Goal: Task Accomplishment & Management: Manage account settings

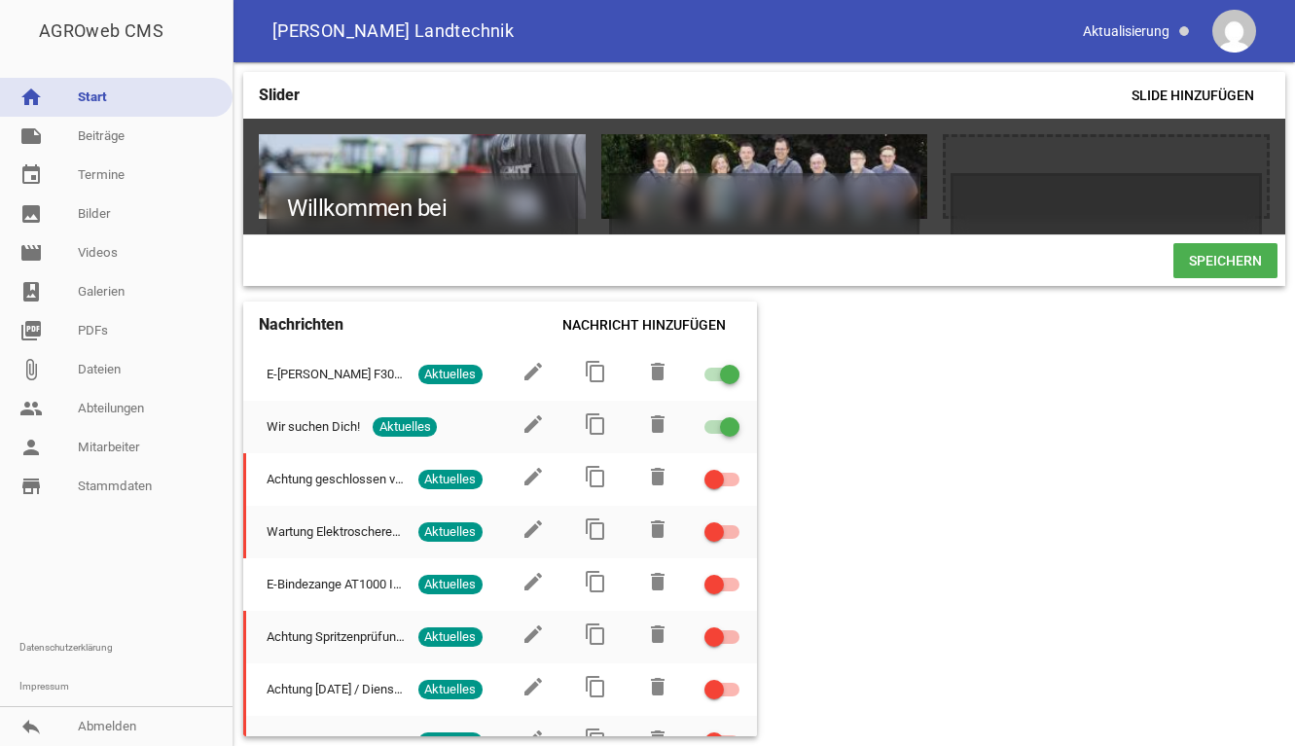
scroll to position [0, 342]
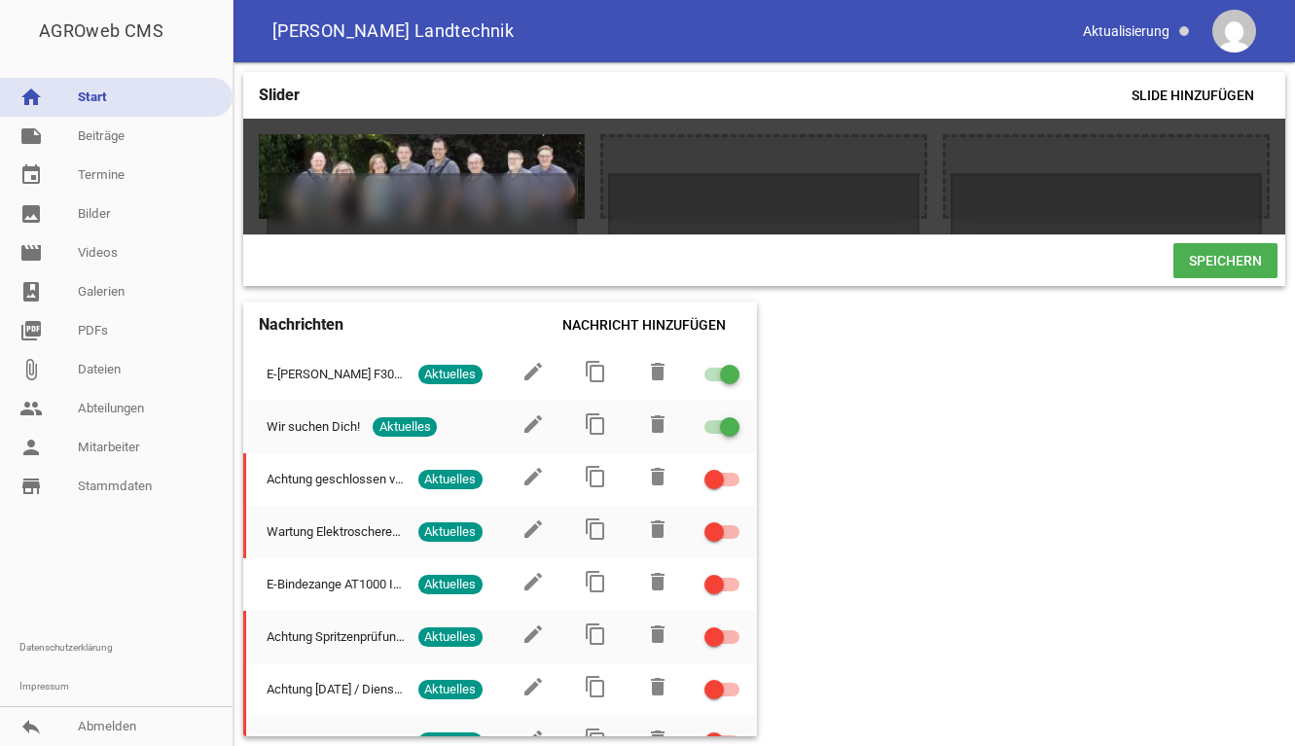
click at [83, 96] on link "home Start" at bounding box center [116, 97] width 233 height 39
click at [97, 131] on link "note Beiträge" at bounding box center [116, 136] width 233 height 39
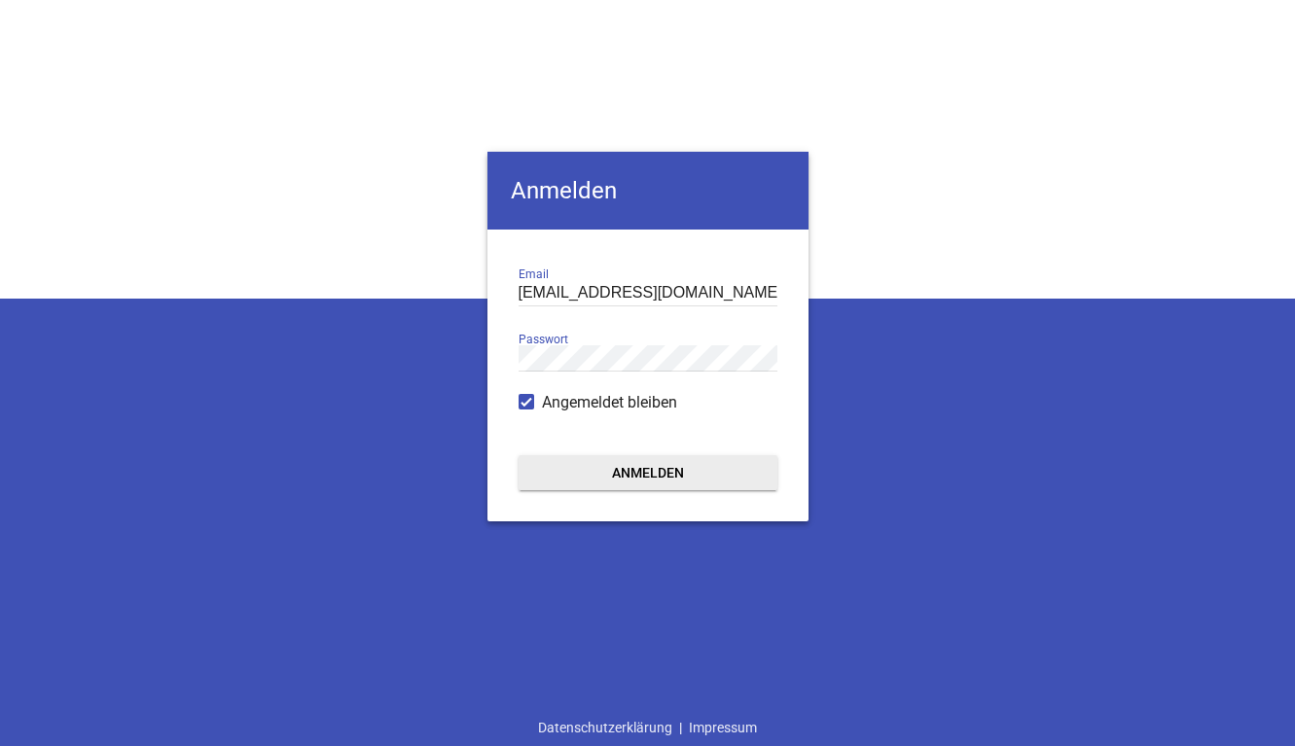
click at [650, 463] on button "Anmelden" at bounding box center [648, 472] width 259 height 35
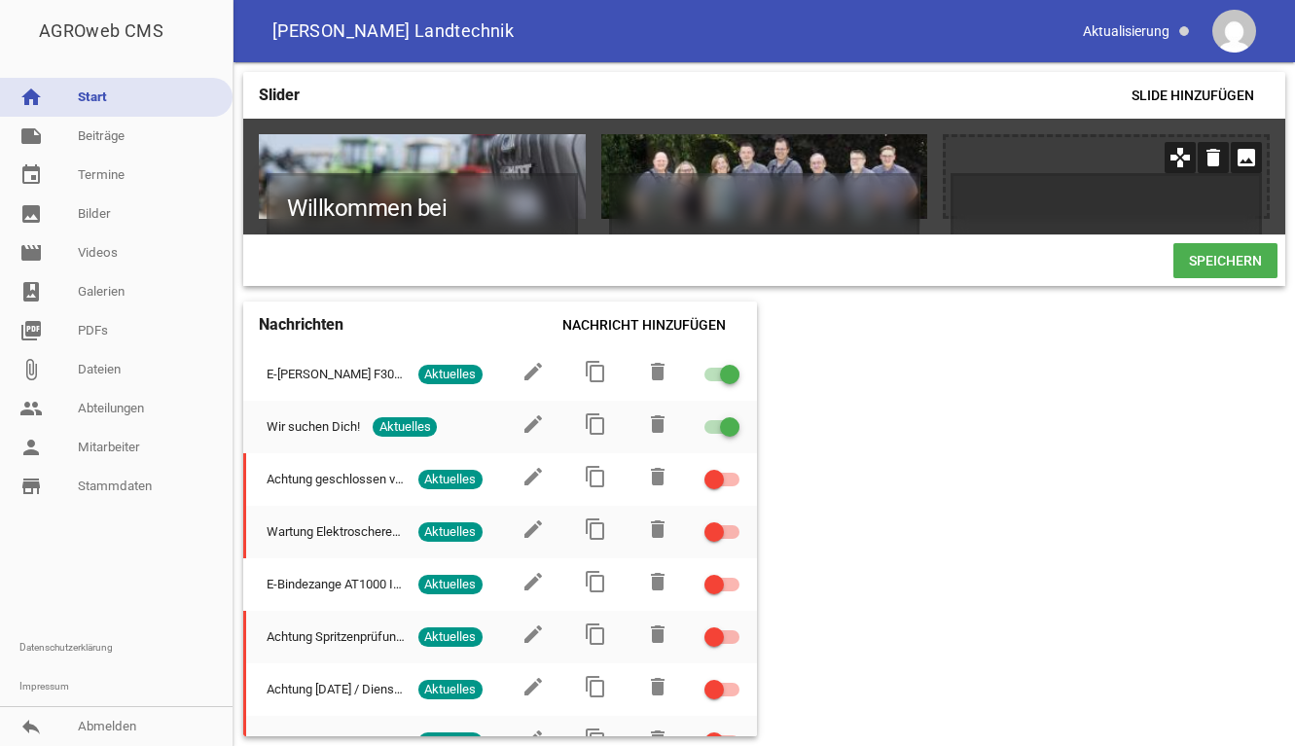
click at [1250, 155] on icon "image" at bounding box center [1246, 157] width 31 height 31
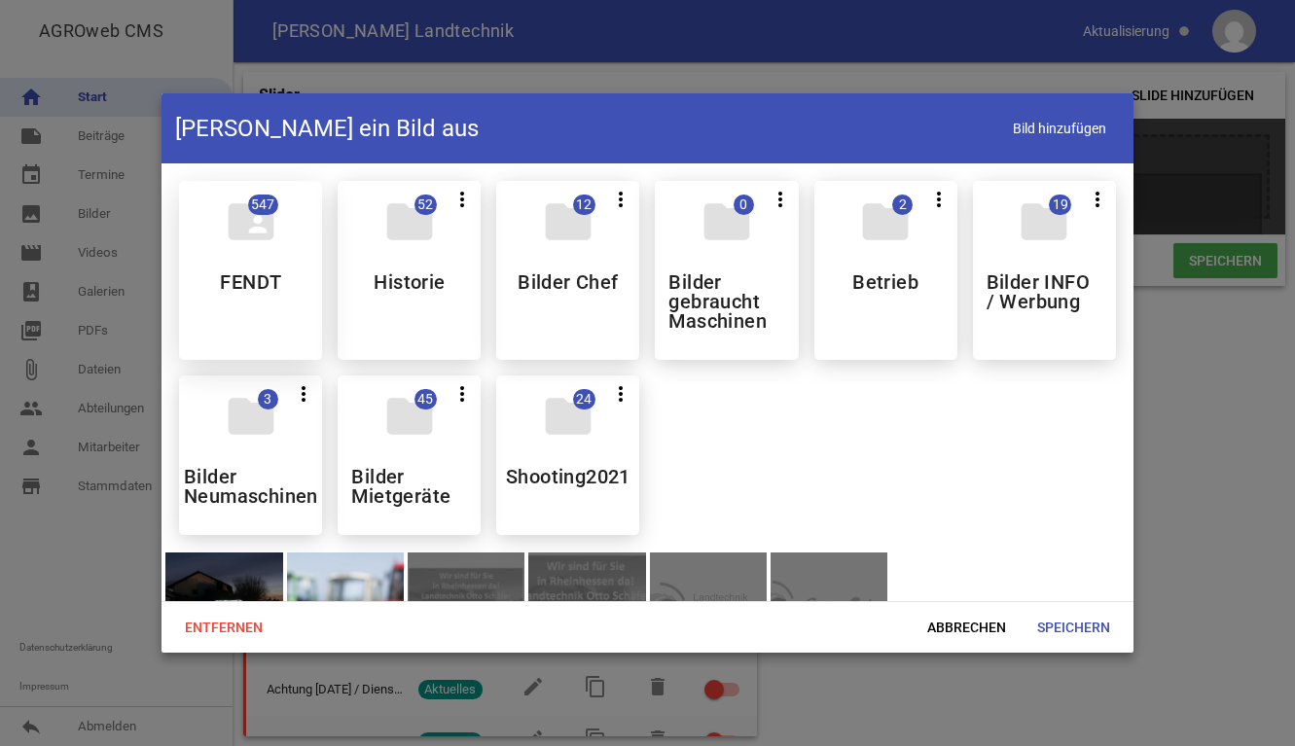
click at [220, 299] on div "folder_shared 547 FENDT" at bounding box center [250, 270] width 143 height 179
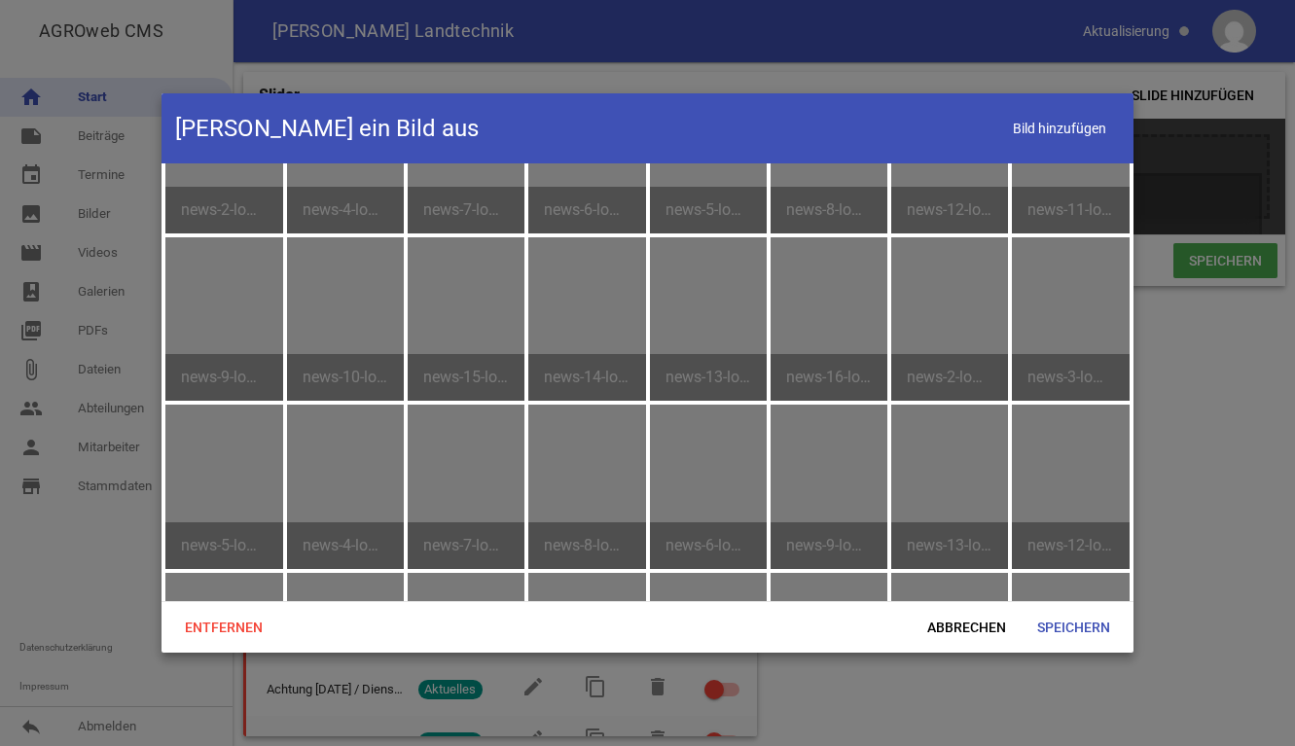
scroll to position [5254, 0]
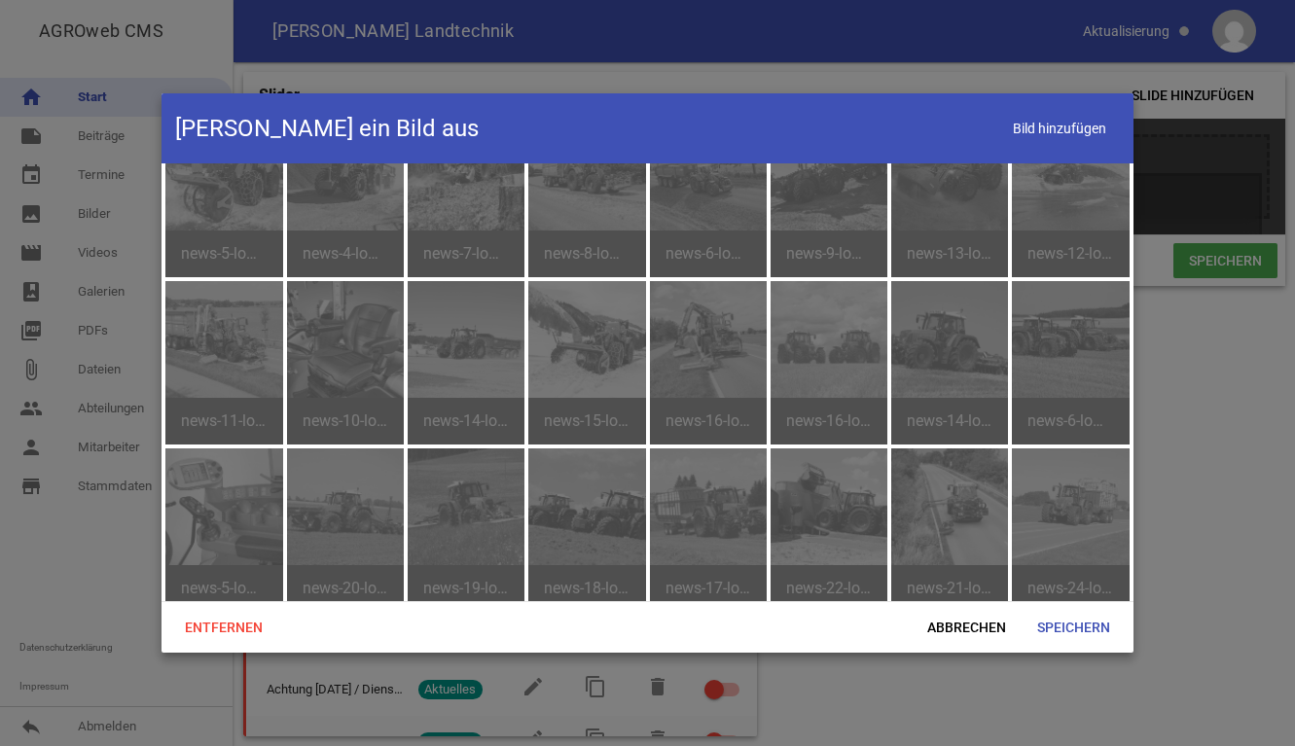
drag, startPoint x: 1134, startPoint y: 369, endPoint x: 1134, endPoint y: 635, distance: 266.6
click at [1134, 636] on div at bounding box center [647, 373] width 1295 height 746
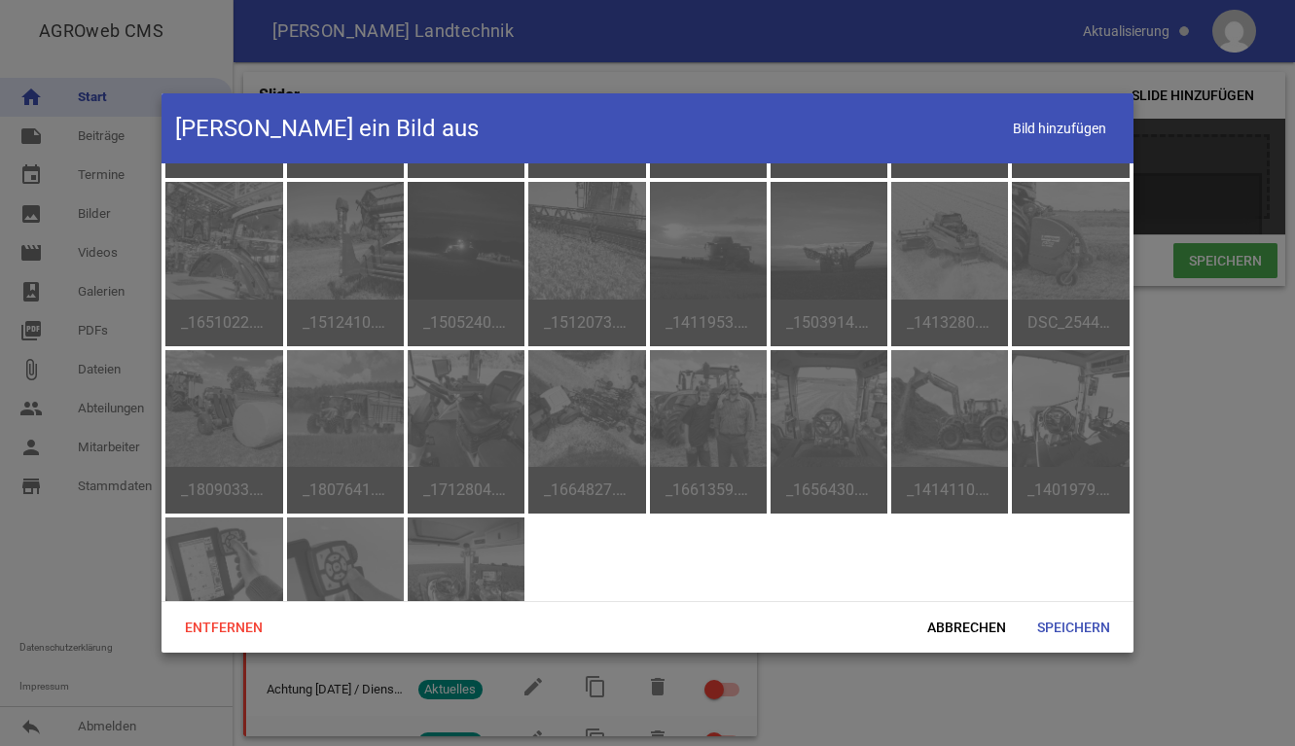
scroll to position [11122, 0]
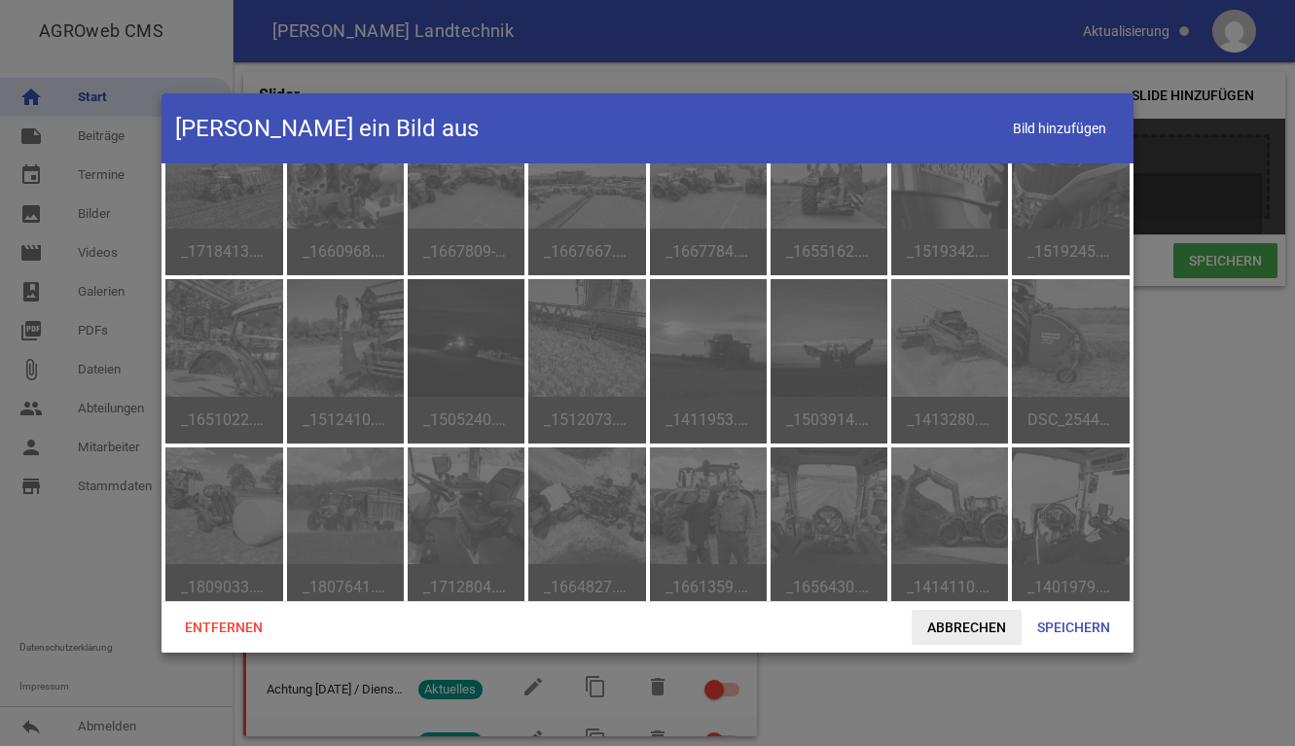
click at [996, 621] on span "Abbrechen" at bounding box center [967, 627] width 110 height 35
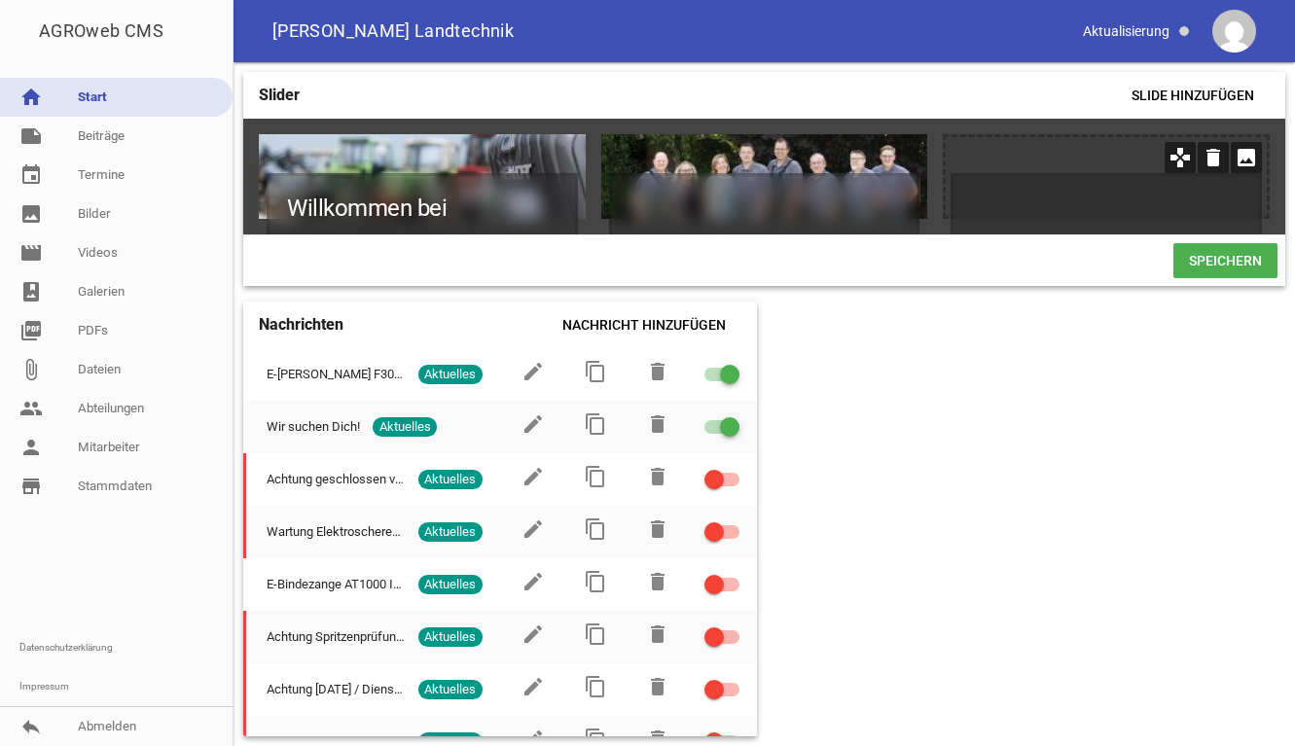
click at [1246, 162] on icon "image" at bounding box center [1246, 157] width 31 height 31
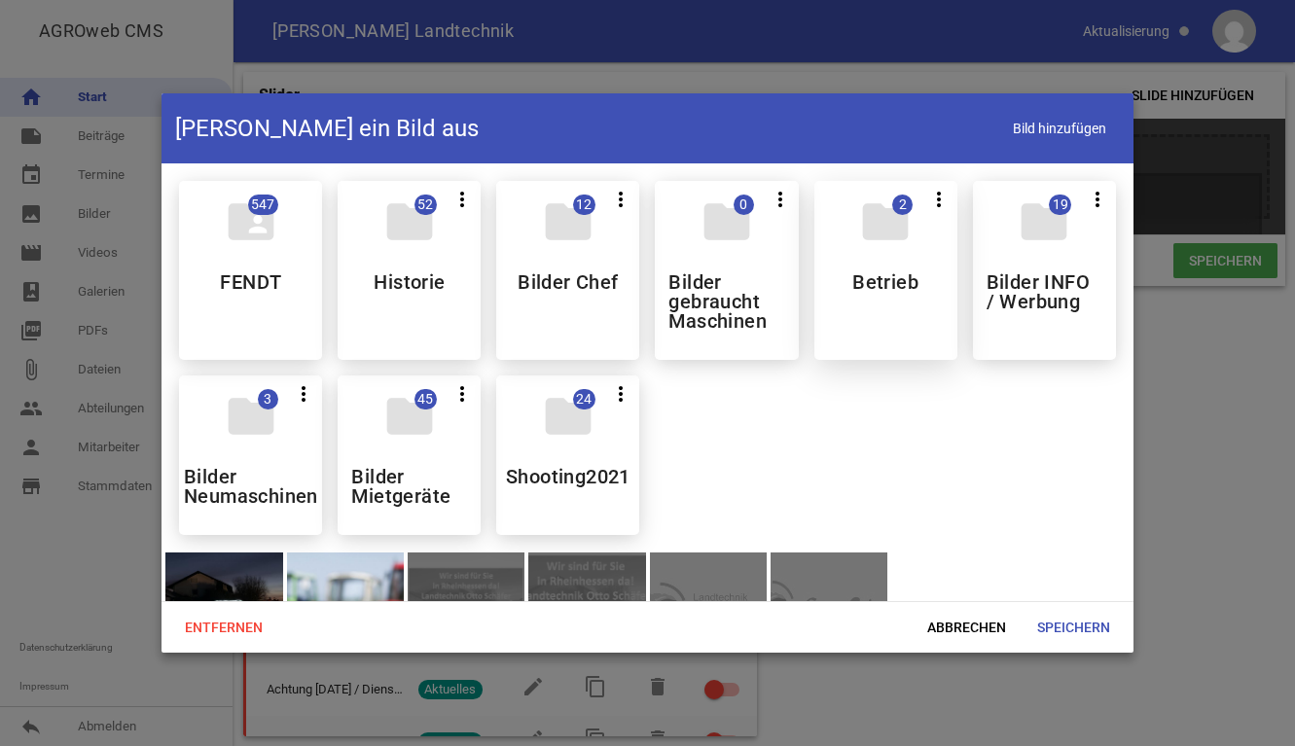
click at [908, 294] on div "folder 2 more_vert Teilen Bearbeiten Löschen Betrieb" at bounding box center [885, 270] width 143 height 179
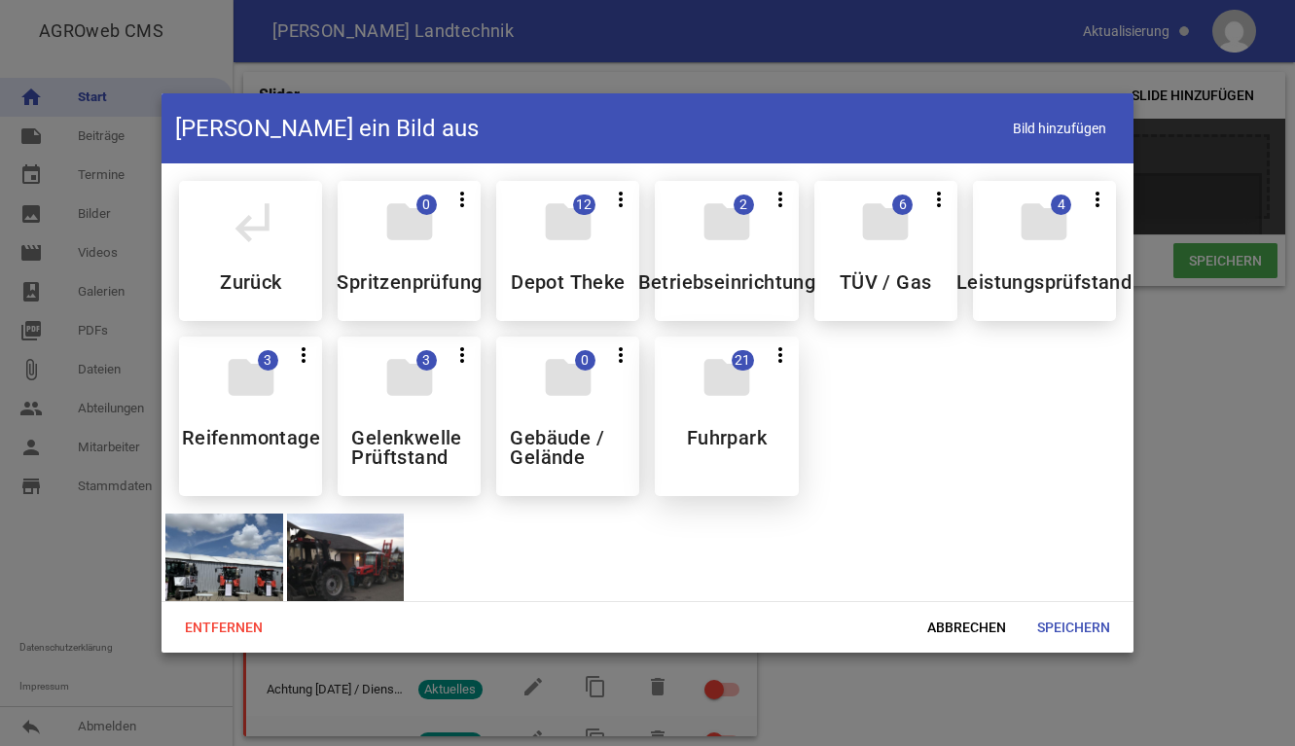
click at [700, 407] on div "folder 21 more_vert Teilen Bearbeiten Löschen Fuhrpark" at bounding box center [726, 417] width 143 height 160
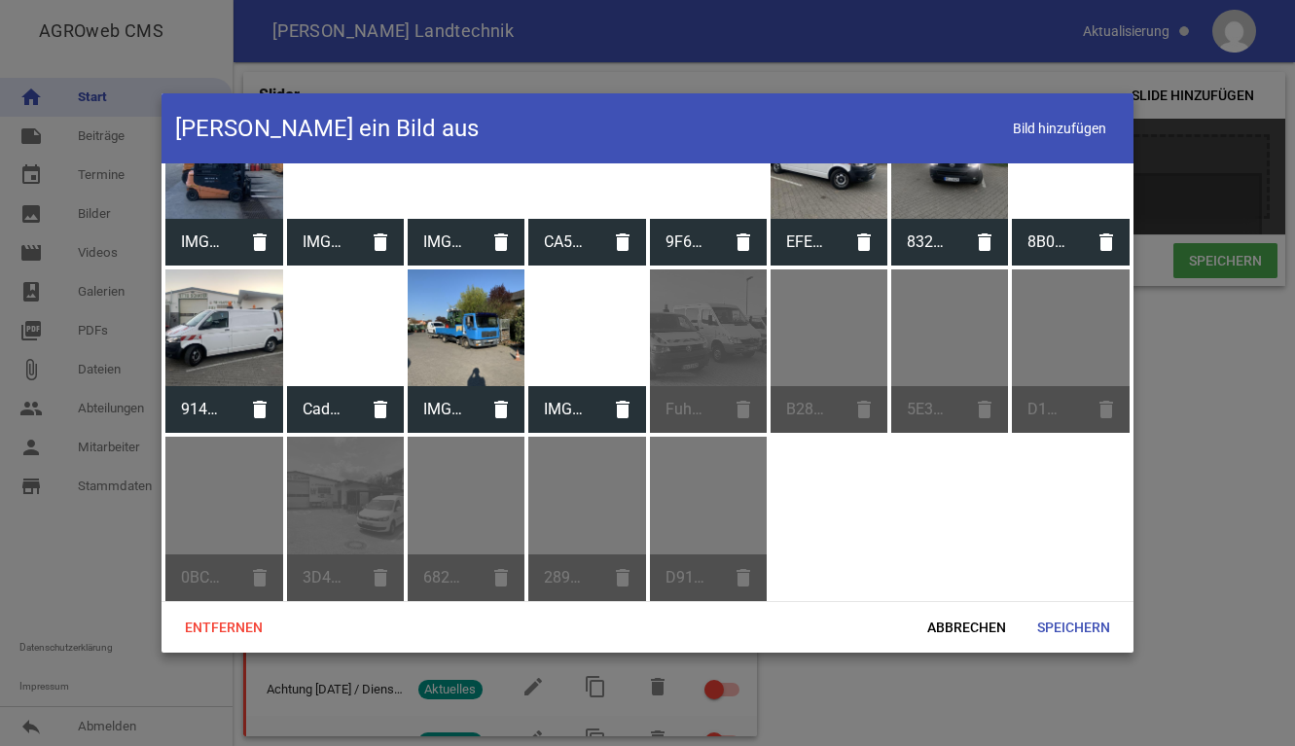
scroll to position [0, 0]
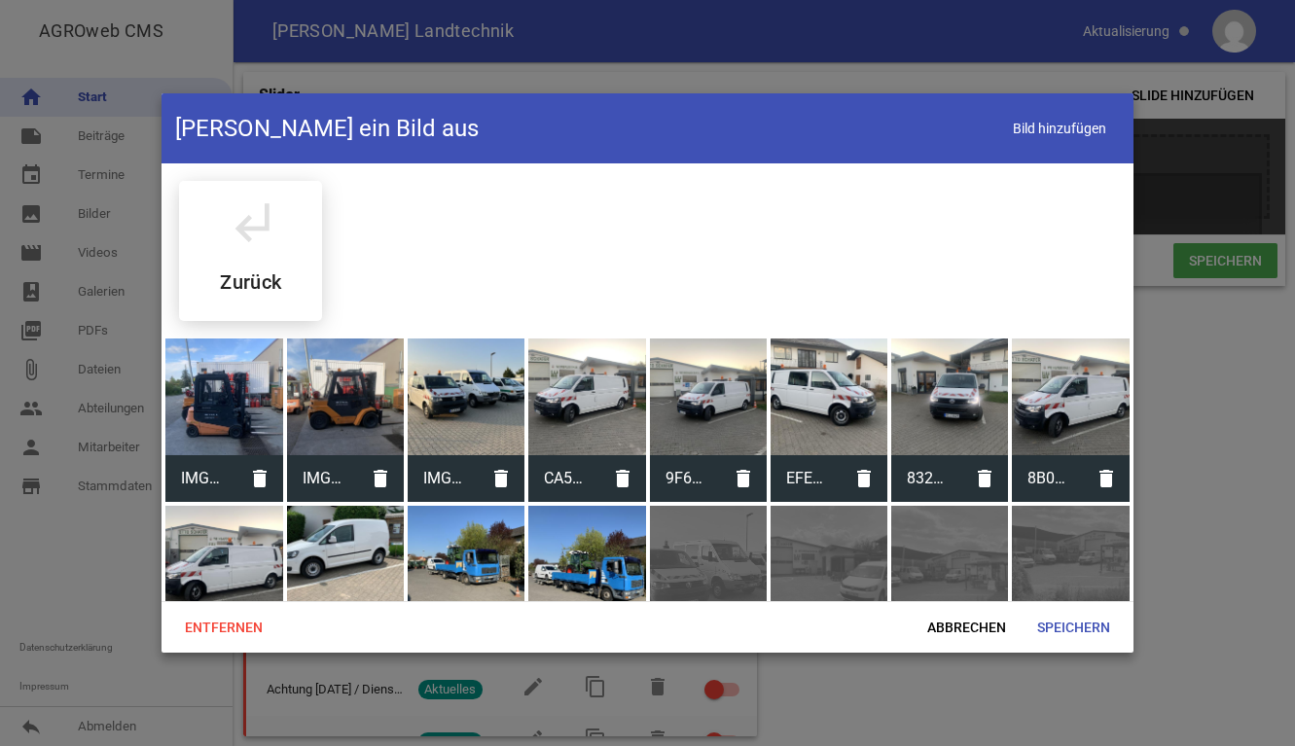
click at [469, 383] on div at bounding box center [466, 397] width 117 height 117
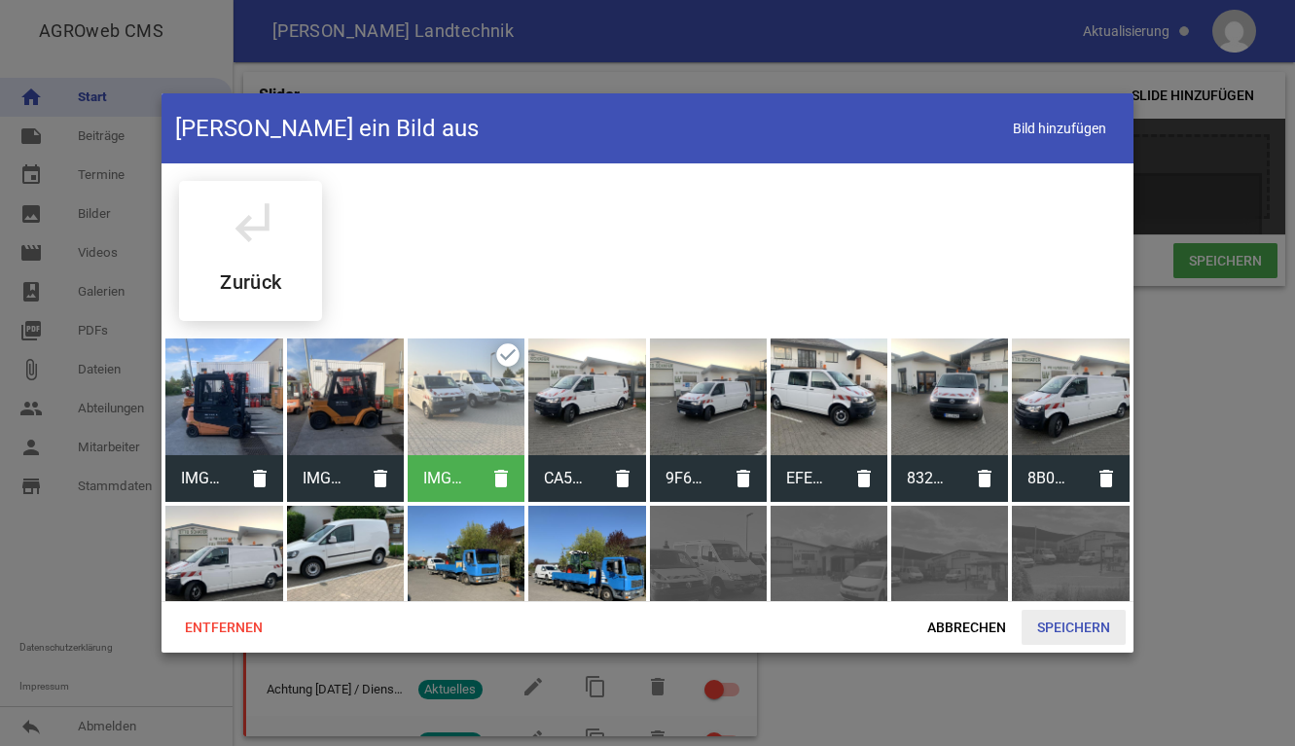
click at [1055, 622] on span "Speichern" at bounding box center [1074, 627] width 104 height 35
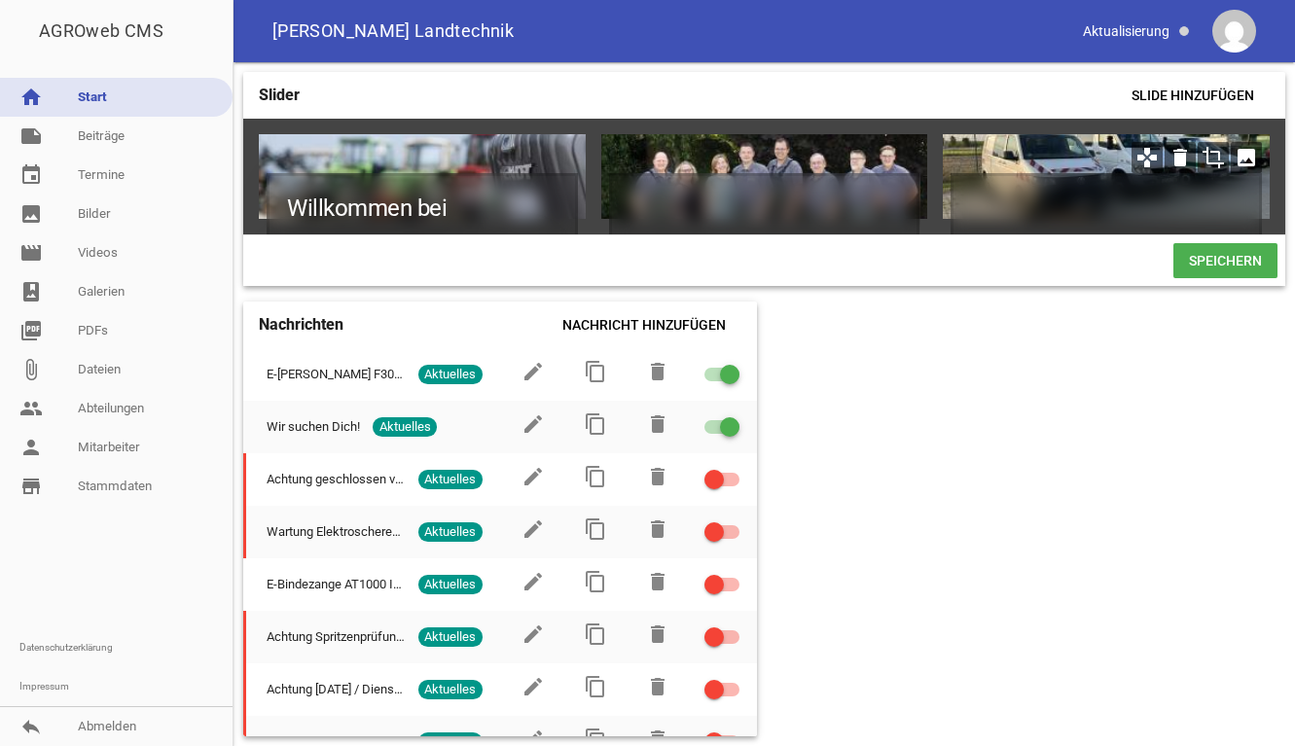
click at [1068, 158] on div at bounding box center [1106, 176] width 327 height 85
click at [1030, 432] on div "Slider Slide hinzufügen Willkommen bei Landtechnik [PERSON_NAME] games delete c…" at bounding box center [765, 404] width 1062 height 684
click at [1251, 268] on span "Speichern" at bounding box center [1225, 260] width 104 height 35
click at [1180, 160] on icon "delete" at bounding box center [1180, 157] width 31 height 31
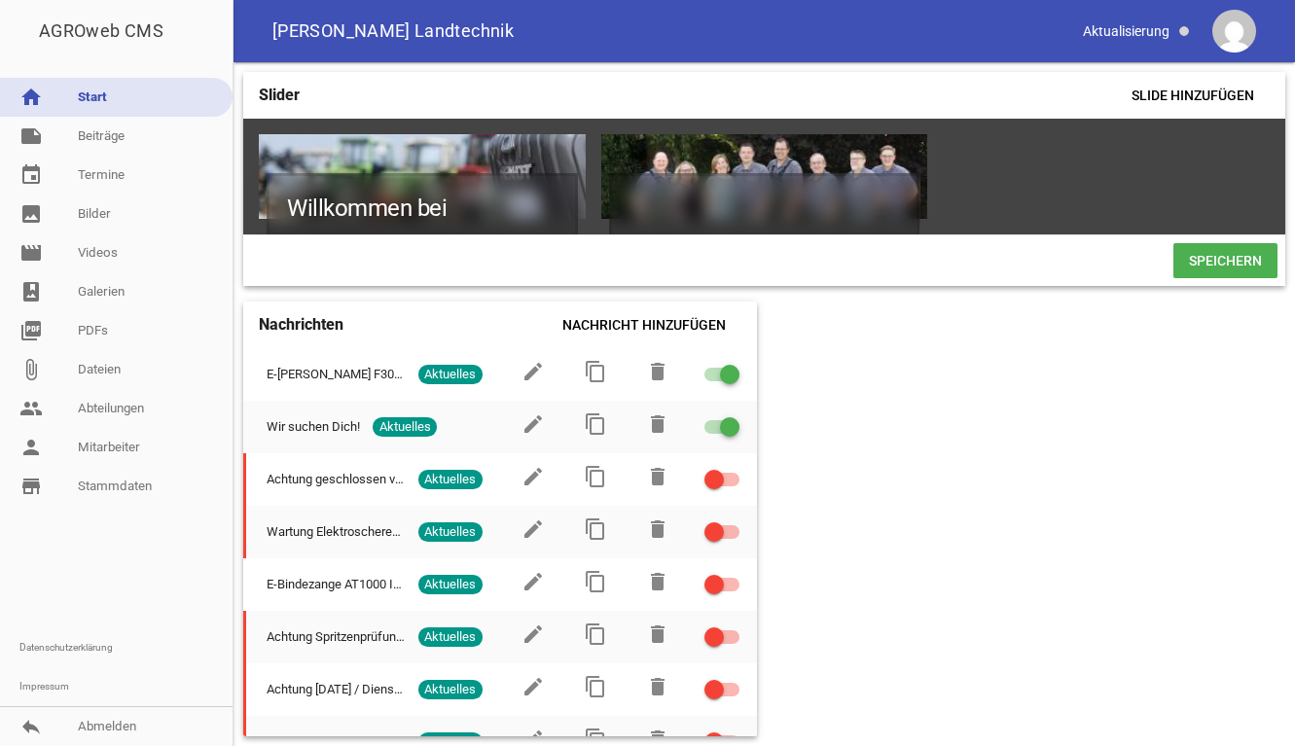
click at [1221, 131] on div "Willkommen bei Landtechnik [PERSON_NAME] games delete crop image games delete c…" at bounding box center [764, 177] width 1042 height 116
click at [1197, 95] on span "Slide hinzufügen" at bounding box center [1193, 95] width 154 height 35
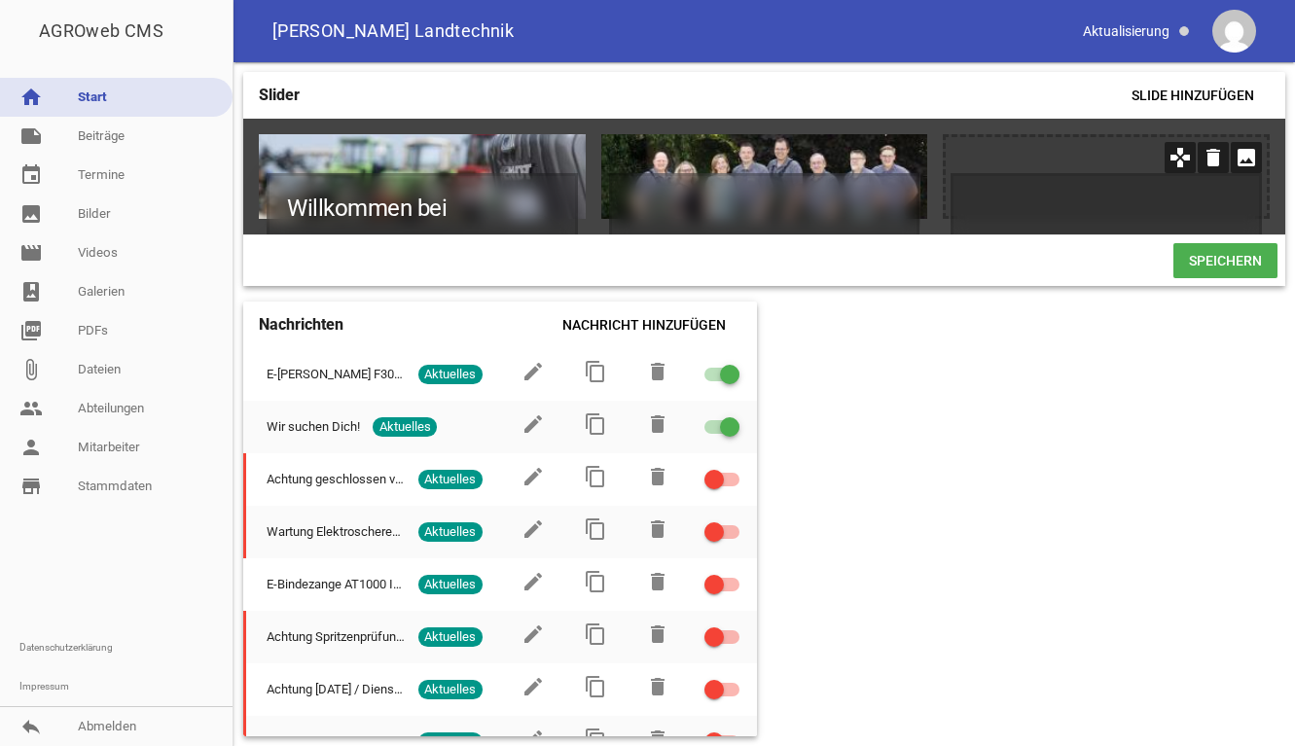
click at [1255, 169] on icon "image" at bounding box center [1246, 157] width 31 height 31
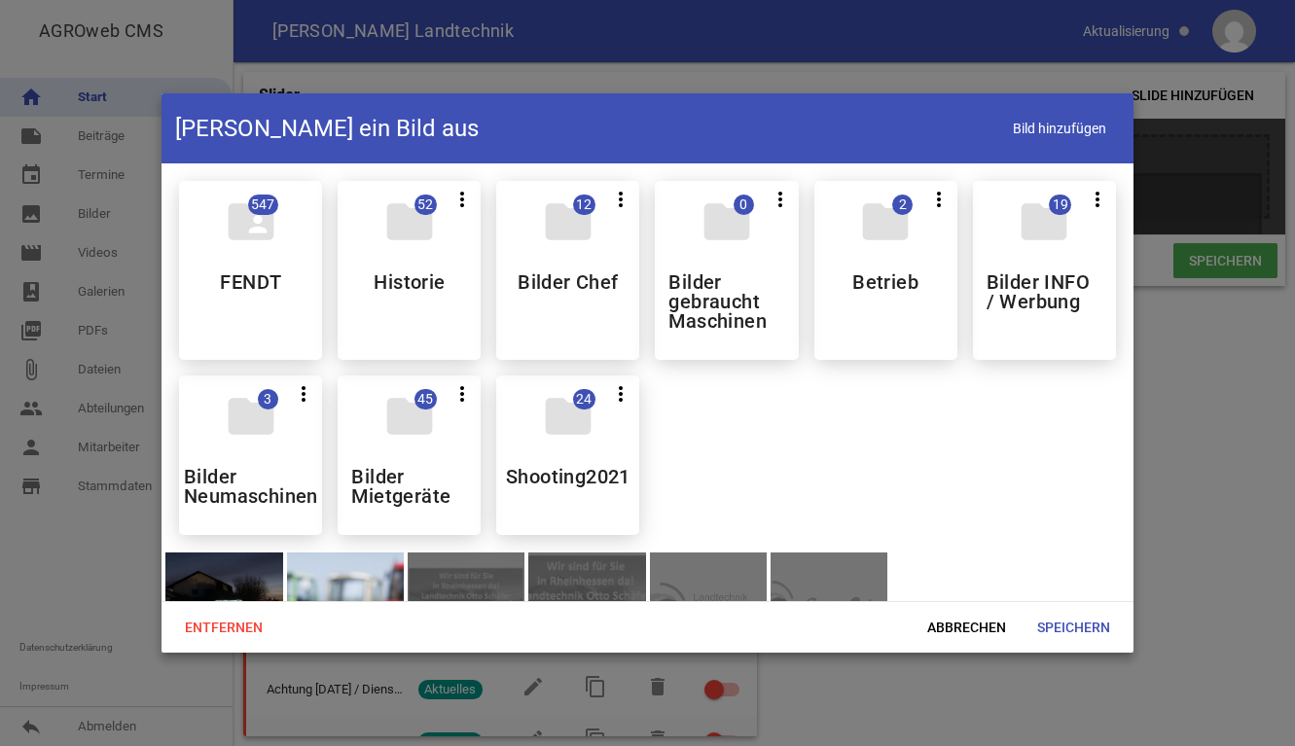
scroll to position [127, 0]
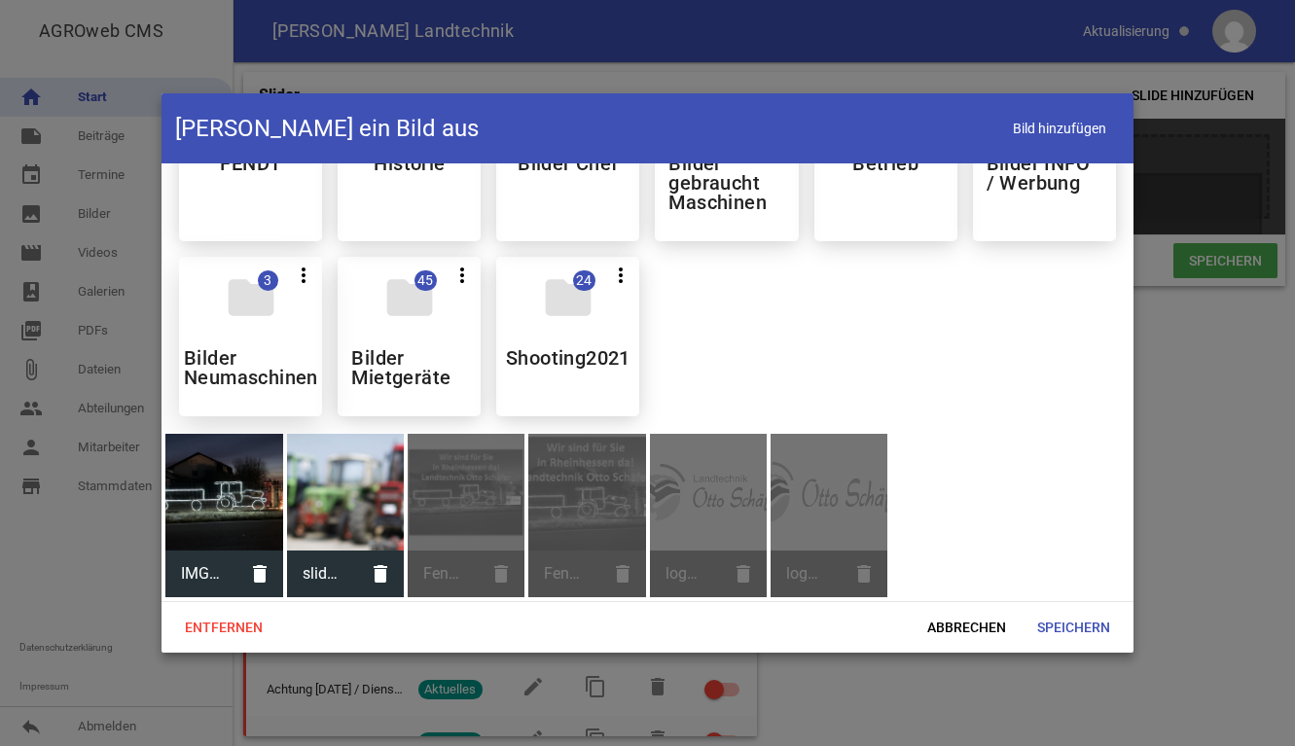
click at [266, 348] on h5 "Bilder Neumaschinen" at bounding box center [251, 367] width 134 height 39
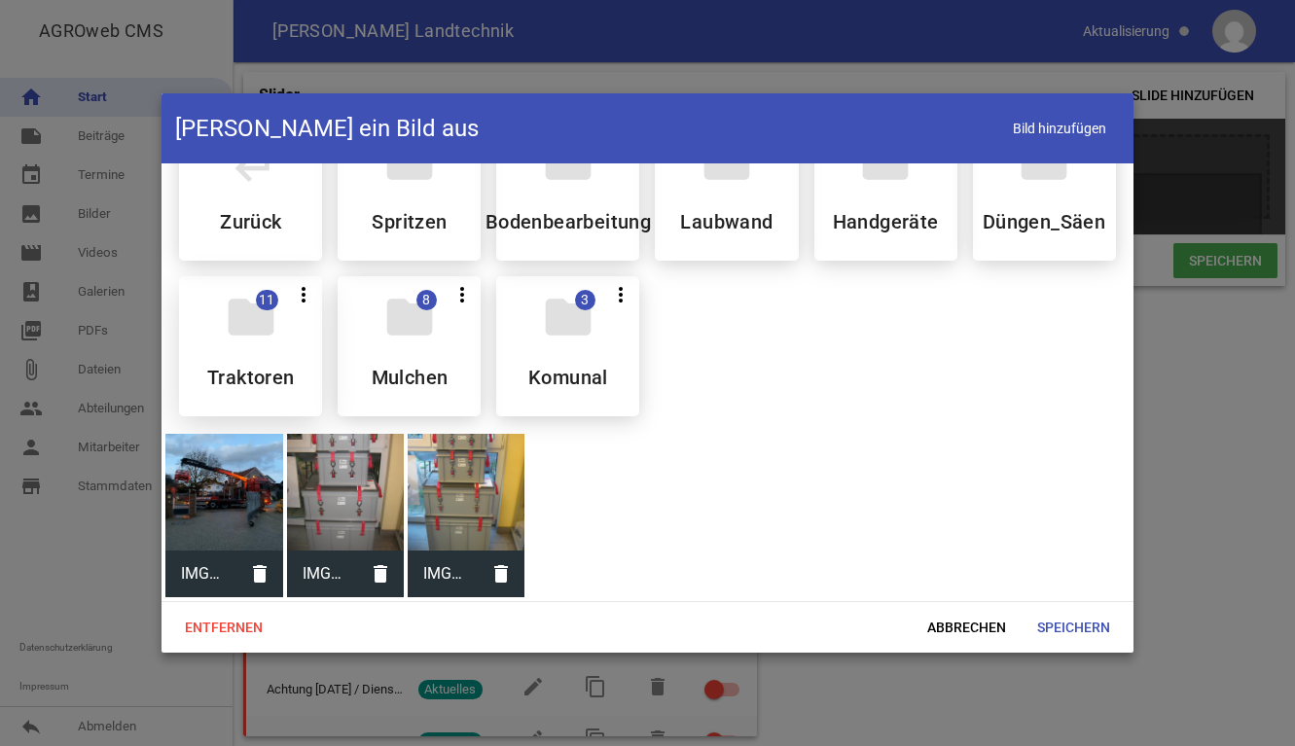
click at [258, 338] on div "folder 11 more_vert Teilen Bearbeiten Löschen Traktoren" at bounding box center [250, 346] width 143 height 140
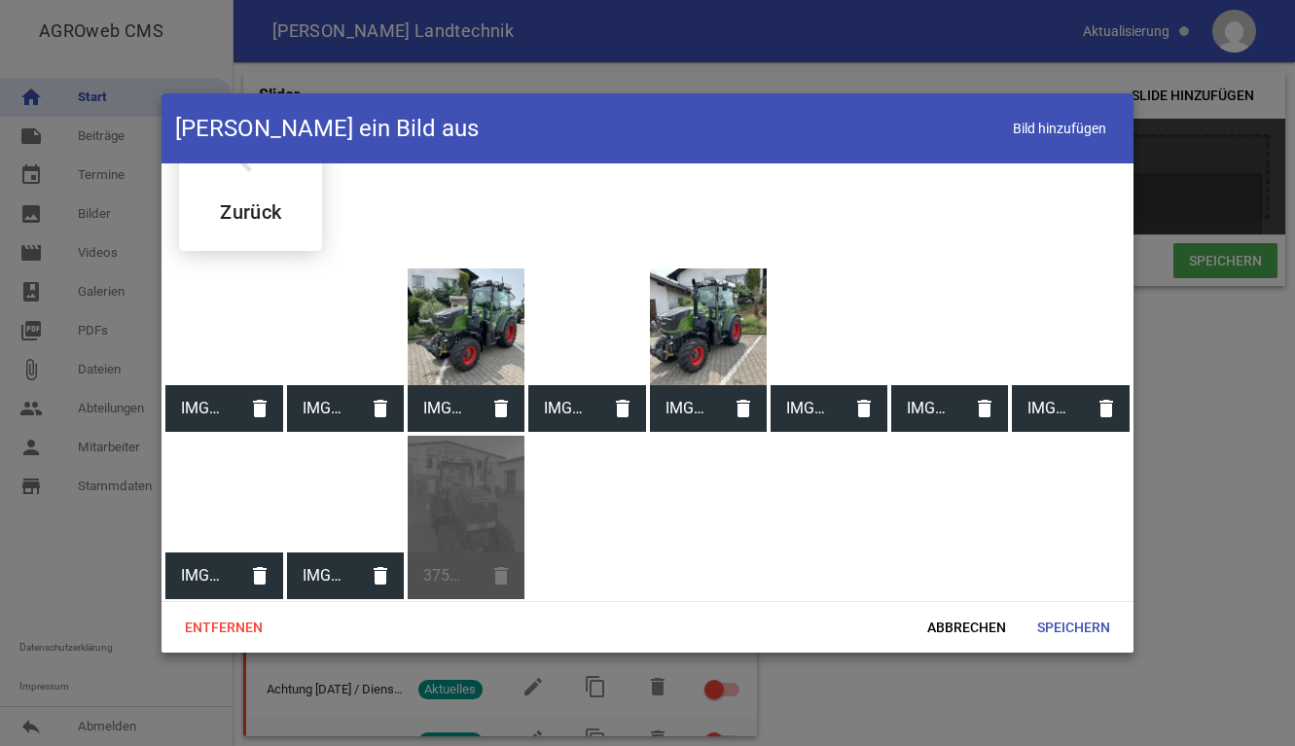
scroll to position [0, 0]
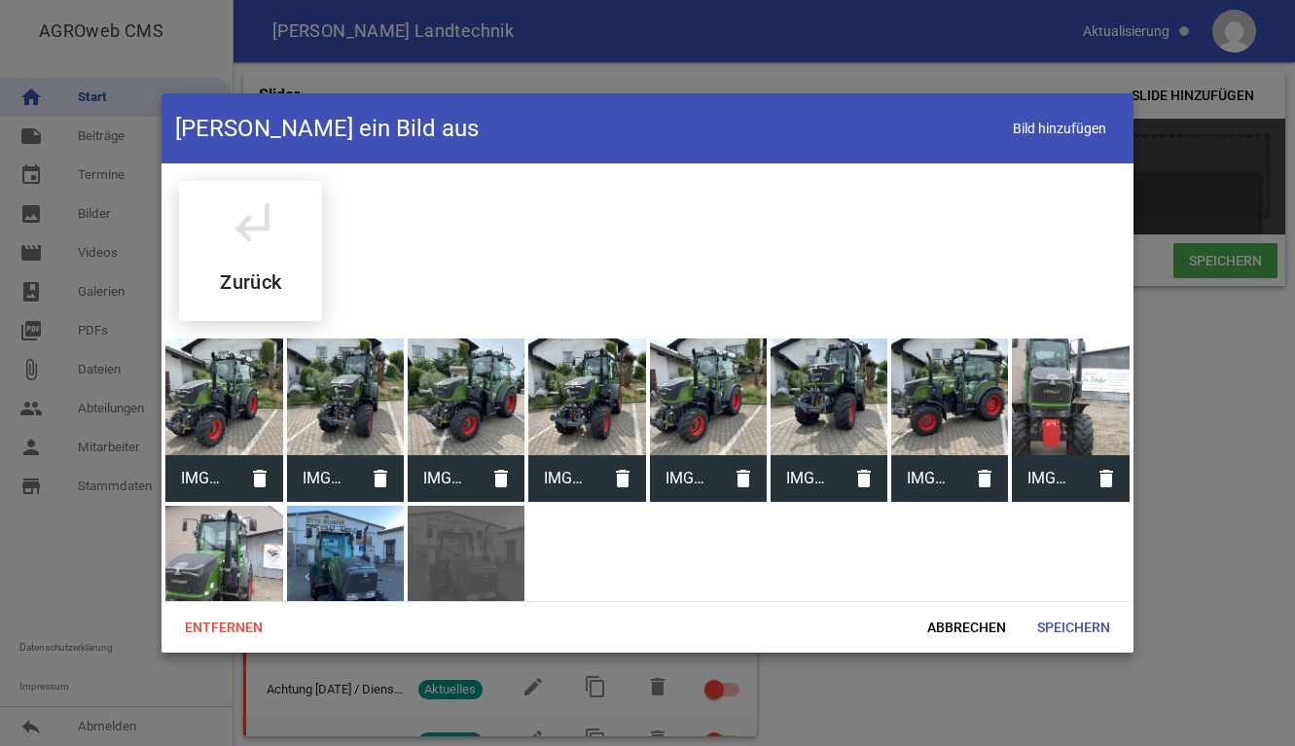
click at [688, 426] on div at bounding box center [708, 397] width 117 height 117
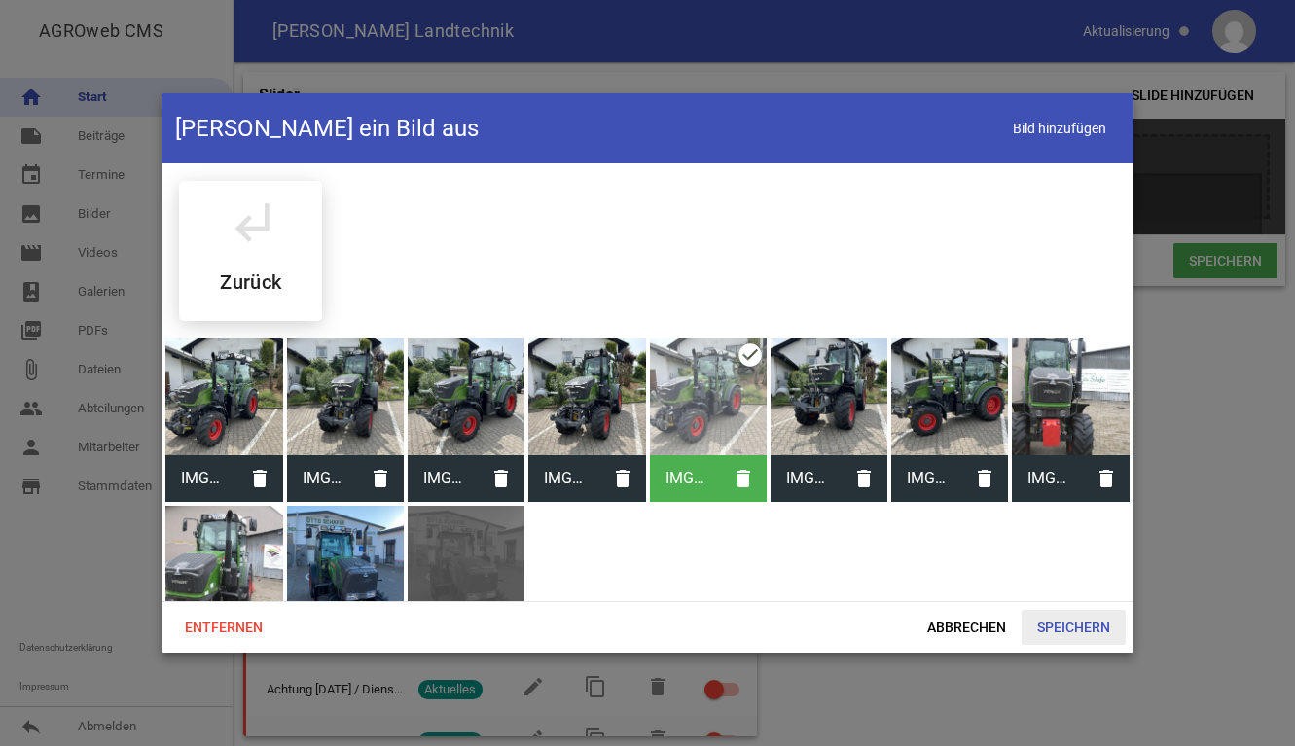
click at [1066, 631] on span "Speichern" at bounding box center [1074, 627] width 104 height 35
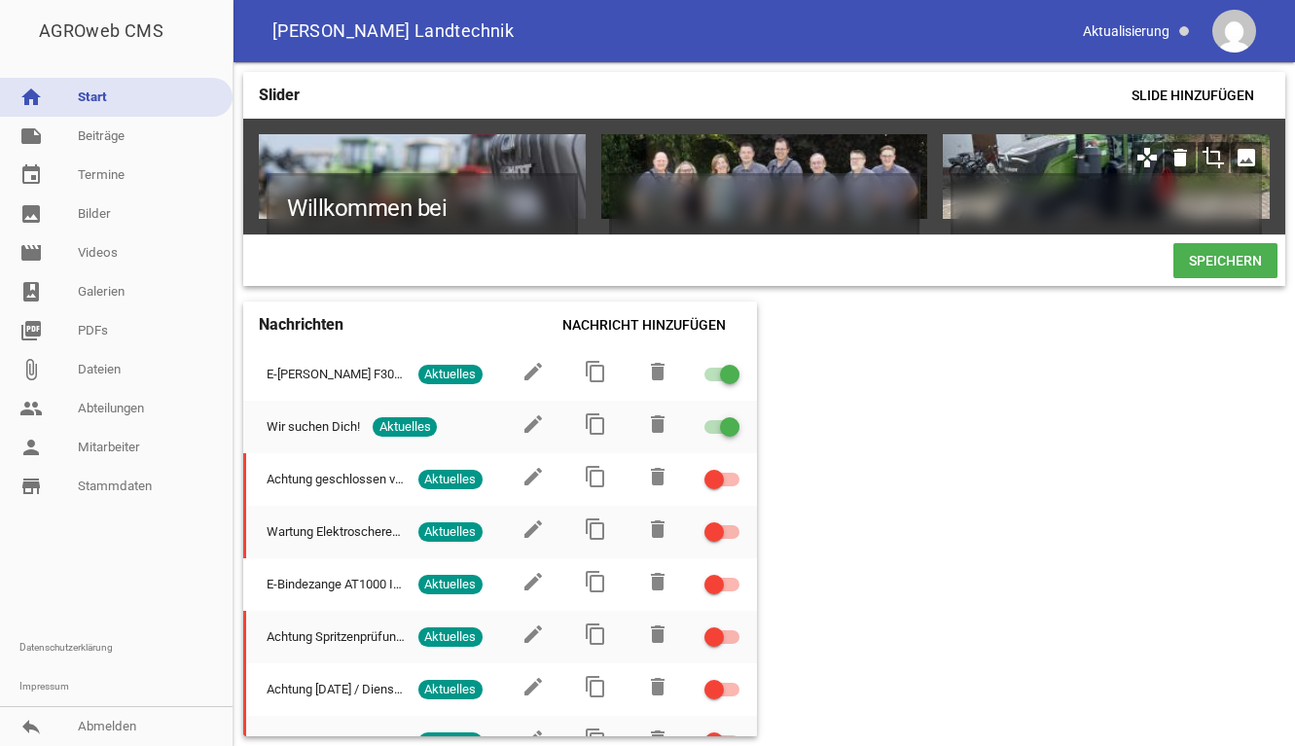
click at [1224, 157] on icon "crop" at bounding box center [1213, 157] width 31 height 31
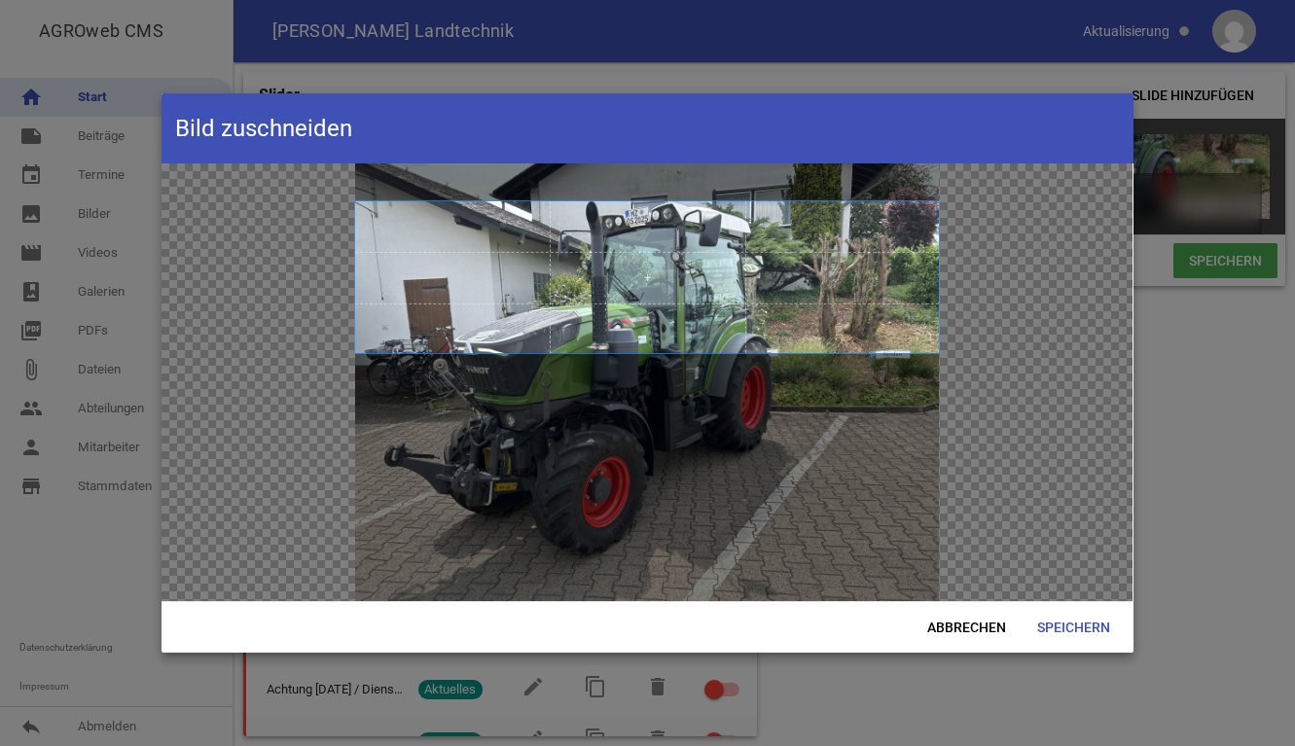
click at [637, 202] on span at bounding box center [647, 277] width 584 height 152
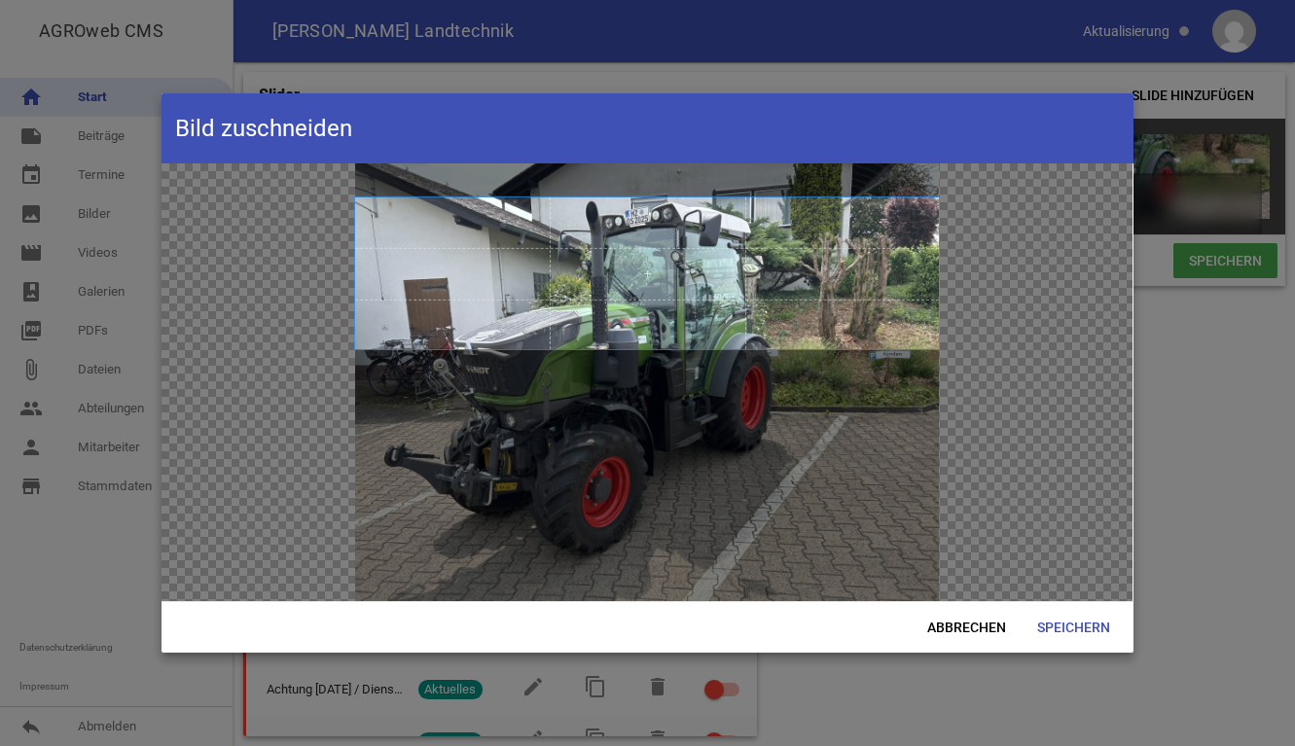
click at [648, 274] on span at bounding box center [647, 274] width 584 height 152
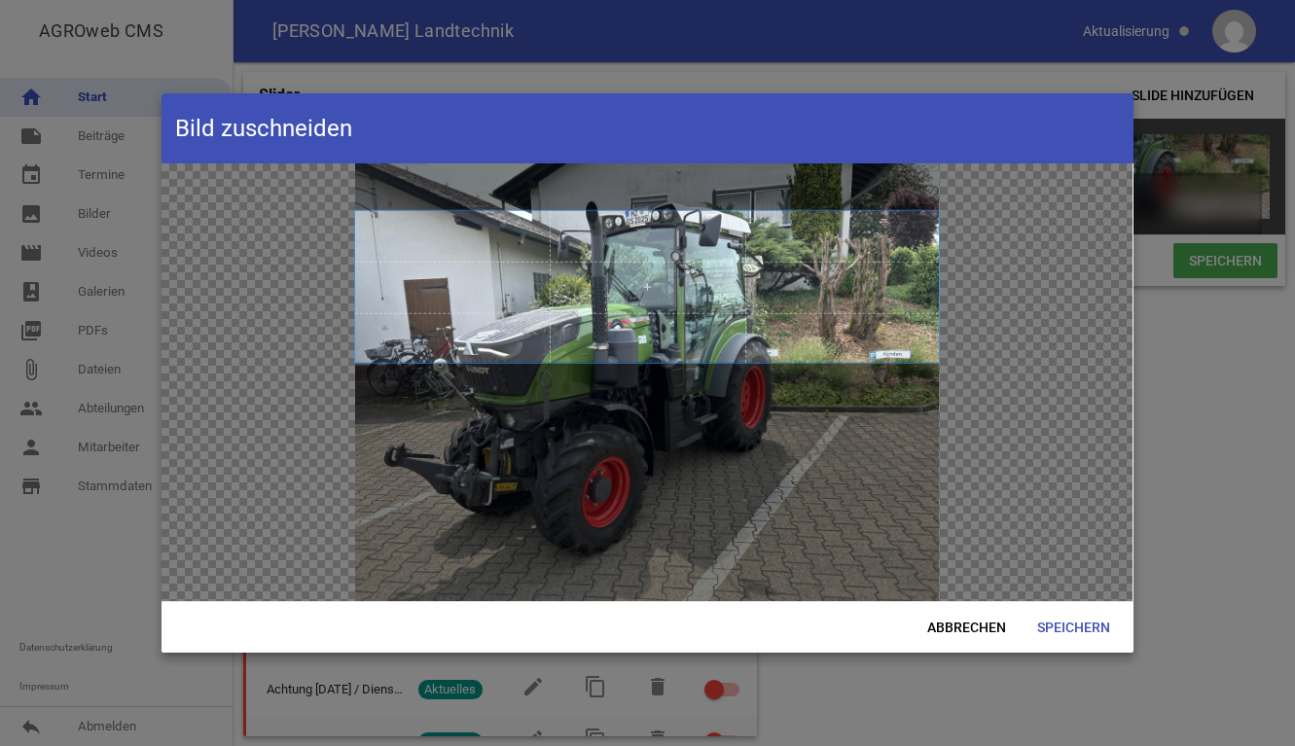
click at [648, 293] on span at bounding box center [647, 287] width 584 height 152
click at [467, 288] on span at bounding box center [647, 287] width 584 height 152
click at [374, 325] on div at bounding box center [647, 382] width 971 height 438
click at [264, 533] on div at bounding box center [647, 382] width 971 height 438
click at [955, 630] on span "Abbrechen" at bounding box center [967, 627] width 110 height 35
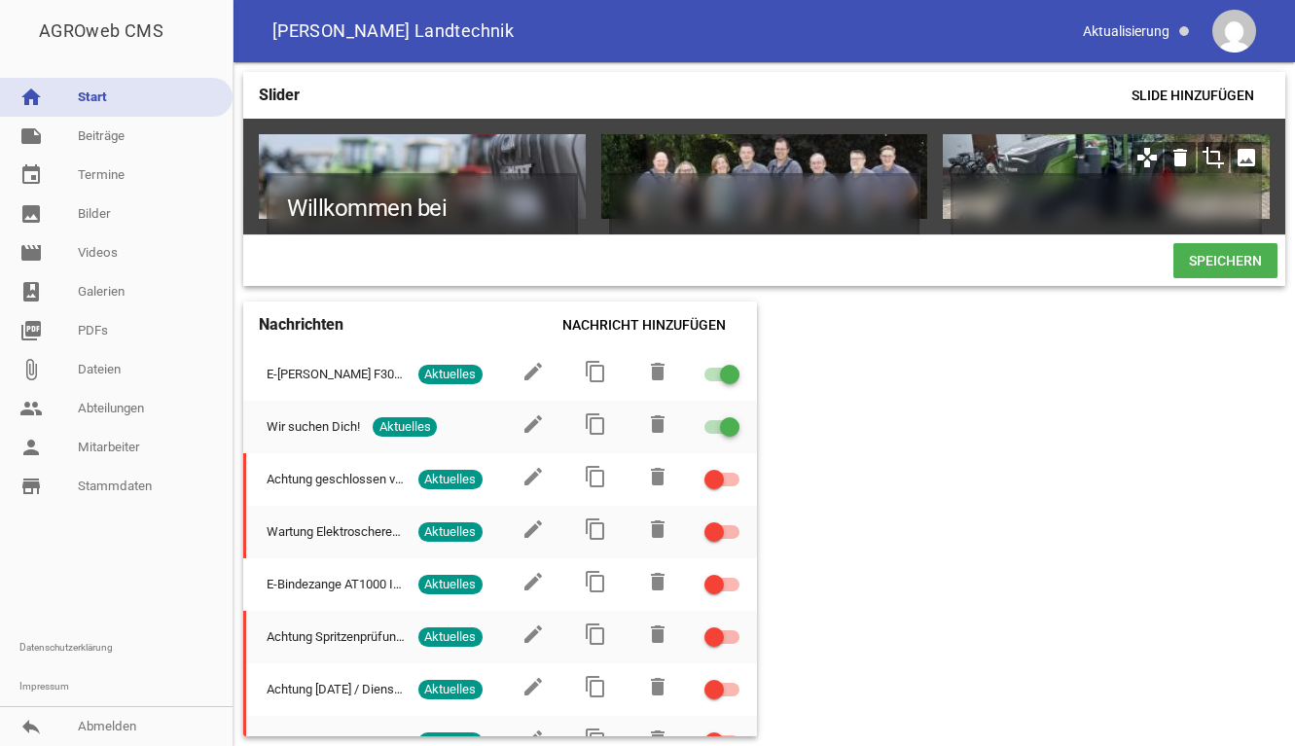
drag, startPoint x: 1042, startPoint y: 141, endPoint x: 1042, endPoint y: 189, distance: 47.7
click at [1042, 188] on div at bounding box center [1106, 176] width 327 height 85
click at [1227, 162] on icon "crop" at bounding box center [1213, 157] width 31 height 31
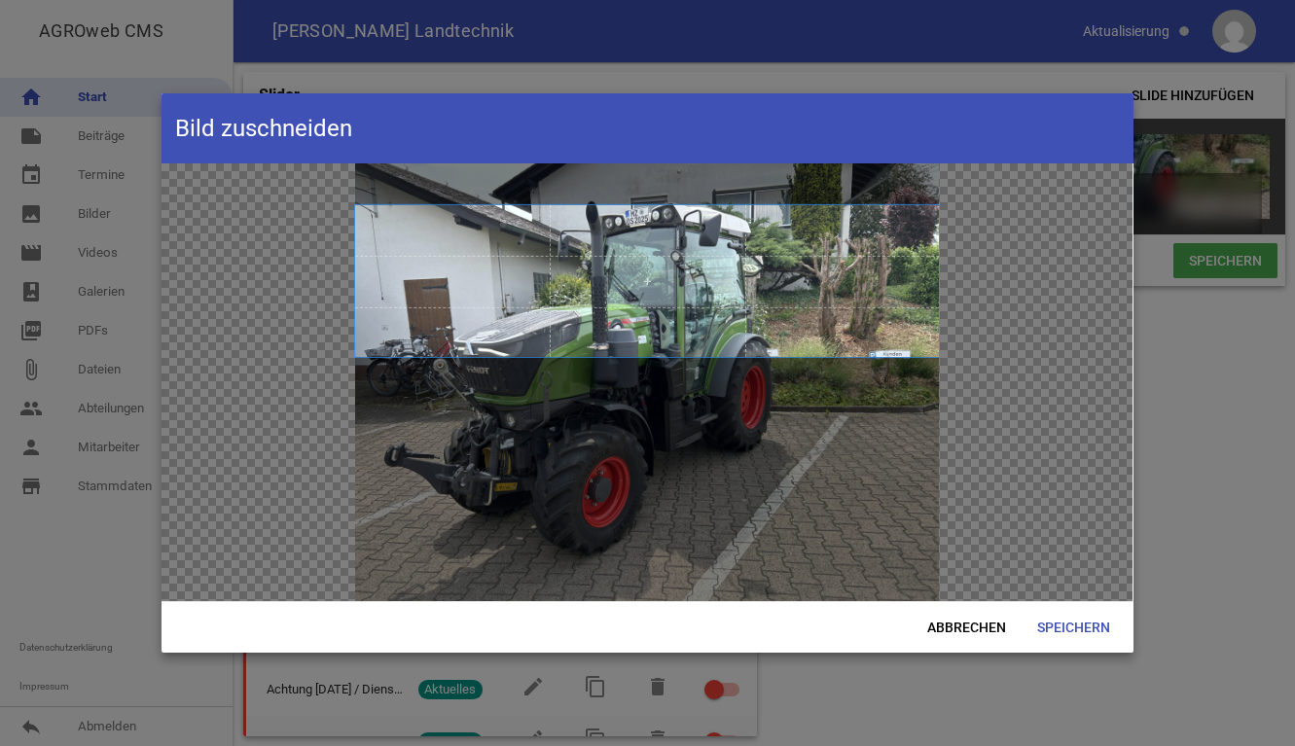
click at [838, 265] on span at bounding box center [647, 281] width 584 height 152
click at [1072, 627] on span "Speichern" at bounding box center [1074, 627] width 104 height 35
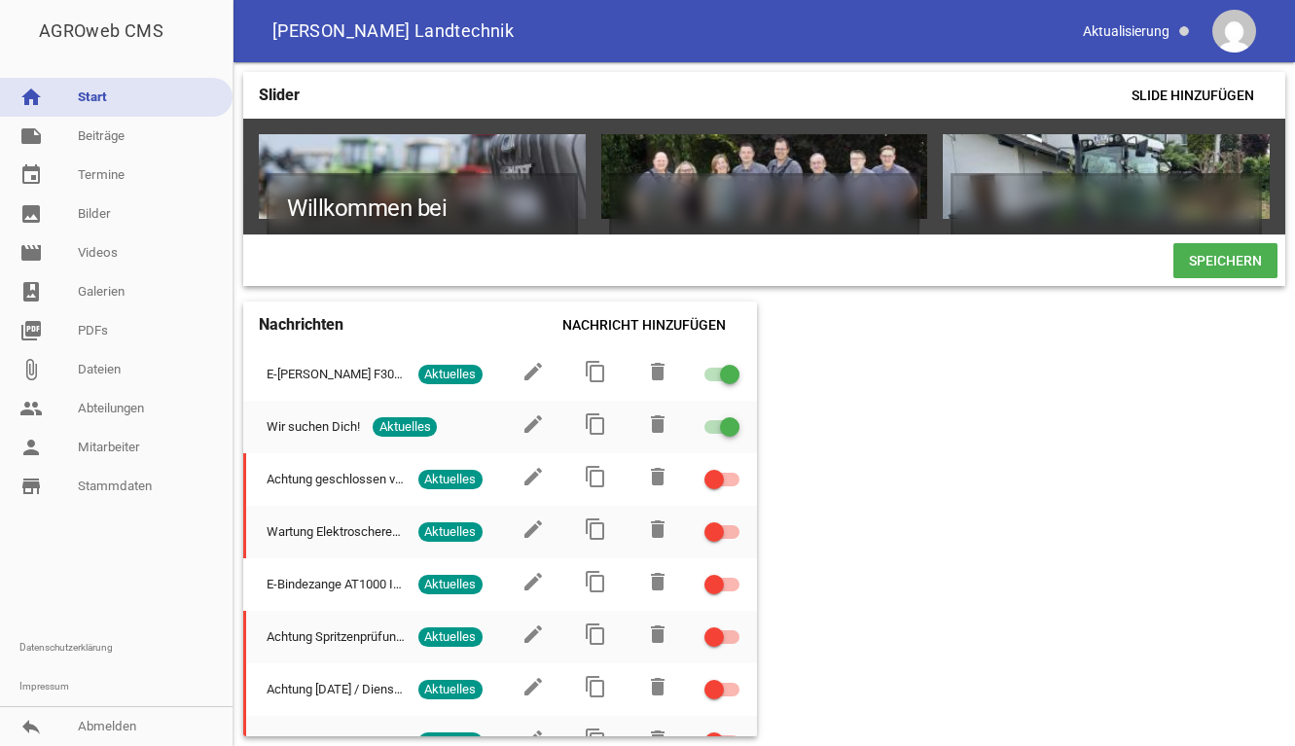
click at [1202, 277] on span "Speichern" at bounding box center [1225, 260] width 104 height 35
click at [1208, 271] on span "Speichern" at bounding box center [1225, 260] width 104 height 35
click at [1247, 144] on icon "image" at bounding box center [1246, 157] width 31 height 31
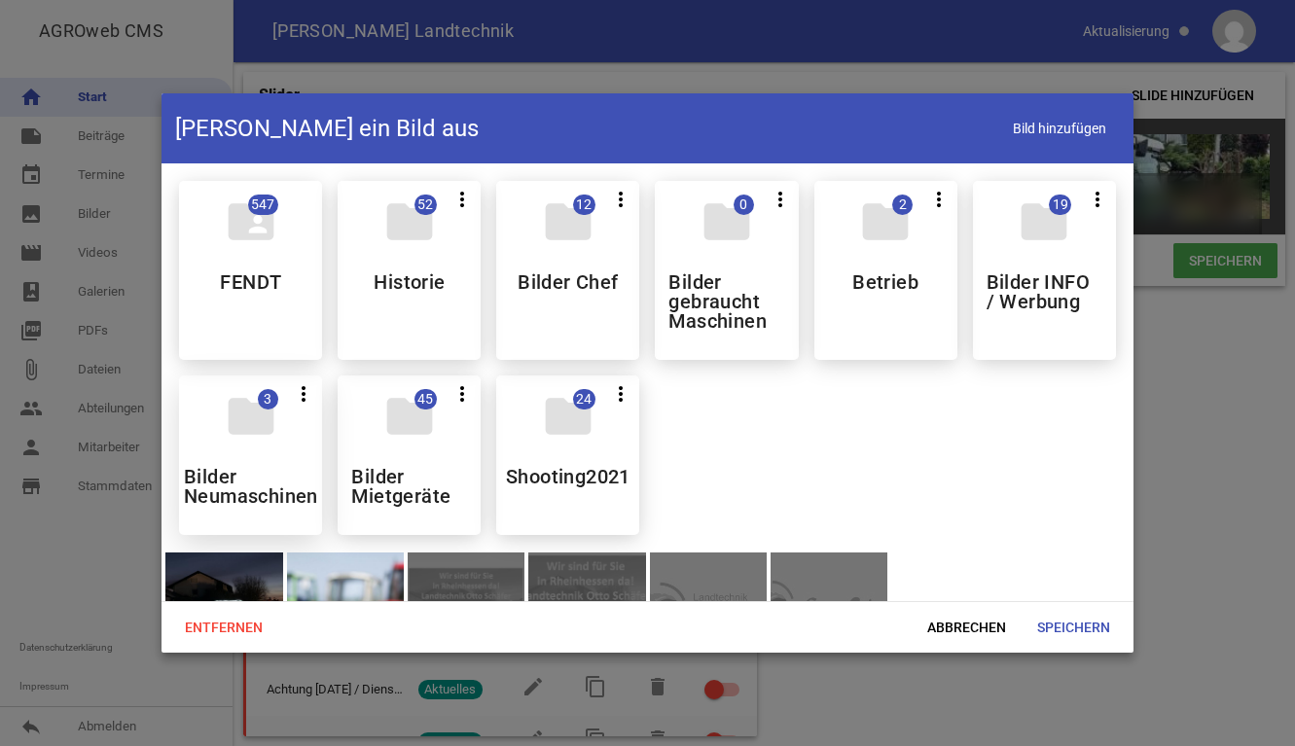
click at [255, 462] on div "folder 3 more_vert Teilen Bearbeiten Löschen Bilder Neumaschinen" at bounding box center [250, 456] width 143 height 160
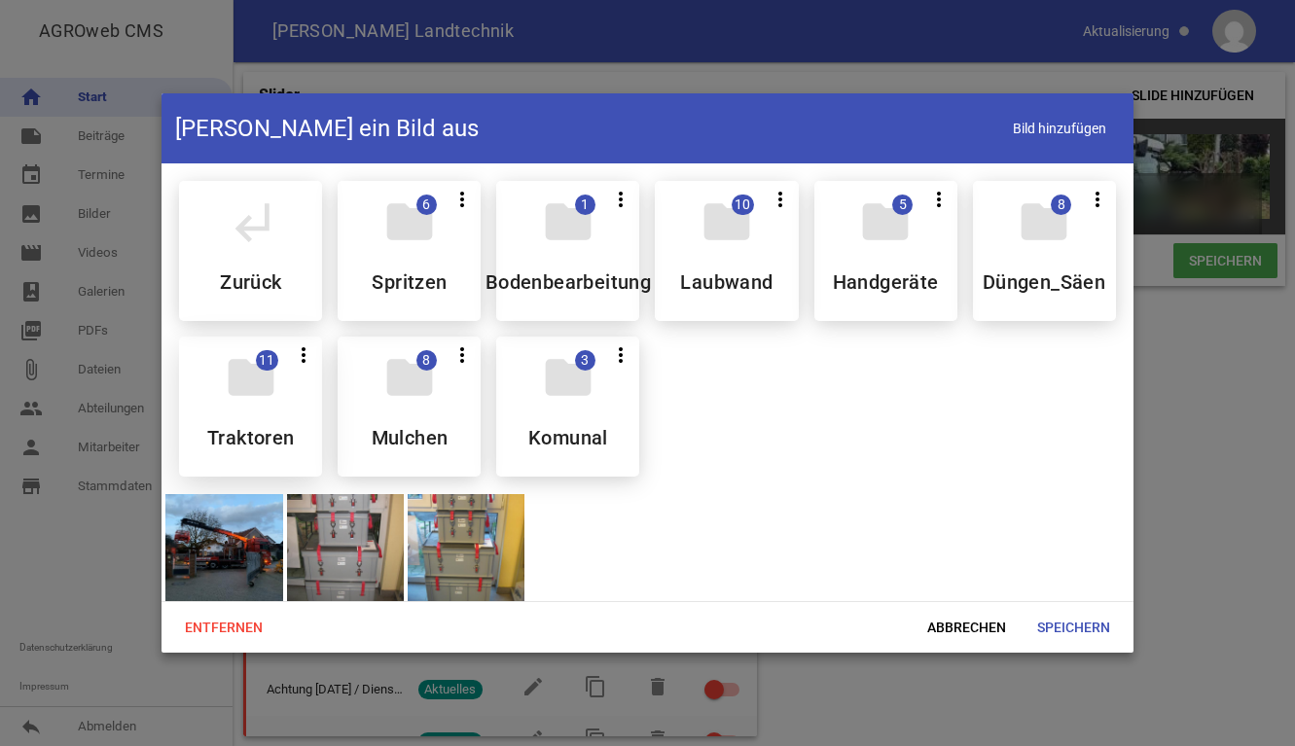
click at [211, 404] on div "folder 11 more_vert Teilen Bearbeiten Löschen Traktoren" at bounding box center [250, 407] width 143 height 140
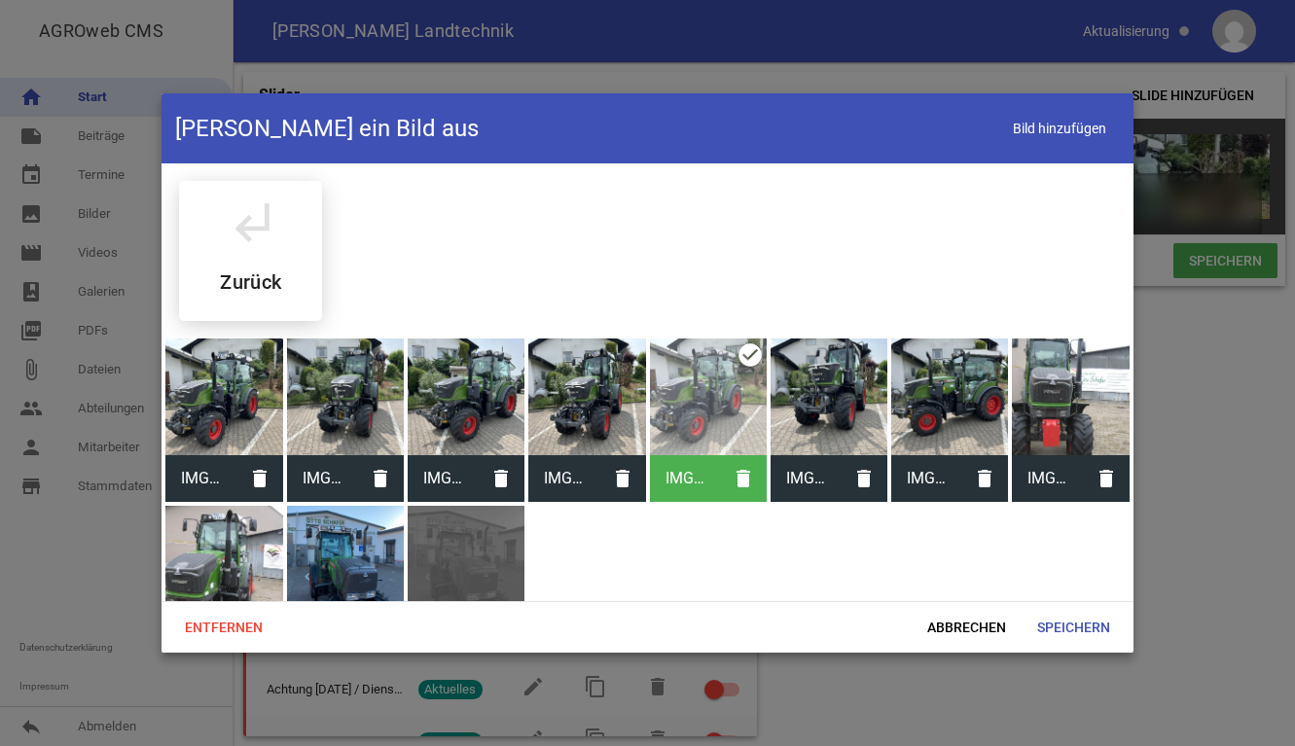
scroll to position [70, 0]
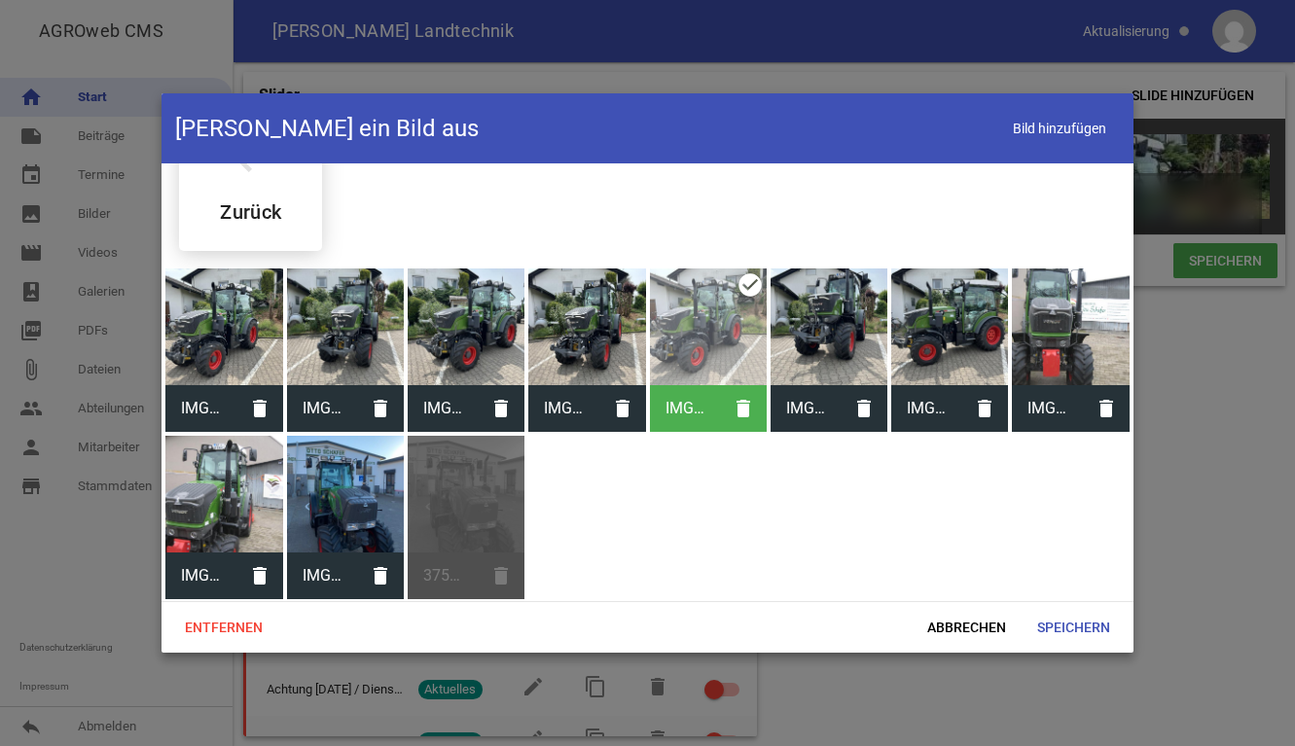
click at [946, 318] on div at bounding box center [949, 327] width 117 height 117
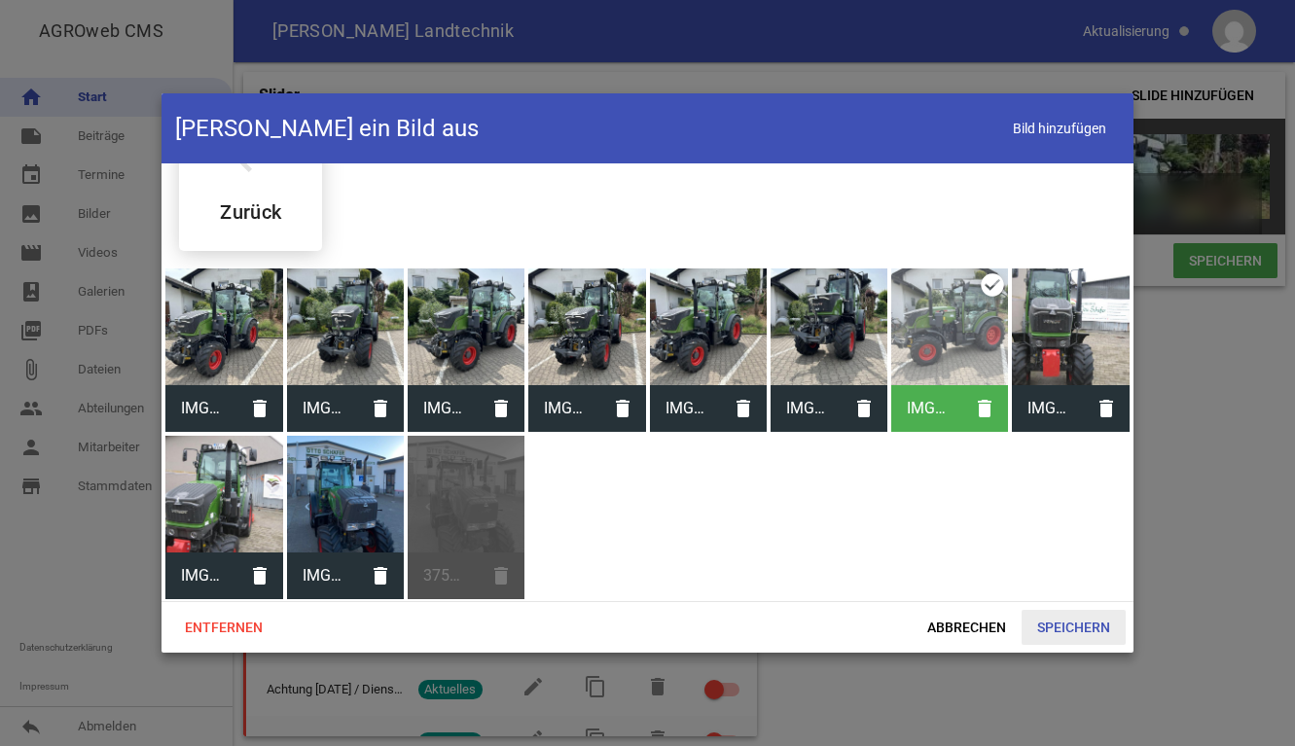
click at [1075, 630] on span "Speichern" at bounding box center [1074, 627] width 104 height 35
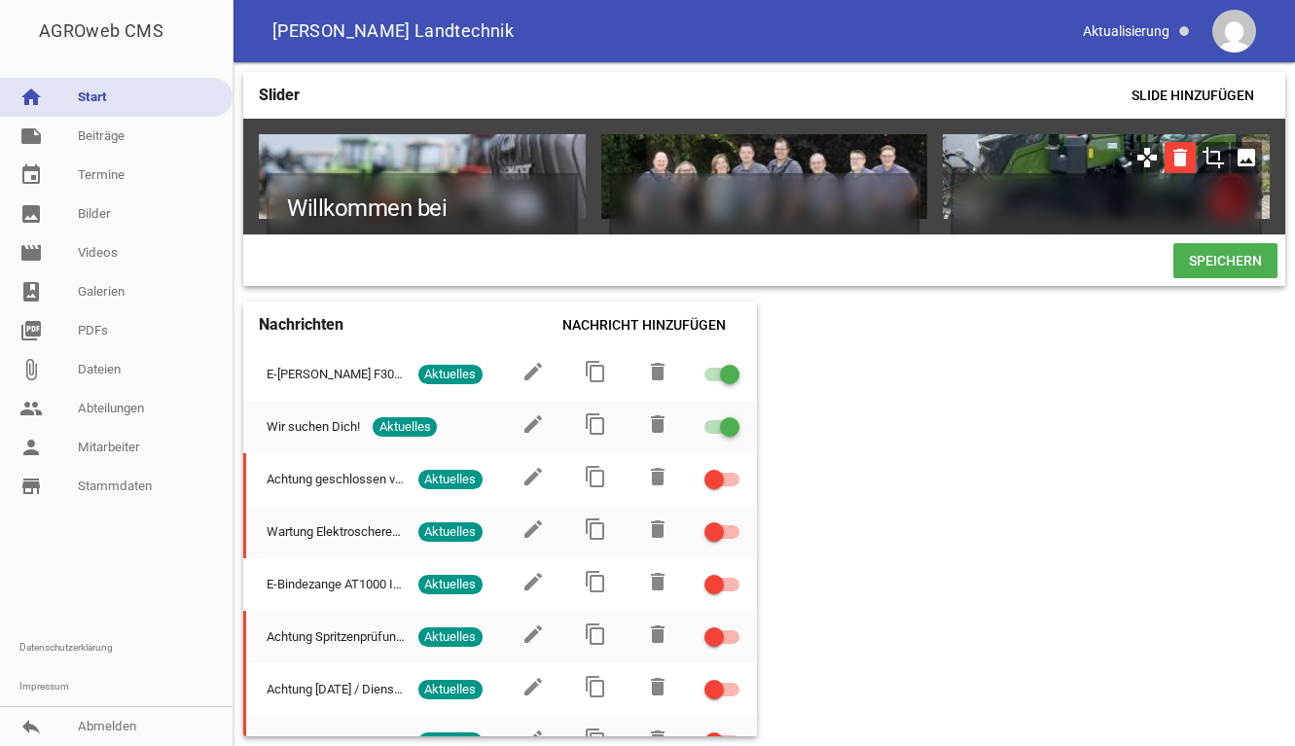
click at [1187, 158] on icon "delete" at bounding box center [1180, 157] width 31 height 31
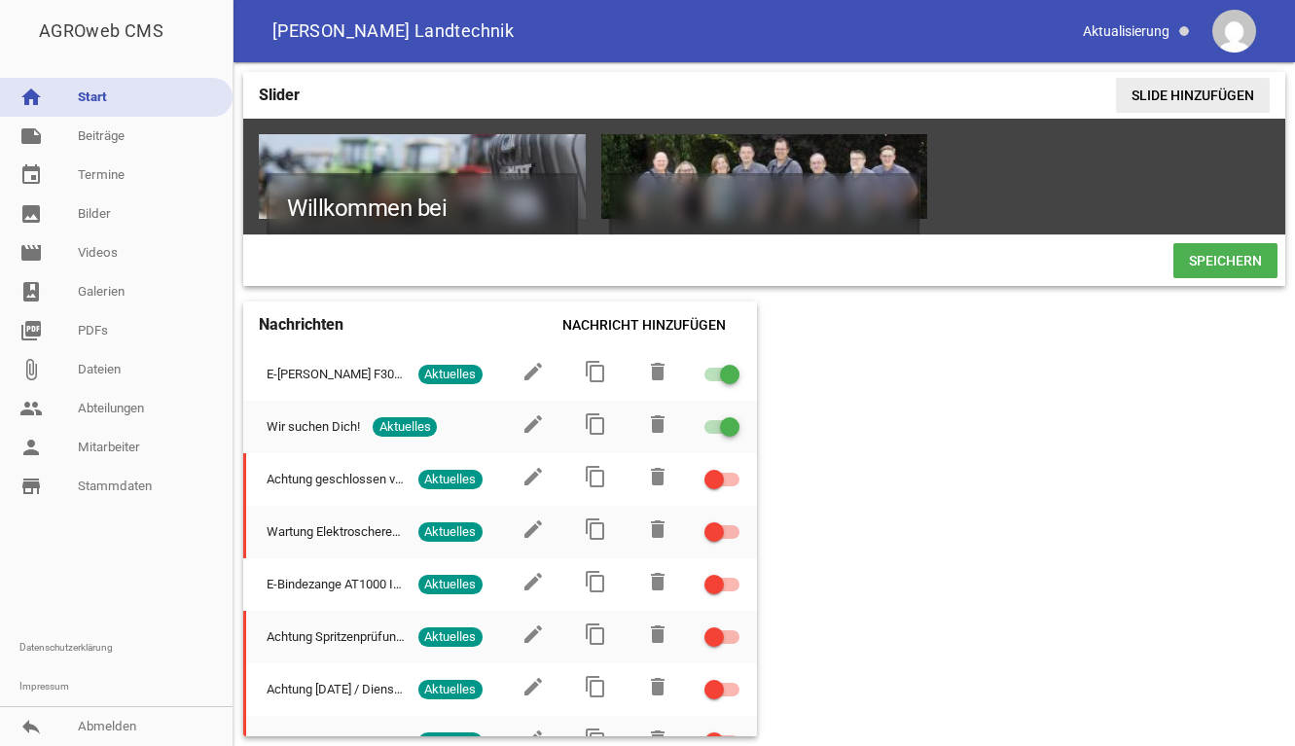
click at [1197, 83] on span "Slide hinzufügen" at bounding box center [1193, 95] width 154 height 35
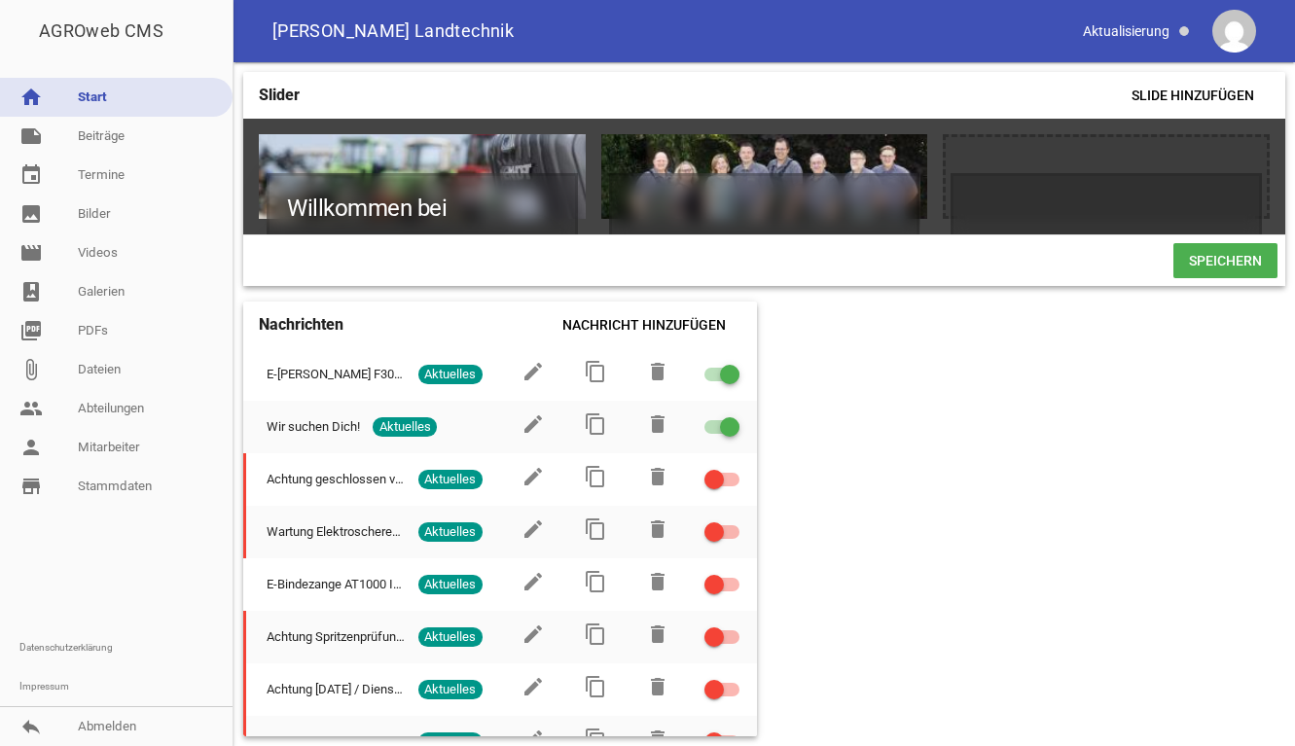
click at [1208, 270] on span "Speichern" at bounding box center [1225, 260] width 104 height 35
click at [1178, 93] on span "Slide hinzufügen" at bounding box center [1193, 95] width 154 height 35
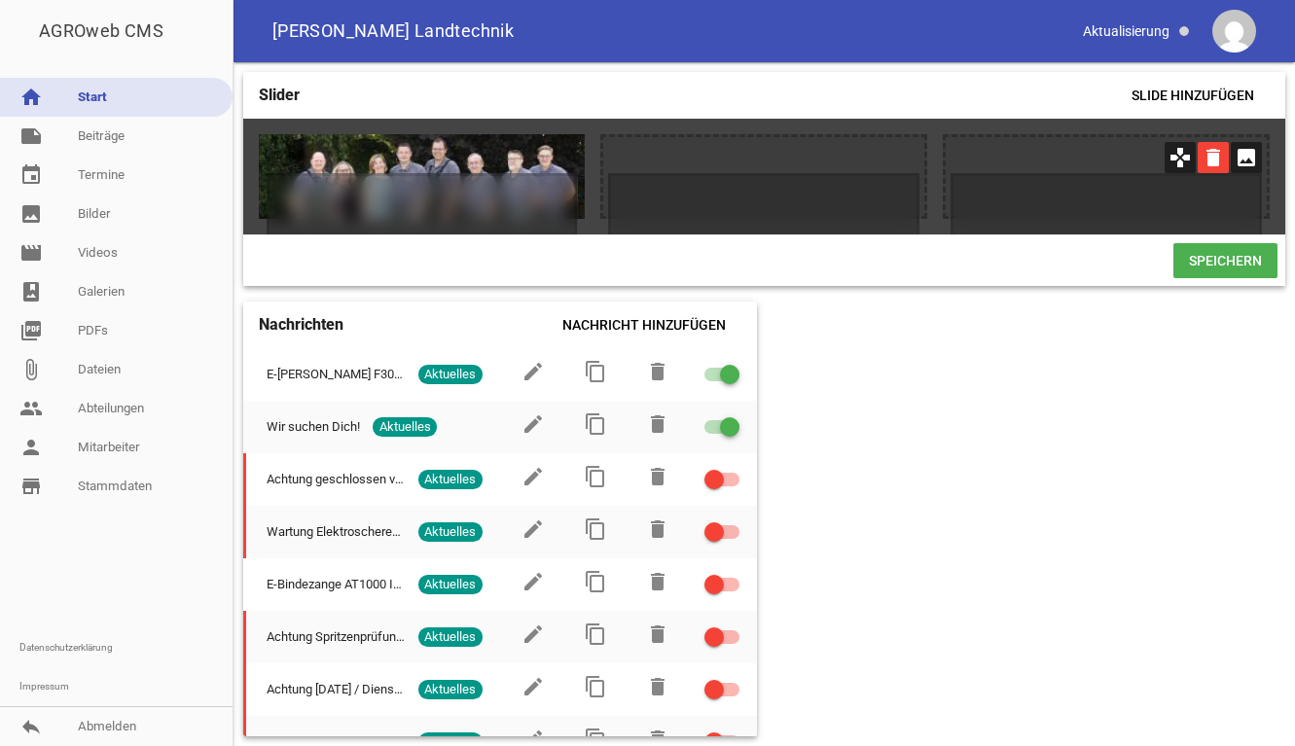
click at [1208, 161] on icon "delete" at bounding box center [1213, 157] width 31 height 31
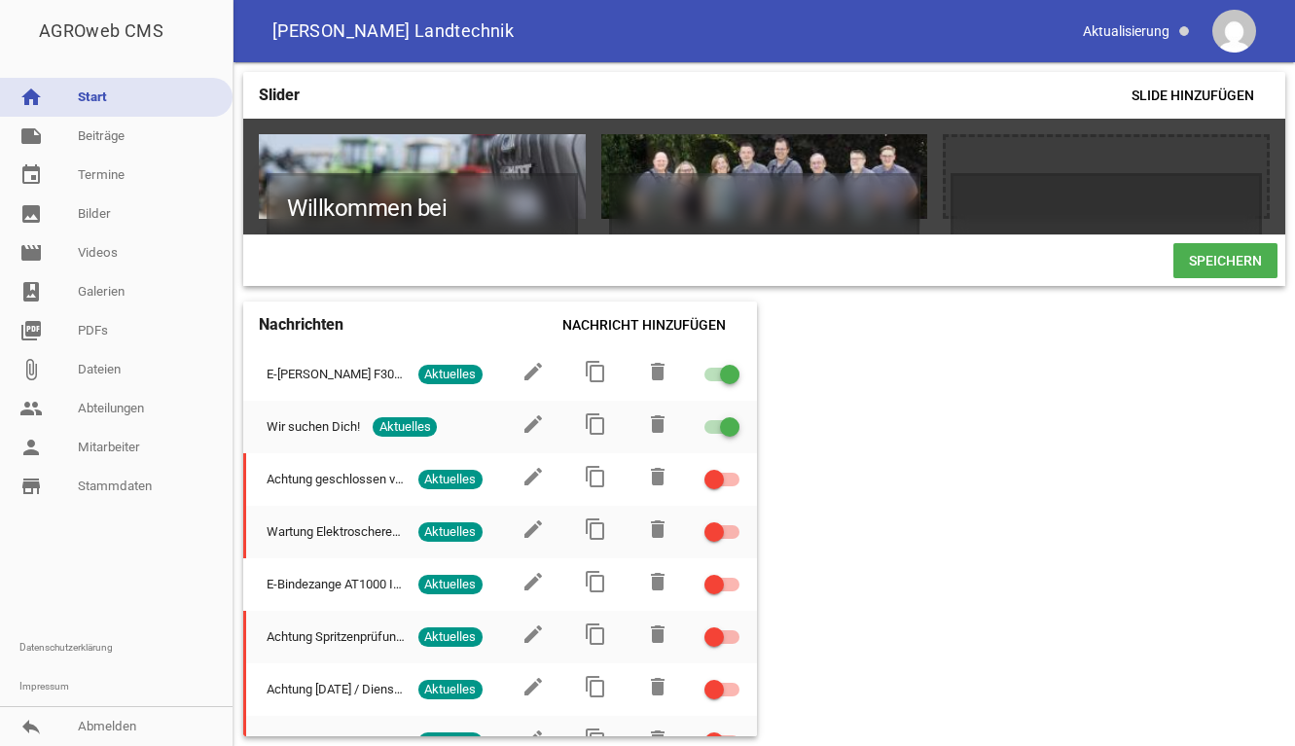
scroll to position [0, 0]
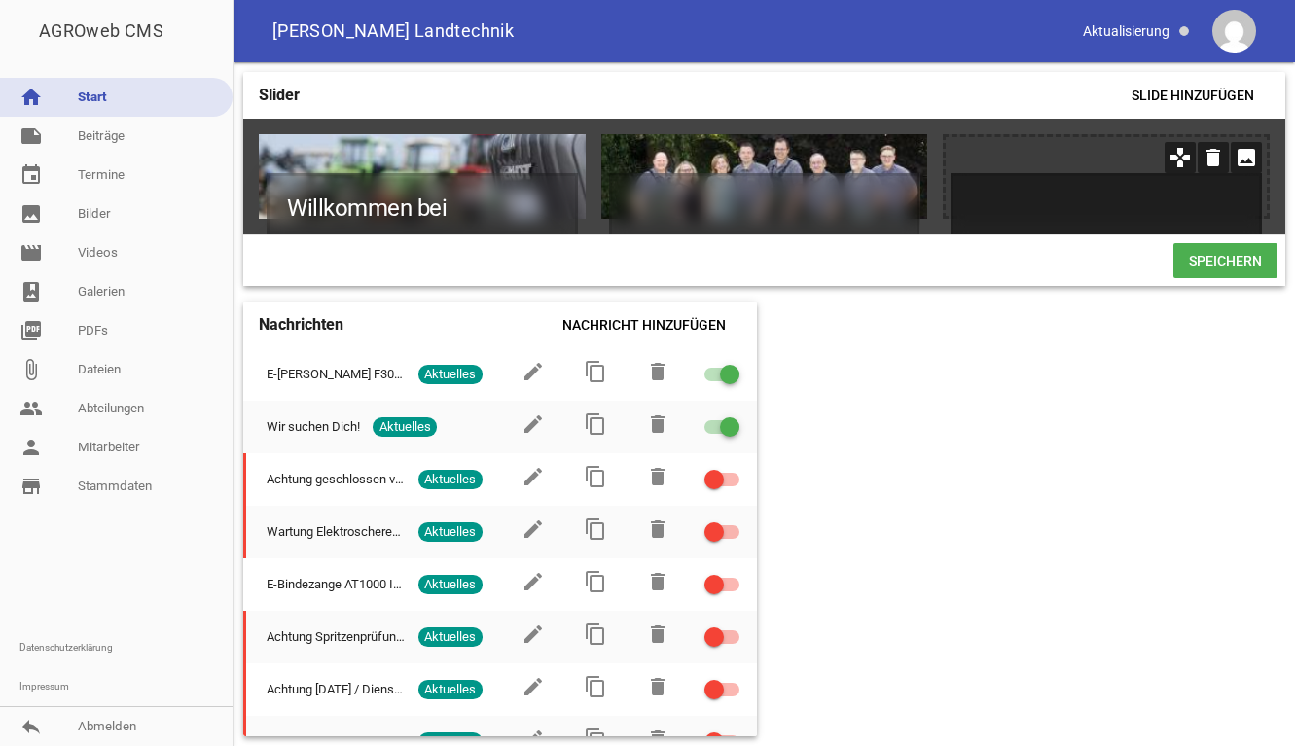
click at [1012, 177] on h1 at bounding box center [1106, 208] width 311 height 70
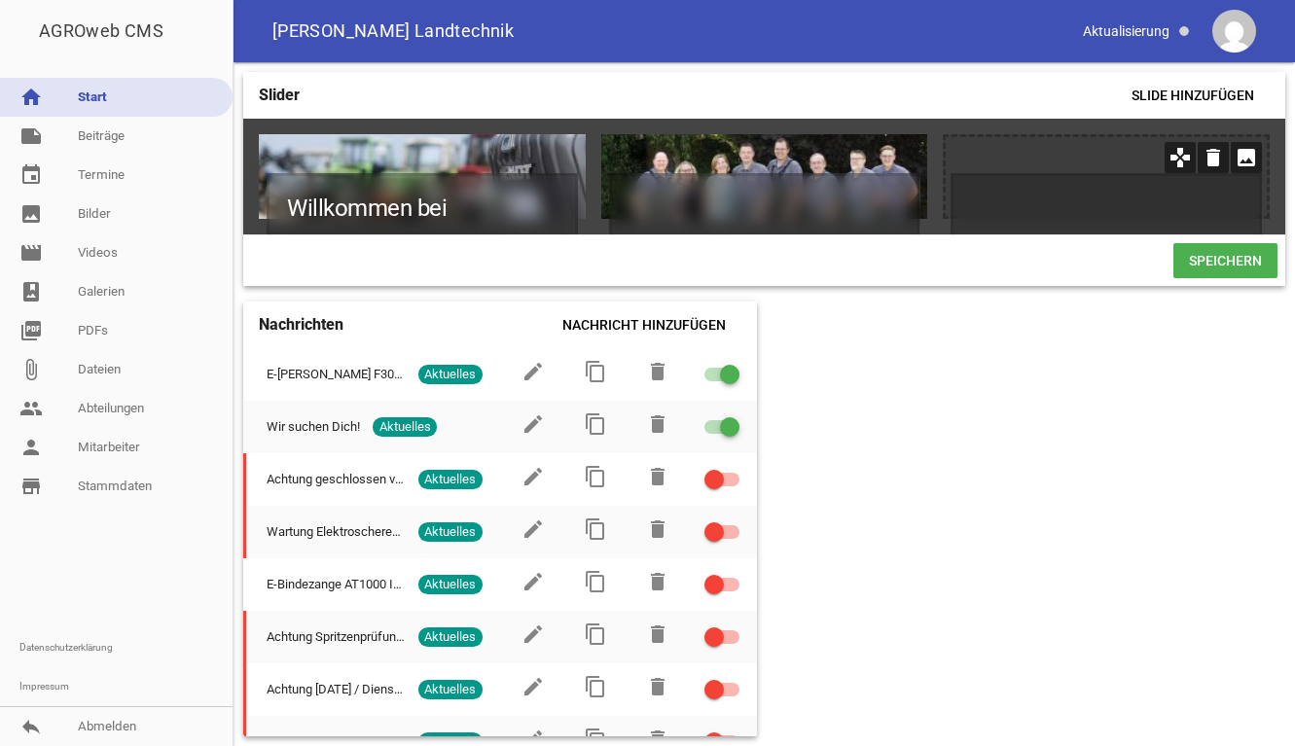
click at [1032, 137] on div at bounding box center [1106, 176] width 321 height 79
click at [1247, 154] on icon "image" at bounding box center [1246, 157] width 31 height 31
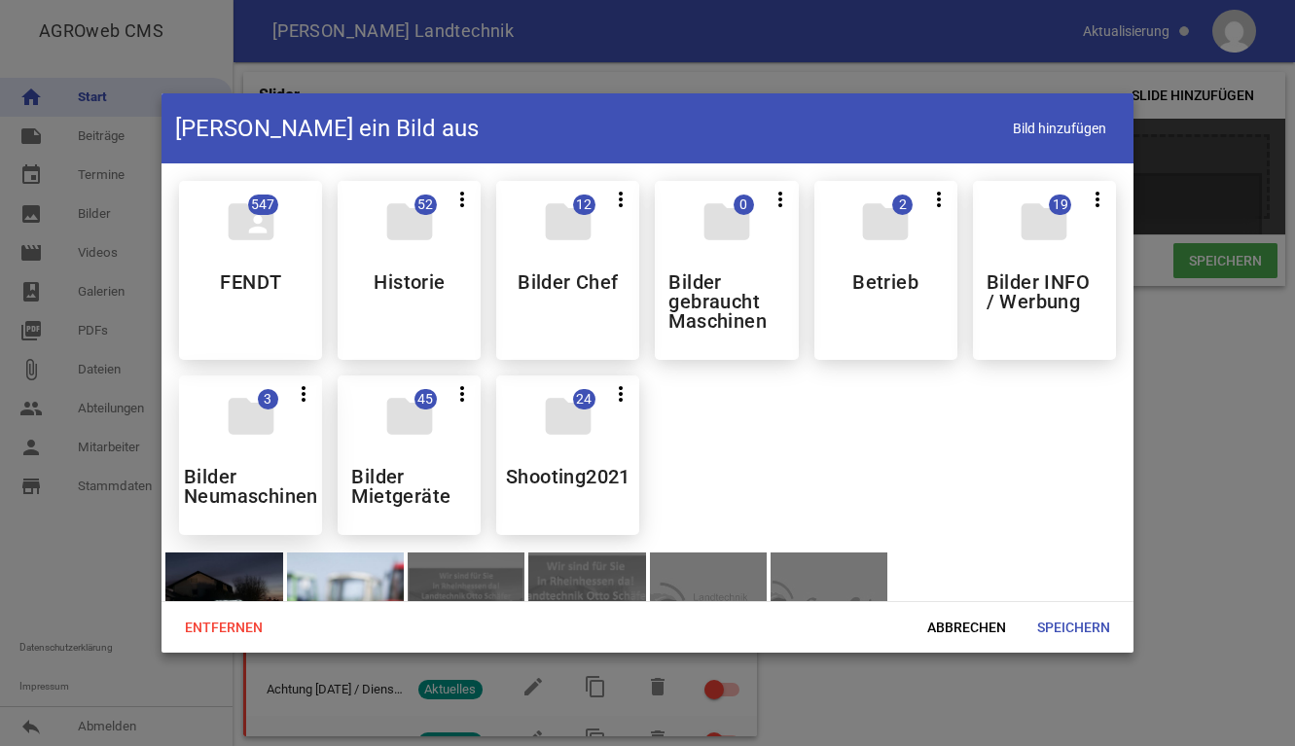
click at [244, 487] on h5 "Bilder Neumaschinen" at bounding box center [251, 486] width 134 height 39
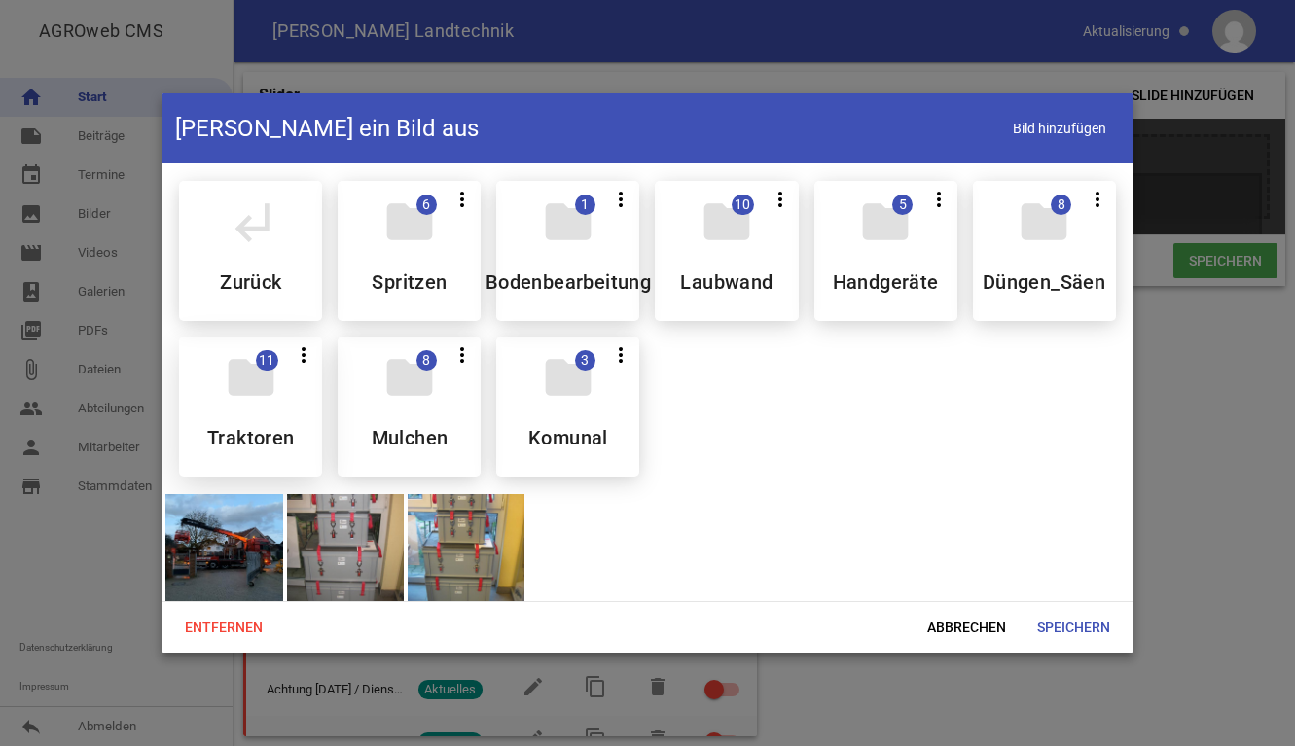
click at [248, 432] on h5 "Traktoren" at bounding box center [251, 437] width 88 height 19
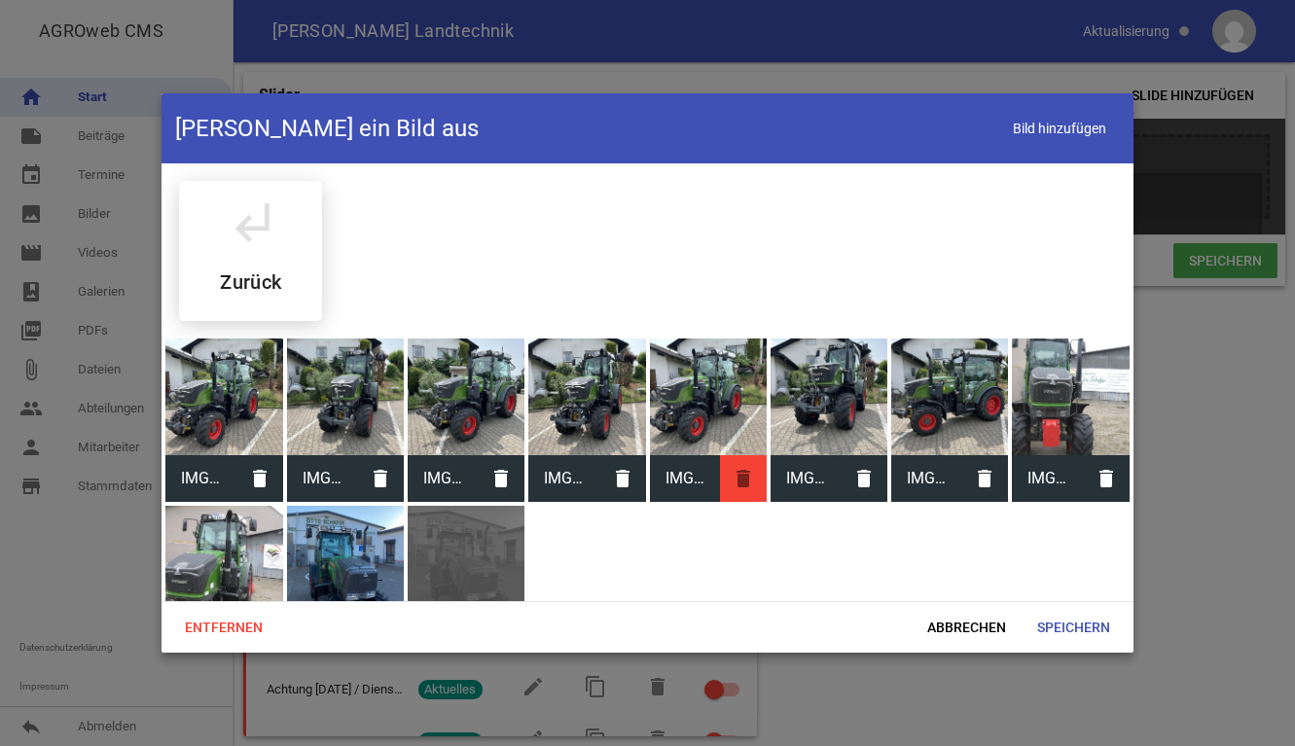
scroll to position [70, 0]
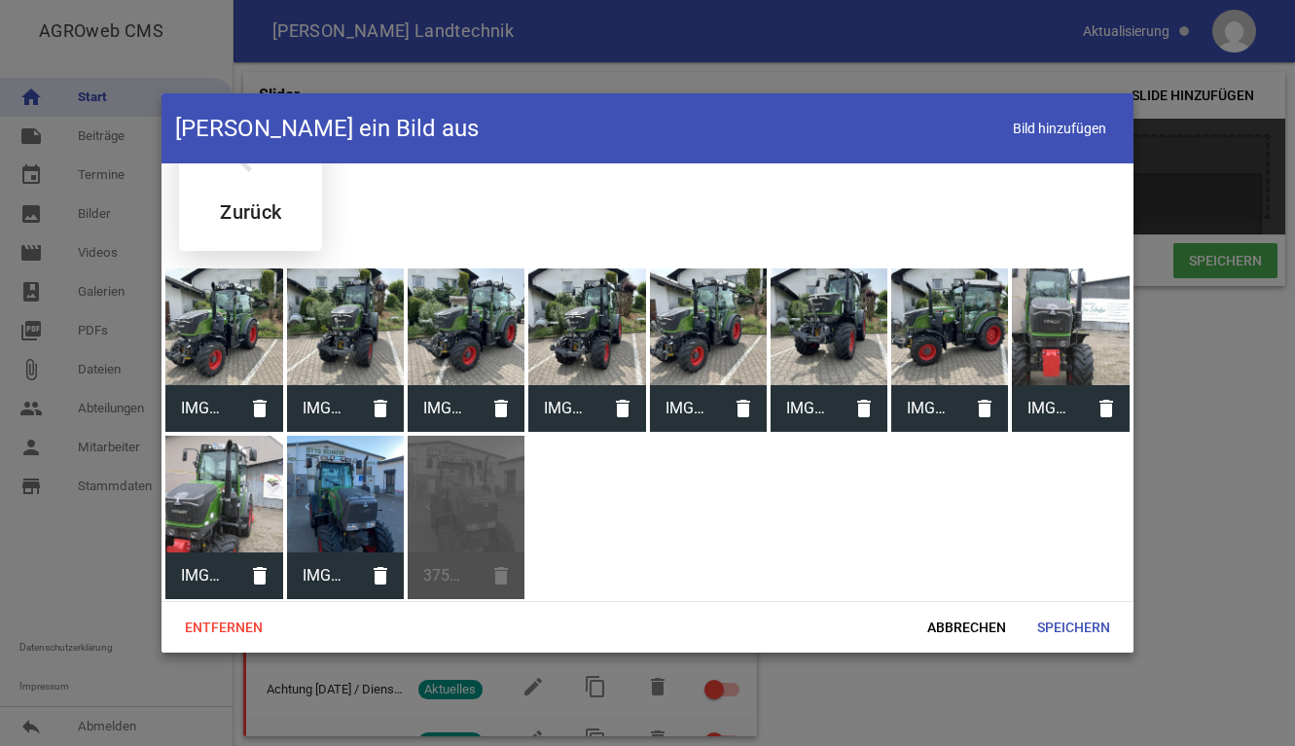
click at [272, 203] on h5 "Zurück" at bounding box center [250, 211] width 61 height 19
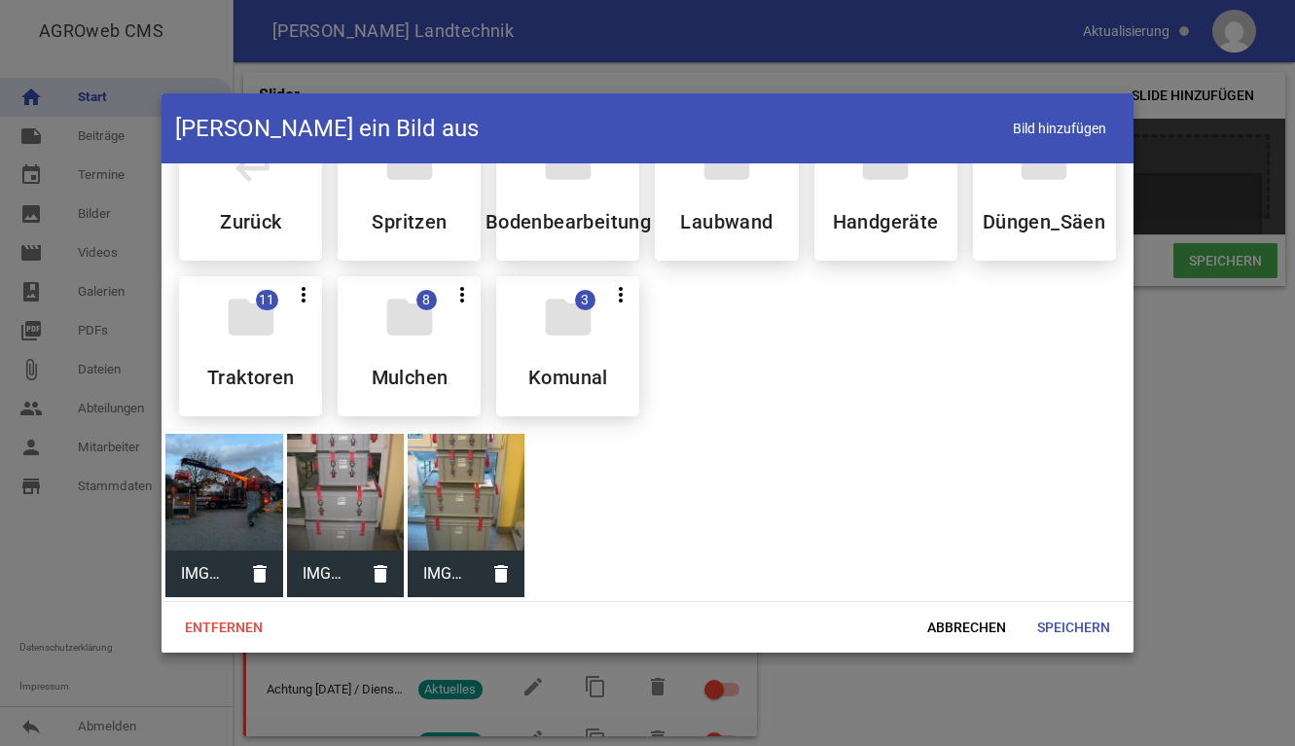
scroll to position [0, 0]
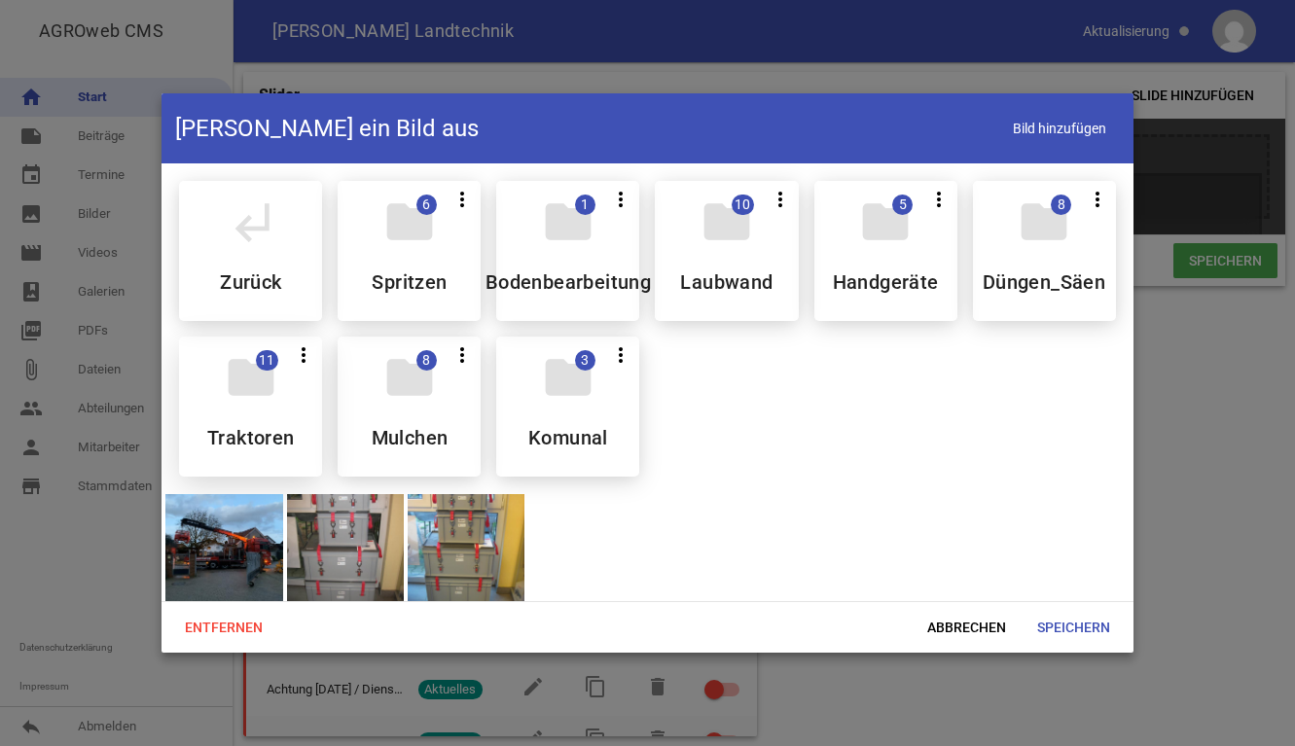
click at [276, 428] on h5 "Traktoren" at bounding box center [251, 437] width 88 height 19
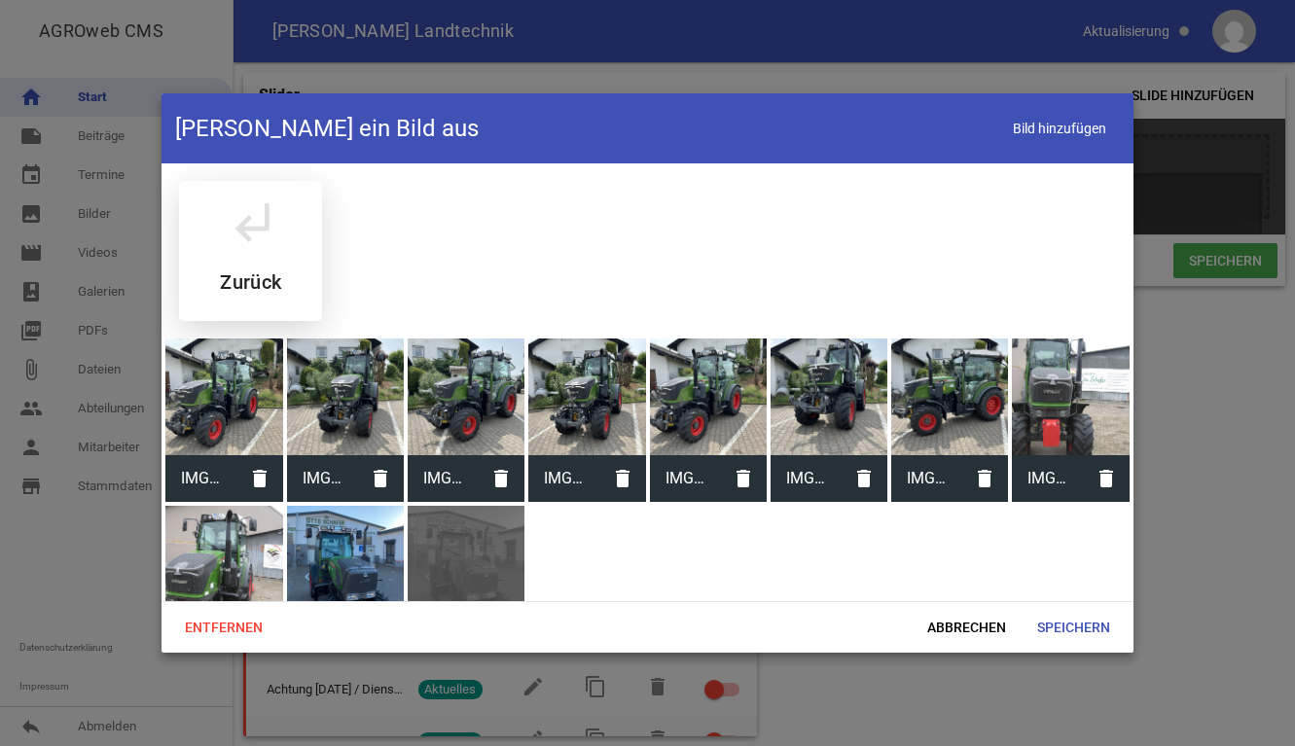
click at [201, 261] on div "subdirectory_arrow_left Zurück" at bounding box center [250, 251] width 143 height 140
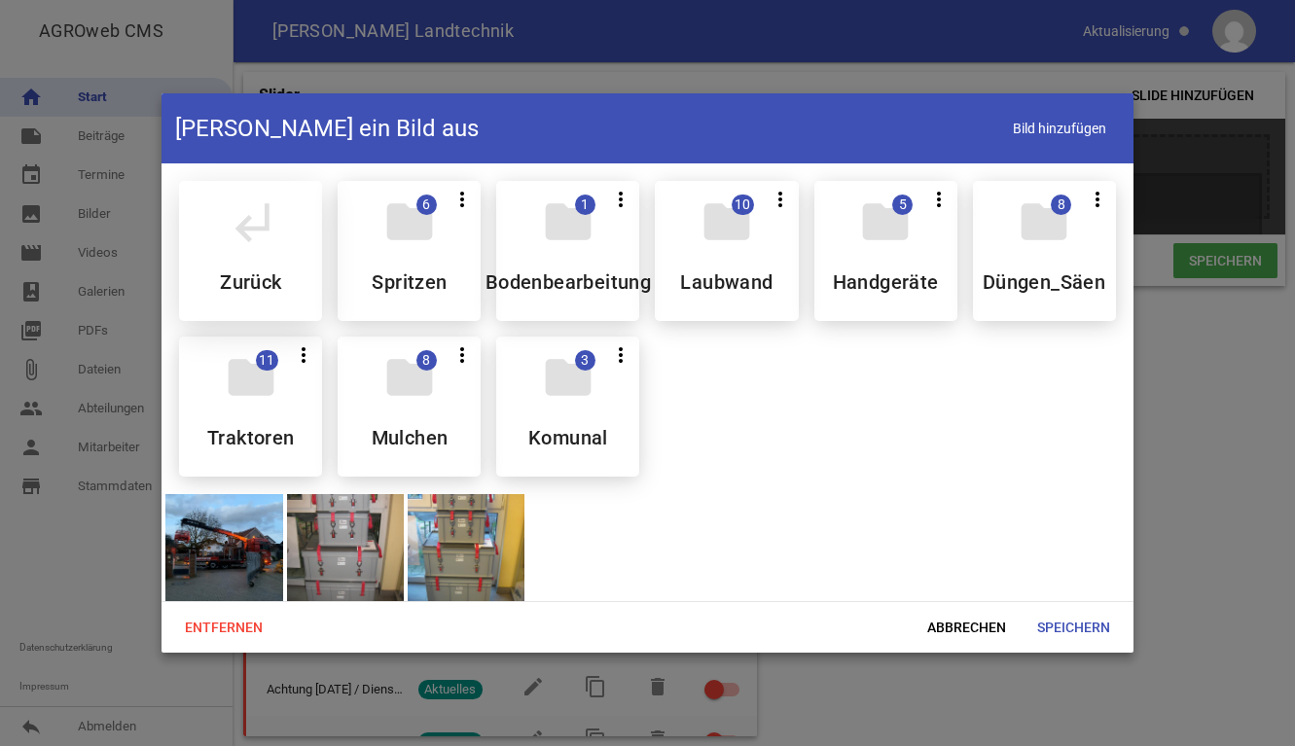
click at [225, 241] on icon "subdirectory_arrow_left" at bounding box center [251, 222] width 54 height 54
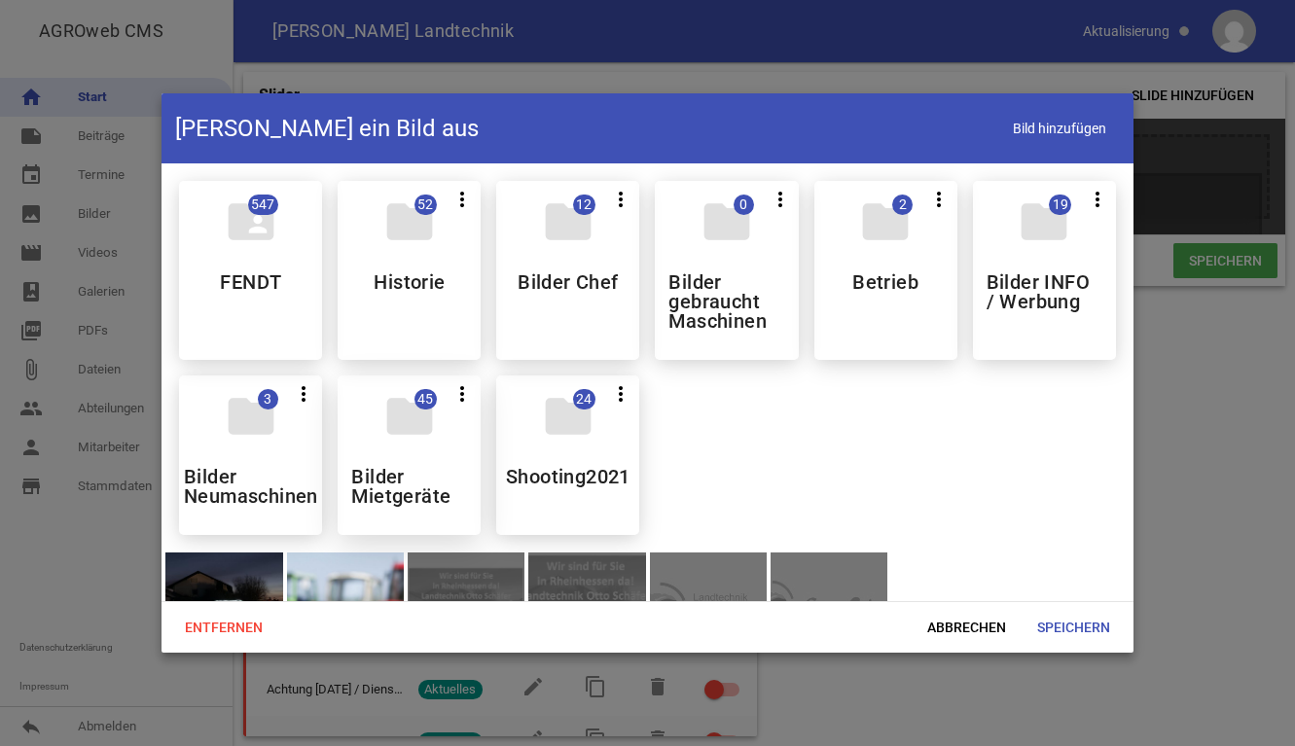
click at [374, 482] on h5 "Bilder Mietgeräte" at bounding box center [409, 486] width 116 height 39
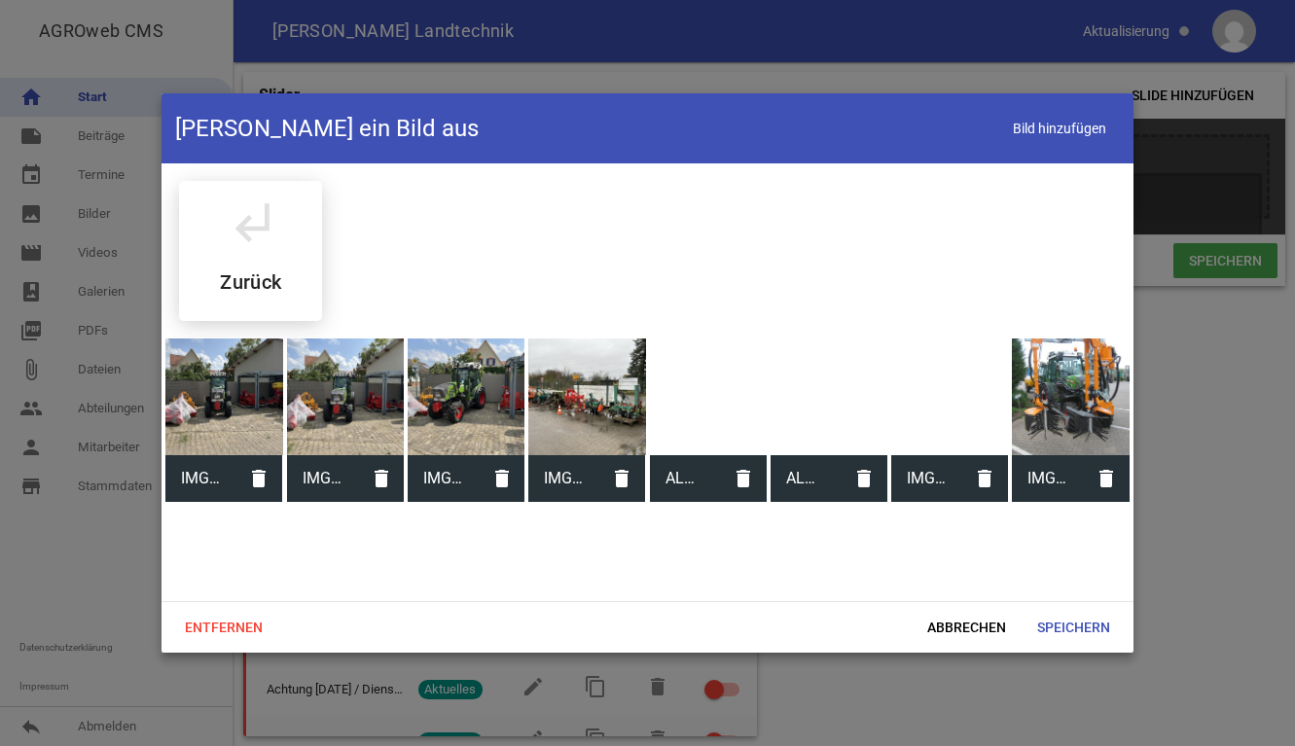
click at [374, 482] on icon "delete" at bounding box center [380, 478] width 47 height 47
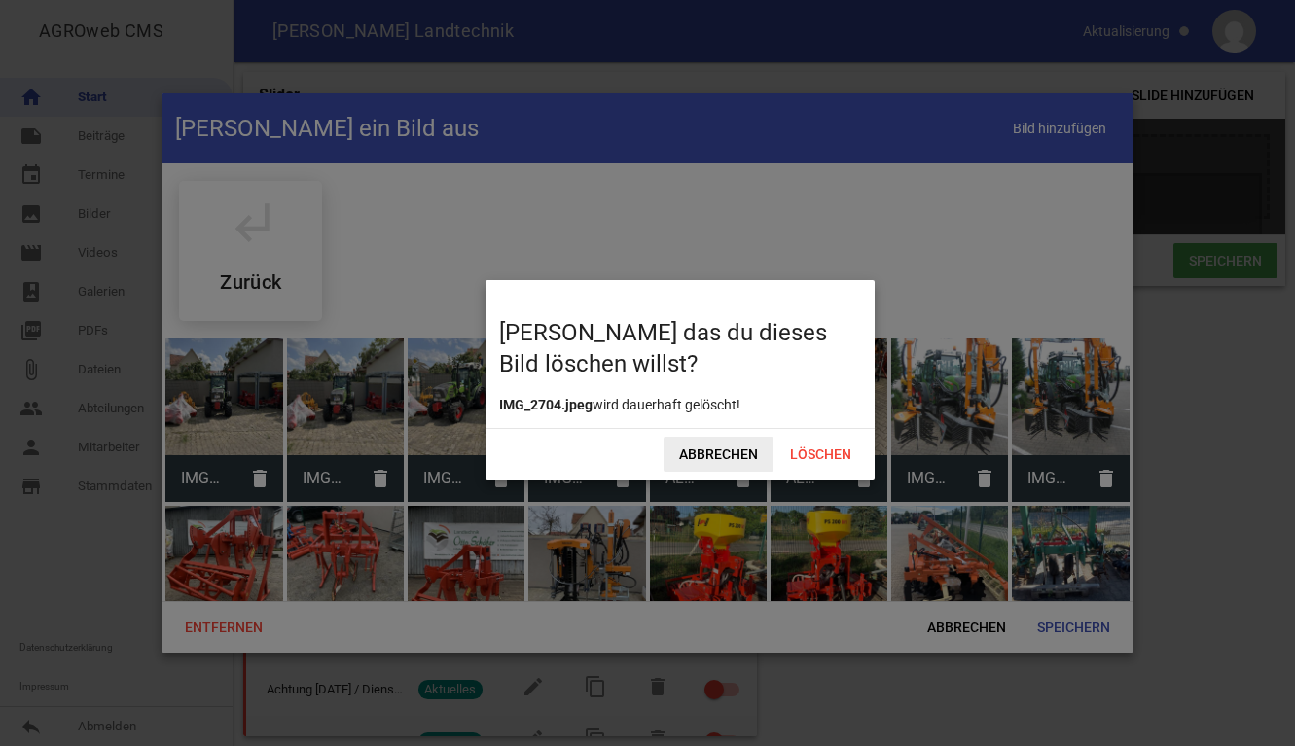
click at [740, 458] on span "Abbrechen" at bounding box center [719, 454] width 110 height 35
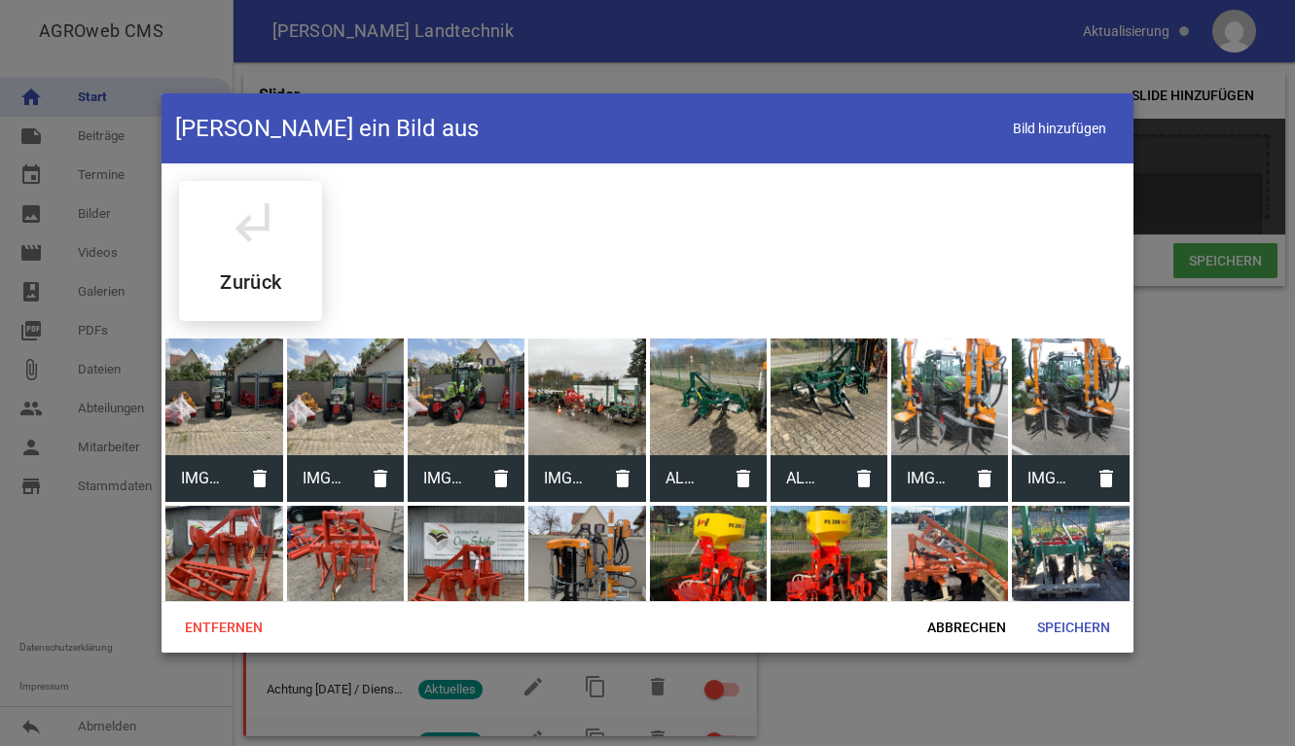
click at [483, 407] on div at bounding box center [466, 397] width 117 height 117
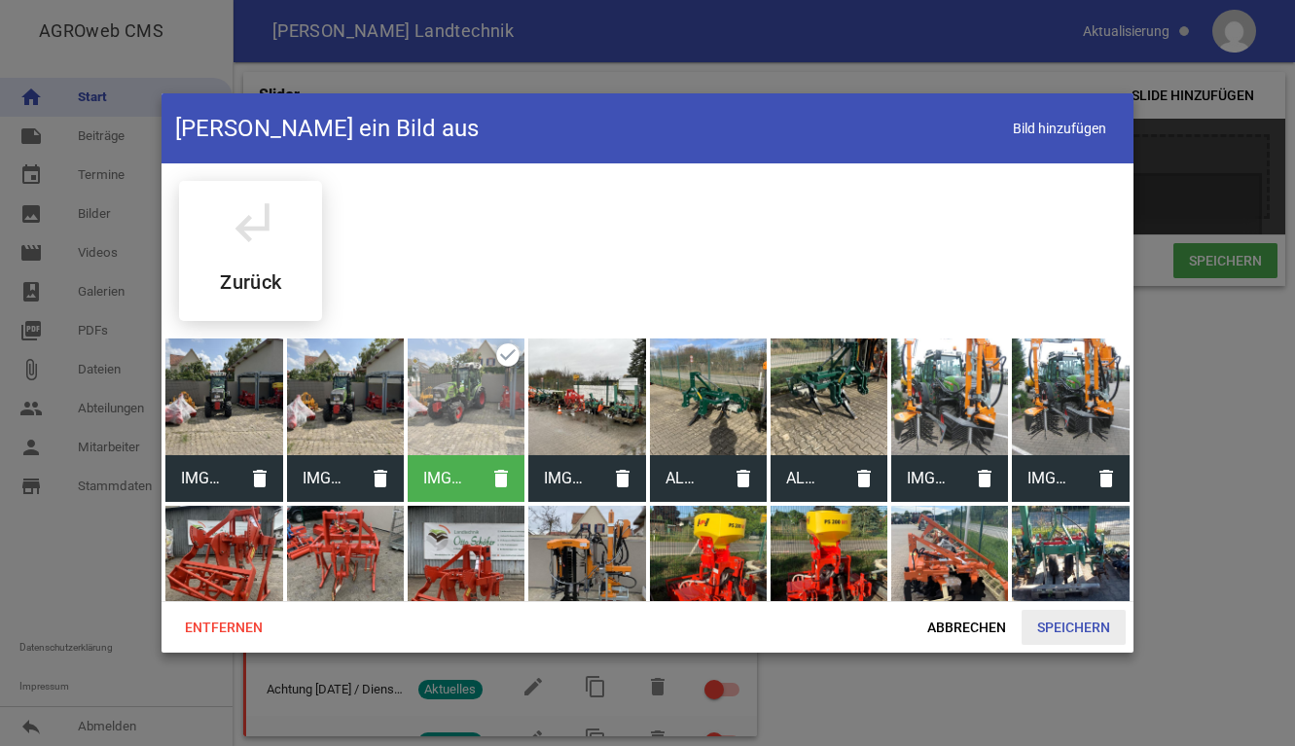
click at [1077, 624] on span "Speichern" at bounding box center [1074, 627] width 104 height 35
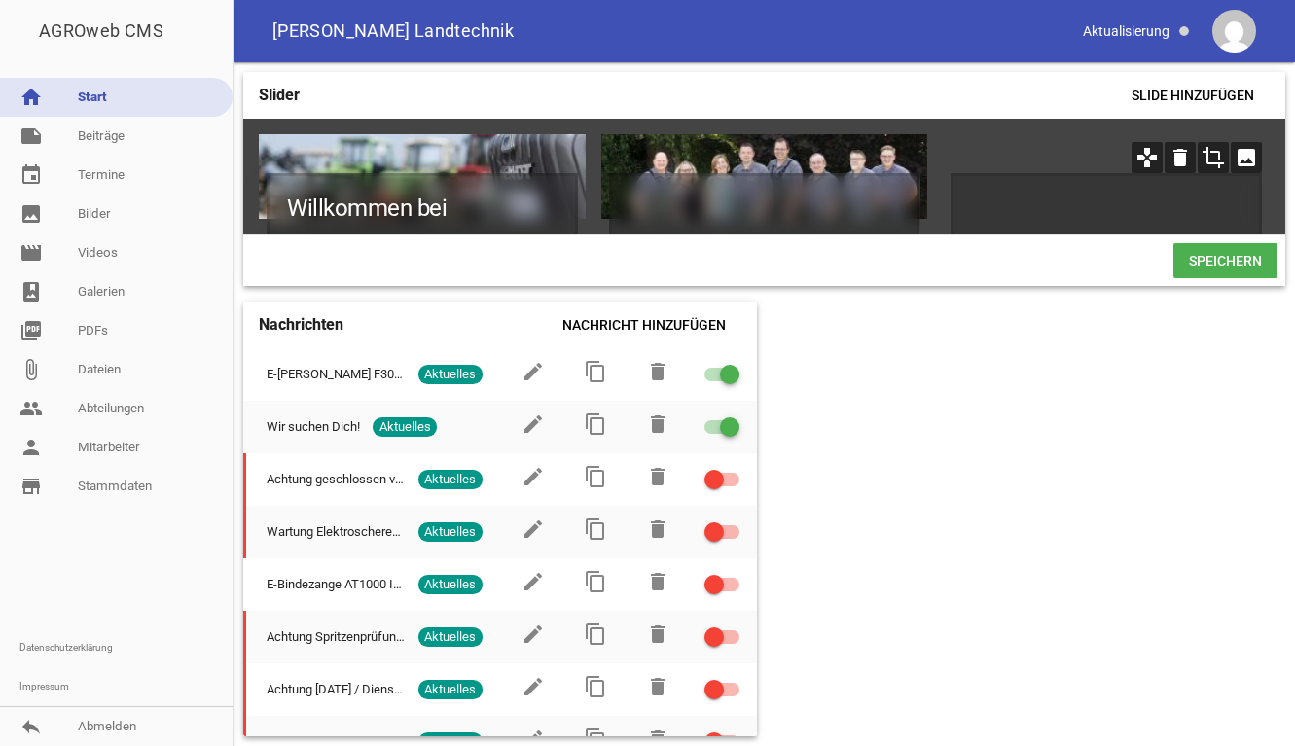
click at [1217, 158] on icon "crop" at bounding box center [1213, 157] width 31 height 31
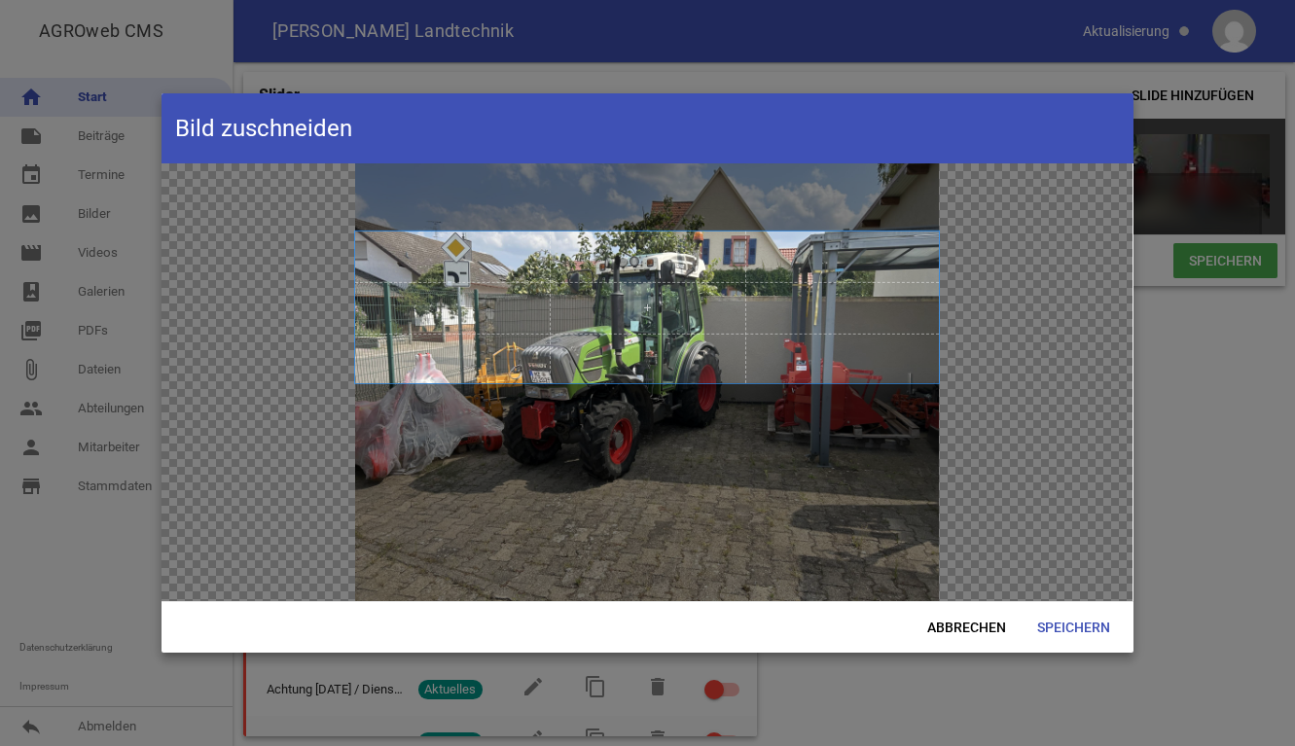
click at [852, 336] on span at bounding box center [647, 308] width 584 height 152
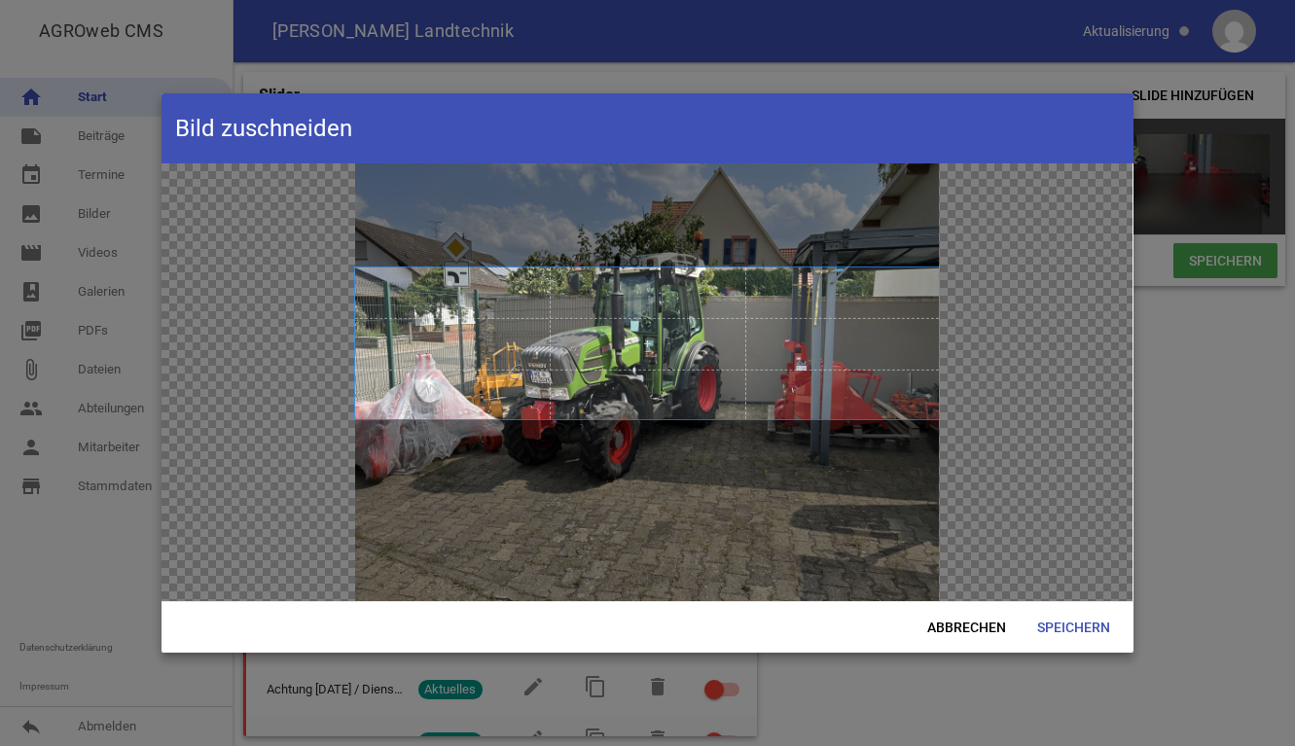
click at [681, 418] on span at bounding box center [647, 344] width 584 height 152
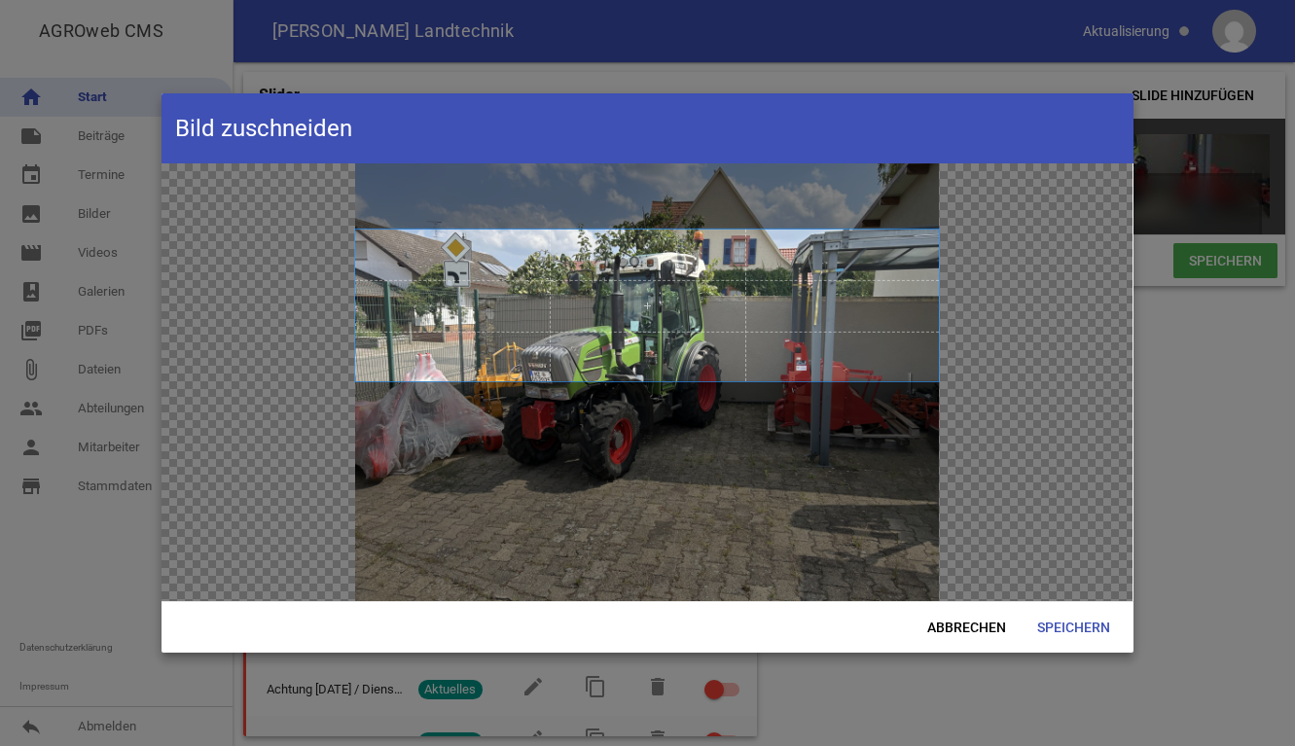
click at [541, 312] on span at bounding box center [647, 306] width 584 height 152
click at [1091, 621] on span "Speichern" at bounding box center [1074, 627] width 104 height 35
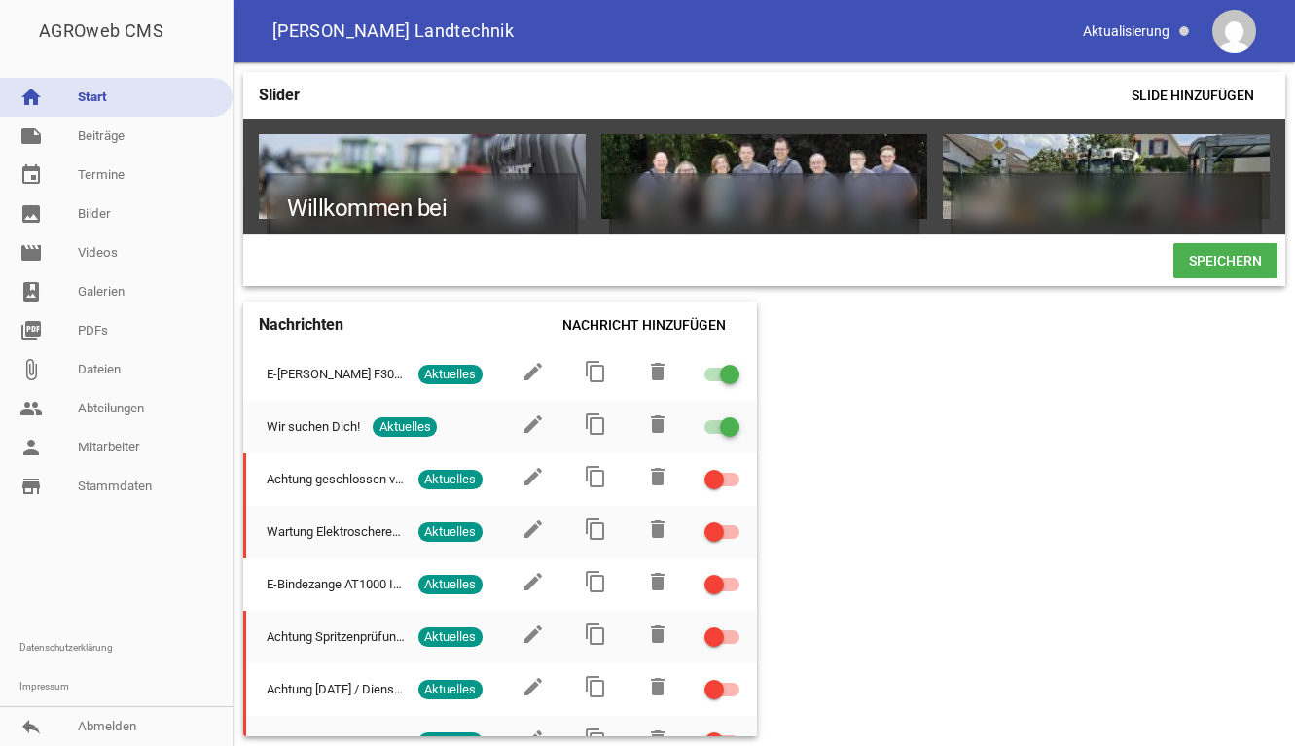
click at [1240, 278] on span "Speichern" at bounding box center [1225, 260] width 104 height 35
click at [1193, 256] on span "Speichern" at bounding box center [1225, 260] width 104 height 35
click at [1224, 271] on span "Speichern" at bounding box center [1225, 260] width 104 height 35
click at [1203, 141] on div at bounding box center [1106, 176] width 327 height 85
click at [1215, 157] on icon "crop" at bounding box center [1213, 157] width 31 height 31
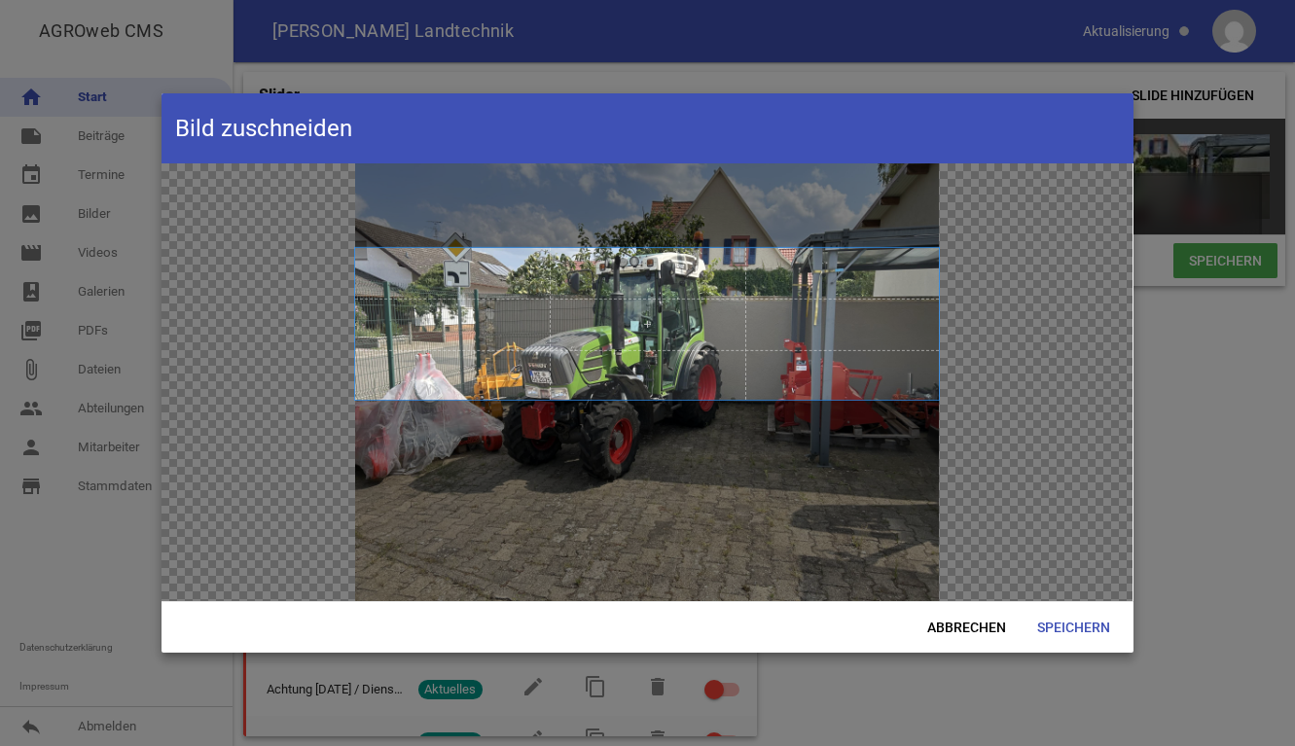
click at [707, 292] on span at bounding box center [647, 324] width 584 height 152
click at [981, 632] on span "Abbrechen" at bounding box center [967, 627] width 110 height 35
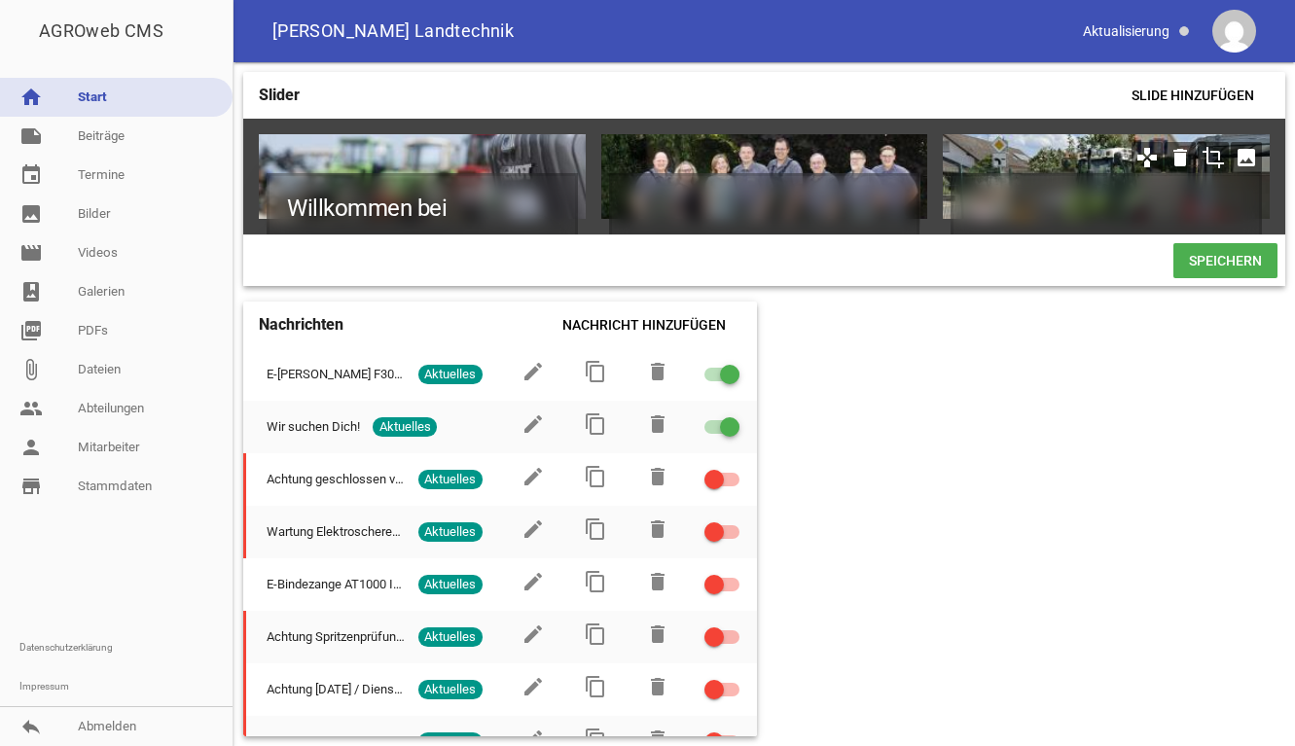
click at [1249, 156] on icon "image" at bounding box center [1246, 157] width 31 height 31
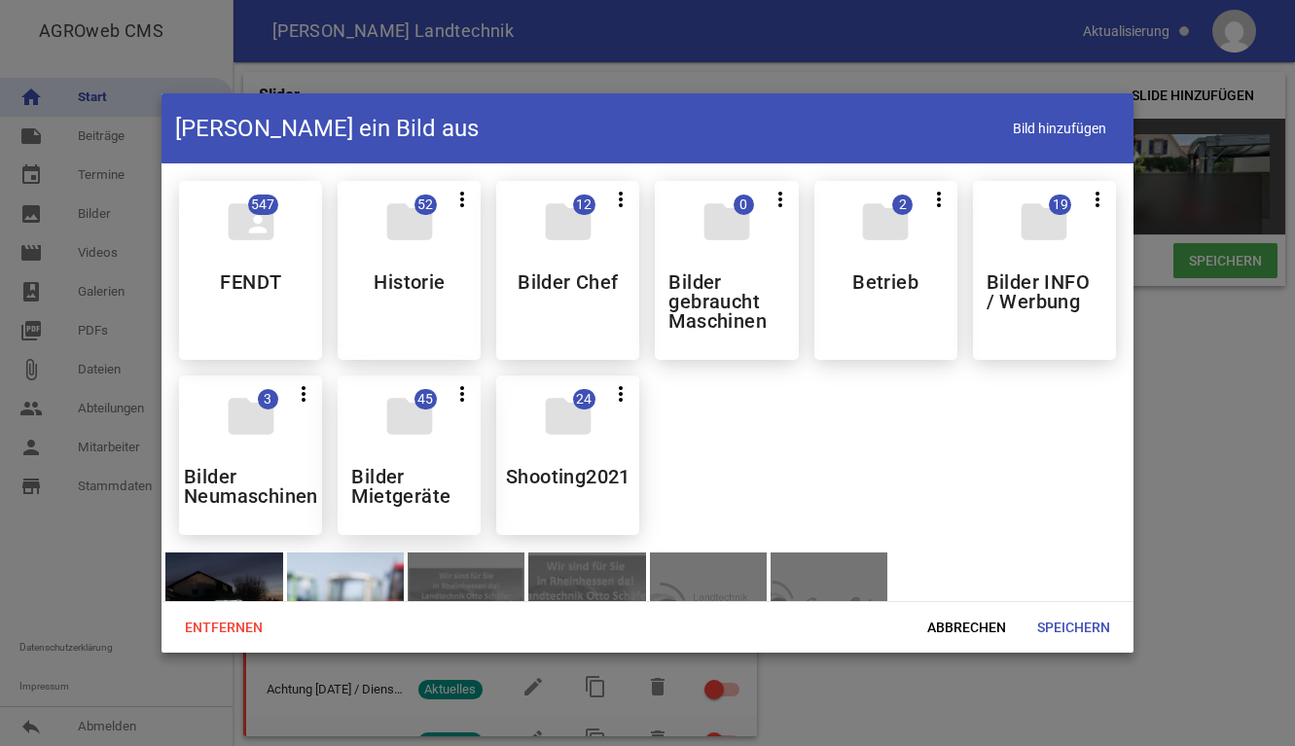
click at [362, 468] on h5 "Bilder Mietgeräte" at bounding box center [409, 486] width 116 height 39
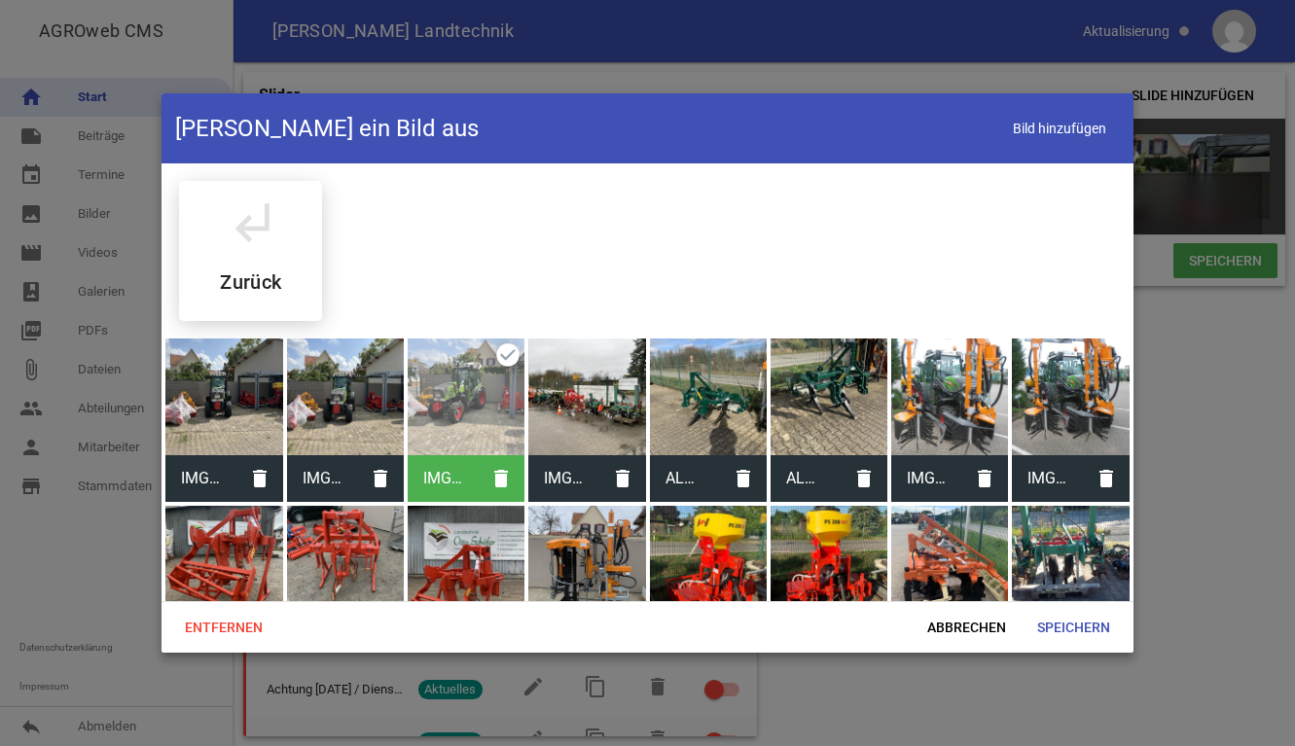
click at [567, 396] on div at bounding box center [586, 397] width 117 height 117
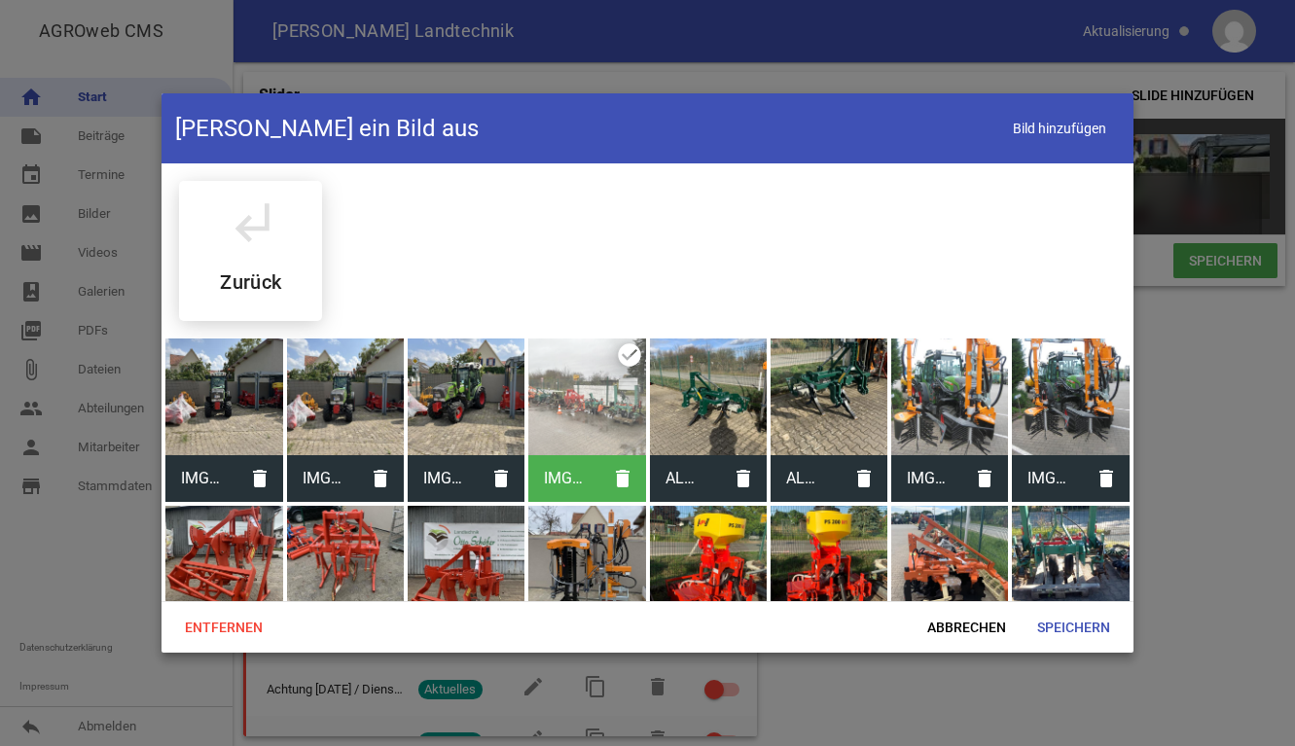
click at [1217, 266] on div at bounding box center [647, 373] width 1295 height 746
click at [1075, 621] on span "Speichern" at bounding box center [1074, 627] width 104 height 35
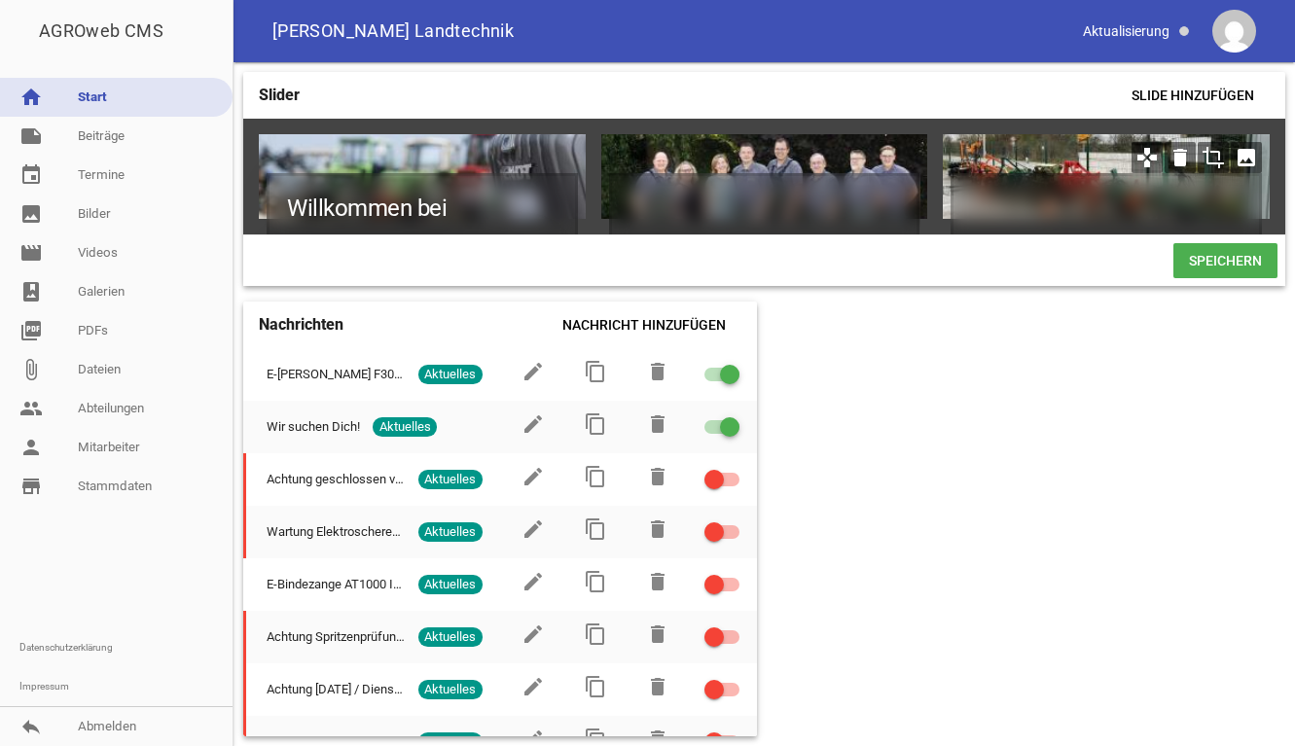
click at [1234, 152] on icon "image" at bounding box center [1246, 157] width 31 height 31
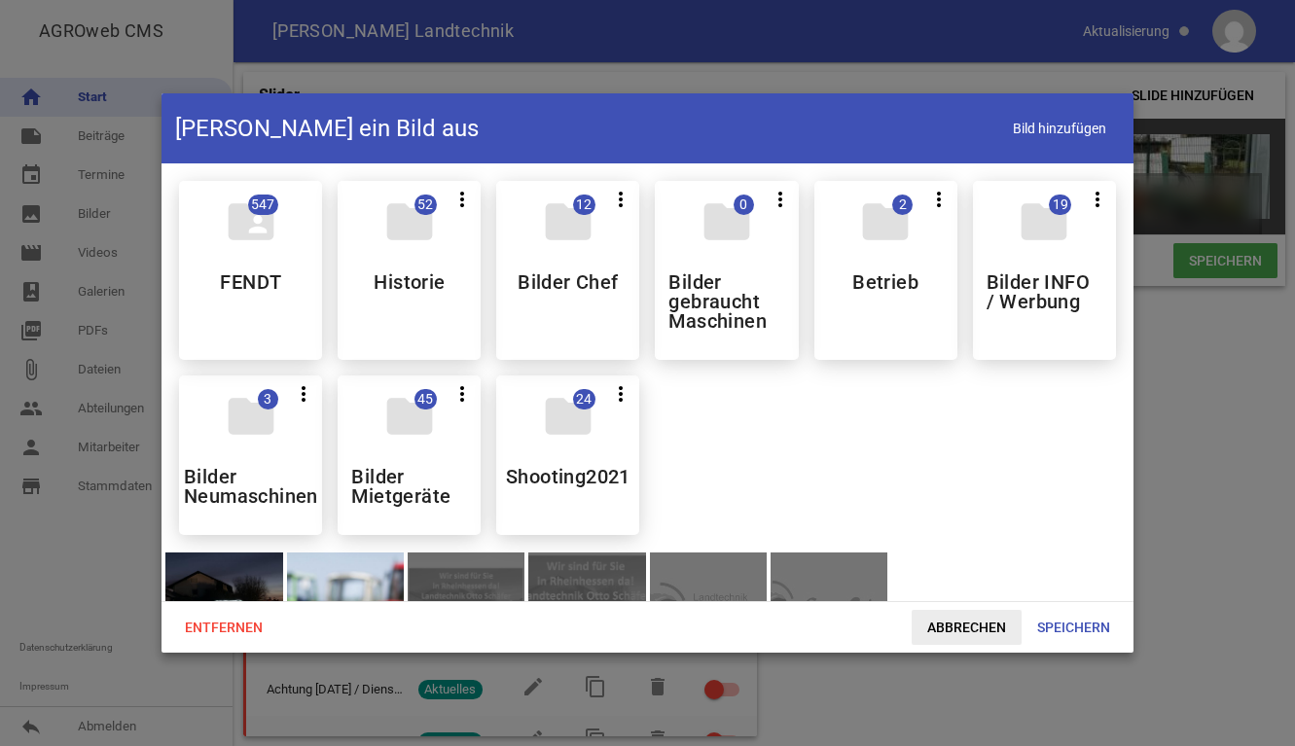
click at [970, 624] on span "Abbrechen" at bounding box center [967, 627] width 110 height 35
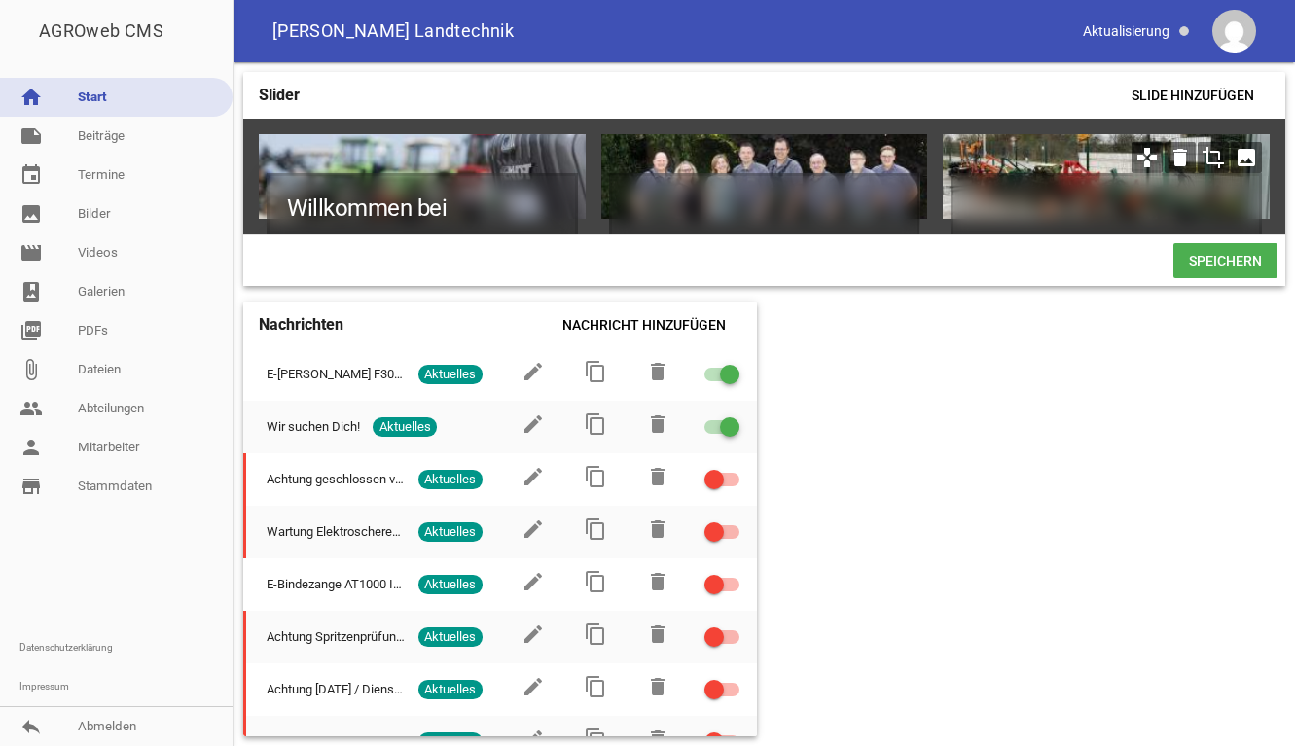
click at [1213, 149] on icon "crop" at bounding box center [1213, 157] width 31 height 31
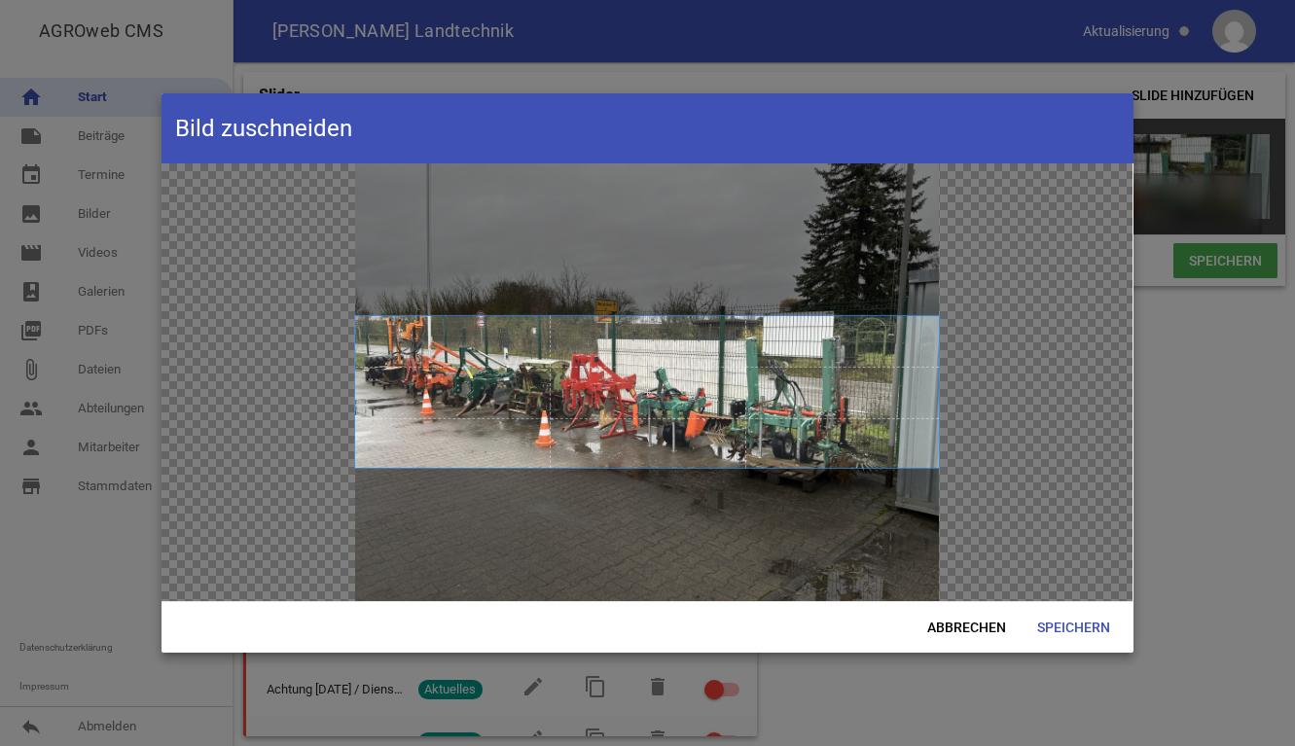
click at [763, 433] on span at bounding box center [647, 392] width 584 height 152
click at [1089, 628] on span "Speichern" at bounding box center [1074, 627] width 104 height 35
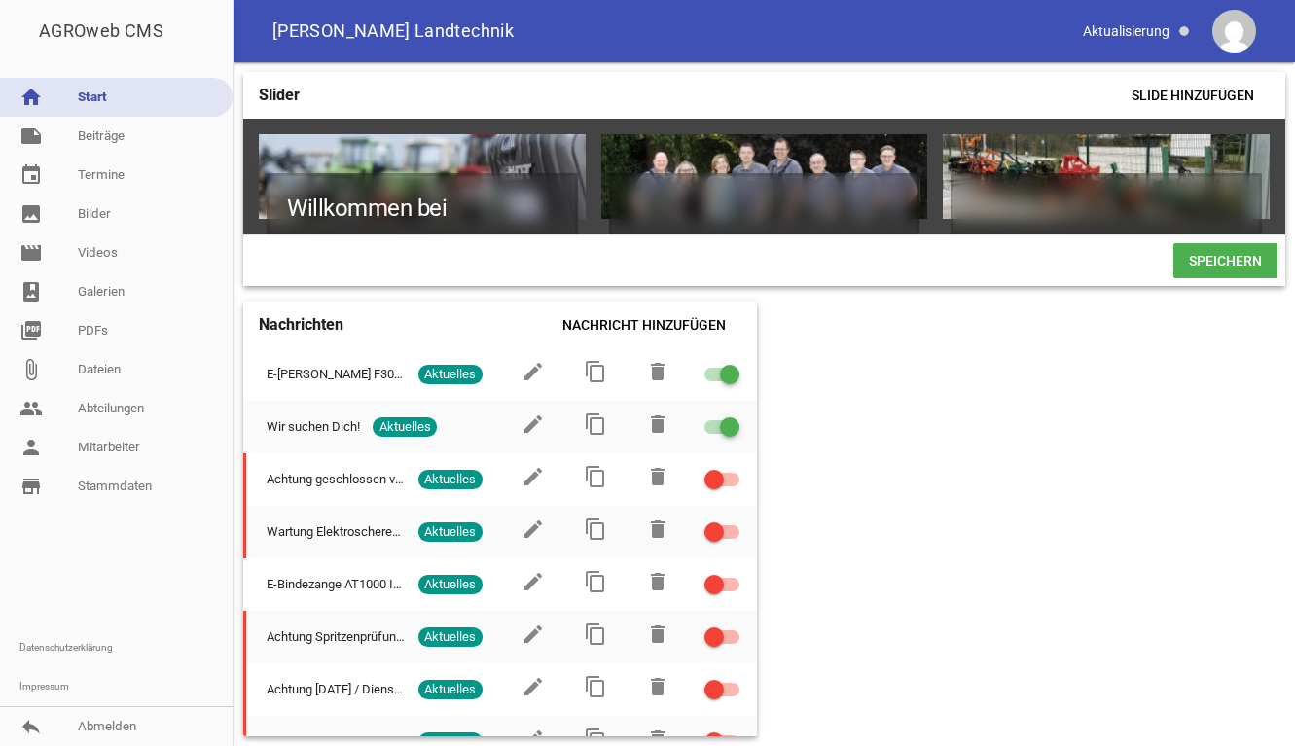
click at [1136, 557] on div "Slider Slide hinzufügen Willkommen bei Landtechnik [PERSON_NAME] games delete c…" at bounding box center [765, 404] width 1062 height 684
click at [1225, 273] on span "Speichern" at bounding box center [1225, 260] width 104 height 35
click at [1232, 104] on span "Slide hinzufügen" at bounding box center [1193, 95] width 154 height 35
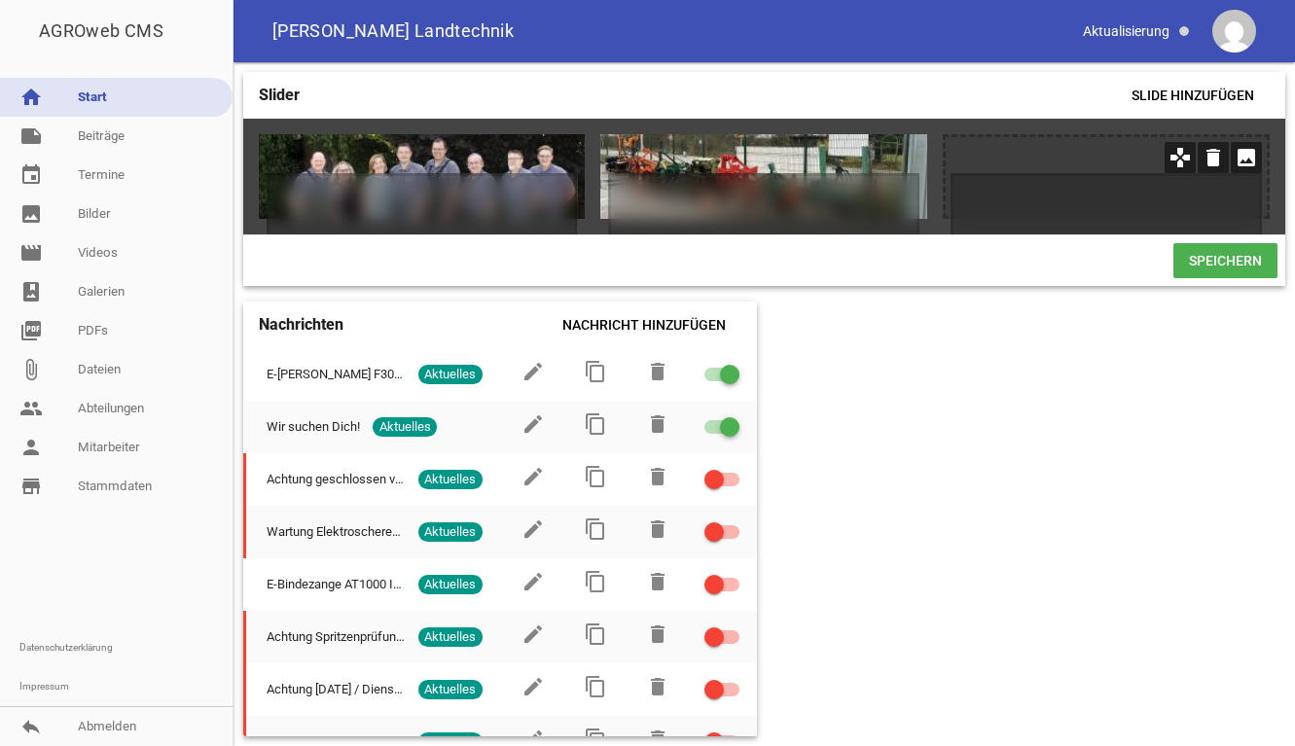
click at [1244, 155] on icon "image" at bounding box center [1246, 157] width 31 height 31
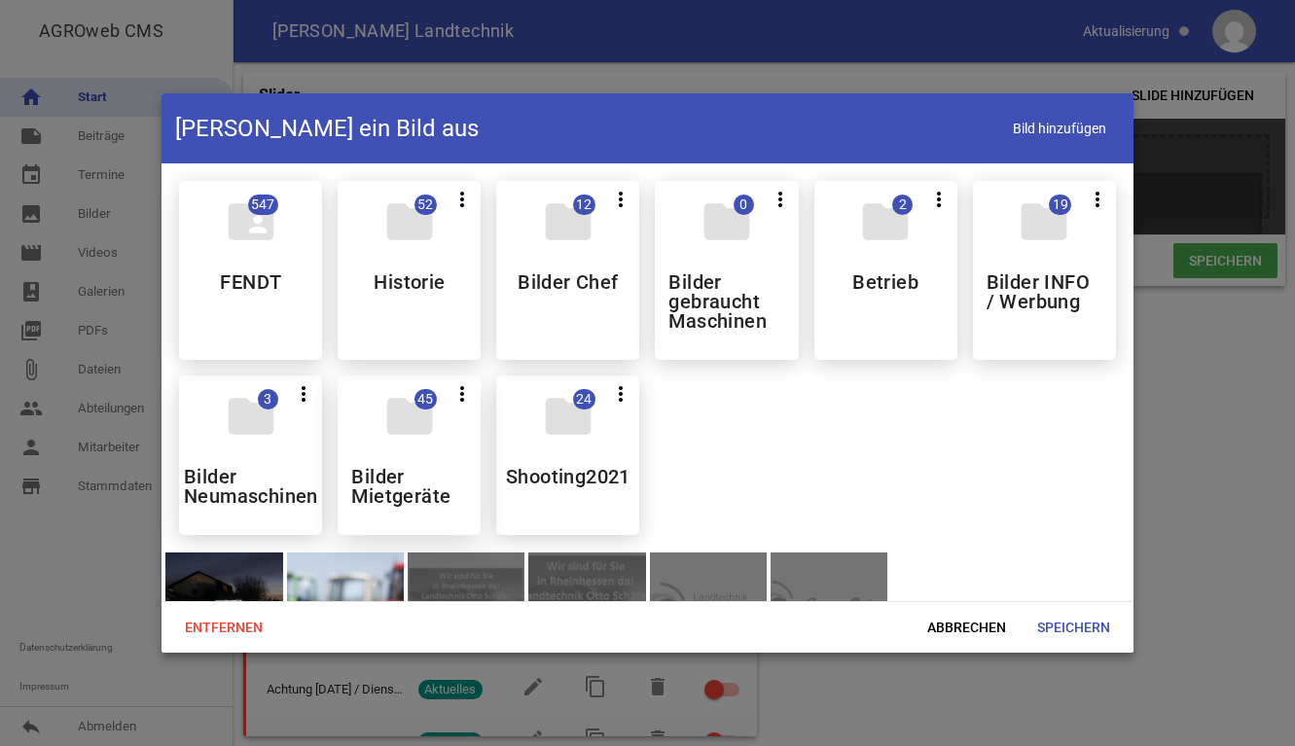
click at [394, 457] on div "folder 45 more_vert Teilen Bearbeiten Löschen Bilder Mietgeräte" at bounding box center [409, 456] width 143 height 160
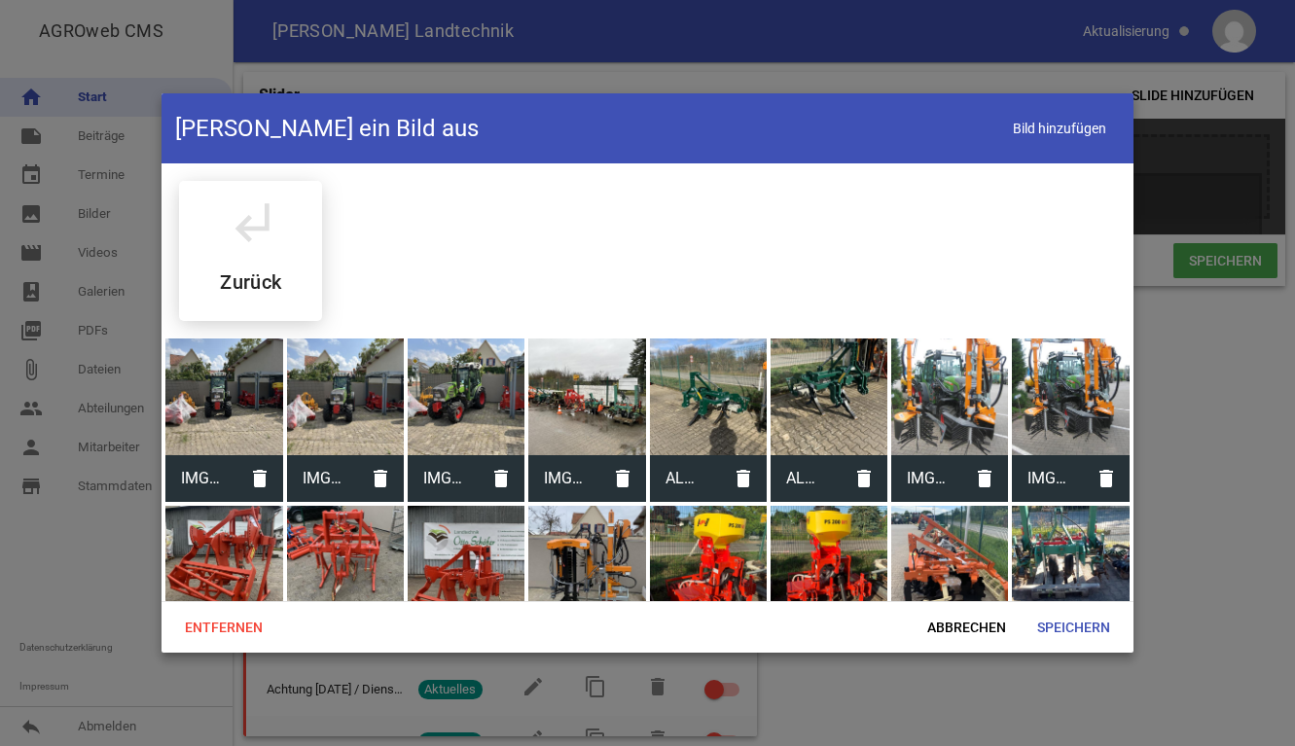
scroll to position [97, 0]
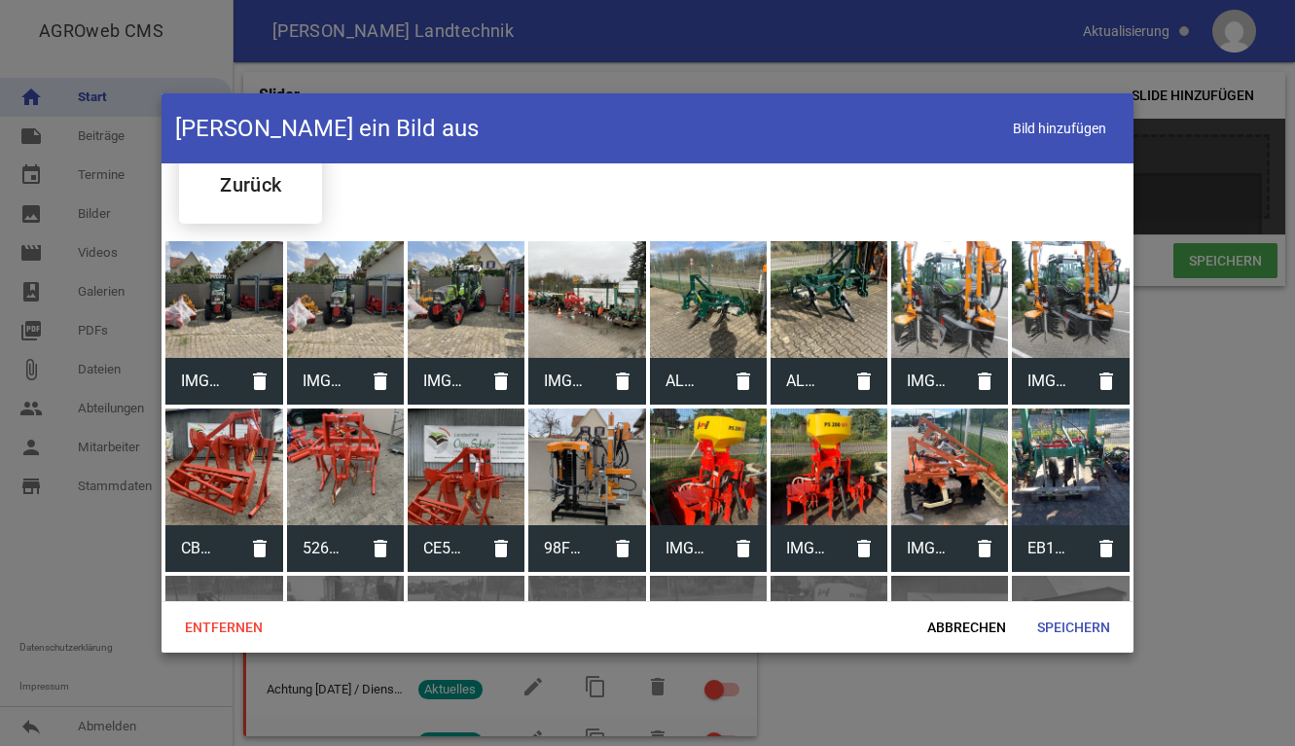
click at [816, 483] on div at bounding box center [829, 467] width 117 height 117
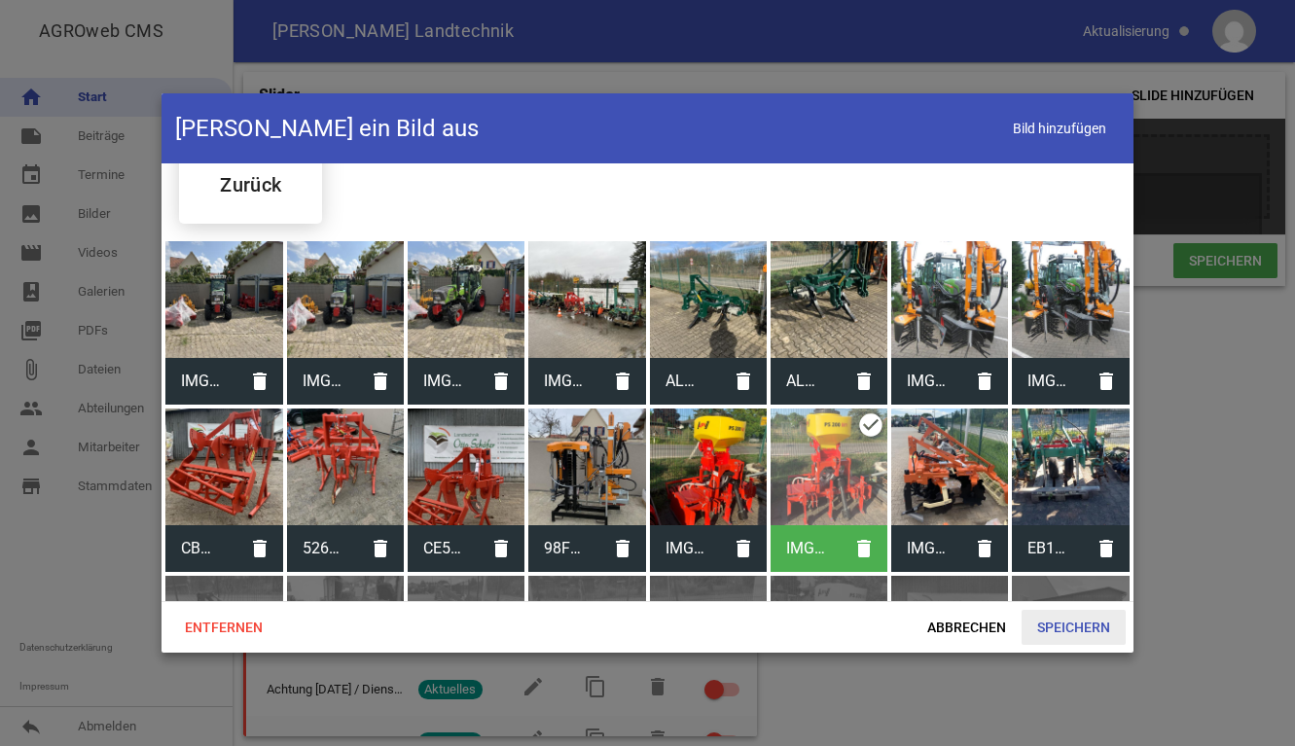
click at [1067, 629] on span "Speichern" at bounding box center [1074, 627] width 104 height 35
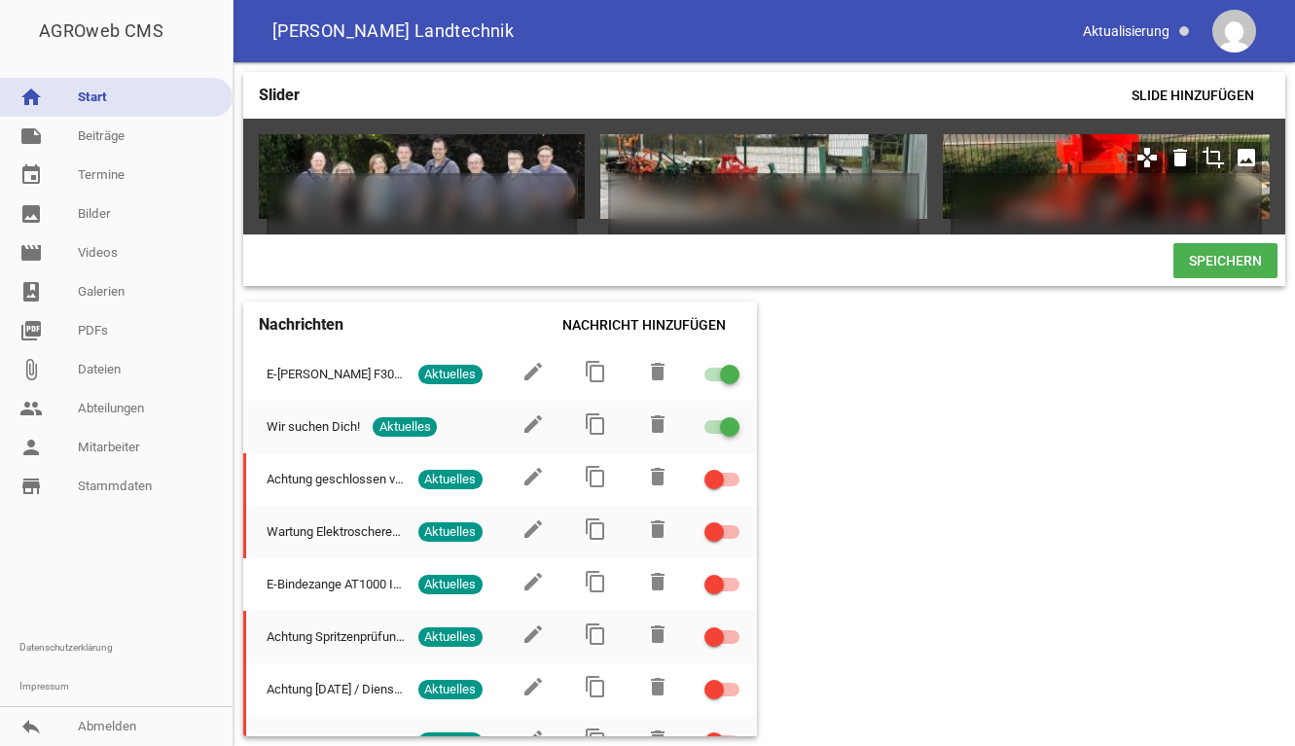
click at [1209, 150] on icon "crop" at bounding box center [1213, 157] width 31 height 31
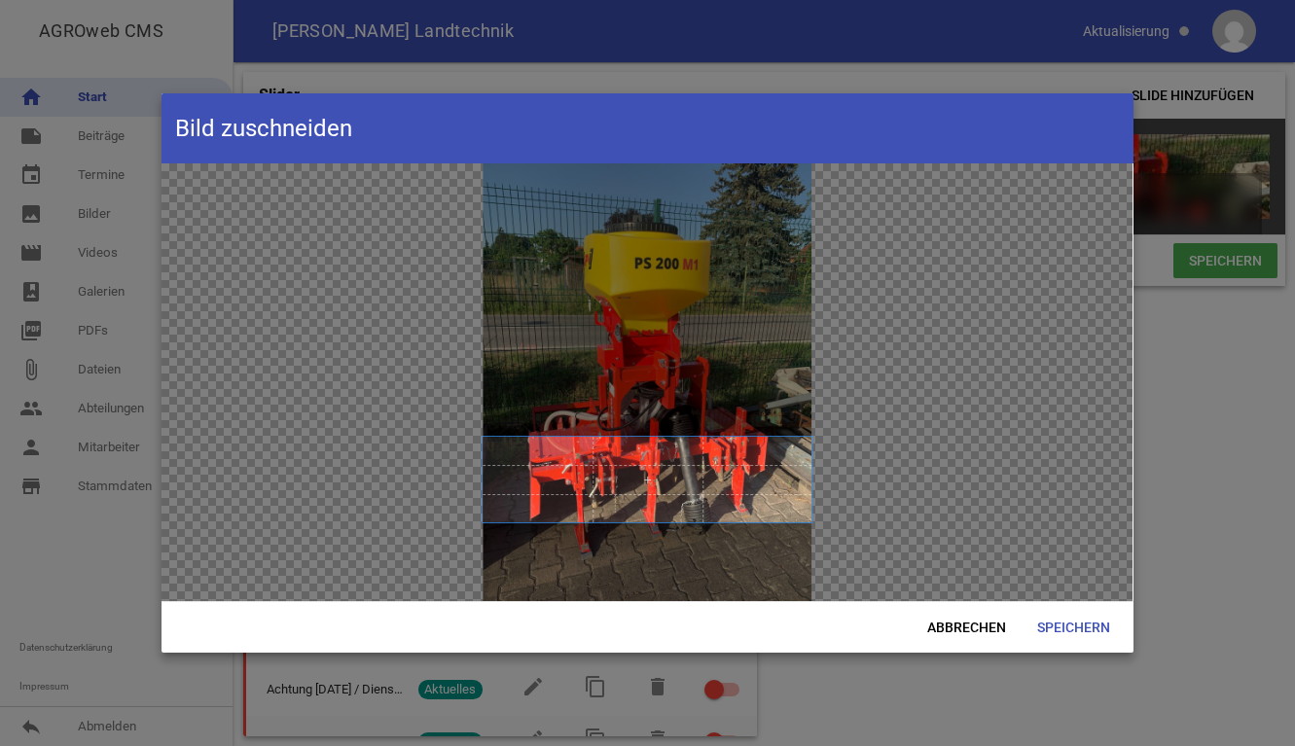
click at [687, 494] on span at bounding box center [648, 480] width 329 height 86
click at [996, 634] on span "Abbrechen" at bounding box center [967, 627] width 110 height 35
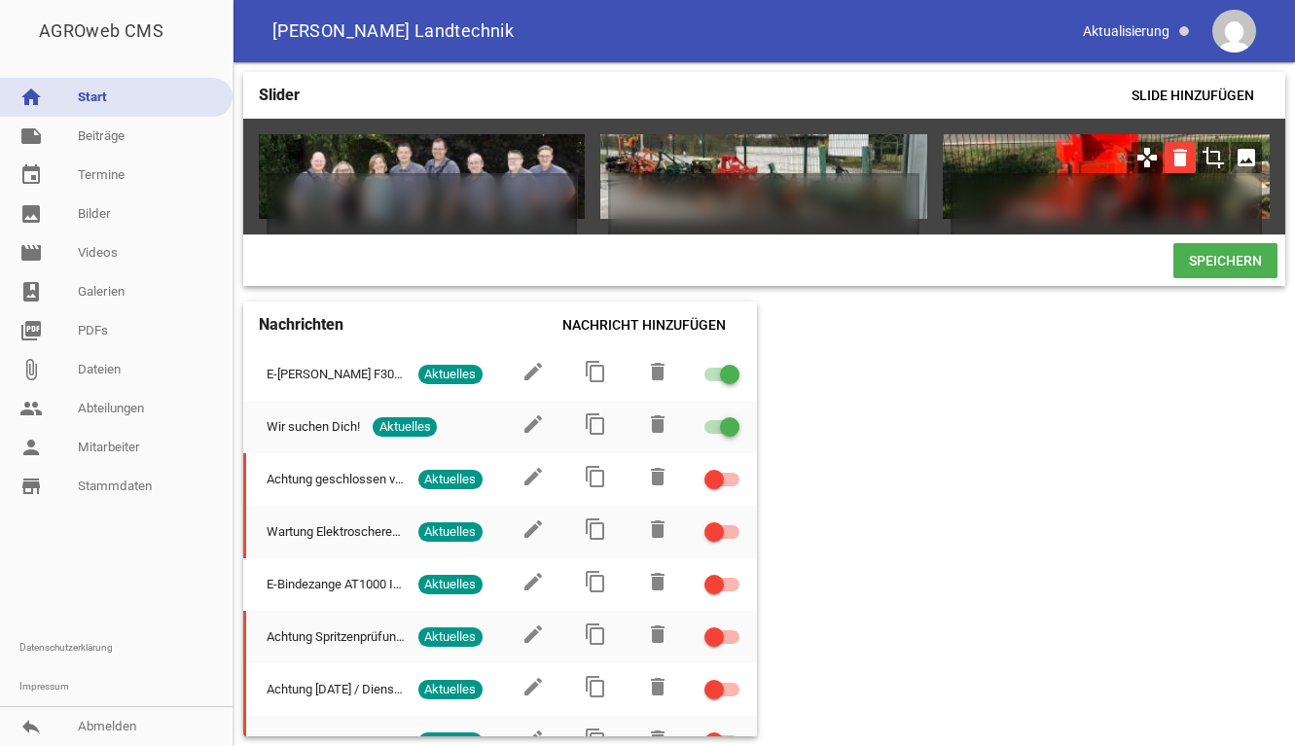
click at [1178, 158] on icon "delete" at bounding box center [1180, 157] width 31 height 31
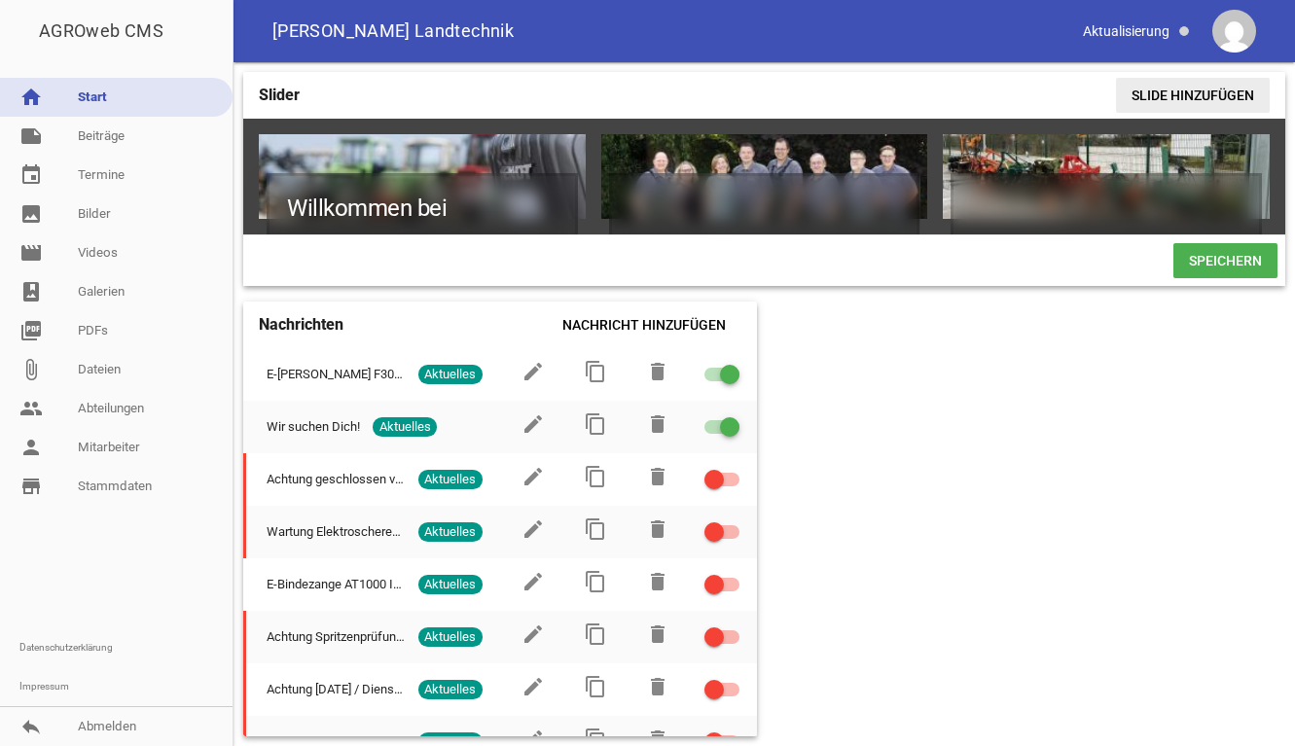
click at [1232, 89] on span "Slide hinzufügen" at bounding box center [1193, 95] width 154 height 35
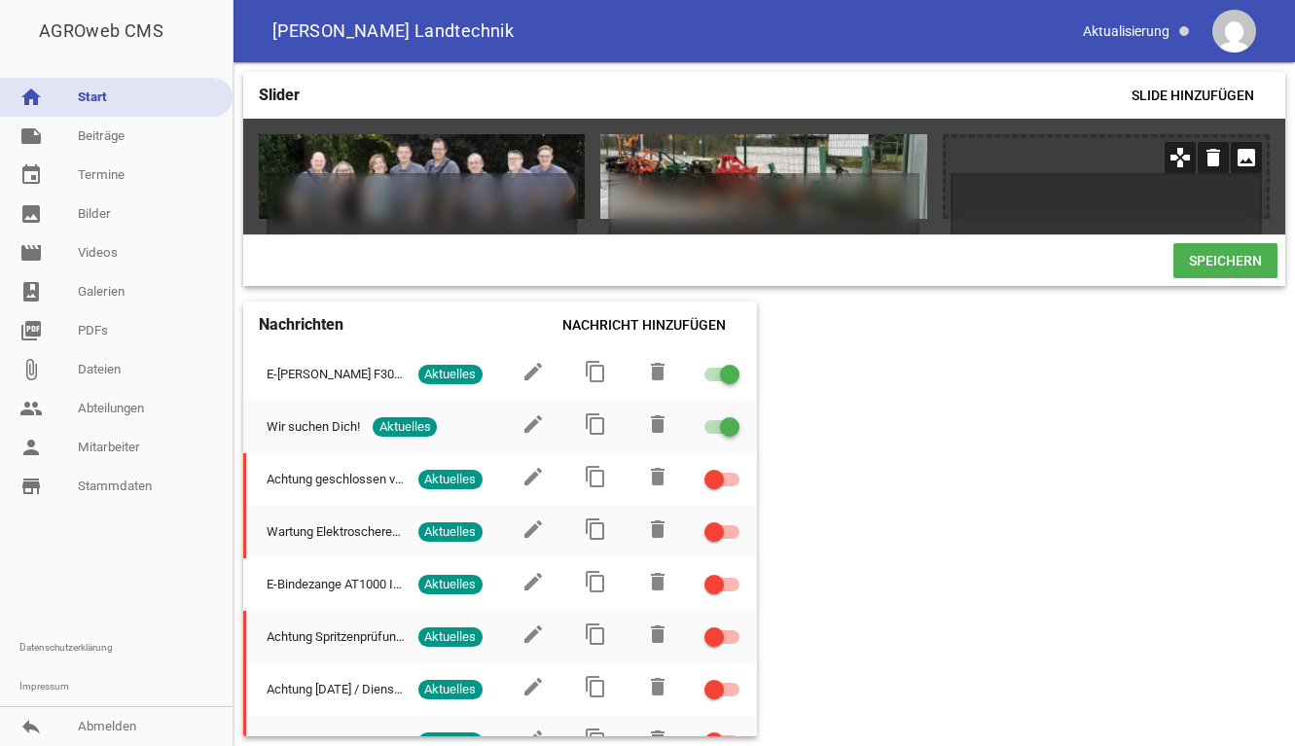
click at [1240, 160] on icon "image" at bounding box center [1246, 157] width 31 height 31
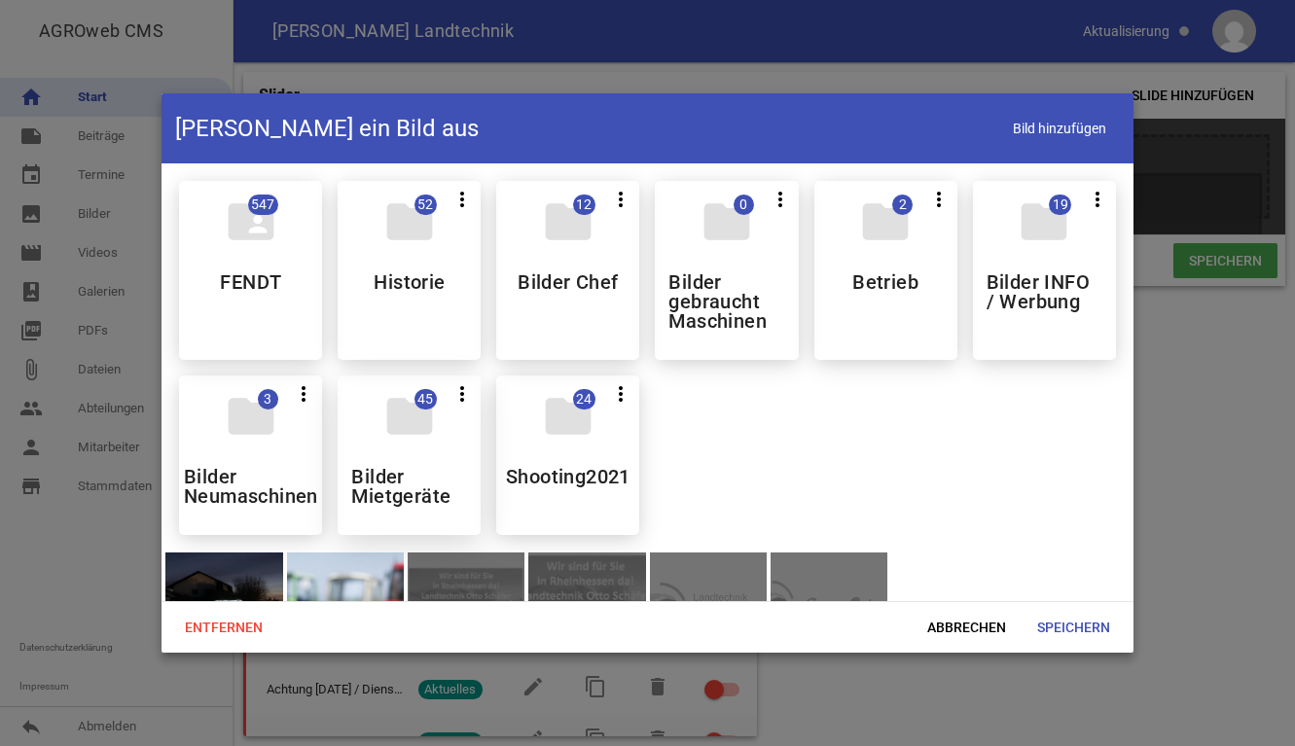
drag, startPoint x: 250, startPoint y: 429, endPoint x: 398, endPoint y: 452, distance: 149.7
click at [410, 487] on div "folder_shared 547 FENDT folder 52 more_vert Teilen Bearbeiten Löschen Historie …" at bounding box center [646, 357] width 967 height 385
click at [398, 436] on icon "folder" at bounding box center [409, 416] width 54 height 54
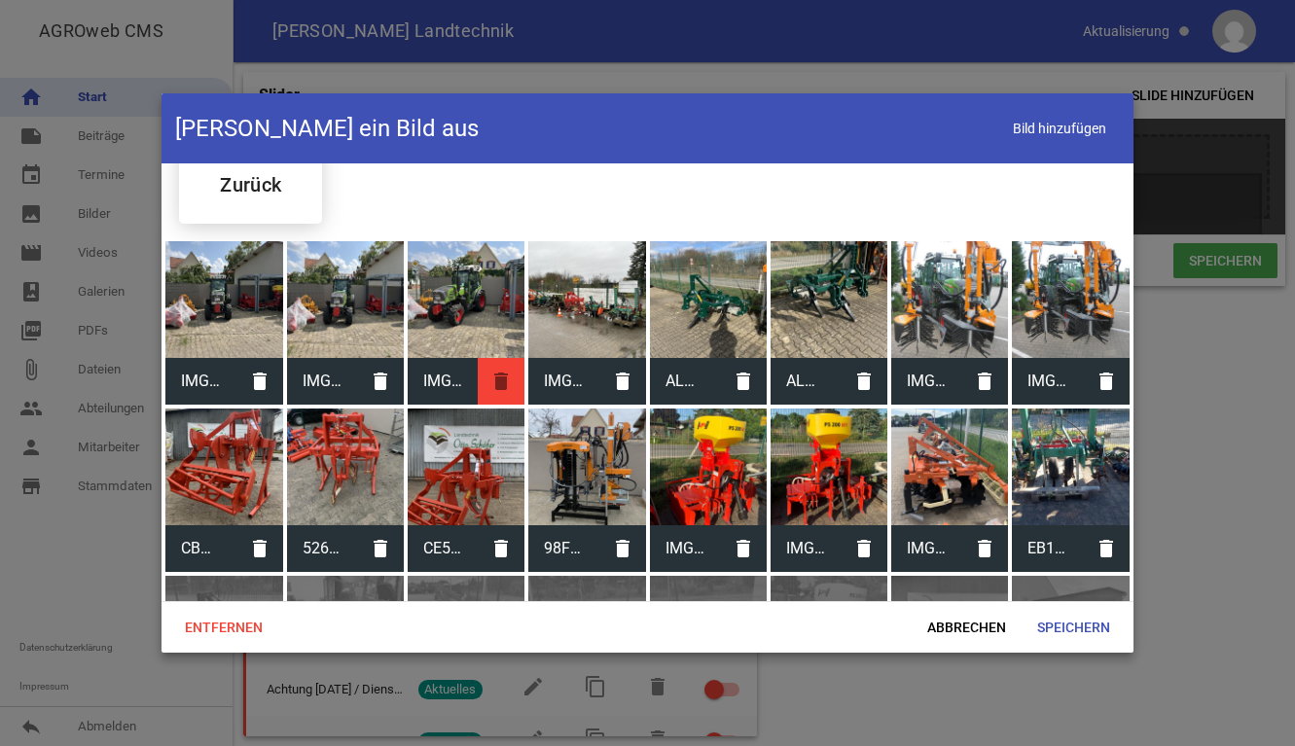
scroll to position [292, 0]
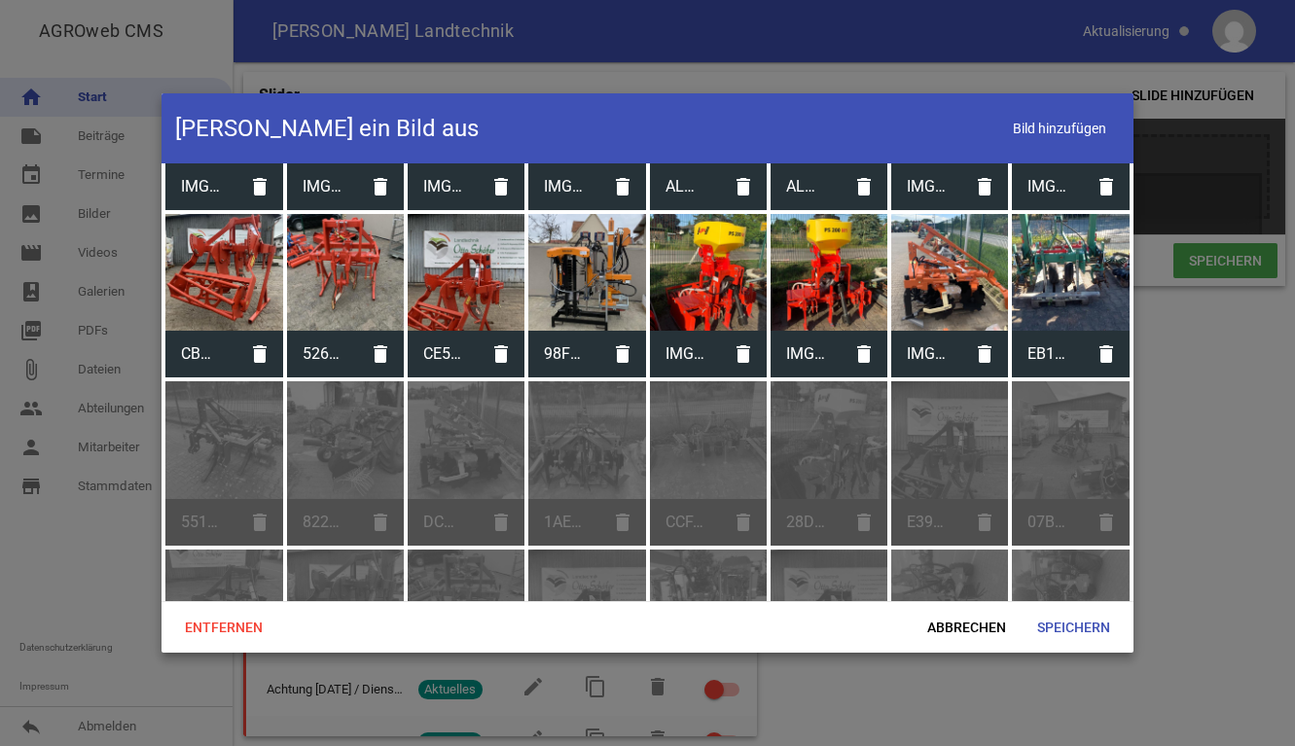
click at [567, 281] on div at bounding box center [586, 272] width 117 height 117
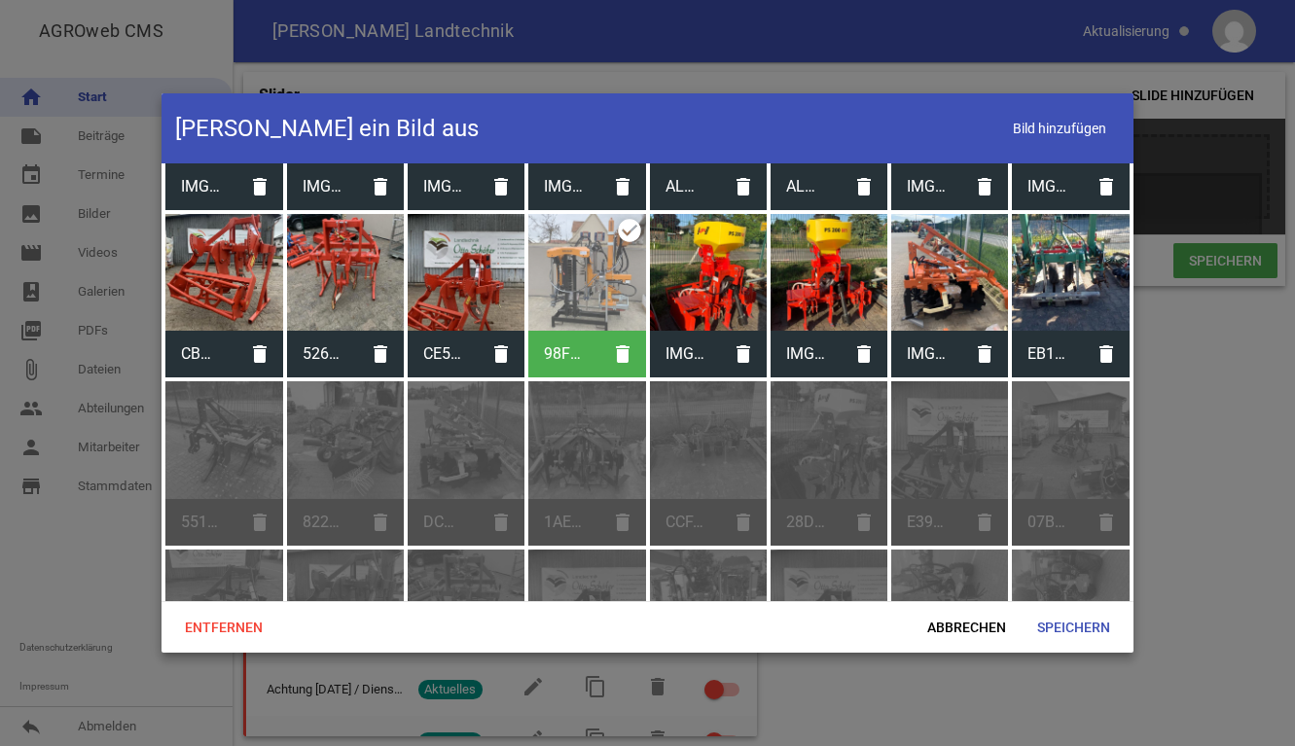
click at [567, 281] on div at bounding box center [586, 272] width 117 height 117
click at [1081, 611] on span "Speichern" at bounding box center [1074, 627] width 104 height 35
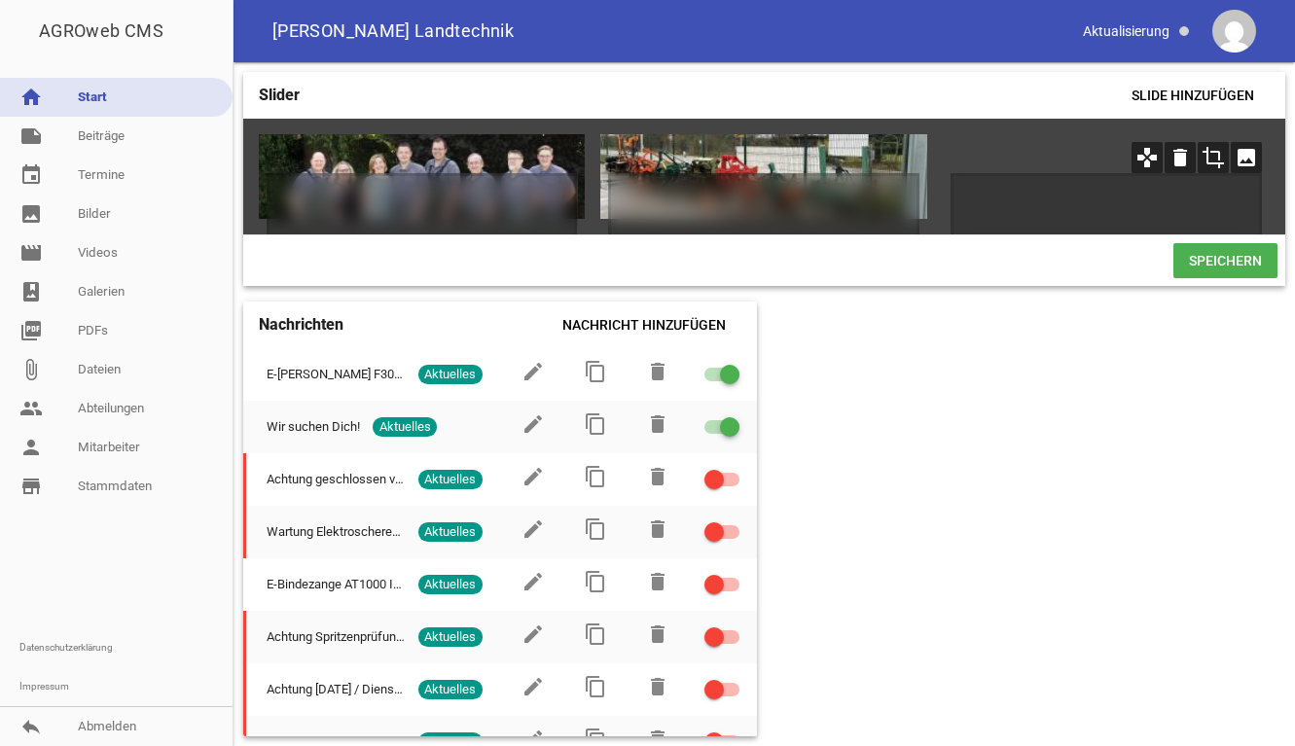
click at [1213, 159] on icon "crop" at bounding box center [1213, 157] width 31 height 31
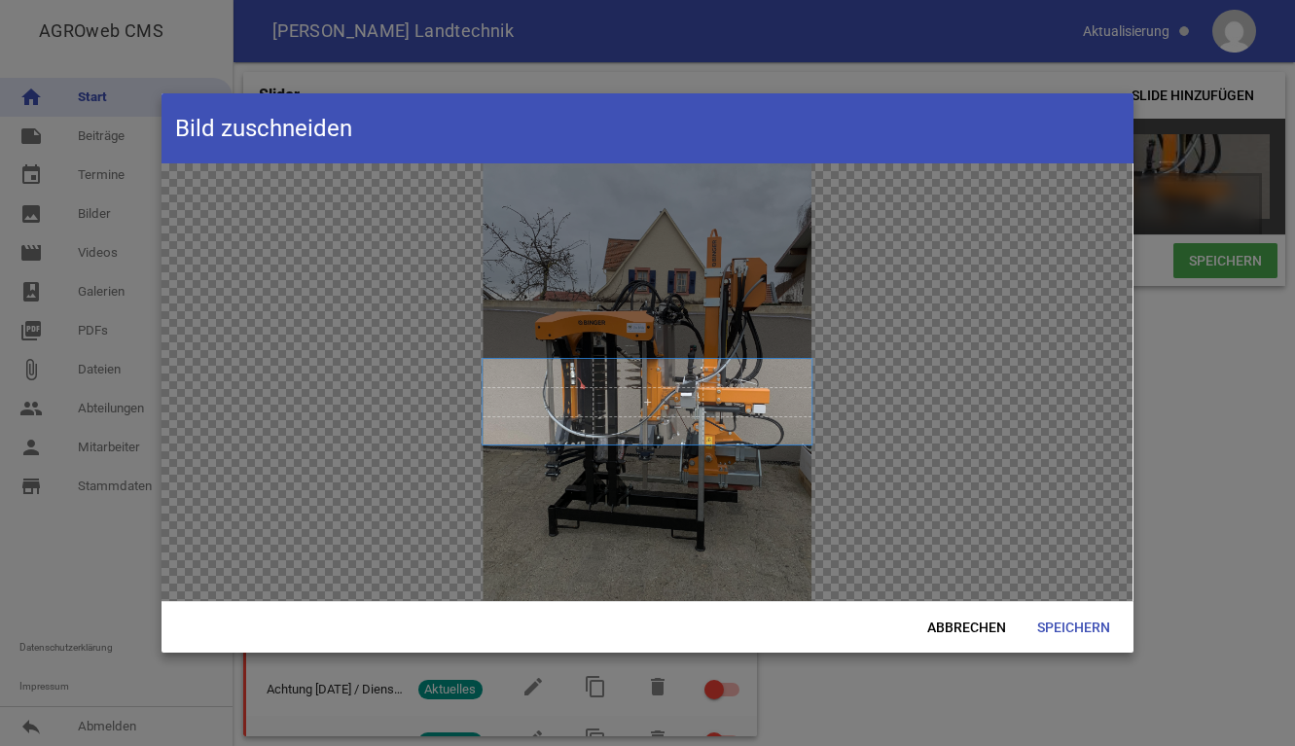
click at [602, 420] on span at bounding box center [648, 402] width 329 height 86
click at [695, 278] on div at bounding box center [647, 382] width 971 height 438
click at [974, 627] on span "Abbrechen" at bounding box center [967, 627] width 110 height 35
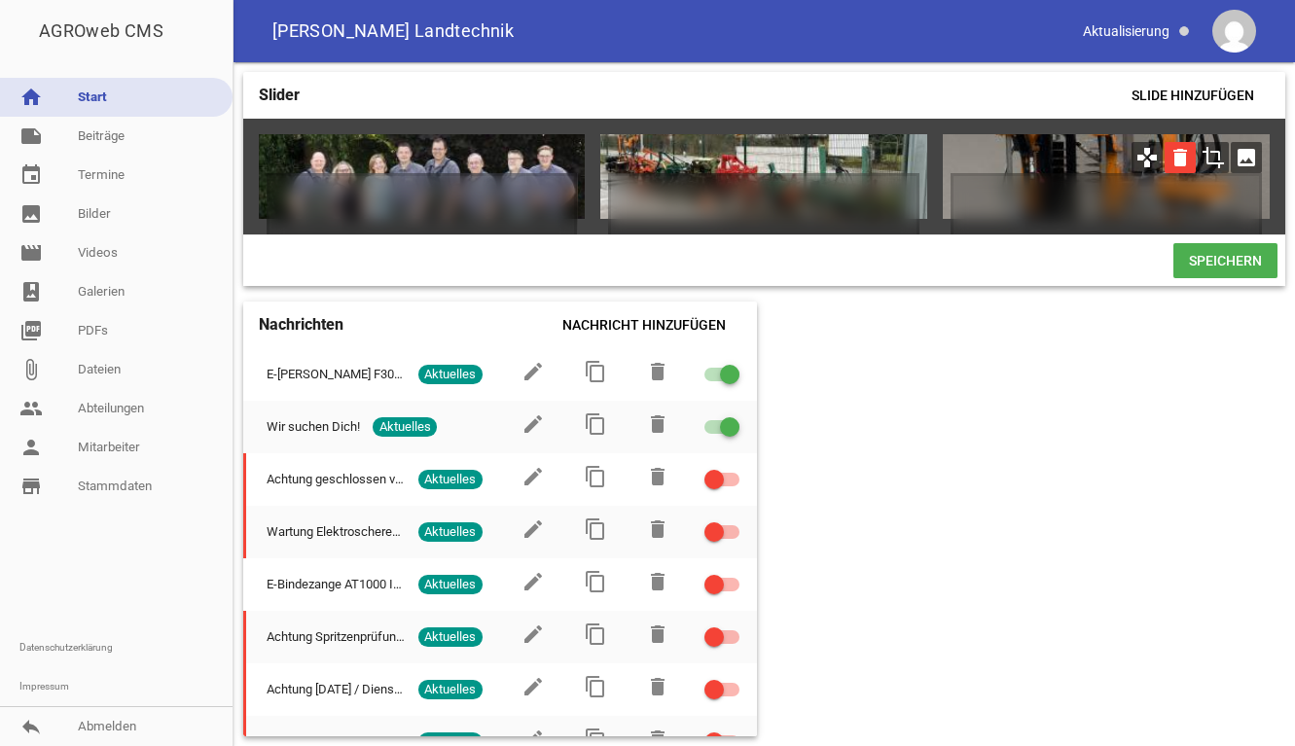
click at [1184, 163] on icon "delete" at bounding box center [1180, 157] width 31 height 31
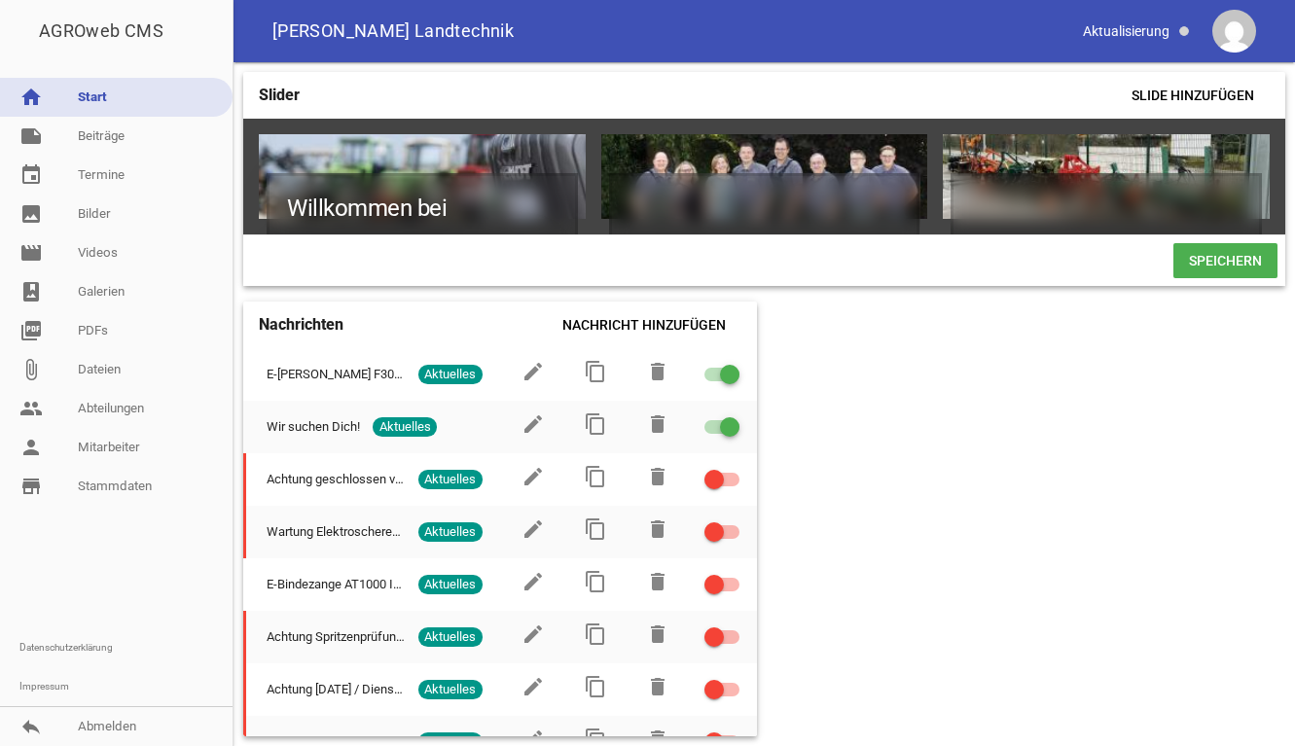
click at [1077, 418] on div "Slider Slide hinzufügen Willkommen bei Landtechnik [PERSON_NAME] games delete c…" at bounding box center [765, 404] width 1062 height 684
click at [1204, 267] on span "Speichern" at bounding box center [1225, 260] width 104 height 35
click at [1185, 87] on span "Slide hinzufügen" at bounding box center [1193, 95] width 154 height 35
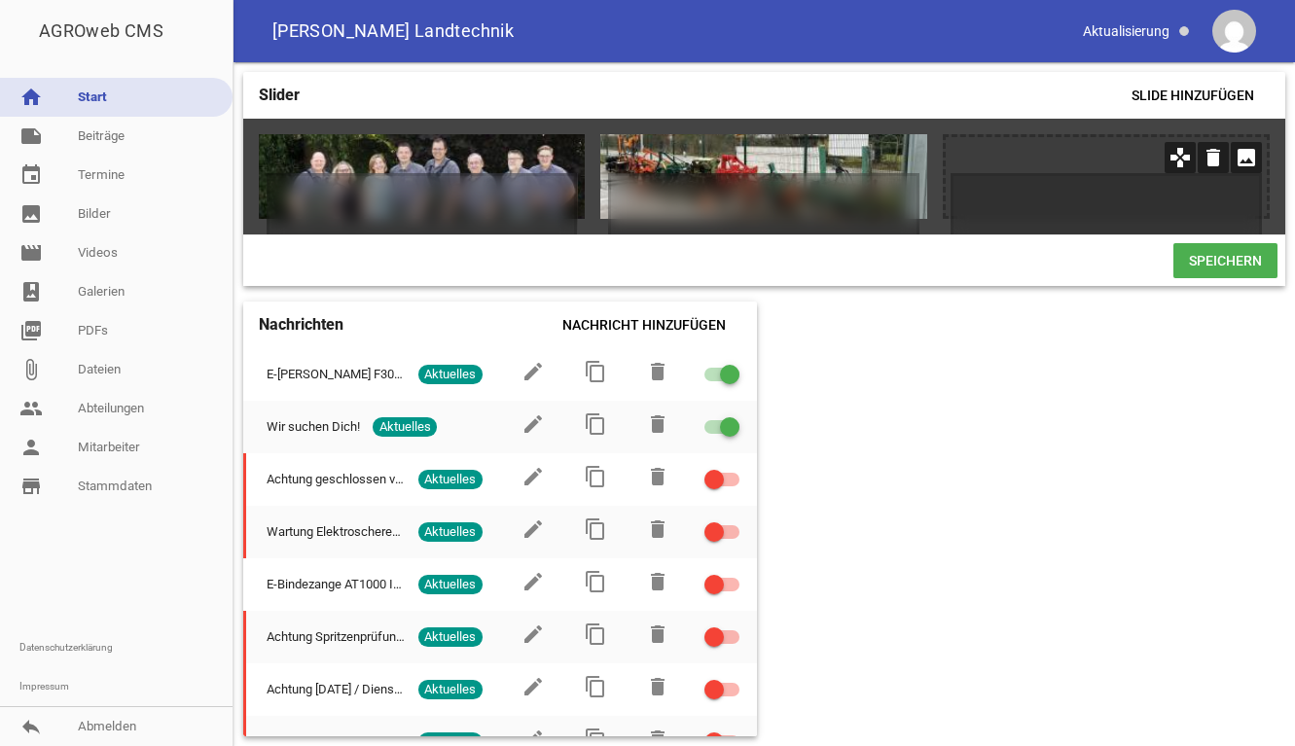
click at [1243, 161] on icon "image" at bounding box center [1246, 157] width 31 height 31
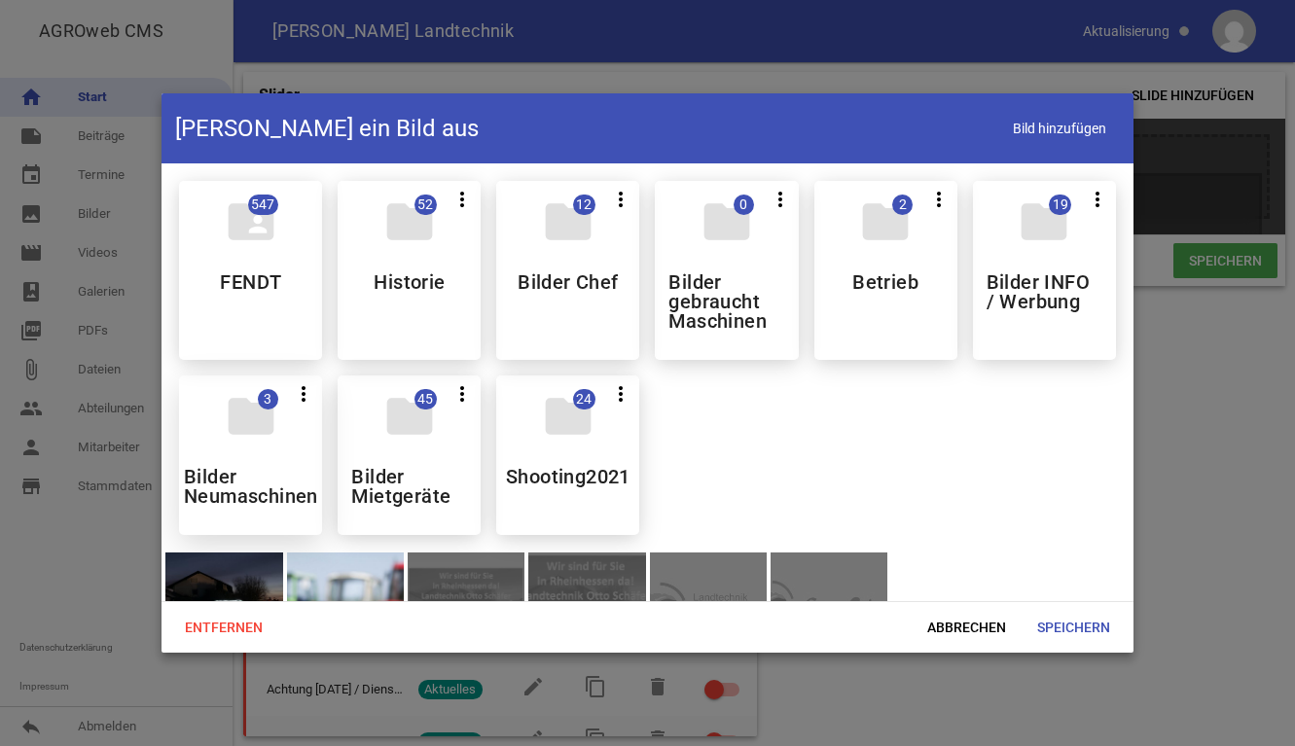
click at [264, 500] on h5 "Bilder Neumaschinen" at bounding box center [251, 486] width 134 height 39
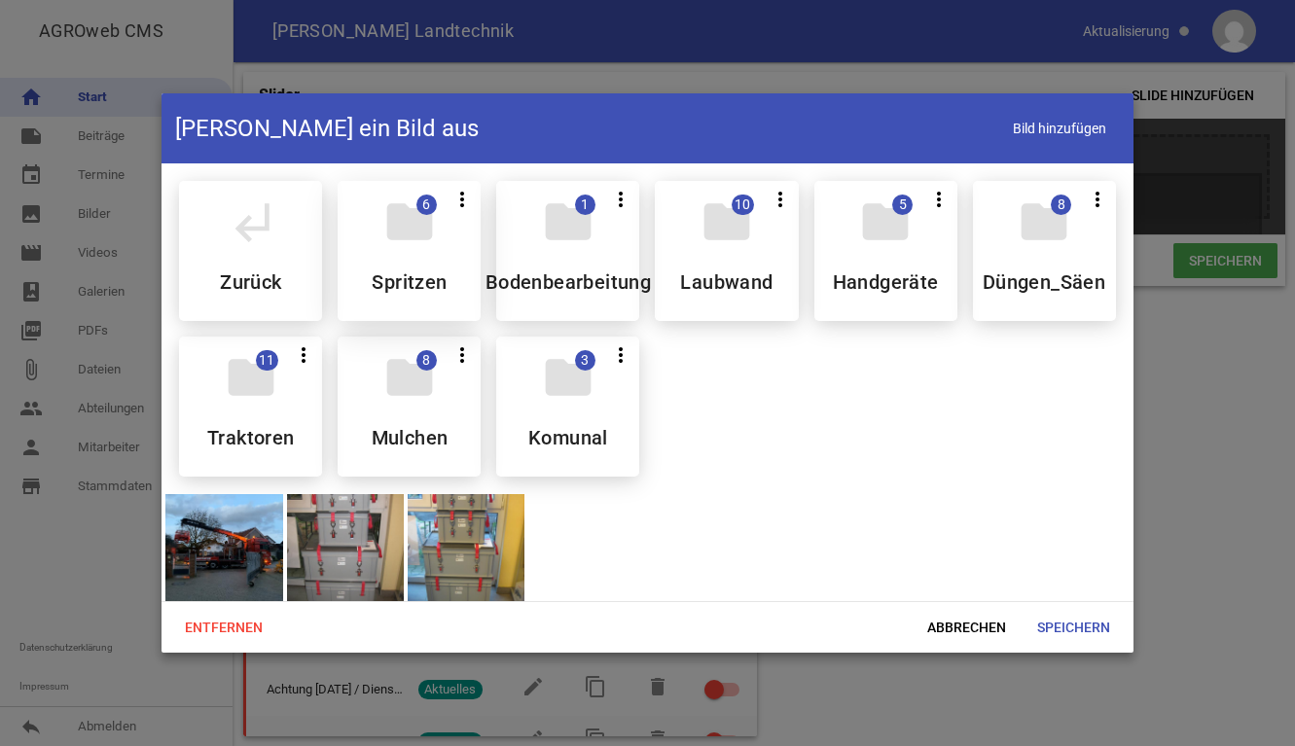
click at [402, 274] on h5 "Spritzen" at bounding box center [409, 281] width 75 height 19
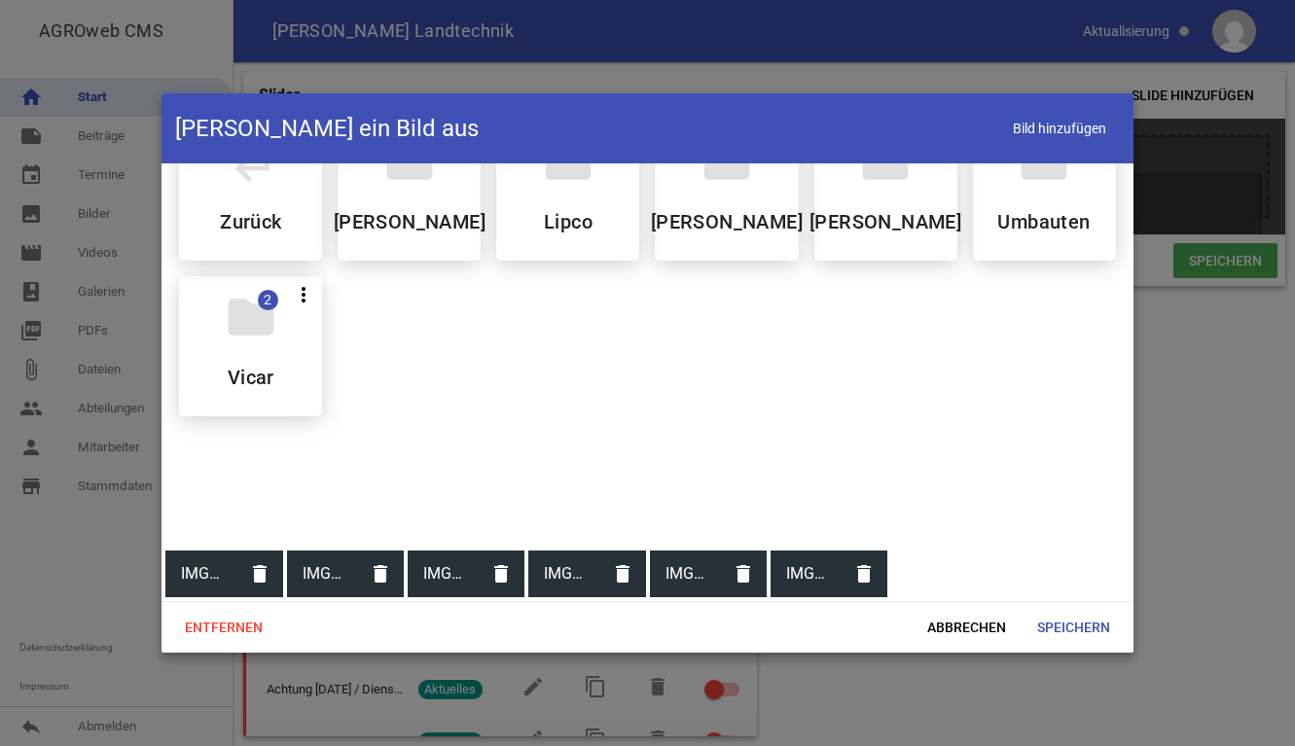
scroll to position [0, 0]
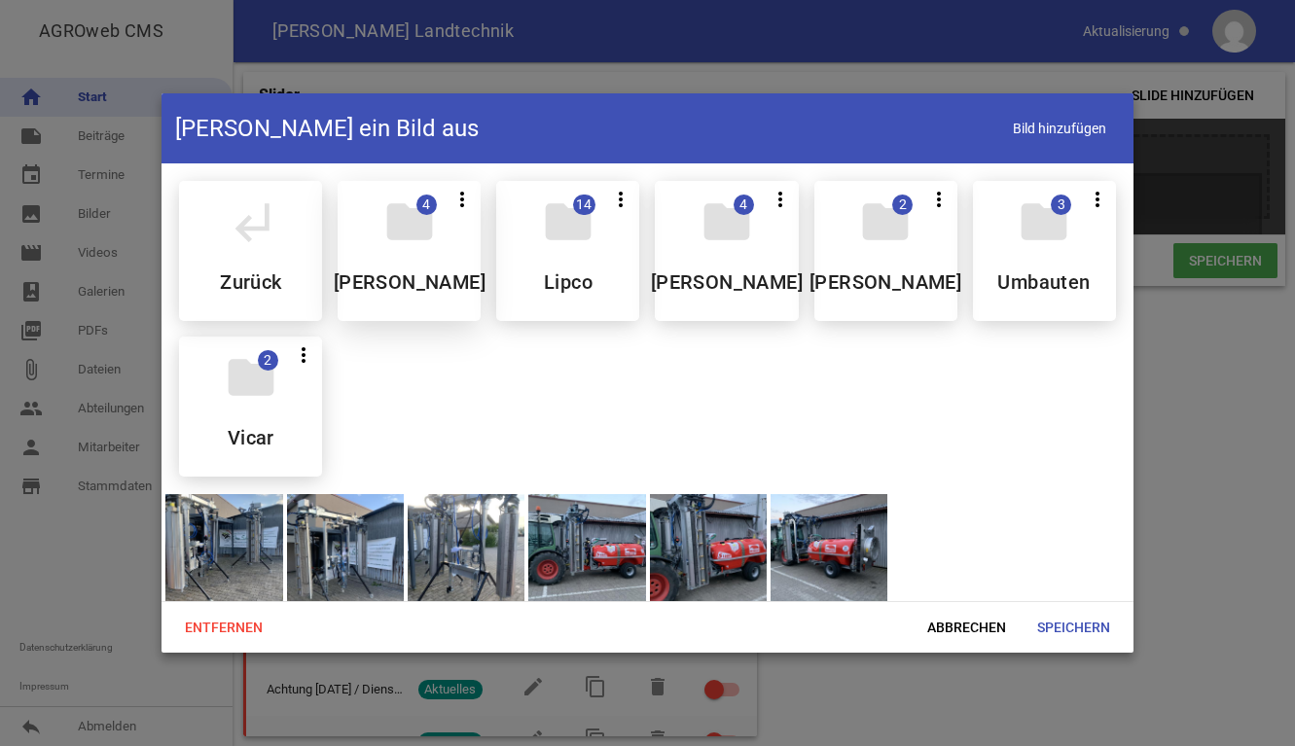
click at [431, 273] on h5 "[PERSON_NAME]" at bounding box center [410, 281] width 152 height 19
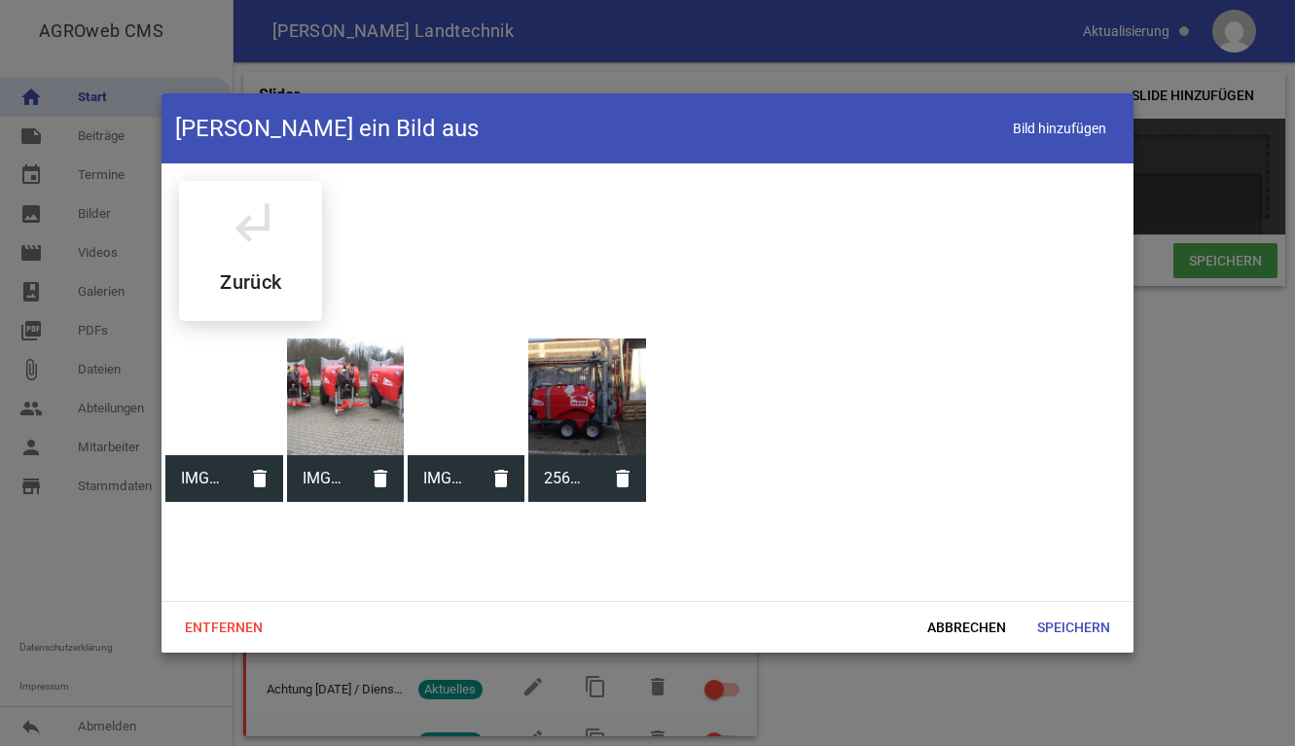
click at [242, 397] on div at bounding box center [223, 397] width 117 height 117
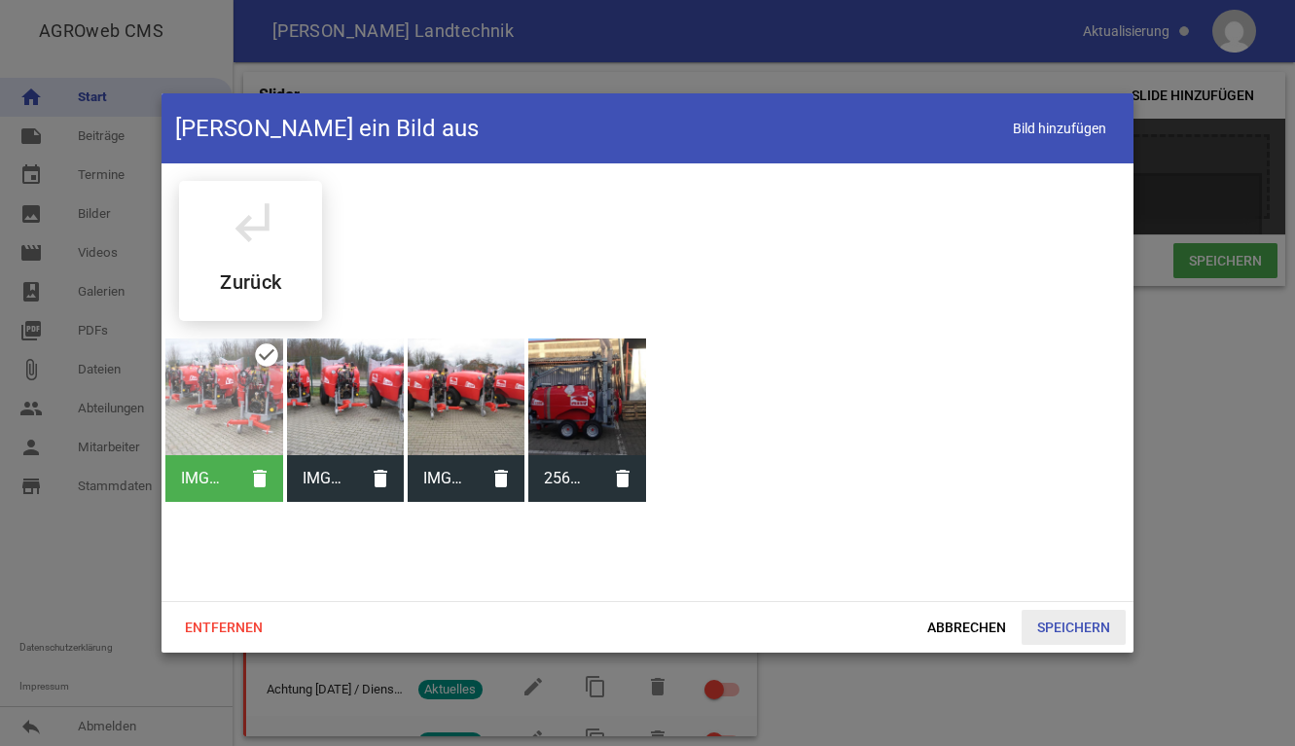
click at [1098, 635] on span "Speichern" at bounding box center [1074, 627] width 104 height 35
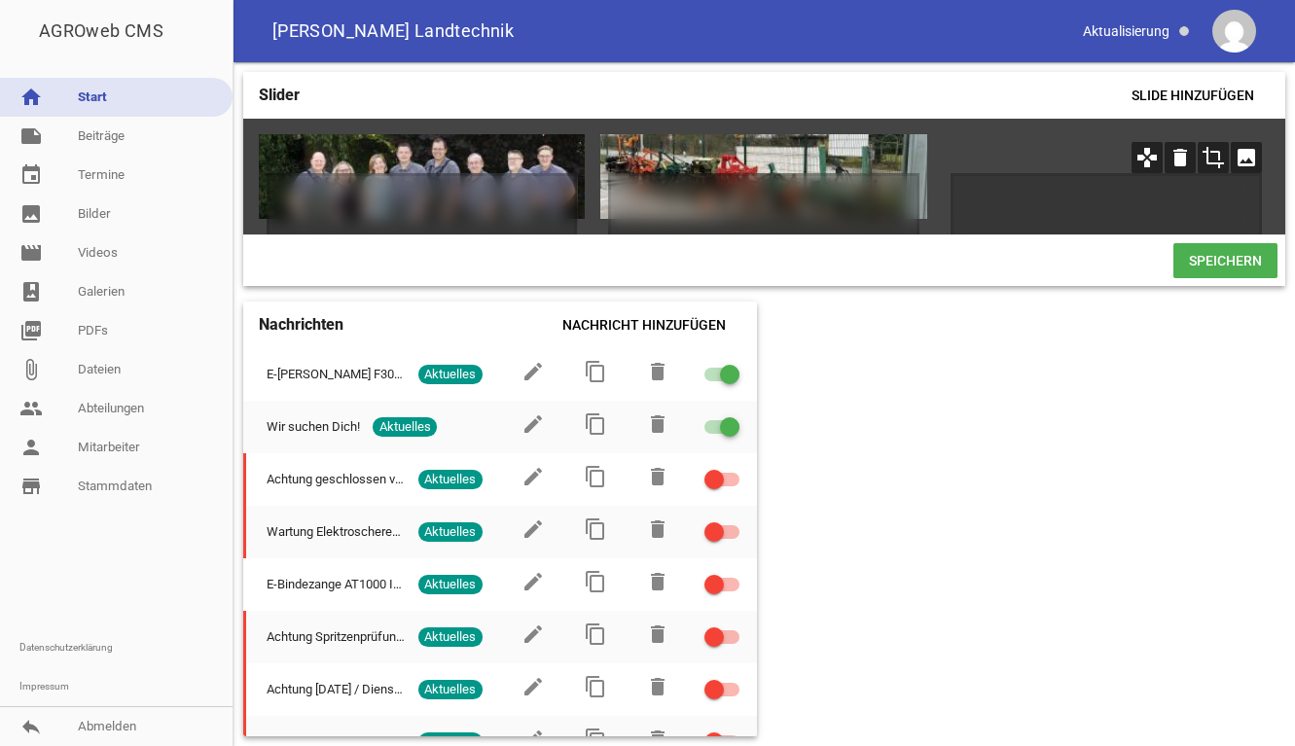
click at [1216, 157] on icon "crop" at bounding box center [1213, 157] width 31 height 31
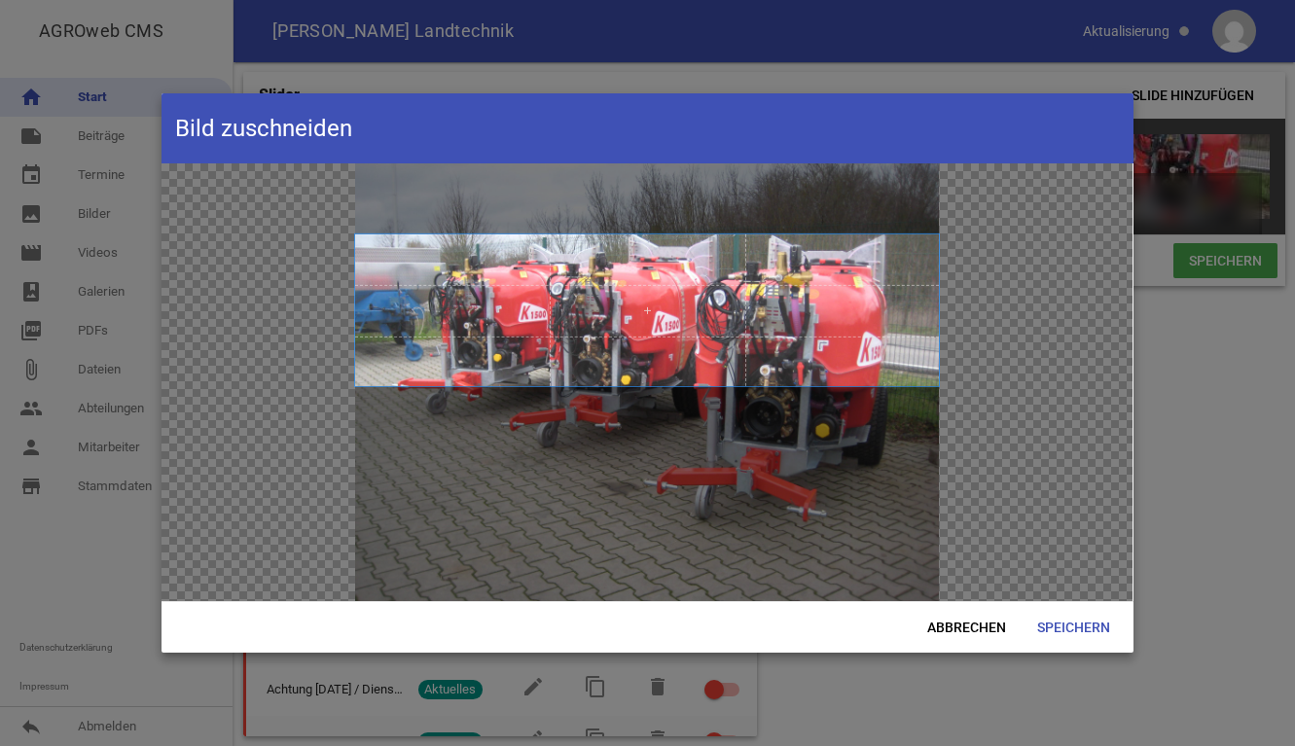
click at [840, 329] on span at bounding box center [647, 310] width 584 height 152
click at [1091, 625] on span "Speichern" at bounding box center [1074, 627] width 104 height 35
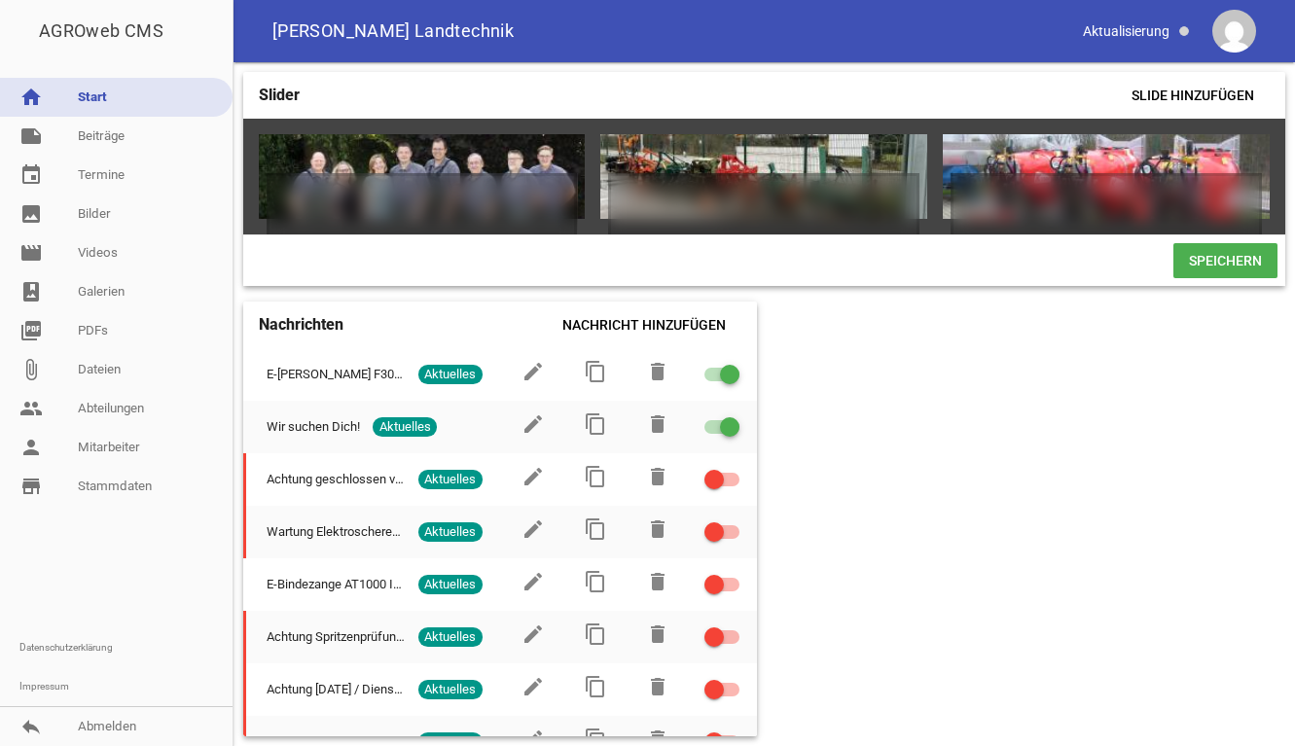
click at [1208, 276] on span "Speichern" at bounding box center [1225, 260] width 104 height 35
click at [1242, 87] on span "Slide hinzufügen" at bounding box center [1193, 95] width 154 height 35
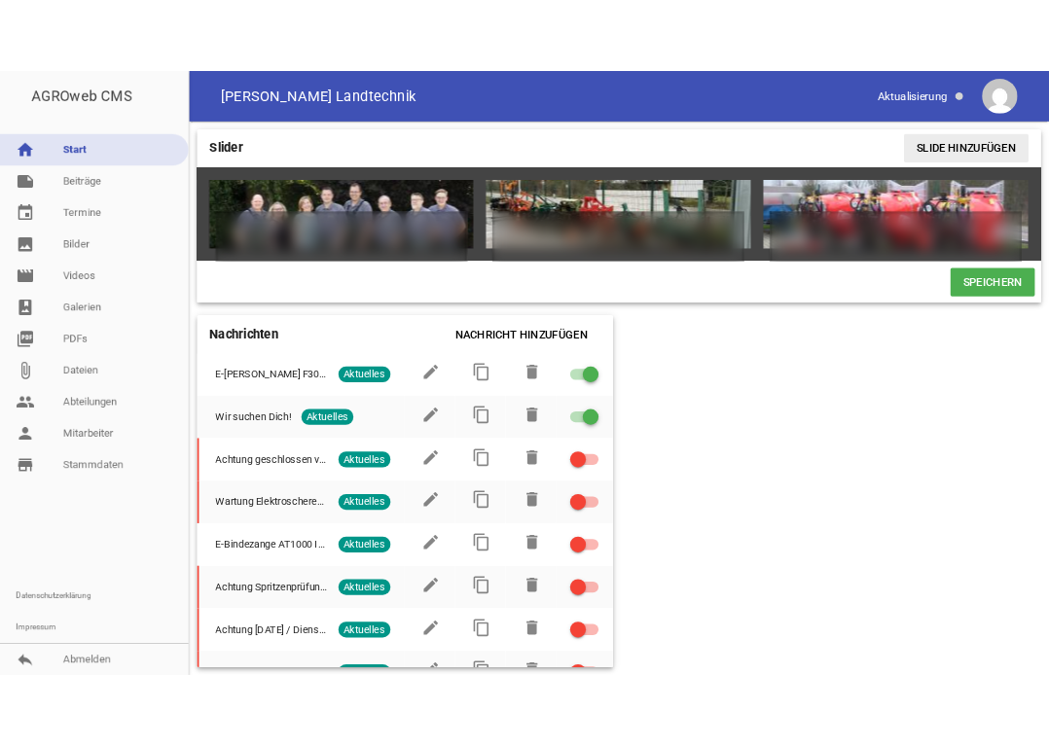
scroll to position [0, 684]
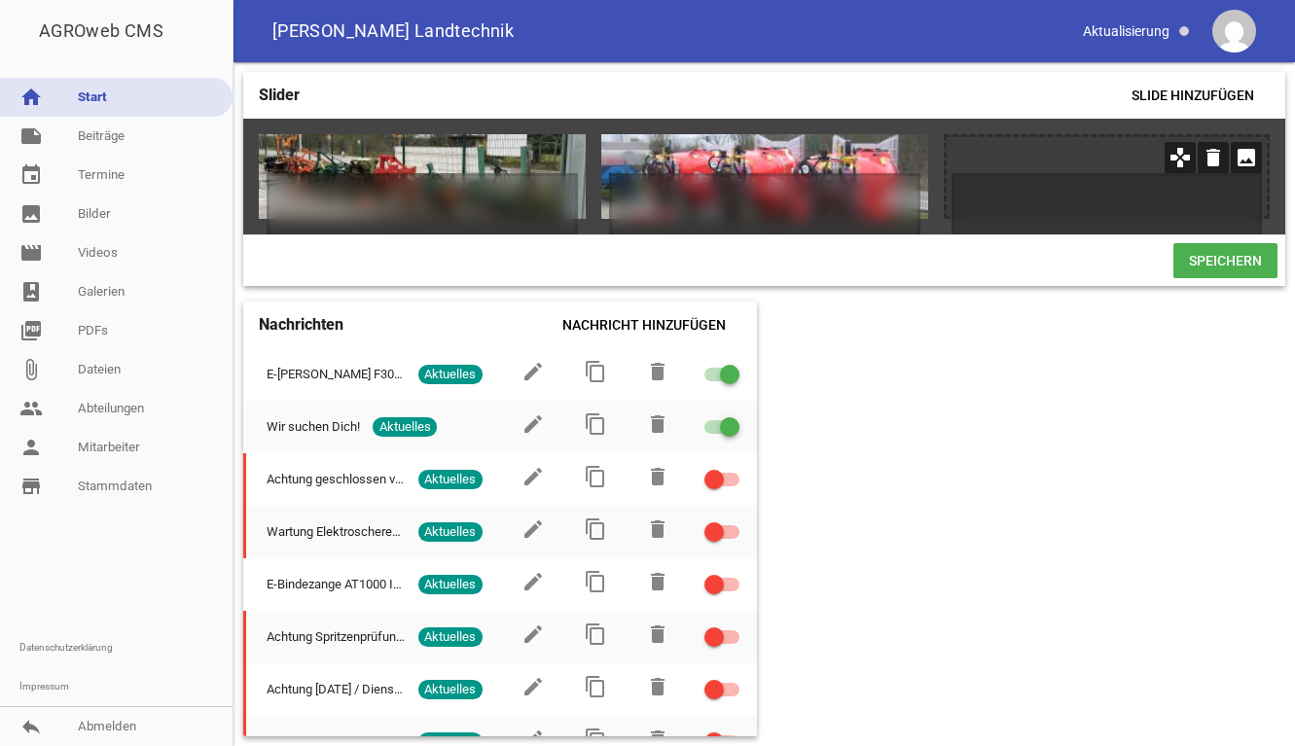
click at [1250, 161] on icon "image" at bounding box center [1246, 157] width 31 height 31
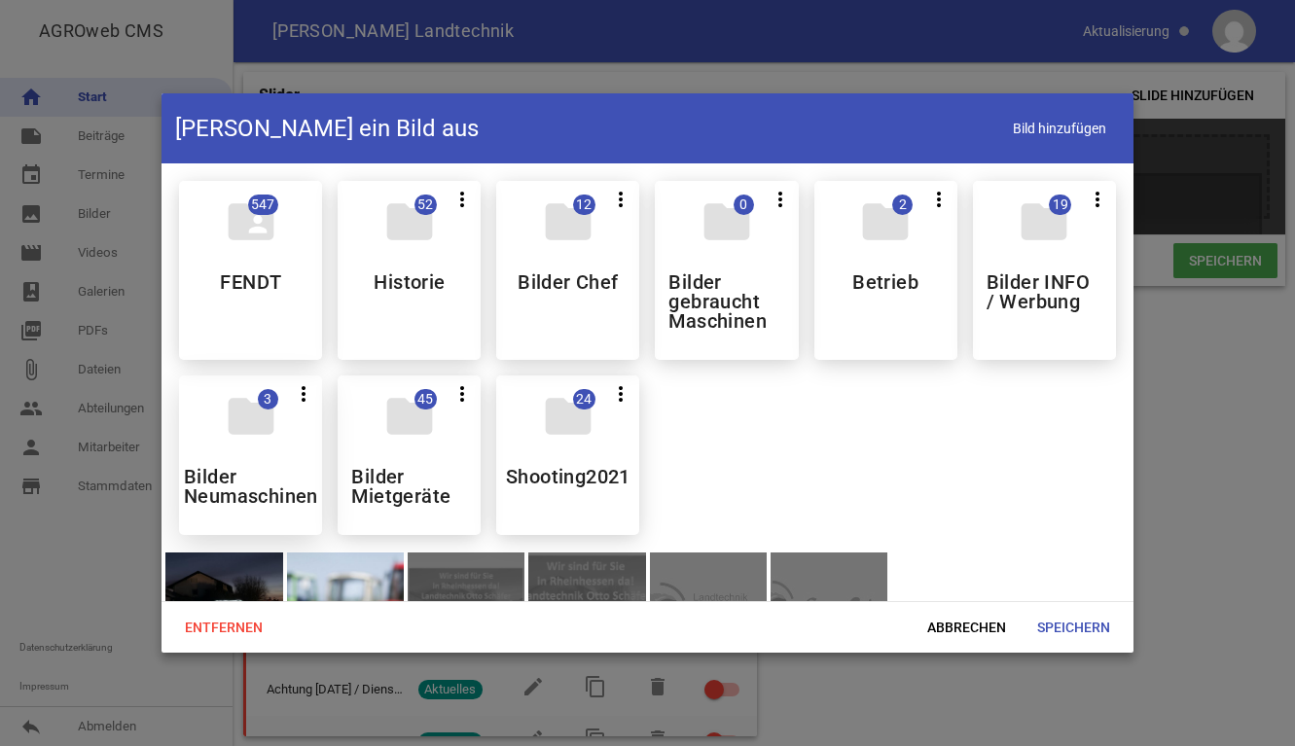
click at [238, 476] on h5 "Bilder Neumaschinen" at bounding box center [251, 486] width 134 height 39
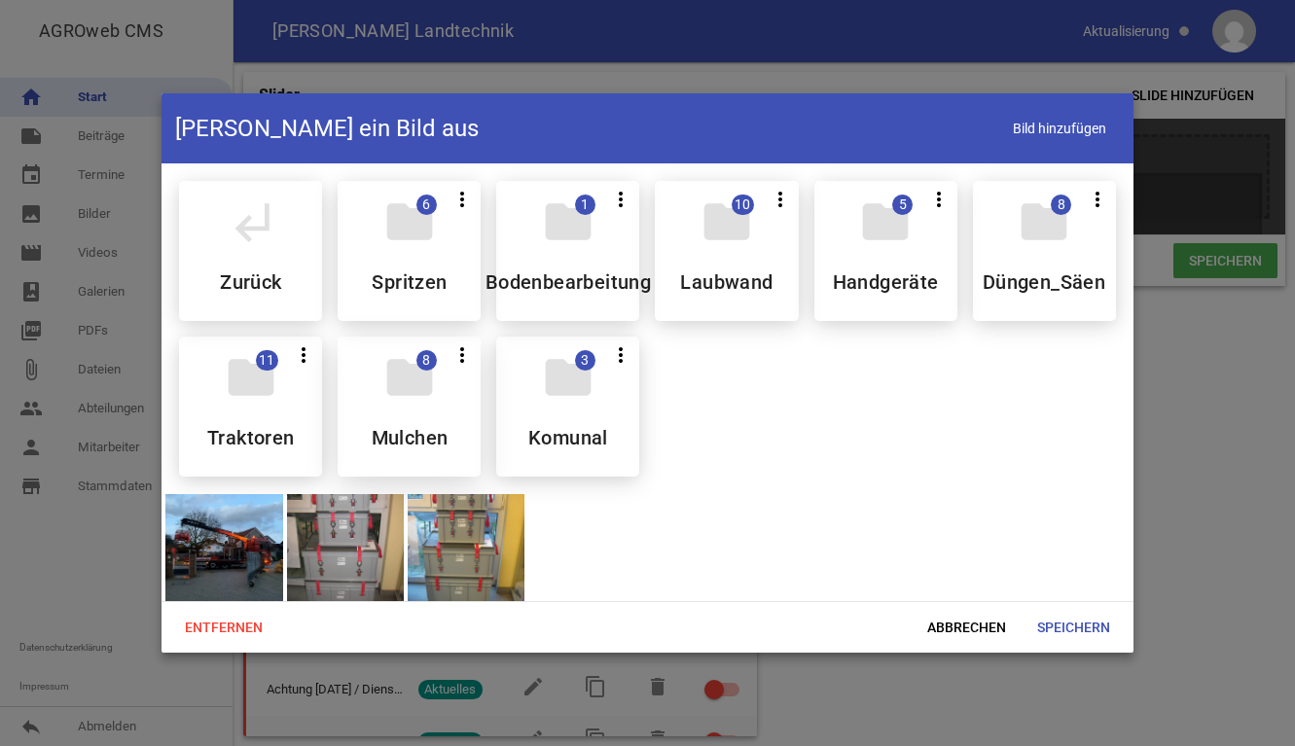
click at [430, 408] on div "folder 8 more_vert Teilen Bearbeiten Löschen Mulchen" at bounding box center [409, 407] width 143 height 140
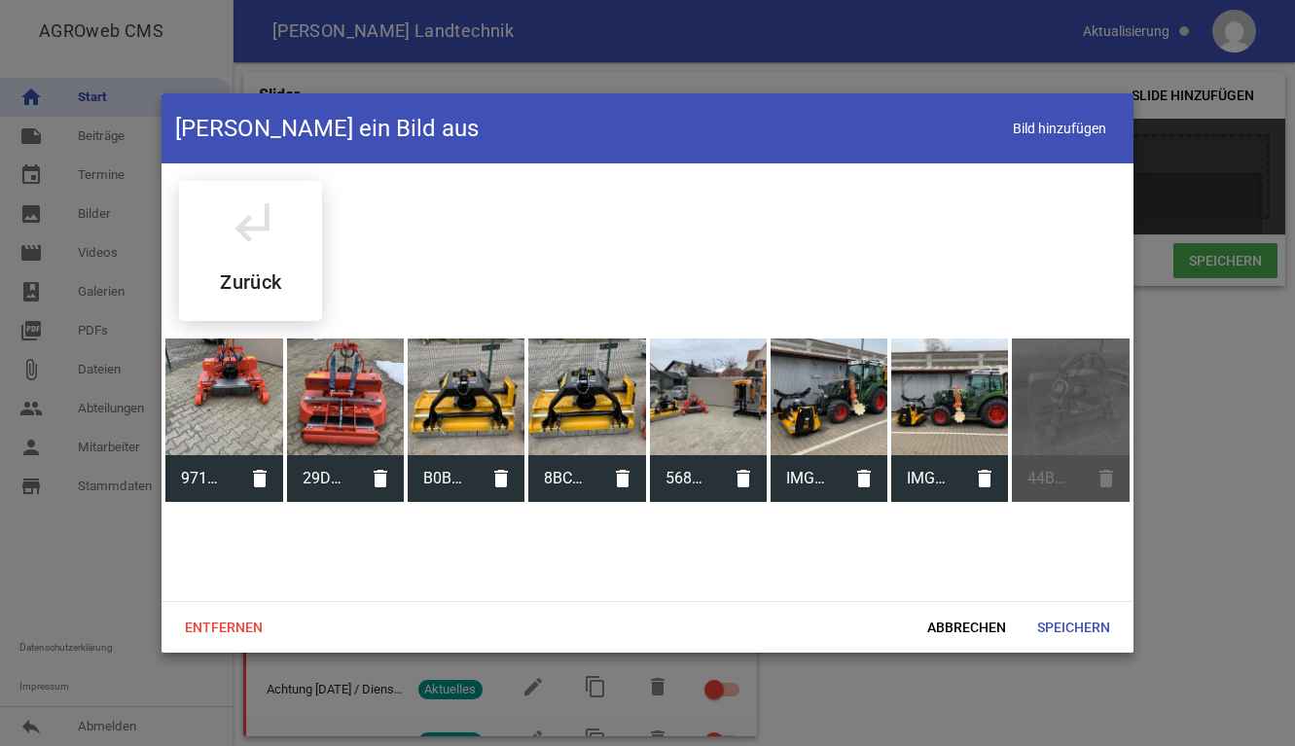
click at [970, 404] on div at bounding box center [949, 397] width 117 height 117
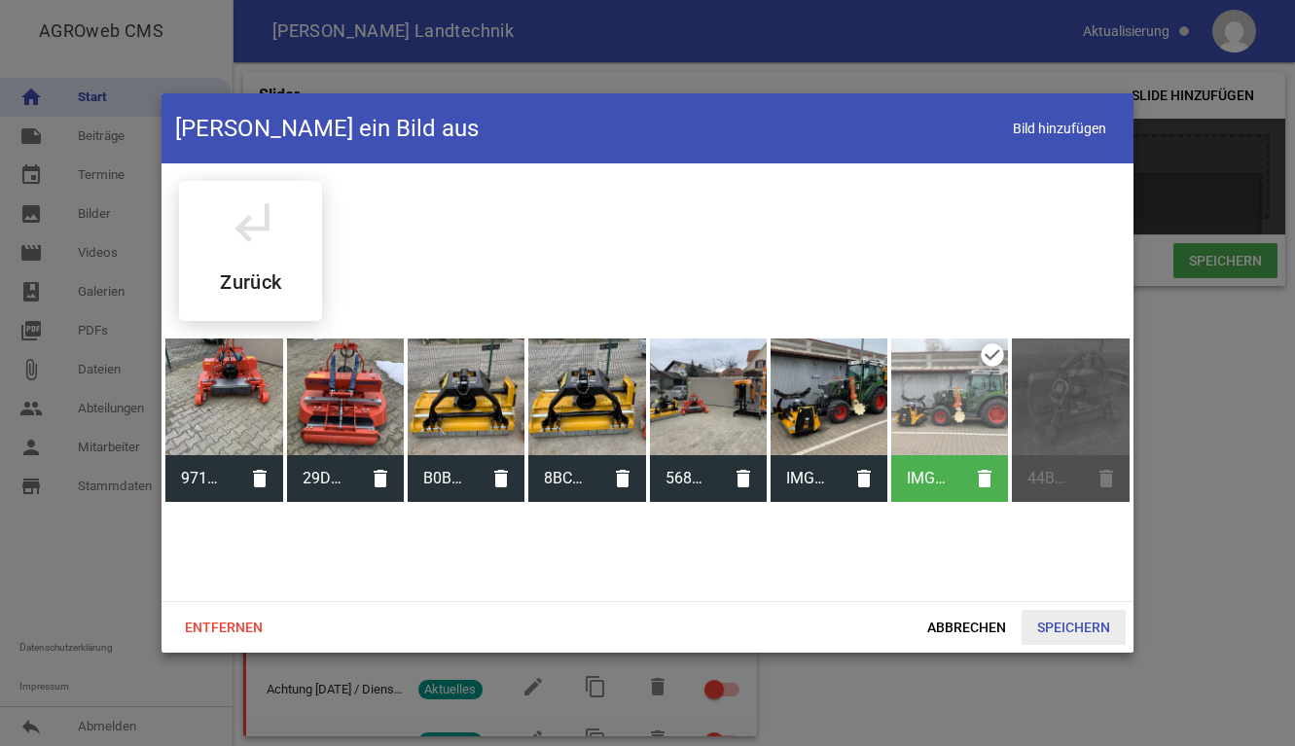
click at [1112, 628] on span "Speichern" at bounding box center [1074, 627] width 104 height 35
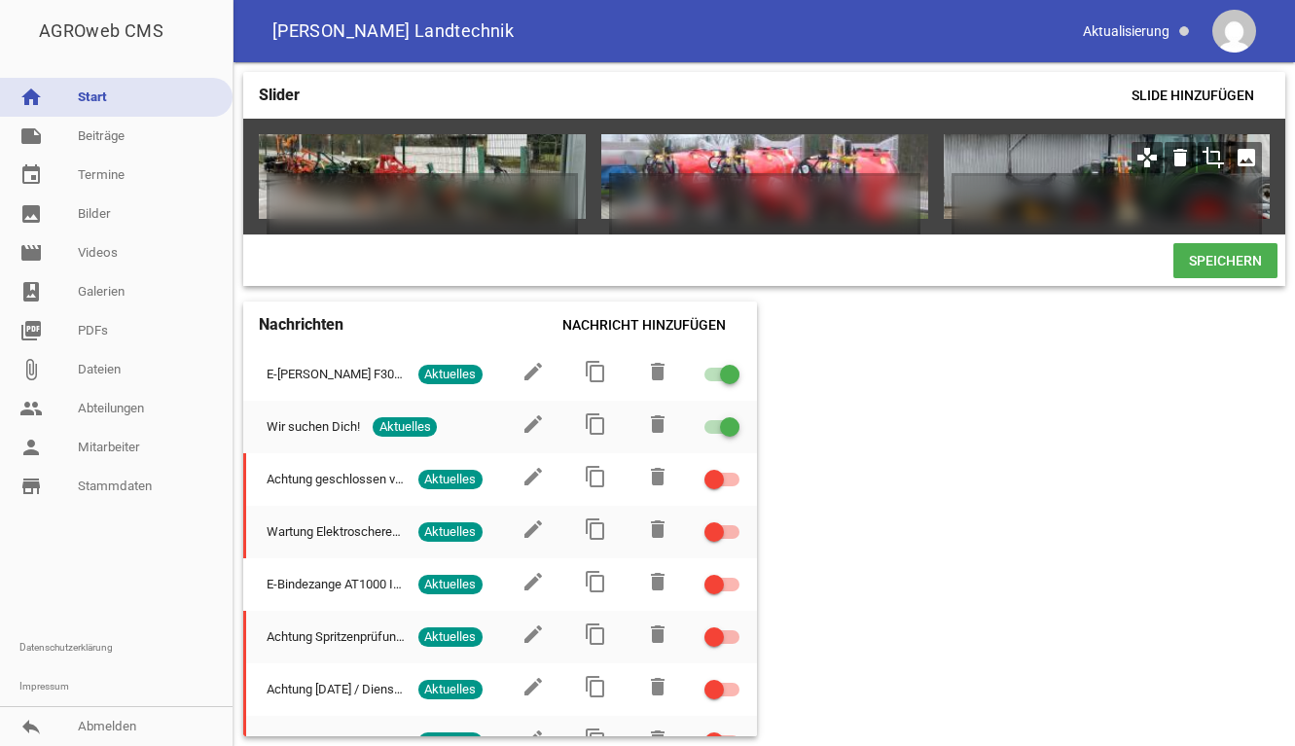
click at [1221, 156] on icon "crop" at bounding box center [1213, 157] width 31 height 31
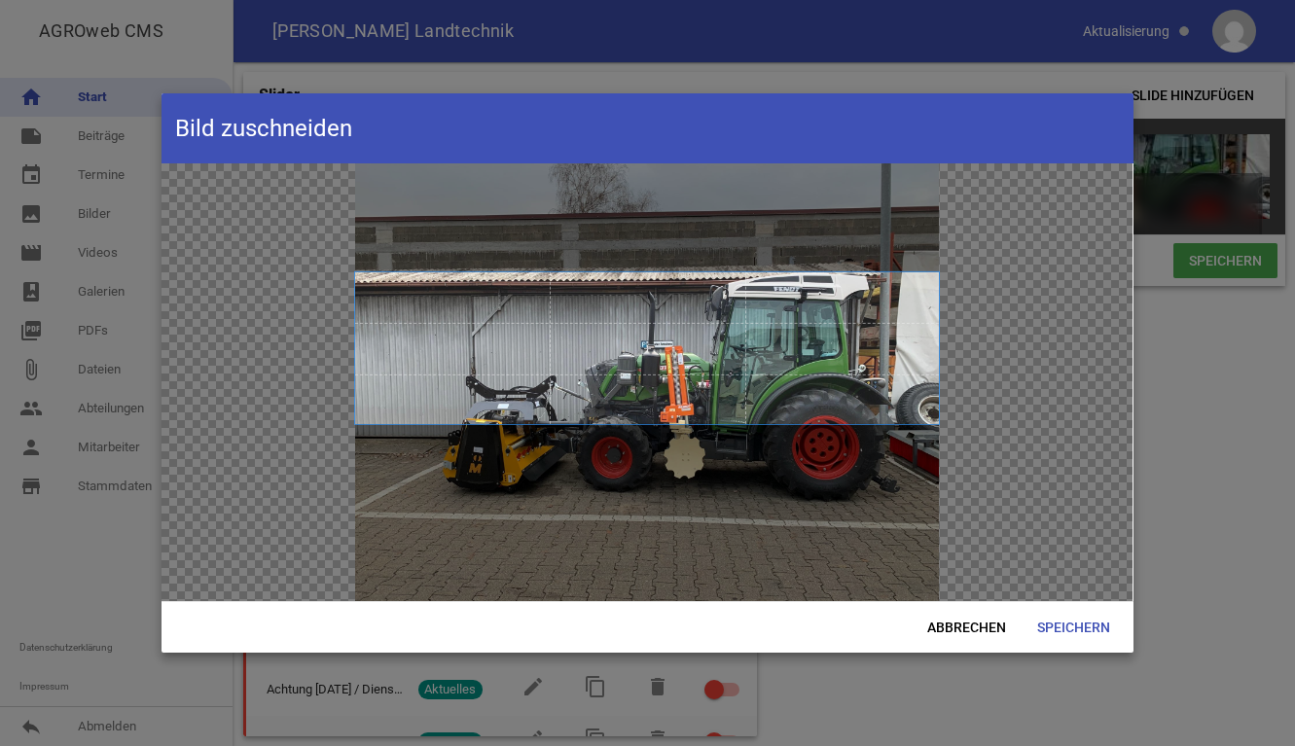
click at [787, 387] on span at bounding box center [647, 348] width 584 height 152
click at [1077, 631] on span "Speichern" at bounding box center [1074, 627] width 104 height 35
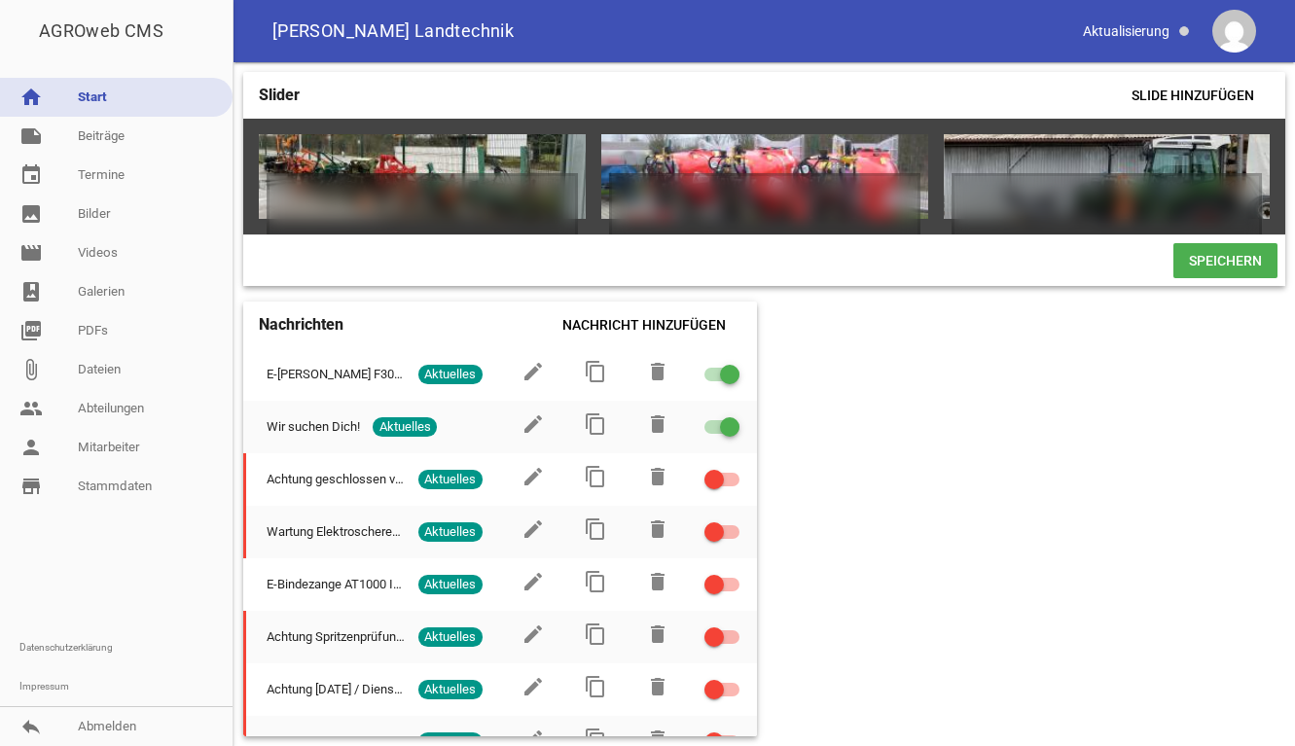
click at [1233, 271] on span "Speichern" at bounding box center [1225, 260] width 104 height 35
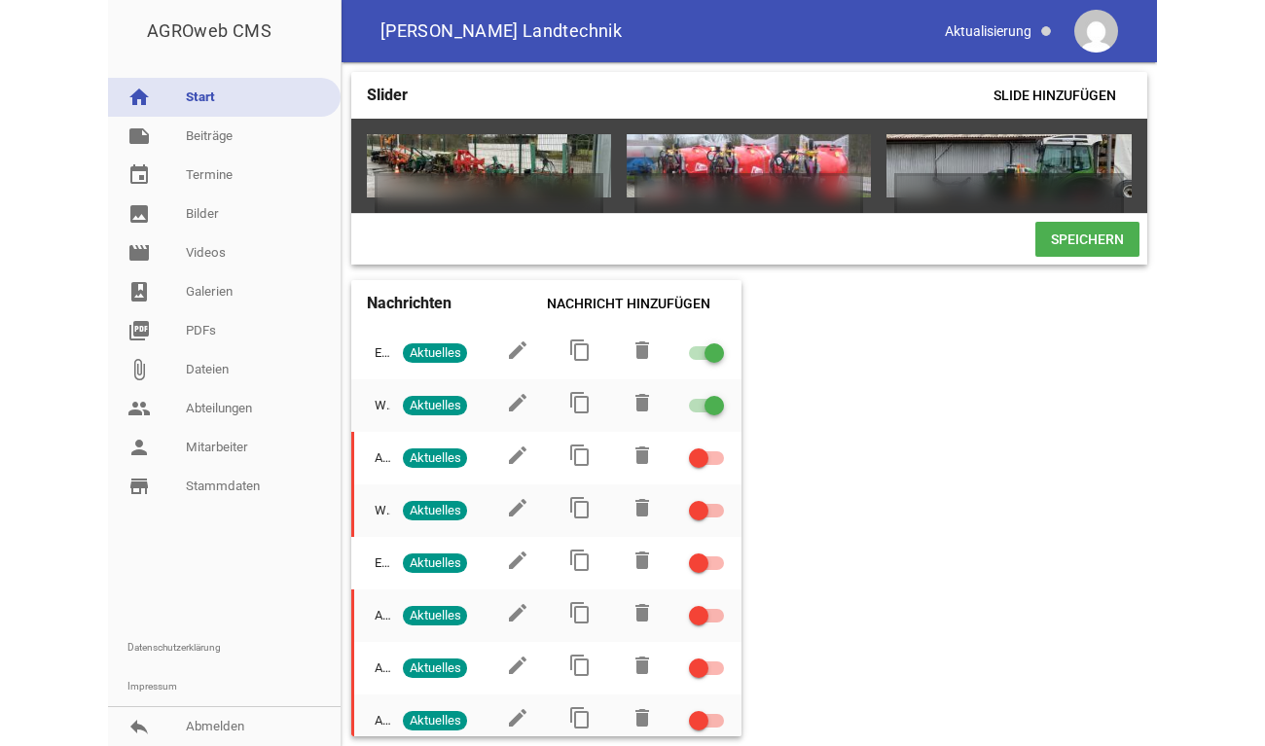
scroll to position [0, 521]
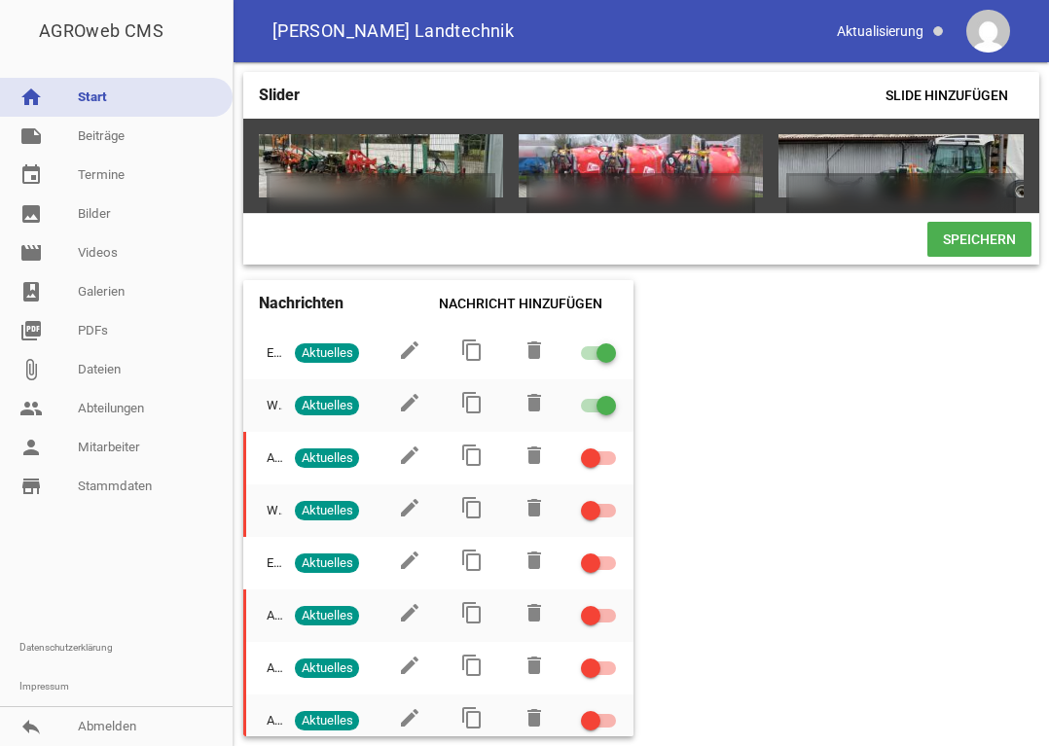
click at [1016, 257] on span "Speichern" at bounding box center [979, 239] width 104 height 35
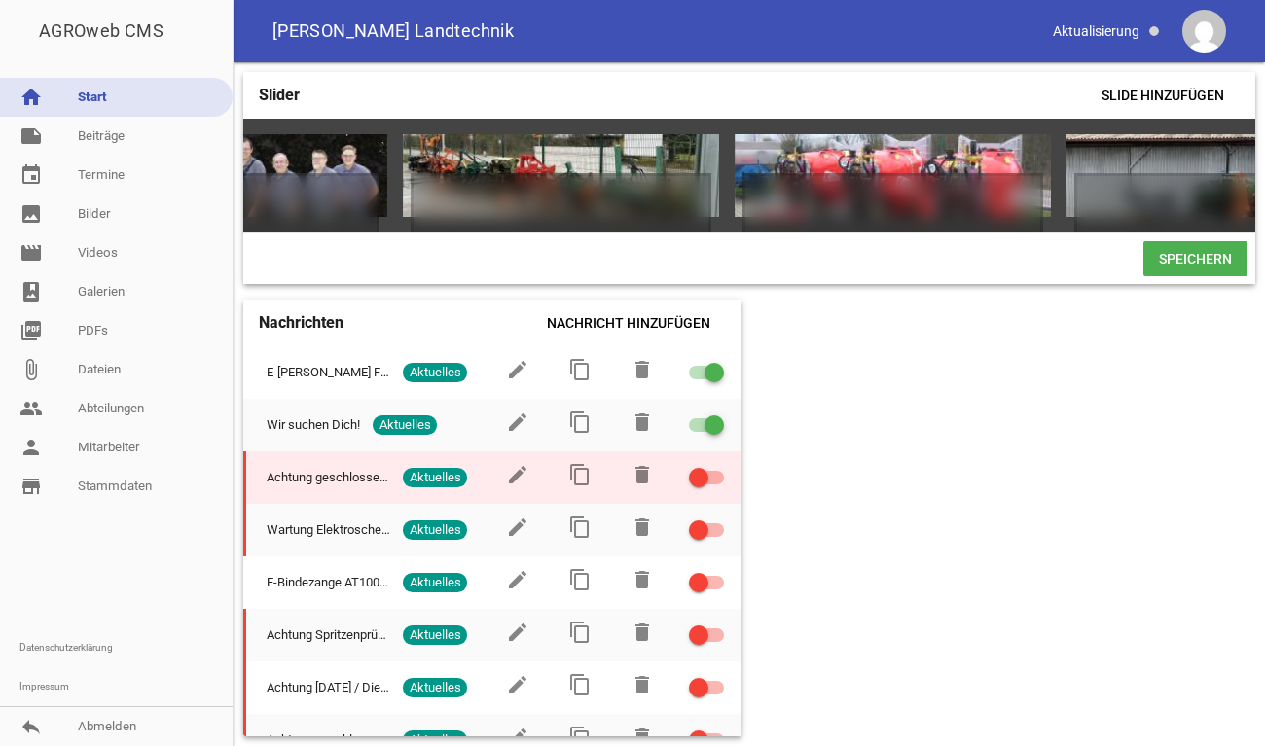
scroll to position [0, 0]
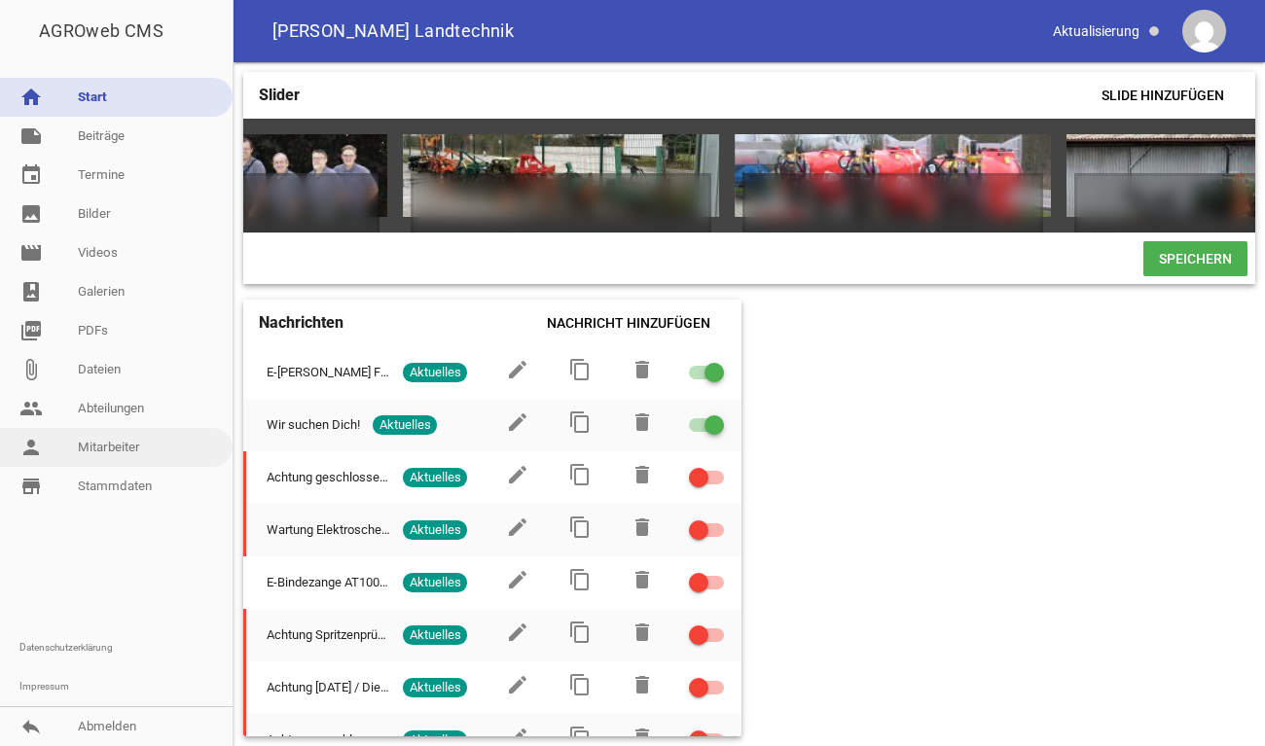
click at [121, 449] on link "person Mitarbeiter" at bounding box center [116, 447] width 233 height 39
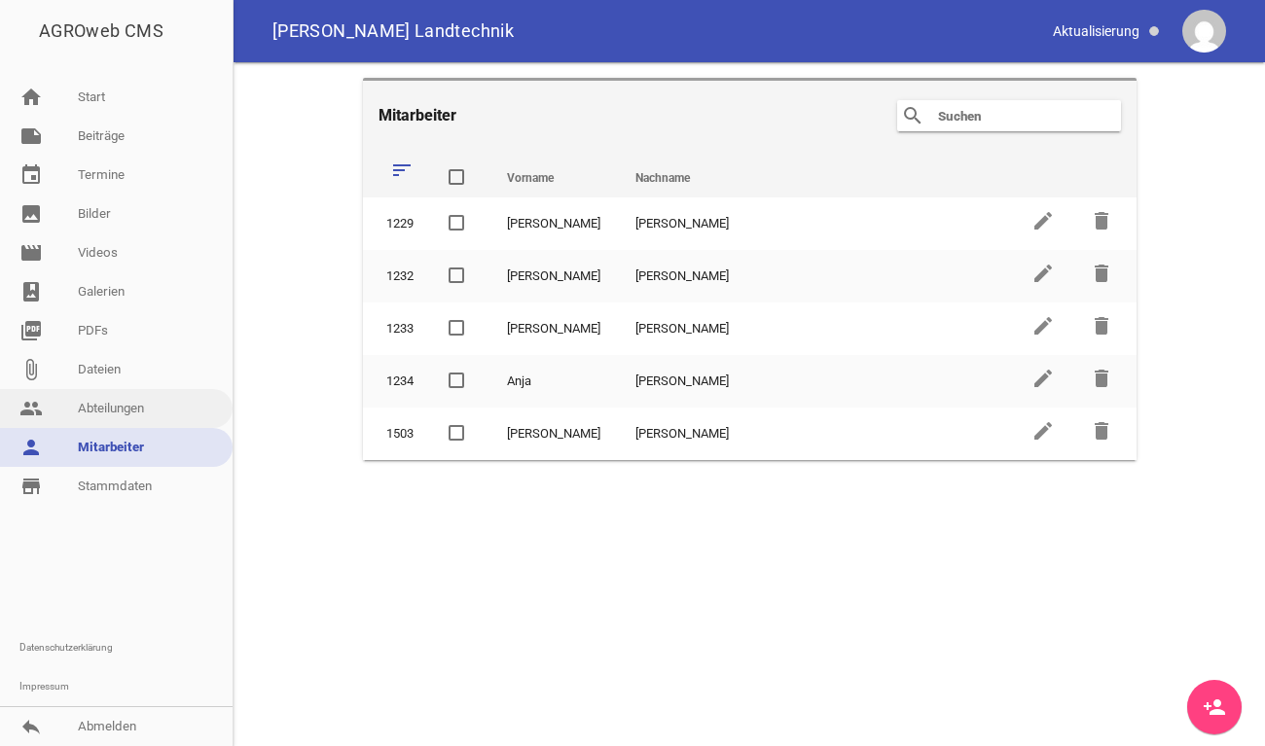
click at [97, 415] on link "people Abteilungen" at bounding box center [116, 408] width 233 height 39
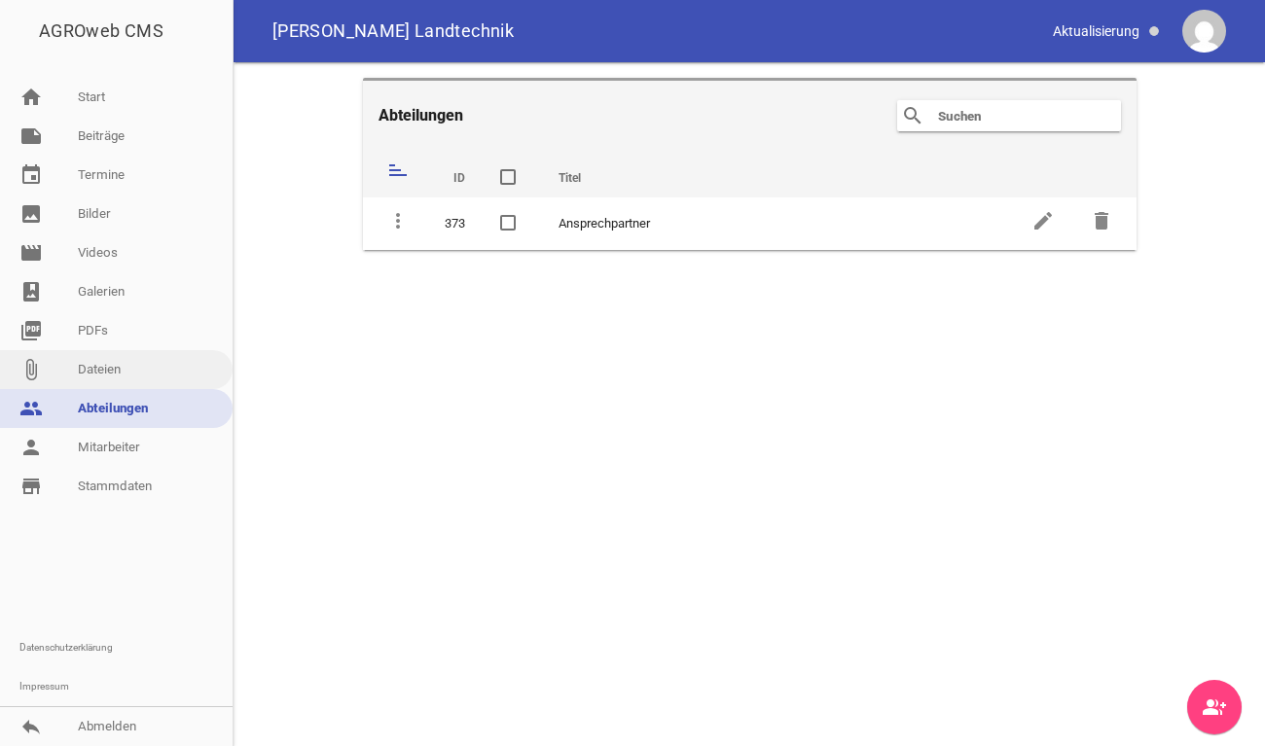
click at [107, 374] on link "attach_file Dateien" at bounding box center [116, 369] width 233 height 39
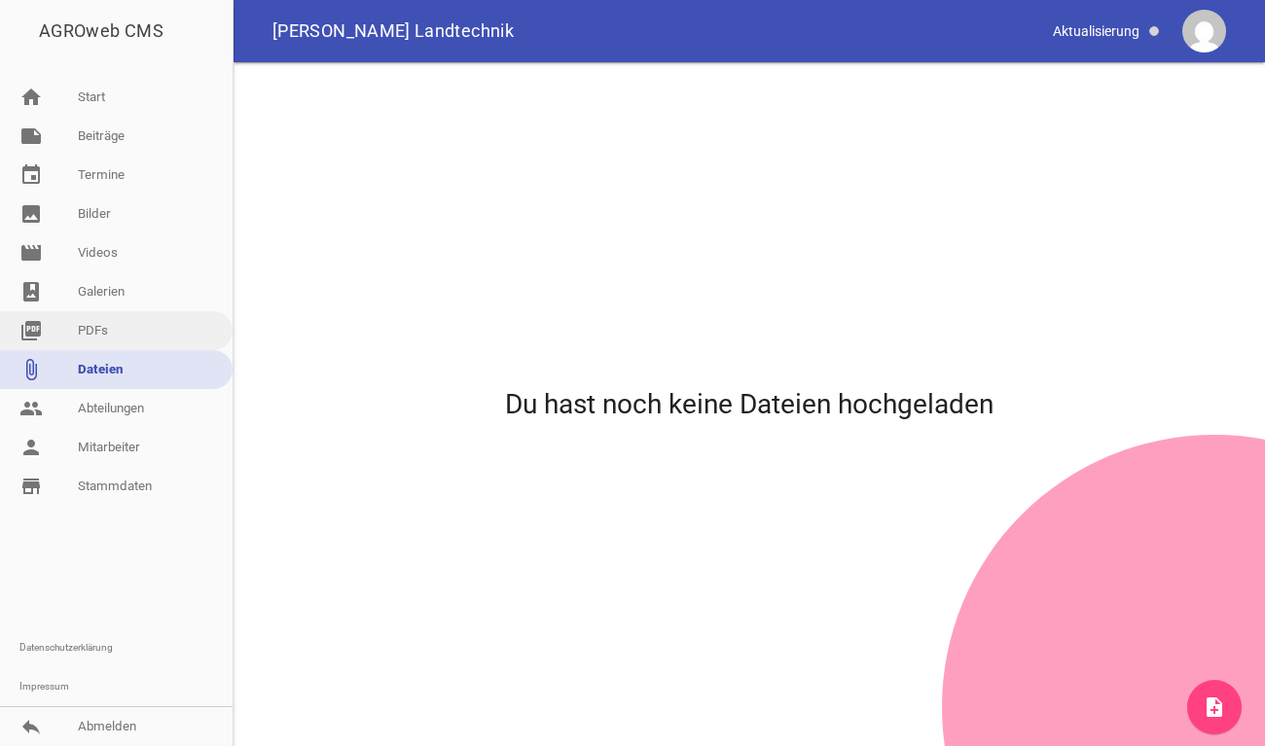
click at [119, 334] on link "picture_as_pdf PDFs" at bounding box center [116, 330] width 233 height 39
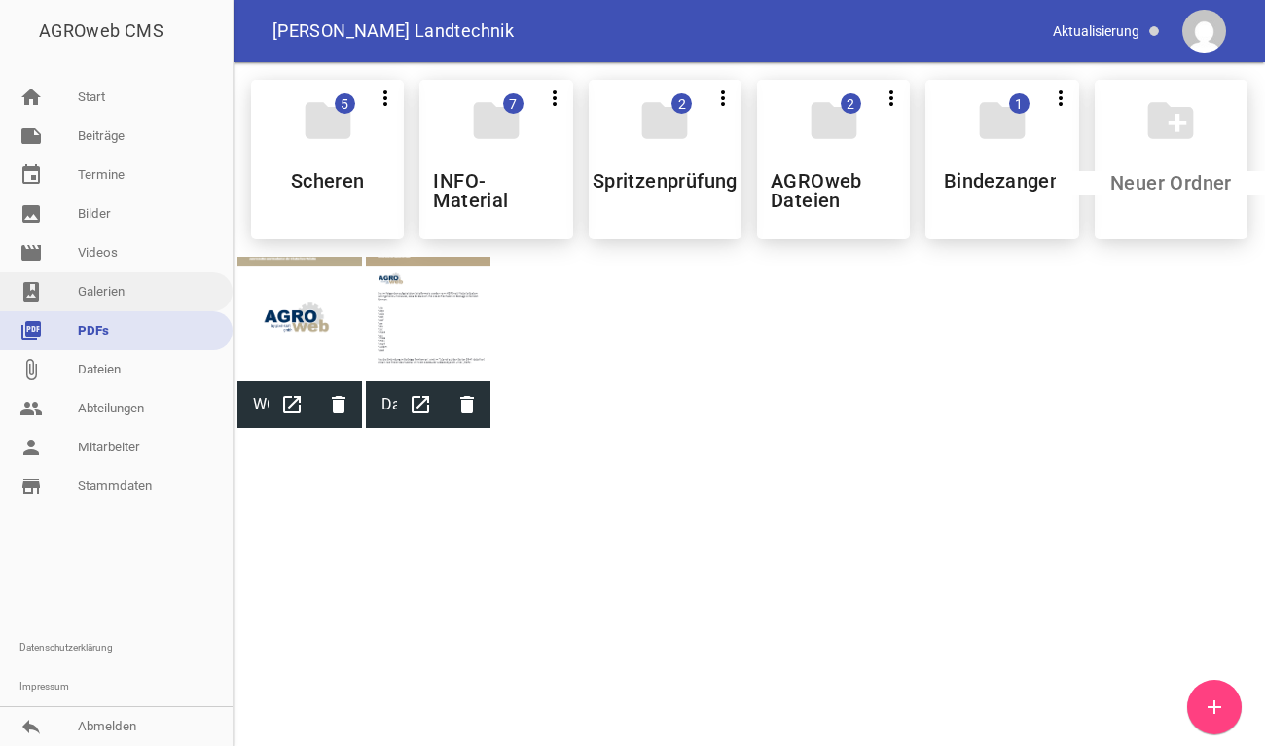
click at [126, 282] on link "photo_album Galerien" at bounding box center [116, 291] width 233 height 39
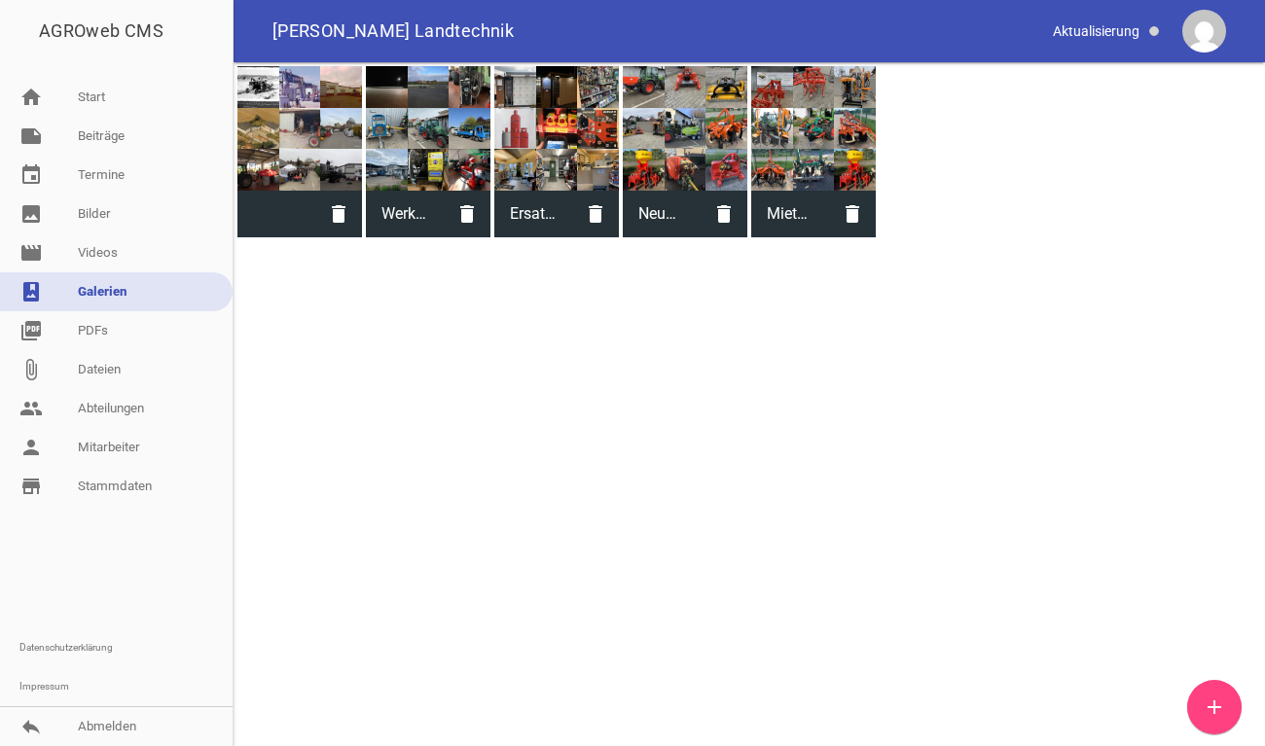
click at [665, 162] on div at bounding box center [685, 128] width 125 height 125
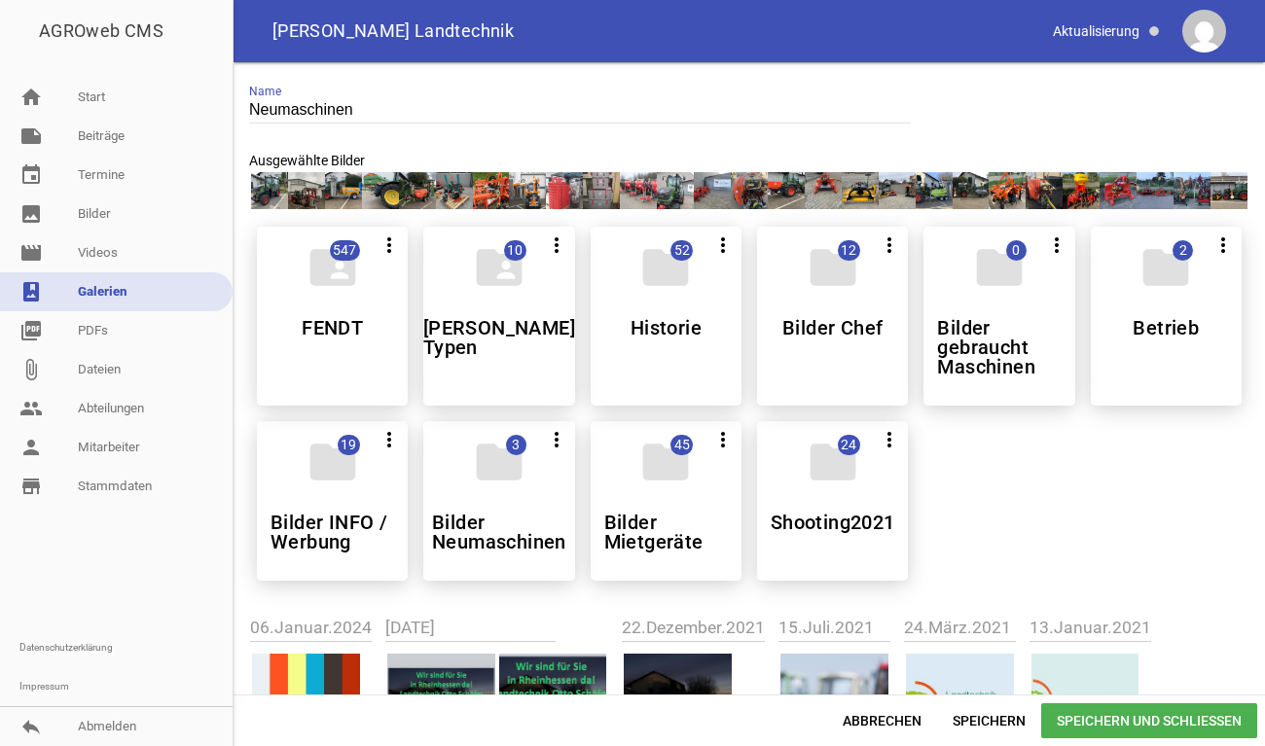
scroll to position [137, 0]
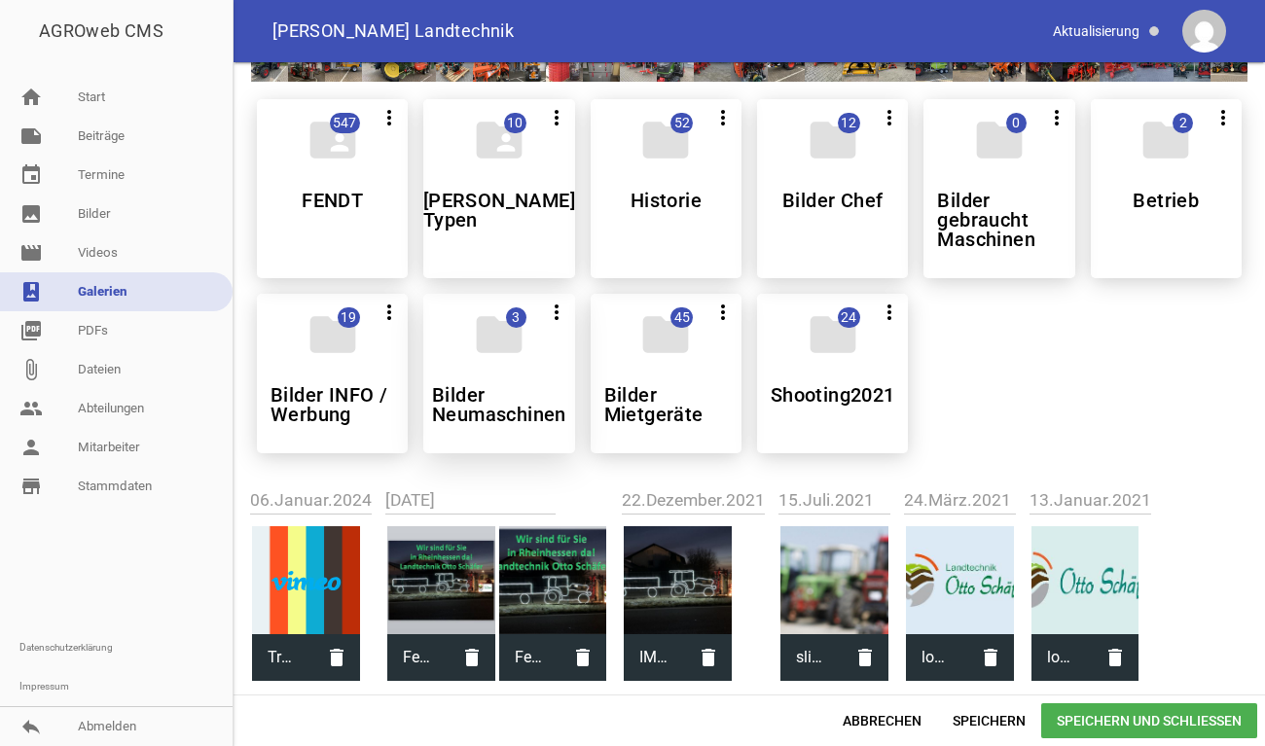
click at [509, 357] on div "folder 3 more_vert Alle auswählen Teilen Bearbeiten Löschen Bilder Neumaschinen" at bounding box center [498, 374] width 151 height 160
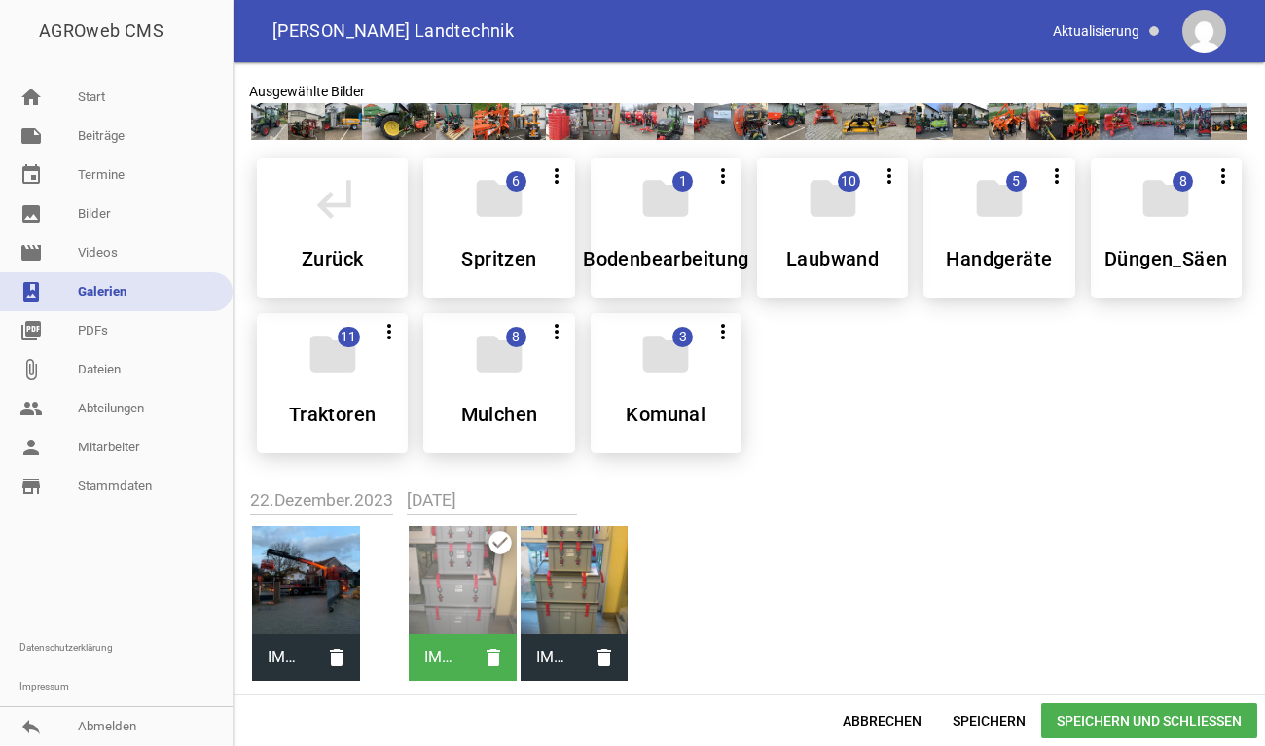
scroll to position [0, 0]
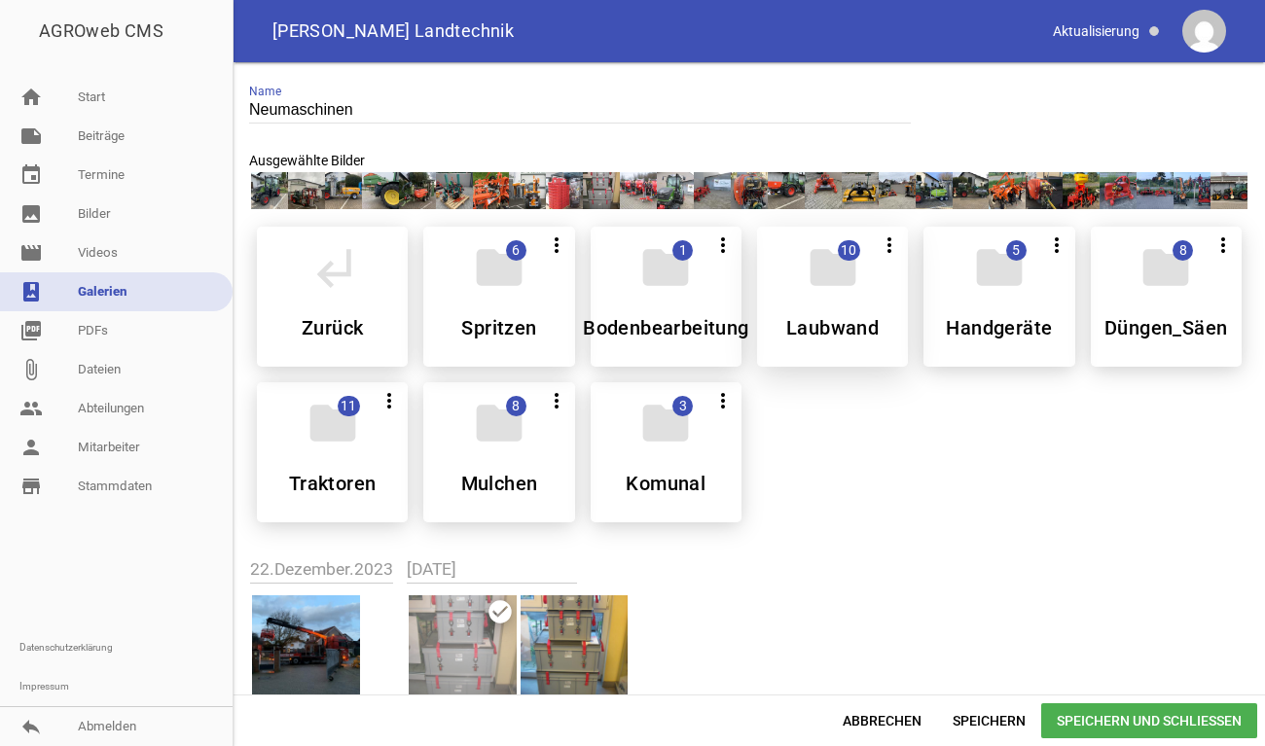
click at [846, 288] on icon "folder" at bounding box center [833, 267] width 54 height 54
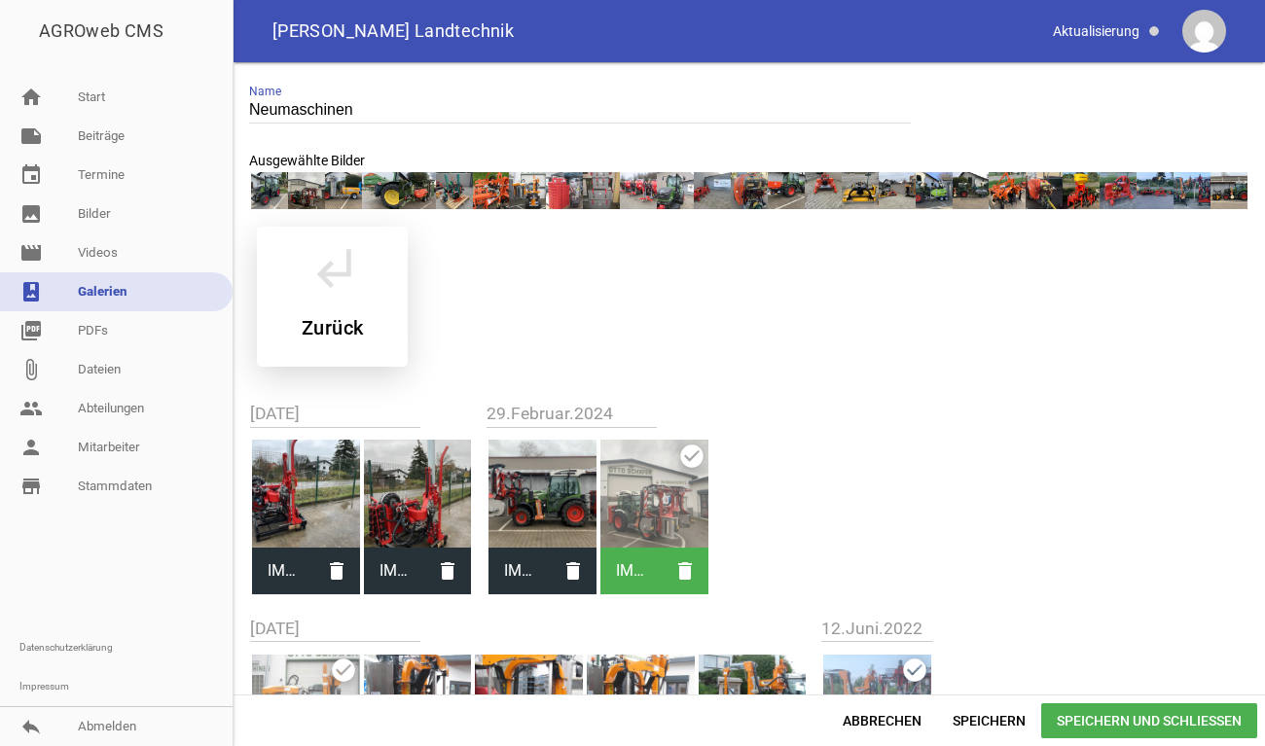
click at [372, 290] on div "subdirectory_arrow_left Zurück" at bounding box center [332, 297] width 151 height 140
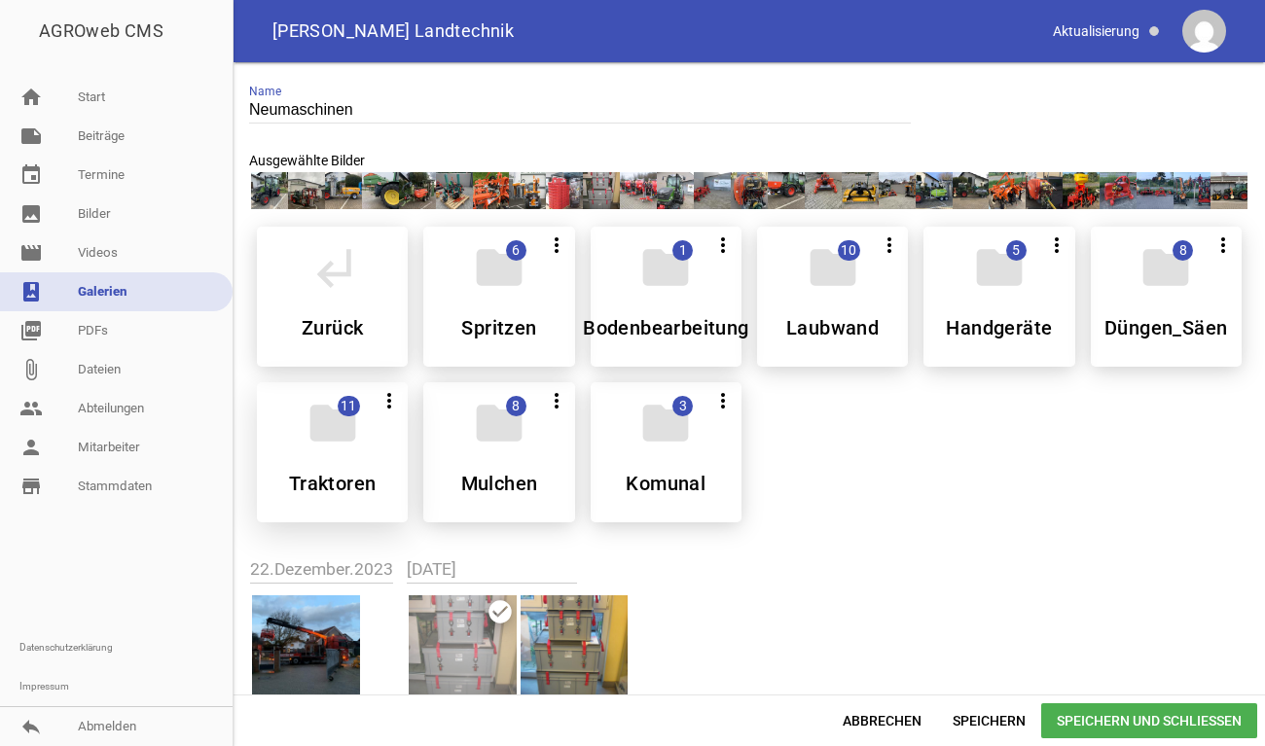
click at [329, 470] on div "folder 11 more_vert Alle auswählen Teilen Bearbeiten Löschen Traktoren" at bounding box center [332, 452] width 151 height 140
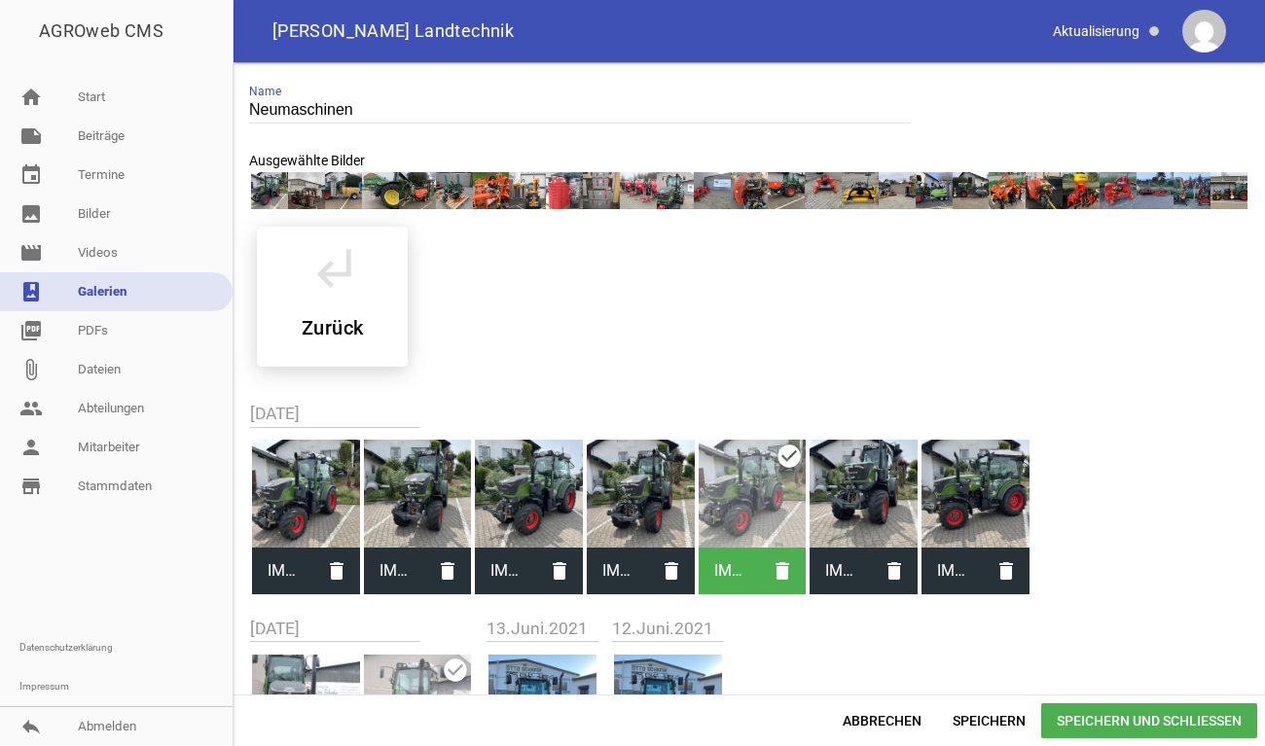
scroll to position [127, 0]
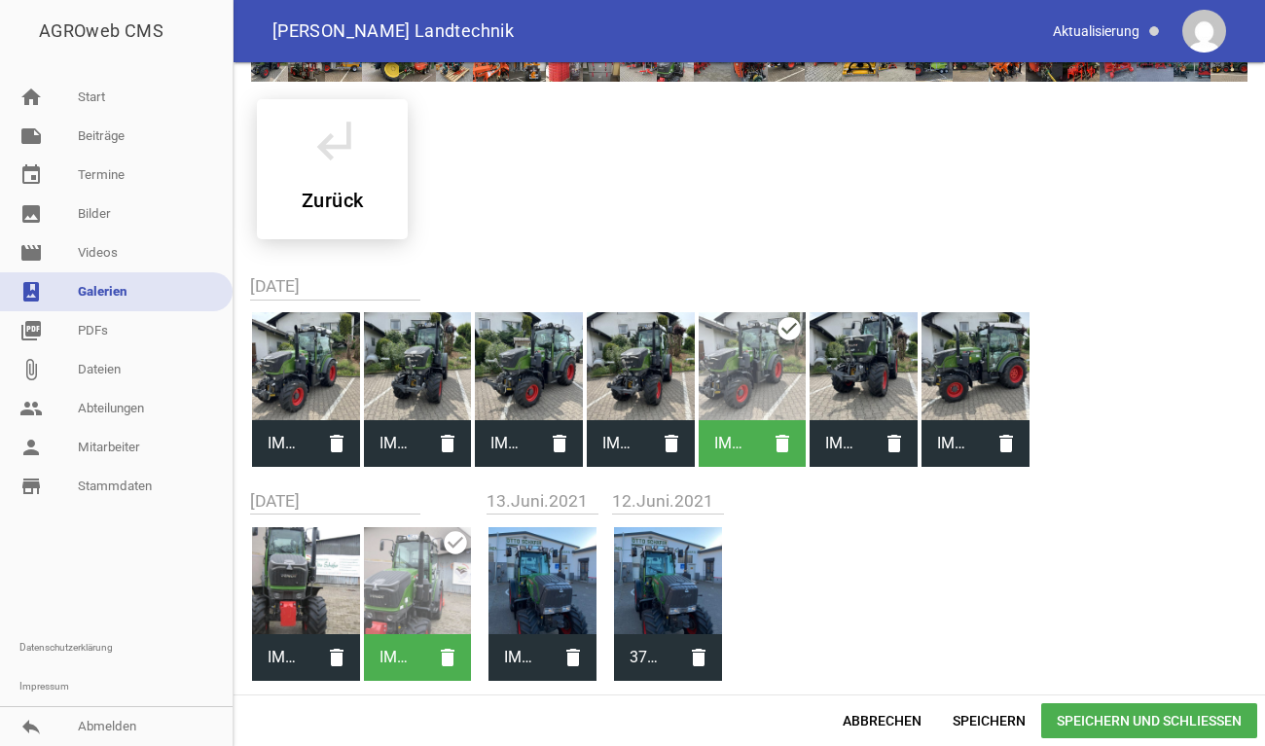
click at [457, 527] on div at bounding box center [418, 581] width 108 height 108
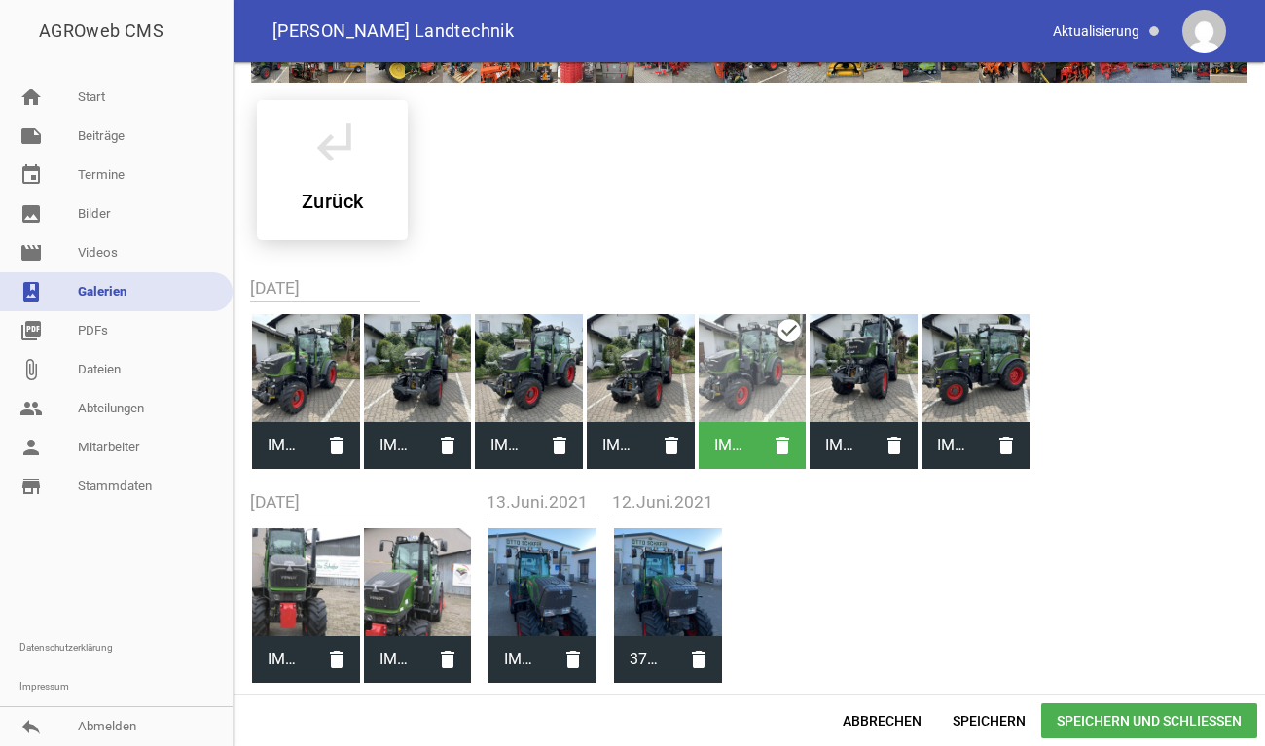
click at [415, 374] on div at bounding box center [418, 368] width 108 height 108
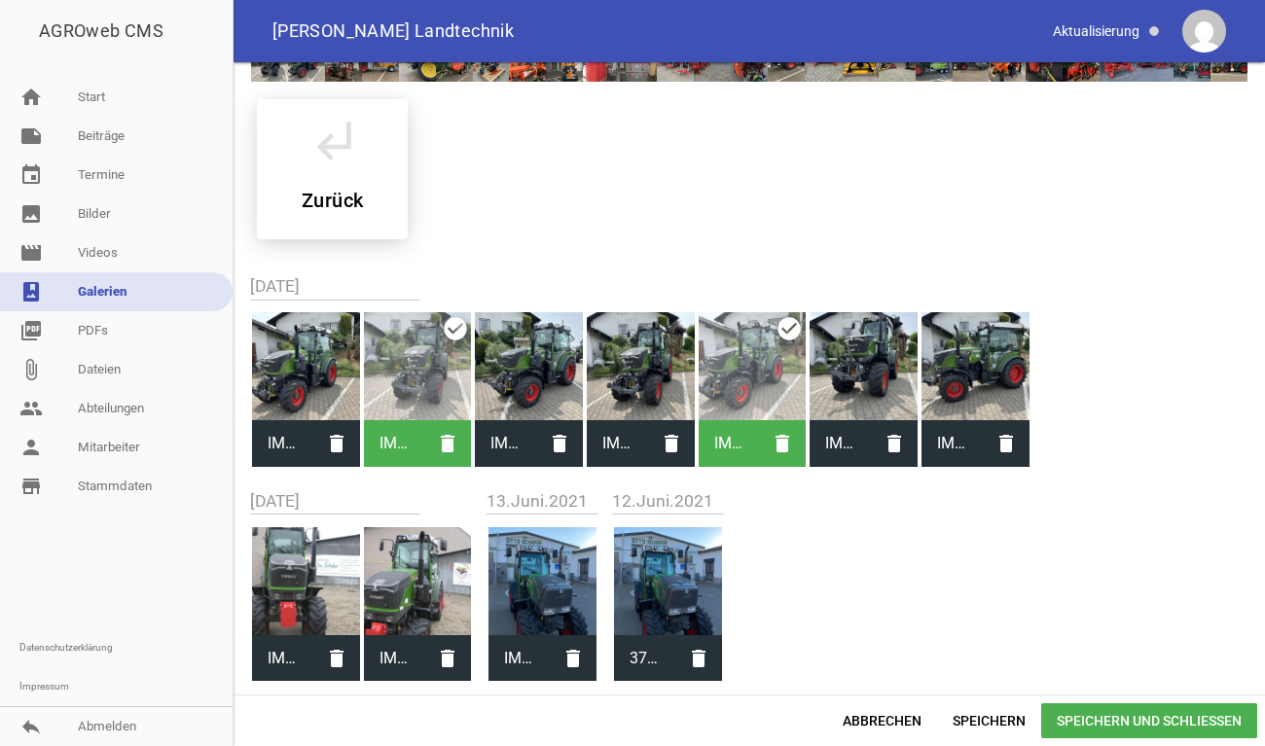
click at [415, 374] on div at bounding box center [418, 366] width 108 height 108
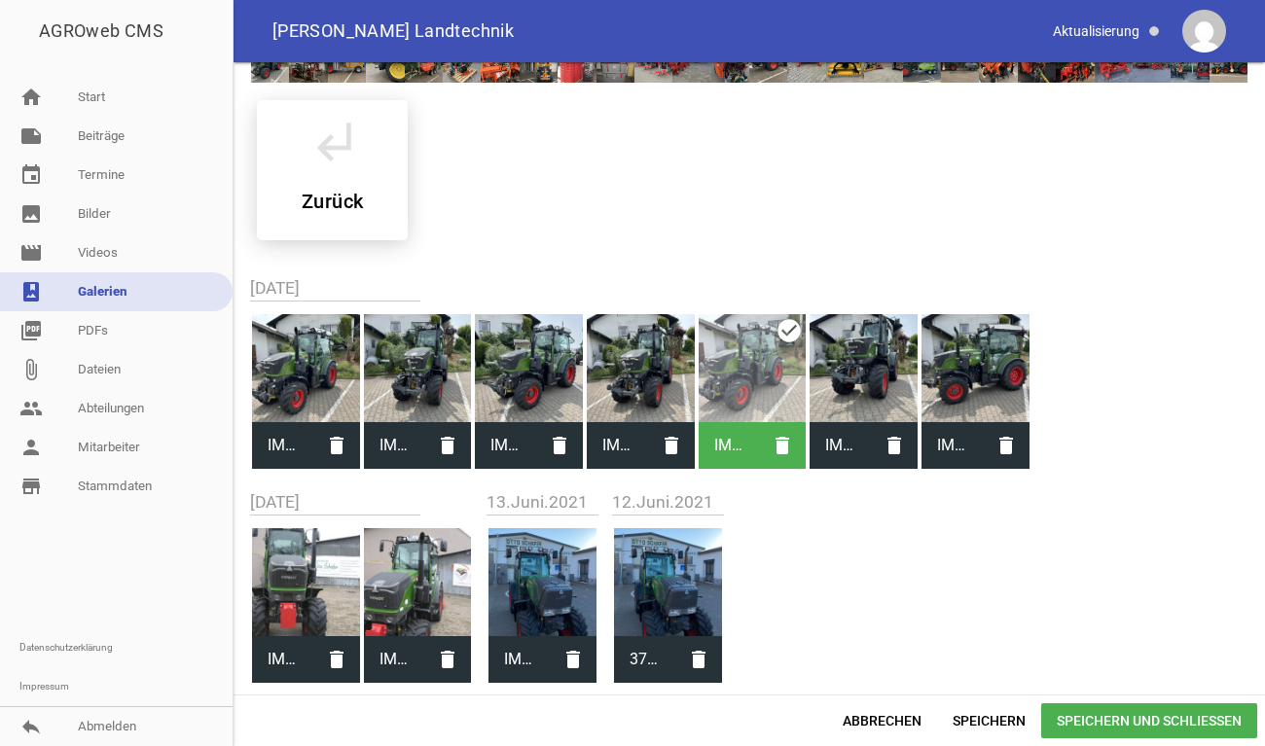
click at [876, 379] on div at bounding box center [864, 368] width 108 height 108
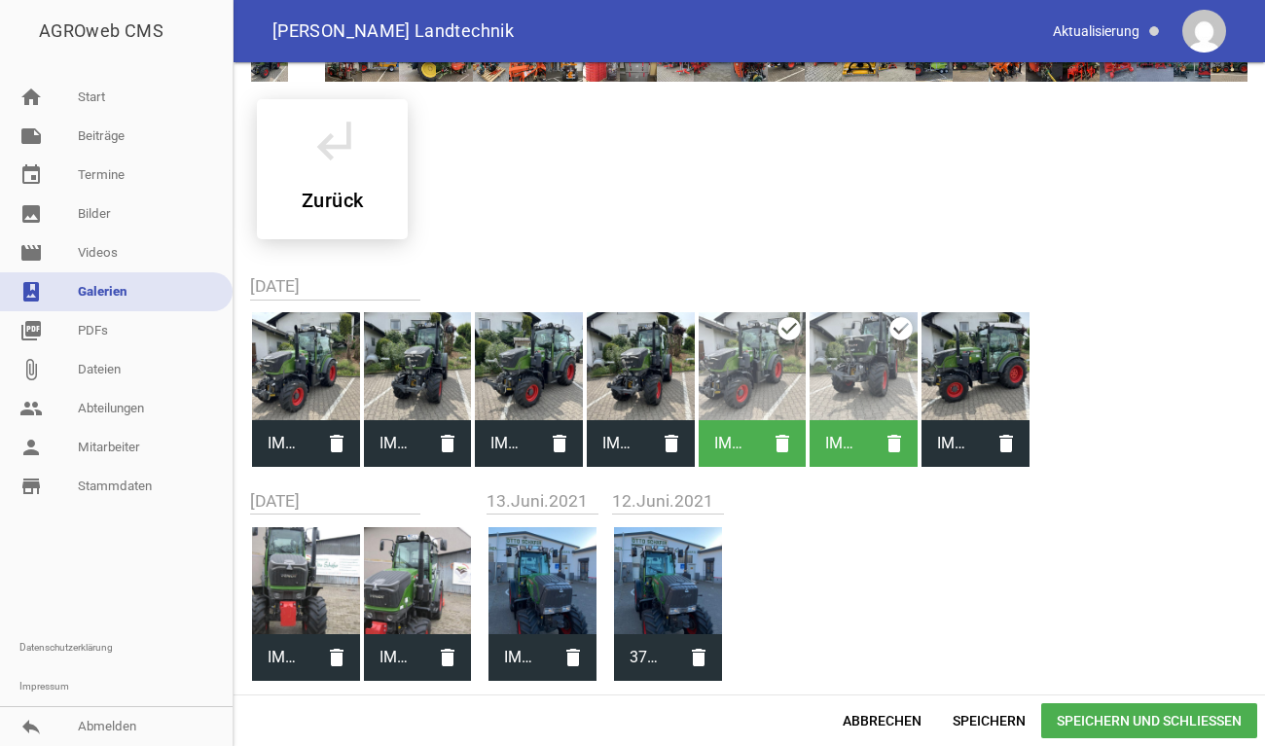
click at [1111, 728] on span "Speichern und Schließen" at bounding box center [1149, 720] width 216 height 35
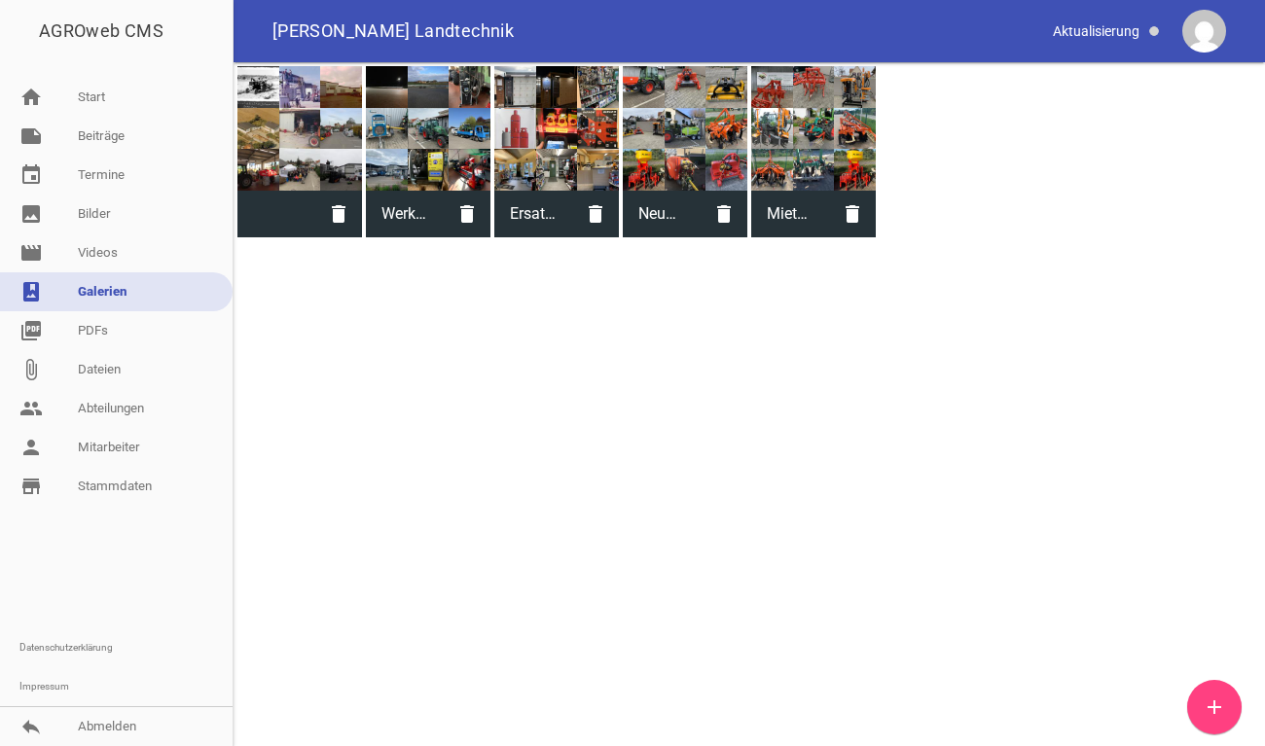
click at [787, 128] on div at bounding box center [813, 128] width 125 height 125
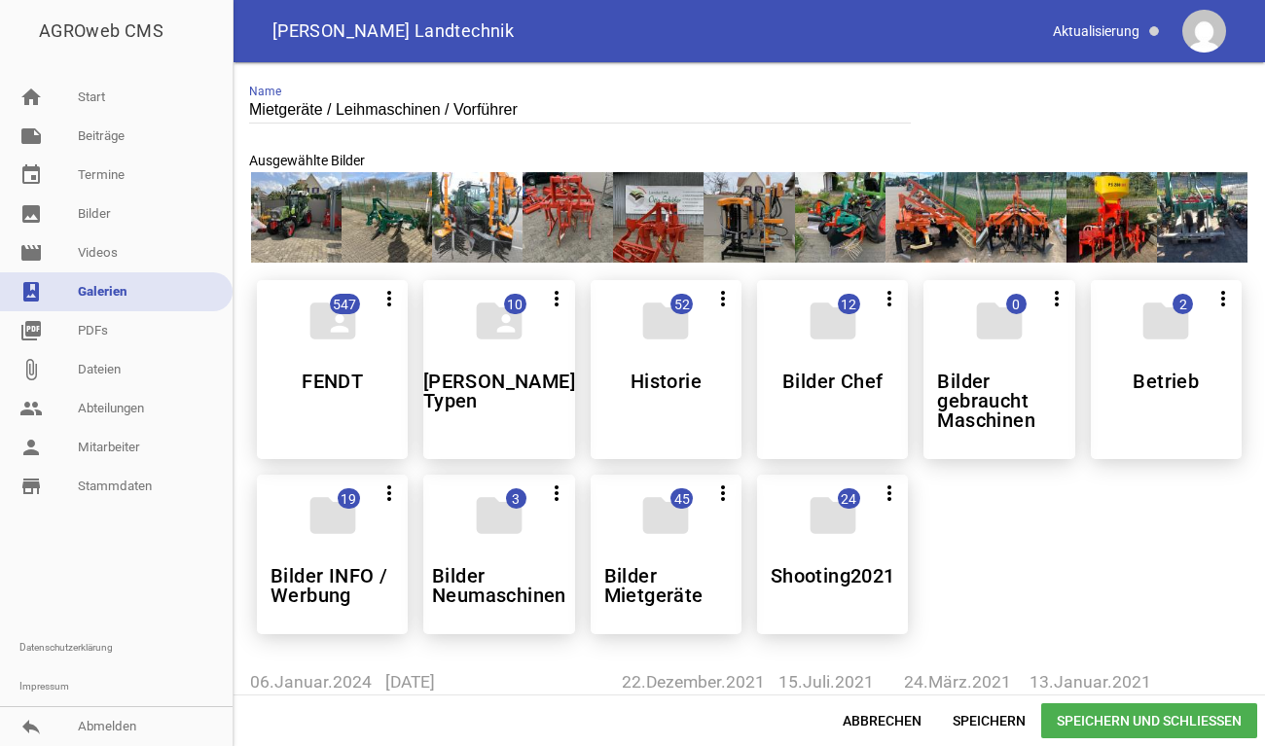
click at [1066, 196] on div at bounding box center [1111, 217] width 90 height 90
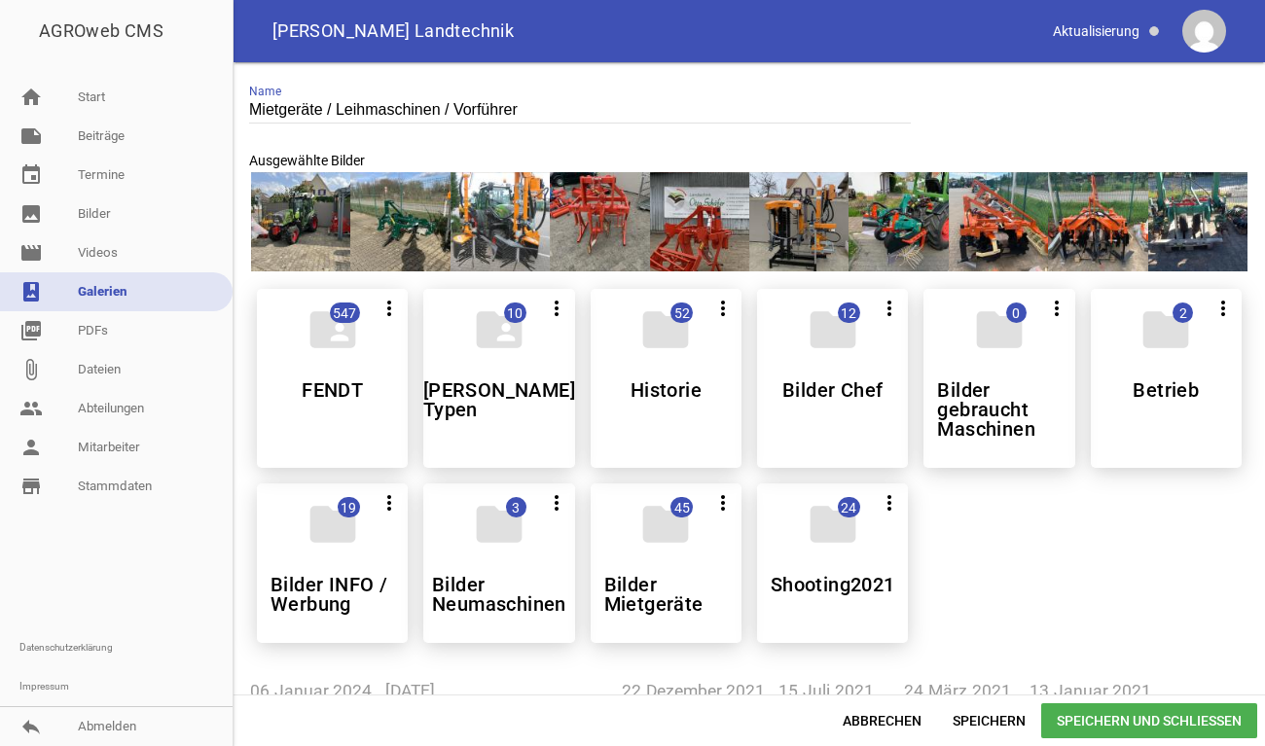
click at [1086, 222] on div at bounding box center [1097, 221] width 99 height 99
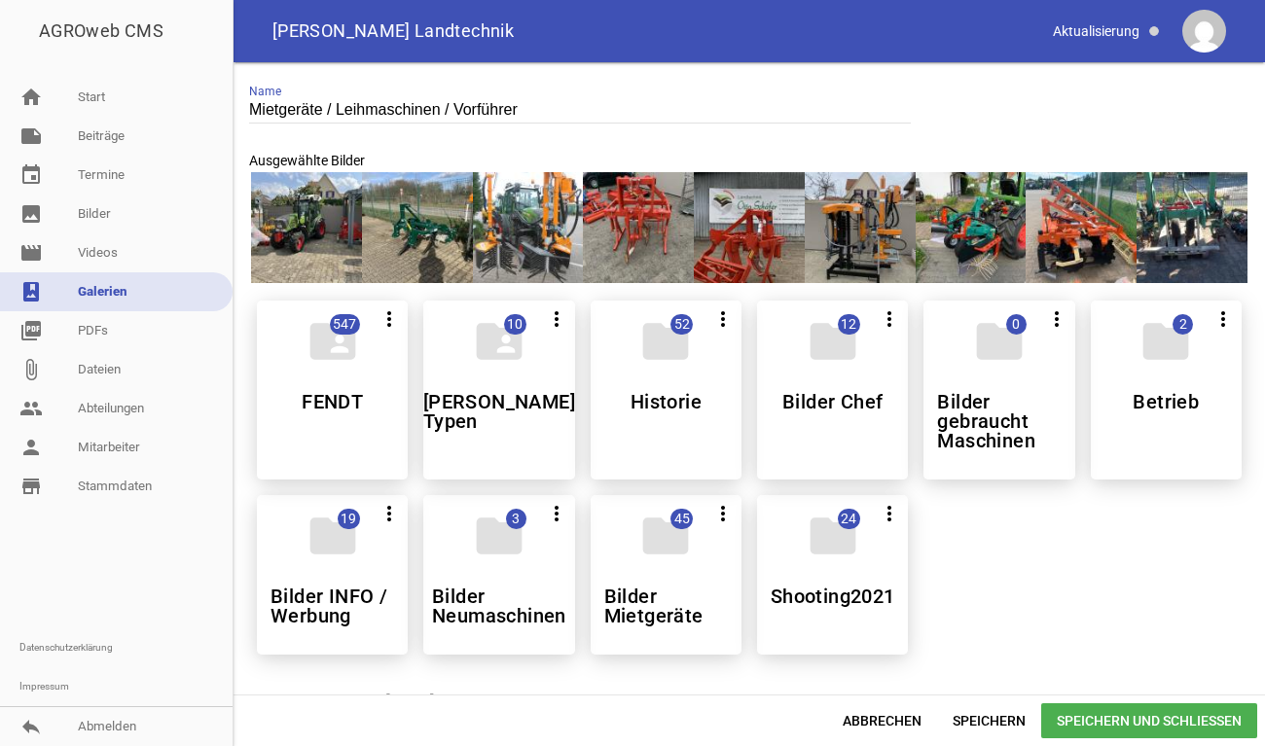
click at [1096, 220] on div at bounding box center [1081, 227] width 111 height 111
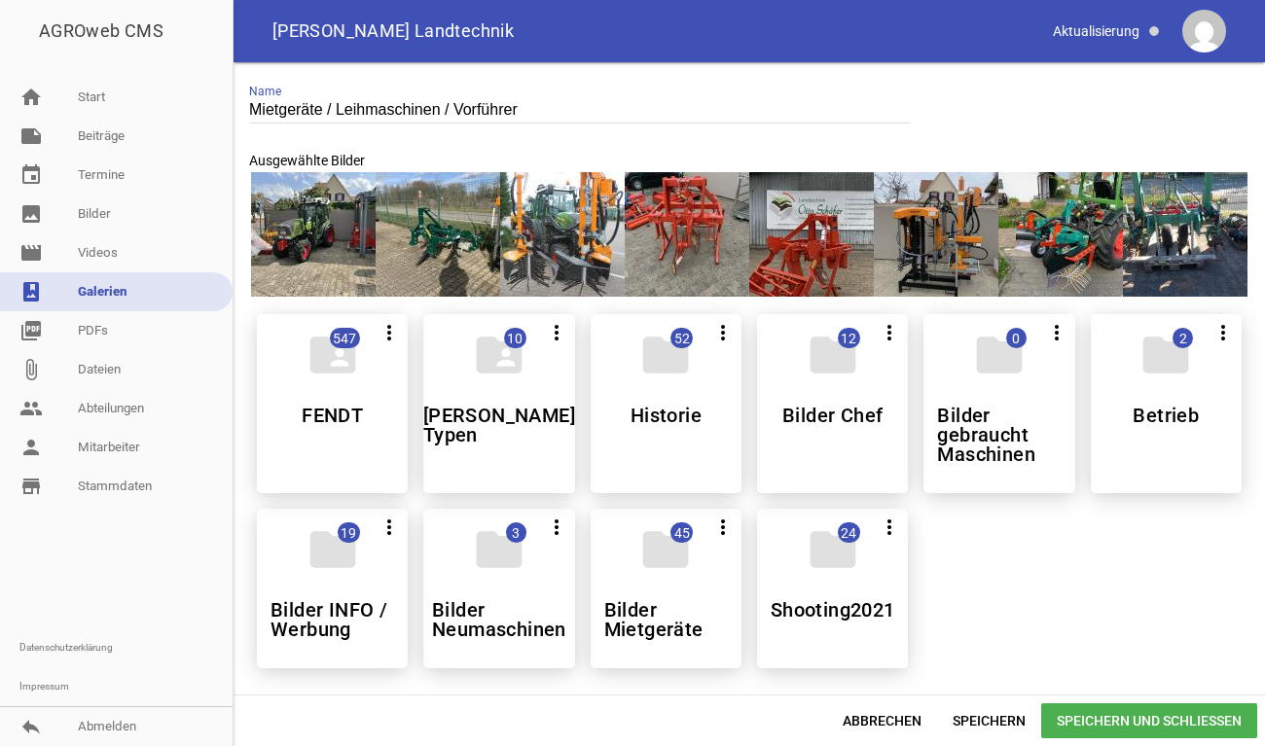
click at [1096, 220] on div at bounding box center [1060, 234] width 125 height 125
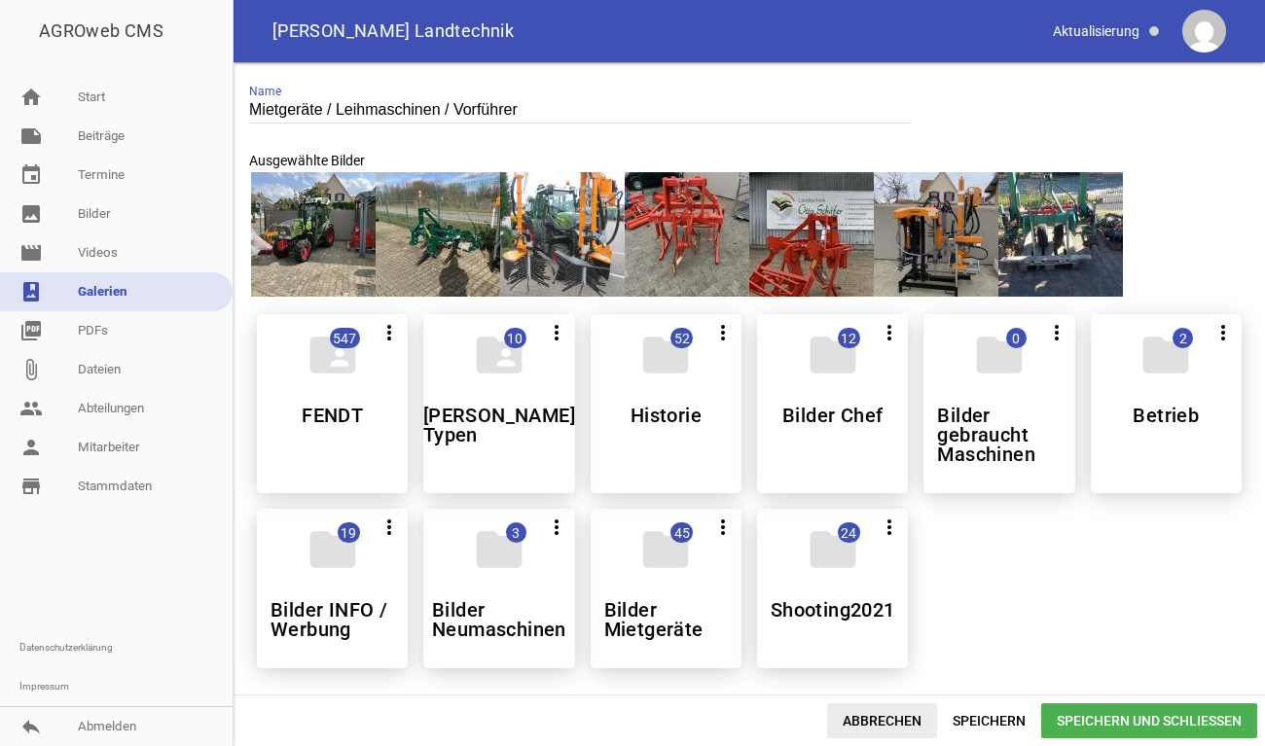
click at [903, 729] on span "Abbrechen" at bounding box center [882, 720] width 110 height 35
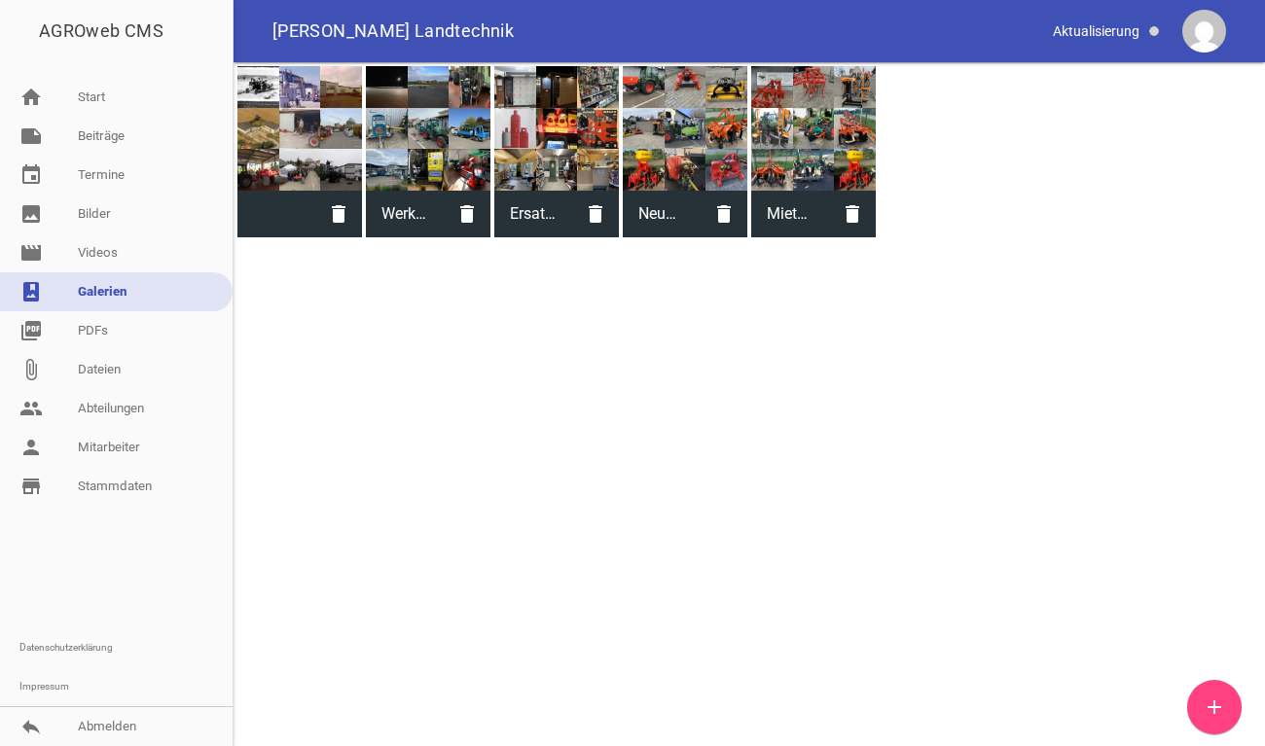
click at [653, 163] on div at bounding box center [685, 128] width 125 height 125
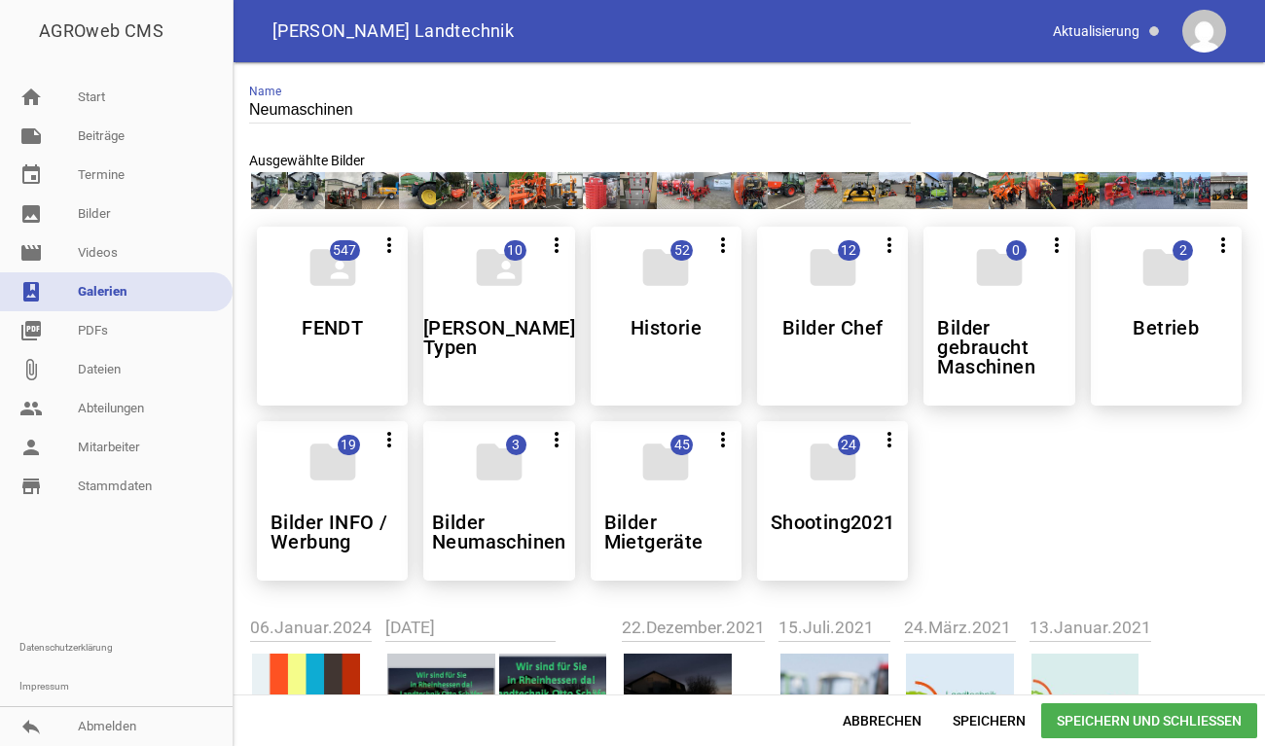
click at [969, 450] on div "folder_shared 547 more_vert Alle auswählen FENDT folder_shared 10 more_vert All…" at bounding box center [749, 403] width 1016 height 385
click at [1124, 716] on span "Speichern und Schließen" at bounding box center [1149, 720] width 216 height 35
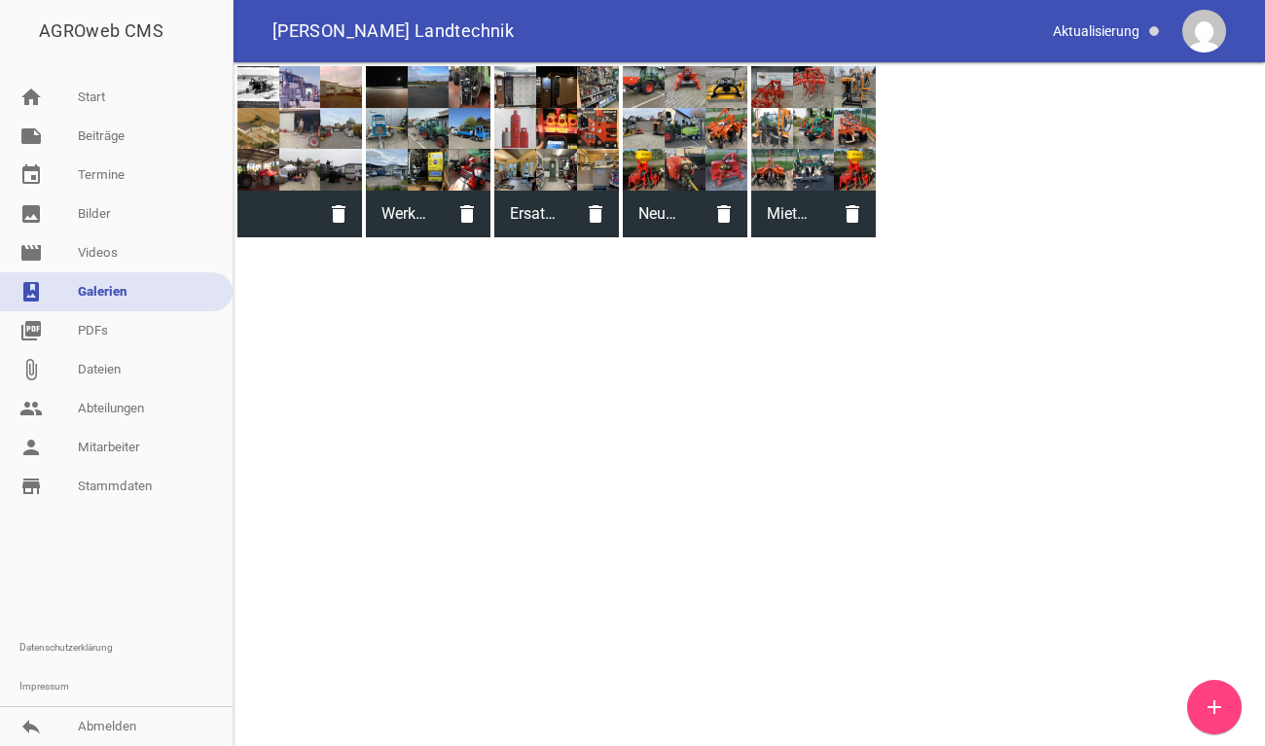
click at [814, 140] on div at bounding box center [813, 128] width 125 height 125
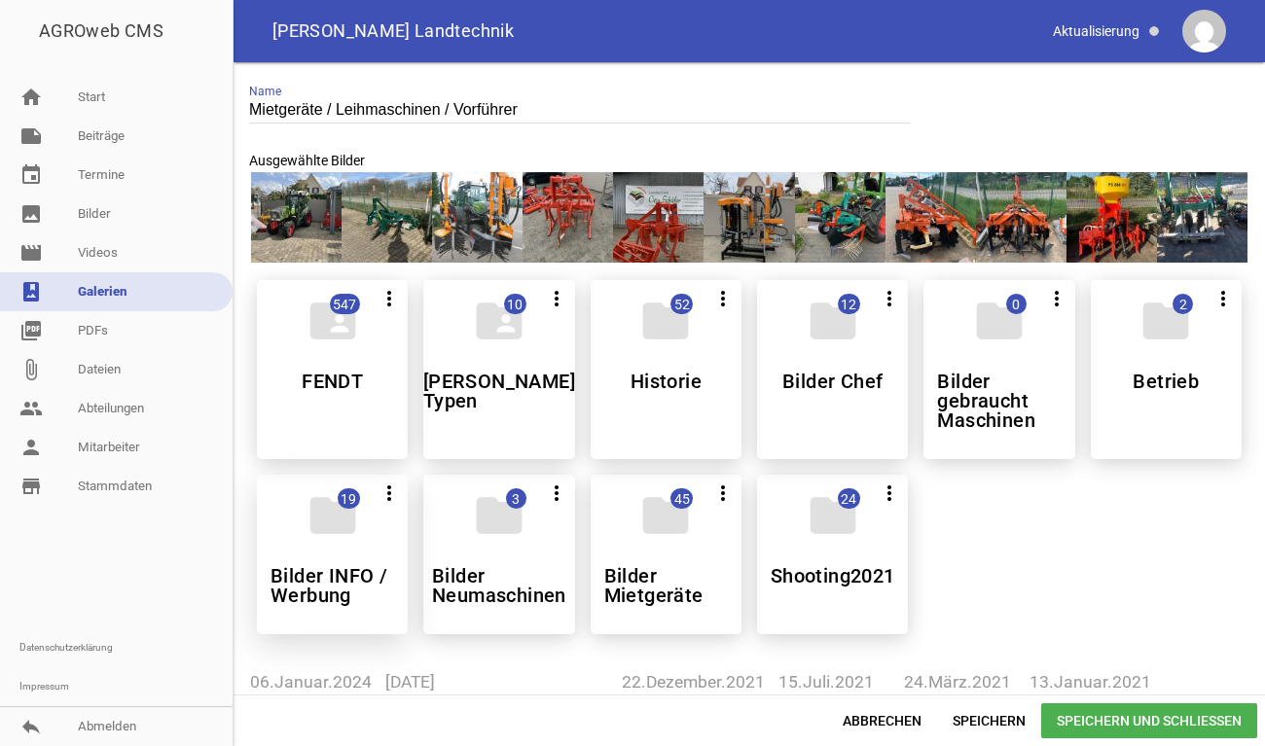
click at [338, 531] on icon "folder" at bounding box center [333, 515] width 54 height 54
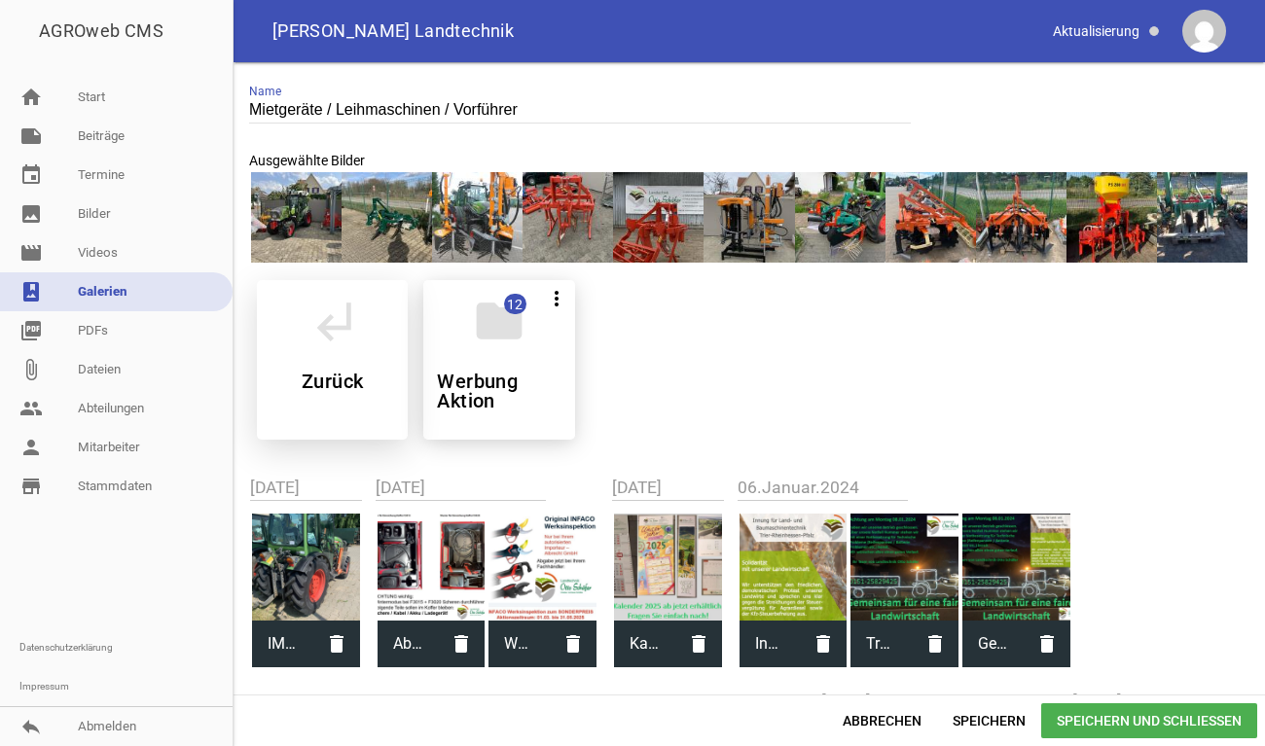
click at [324, 344] on icon "subdirectory_arrow_left" at bounding box center [333, 321] width 54 height 54
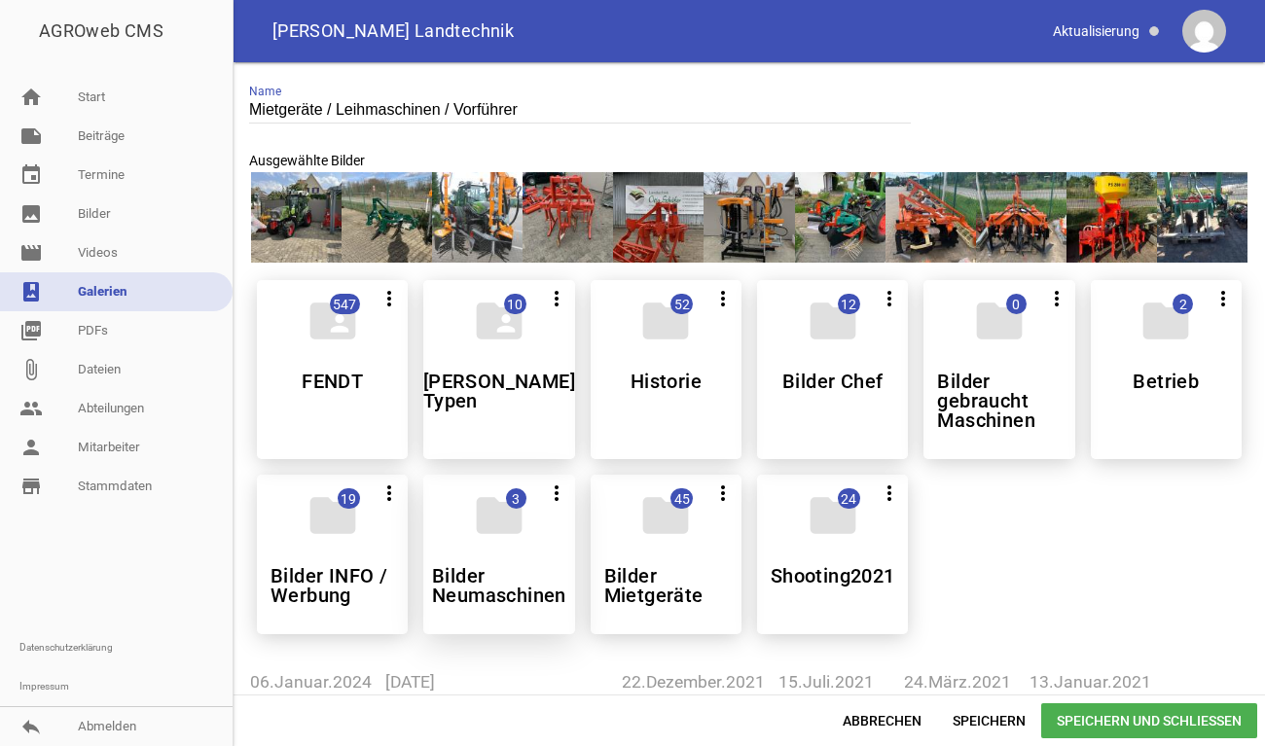
click at [502, 549] on div "folder 3 more_vert Alle auswählen Teilen Bearbeiten Löschen Bilder Neumaschinen" at bounding box center [498, 555] width 151 height 160
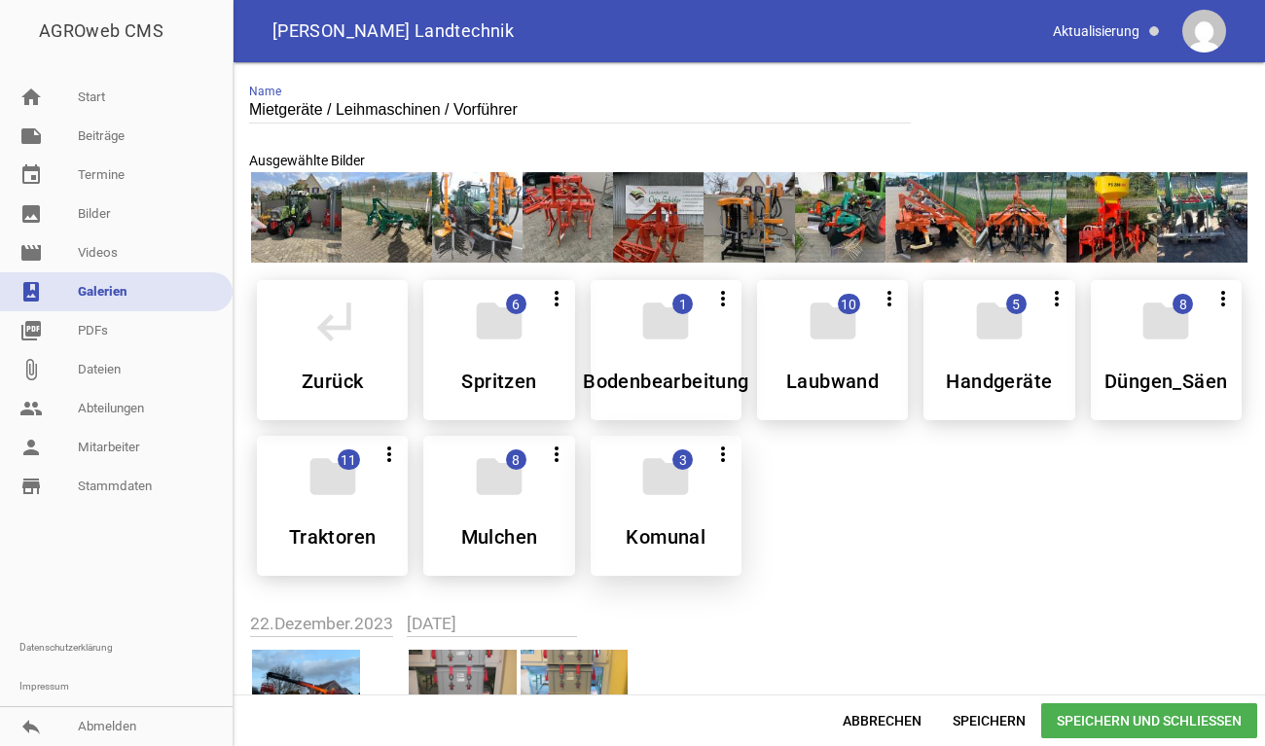
click at [631, 498] on div "folder 3 more_vert Alle auswählen Teilen Bearbeiten Löschen Komunal" at bounding box center [666, 506] width 151 height 140
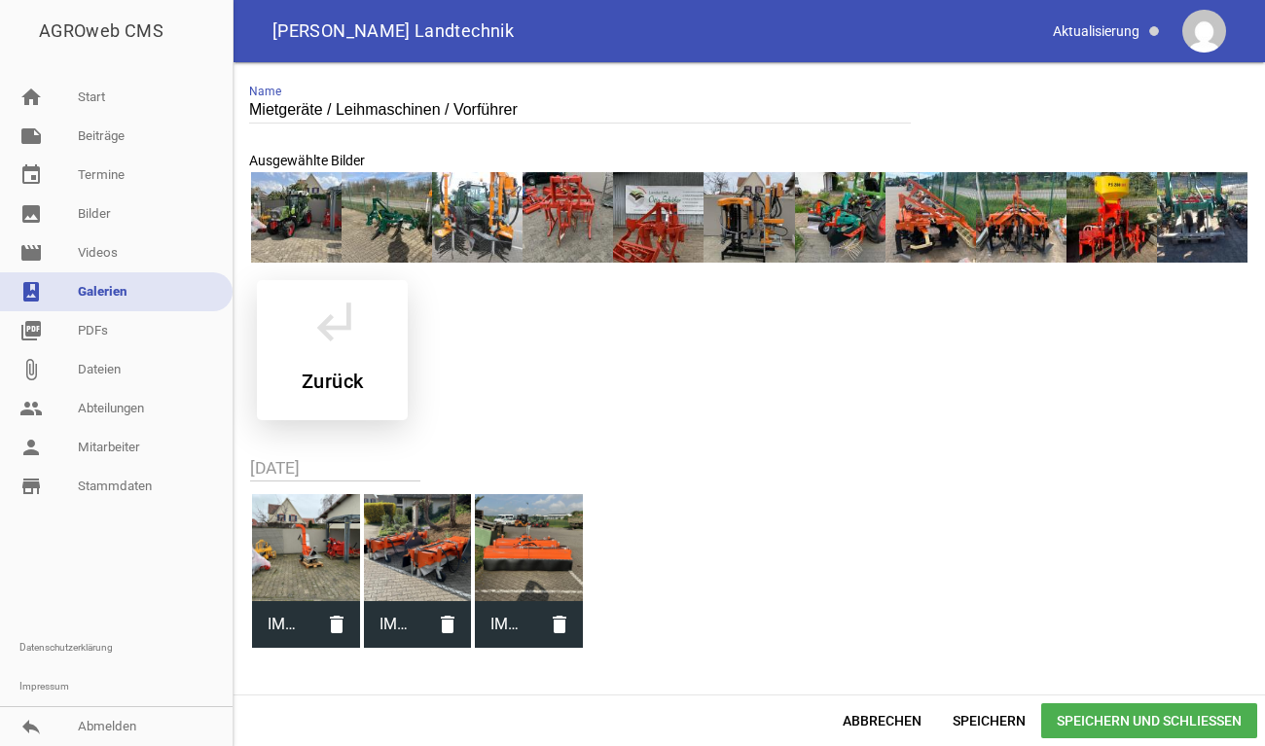
click at [343, 344] on icon "subdirectory_arrow_left" at bounding box center [333, 321] width 54 height 54
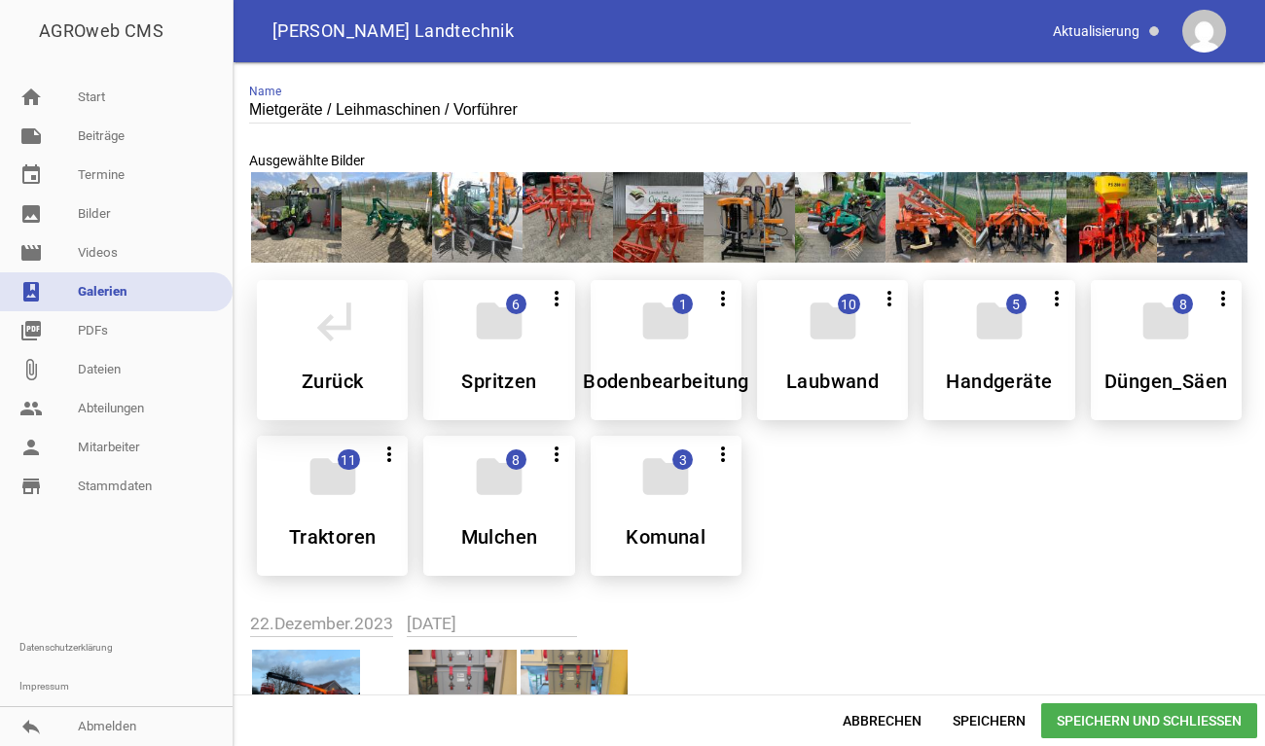
click at [342, 325] on icon "subdirectory_arrow_left" at bounding box center [333, 321] width 54 height 54
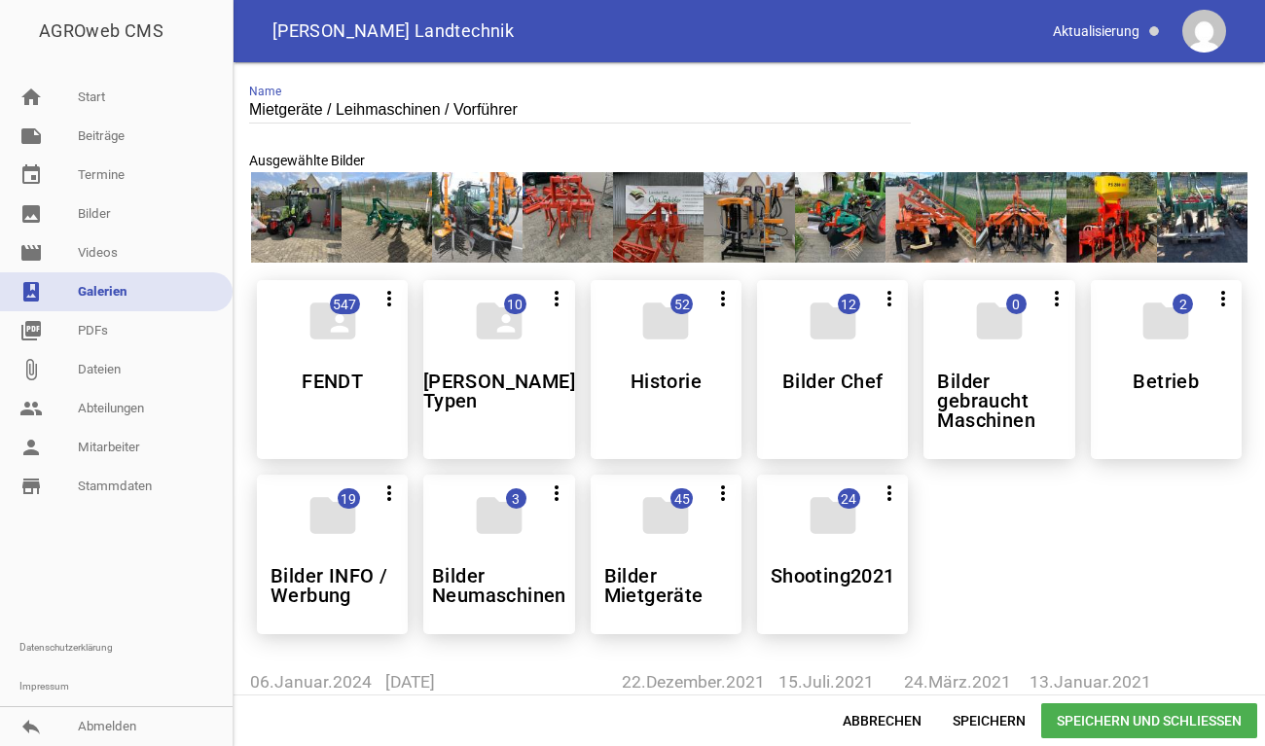
click at [86, 297] on link "photo_album Galerien" at bounding box center [116, 291] width 233 height 39
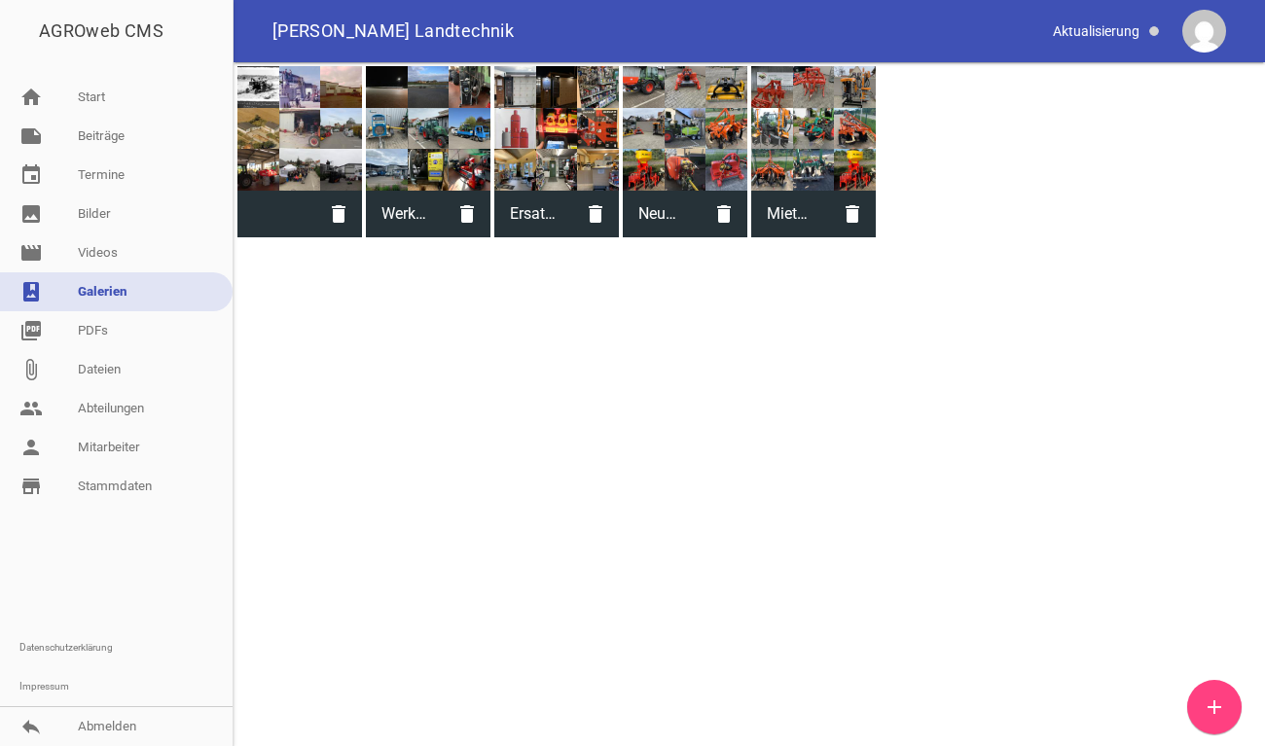
click at [670, 211] on span "Neumaschinen" at bounding box center [662, 214] width 78 height 51
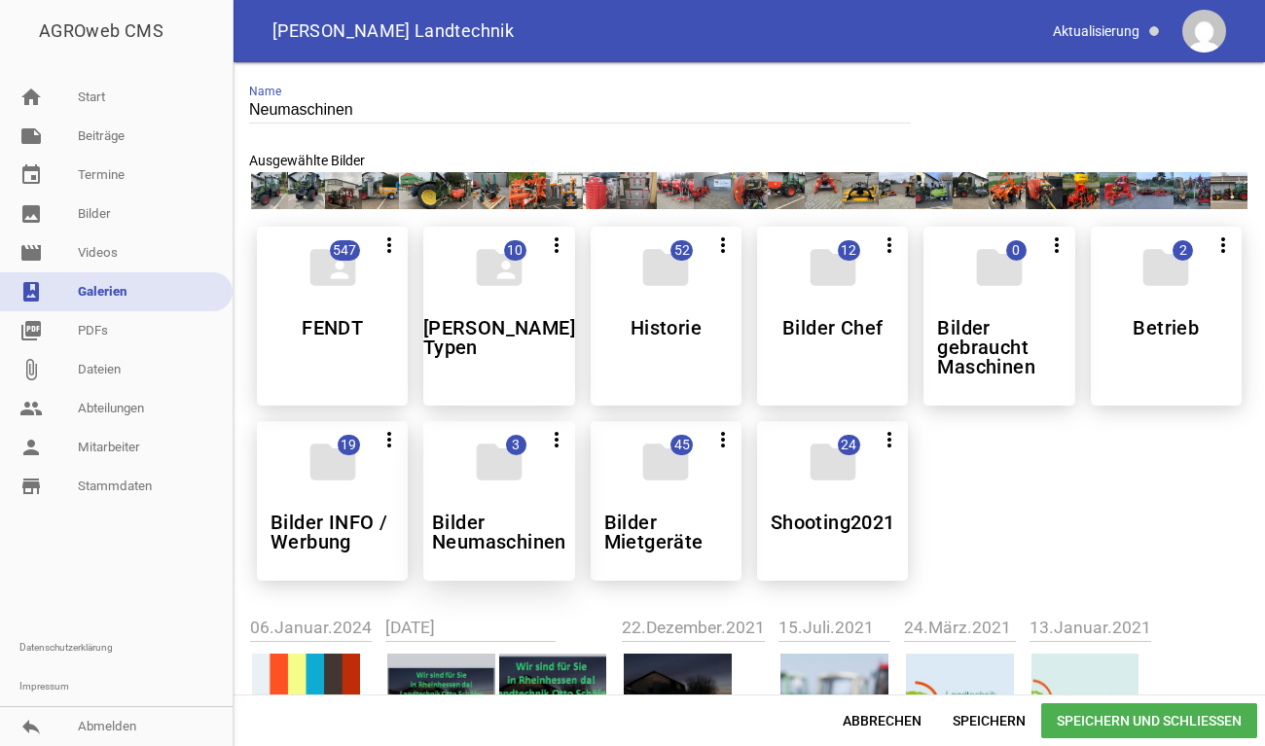
click at [472, 505] on div "folder 3 more_vert Alle auswählen Teilen Bearbeiten Löschen Bilder Neumaschinen" at bounding box center [498, 501] width 151 height 160
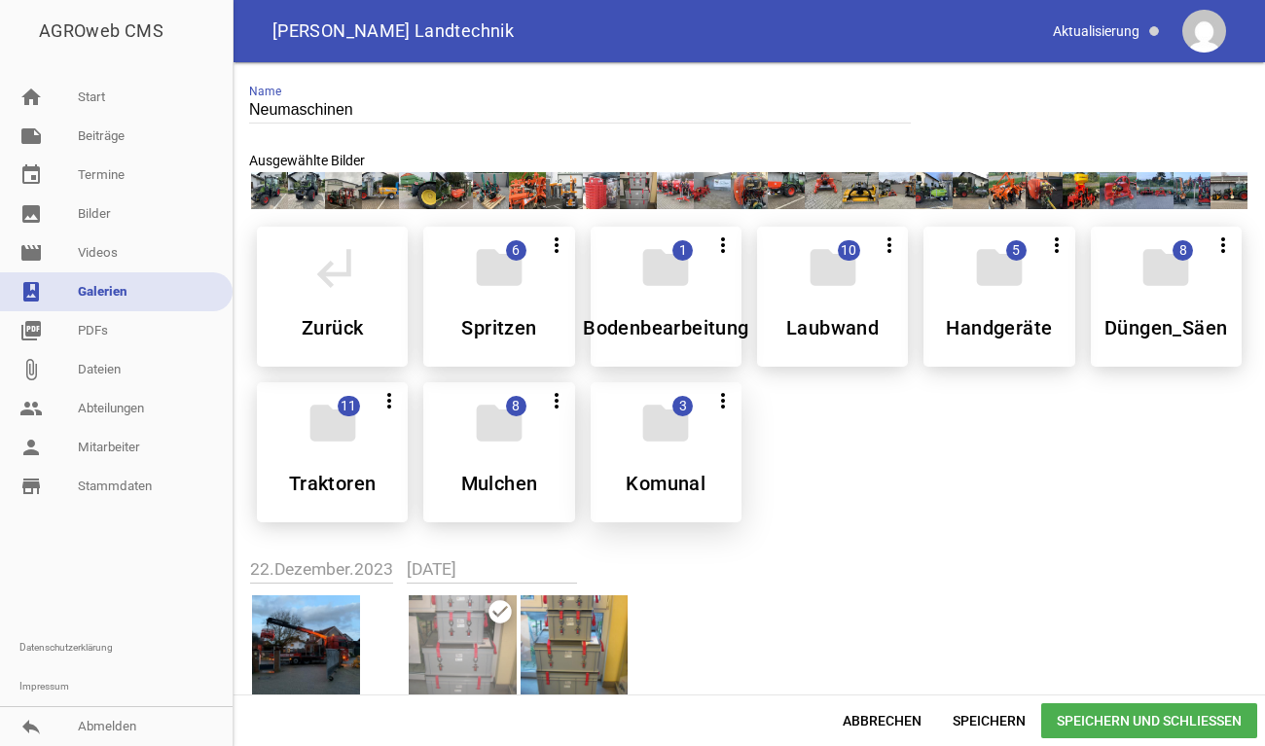
click at [638, 460] on div "folder 3 more_vert Alle auswählen Teilen Bearbeiten Löschen Komunal" at bounding box center [666, 452] width 151 height 140
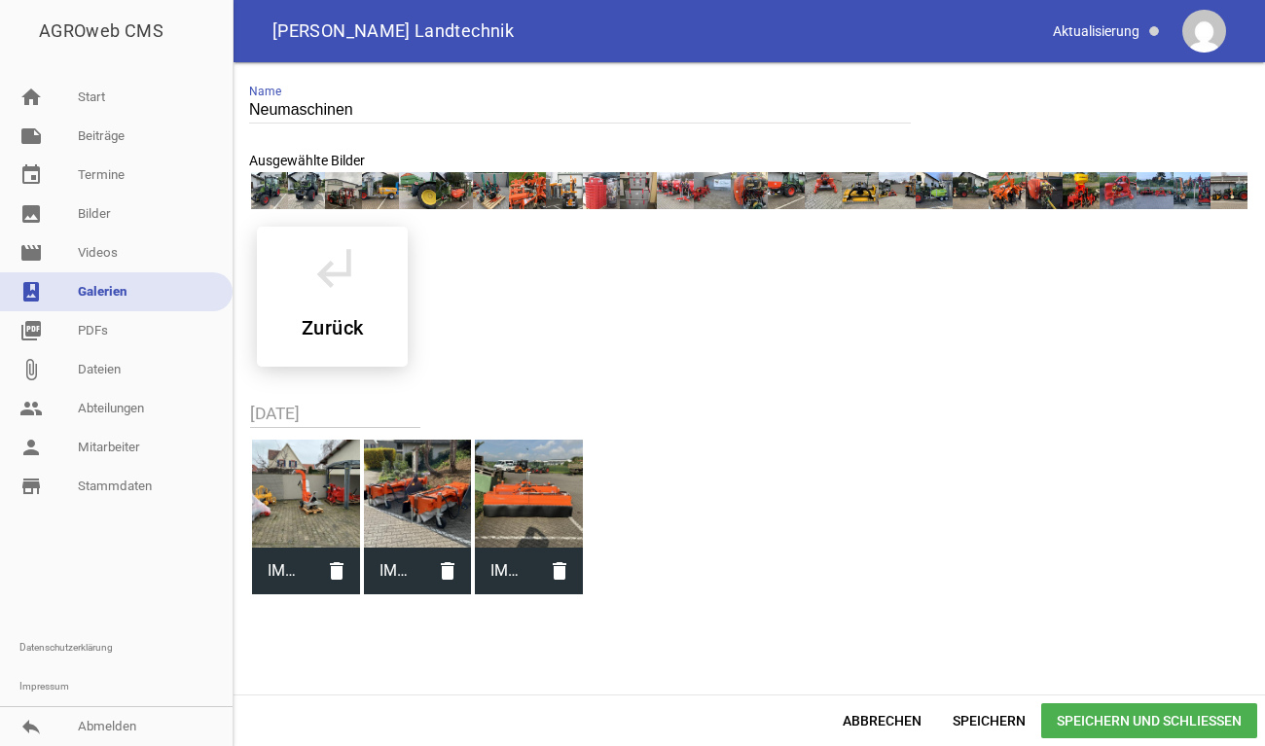
click at [426, 515] on div at bounding box center [418, 494] width 108 height 108
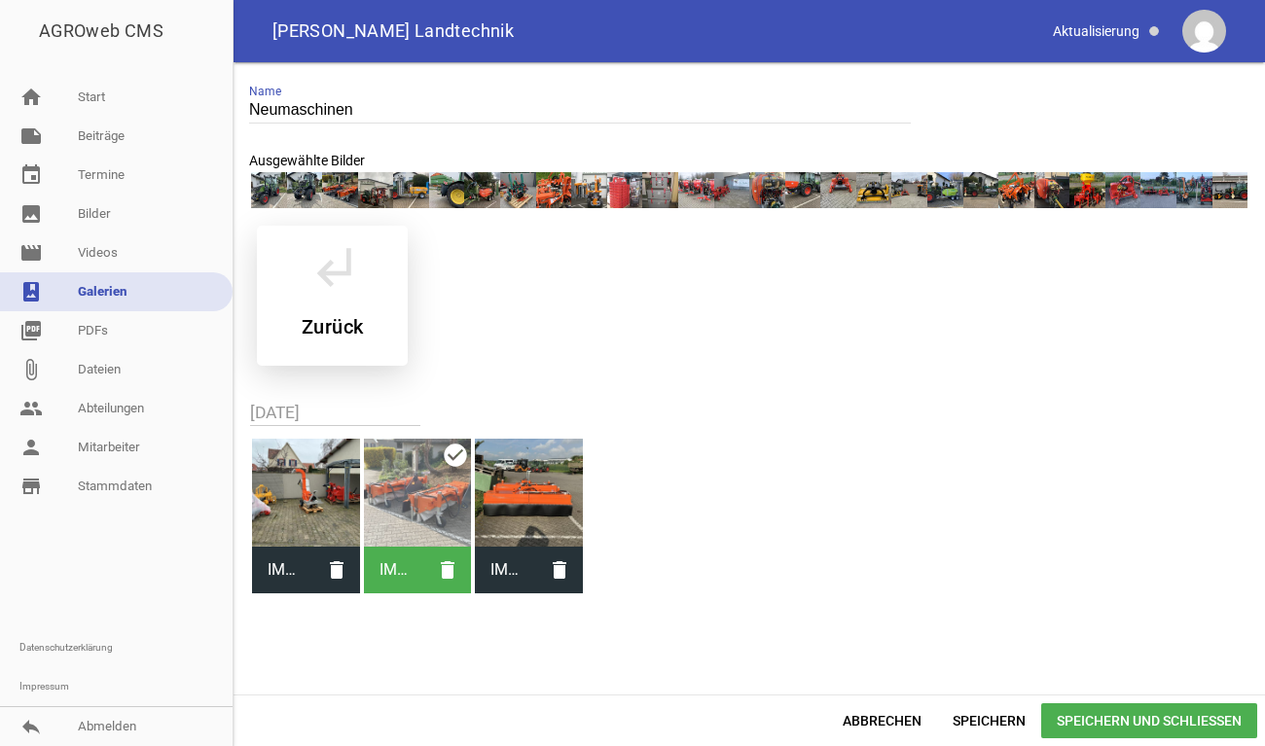
click at [343, 290] on icon "subdirectory_arrow_left" at bounding box center [333, 266] width 54 height 54
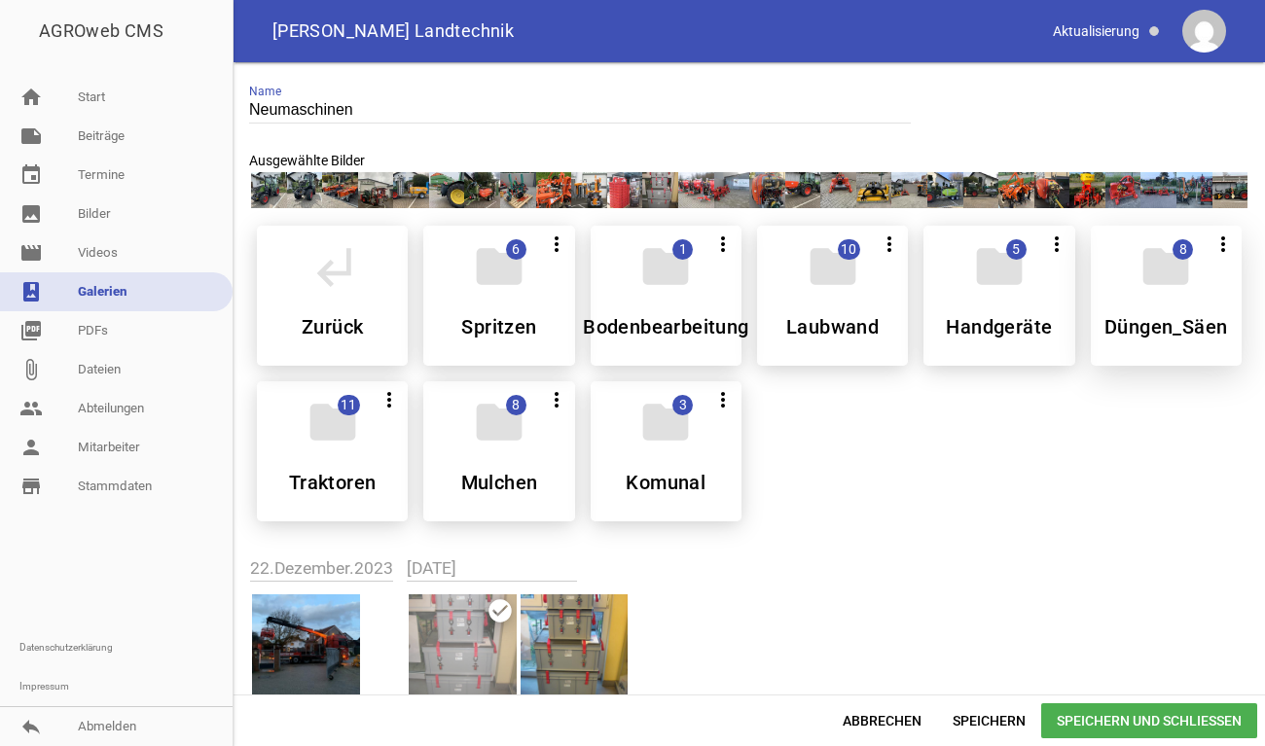
click at [1164, 313] on div "folder 8 more_vert Alle auswählen Teilen Bearbeiten Löschen Düngen_Säen" at bounding box center [1166, 296] width 151 height 140
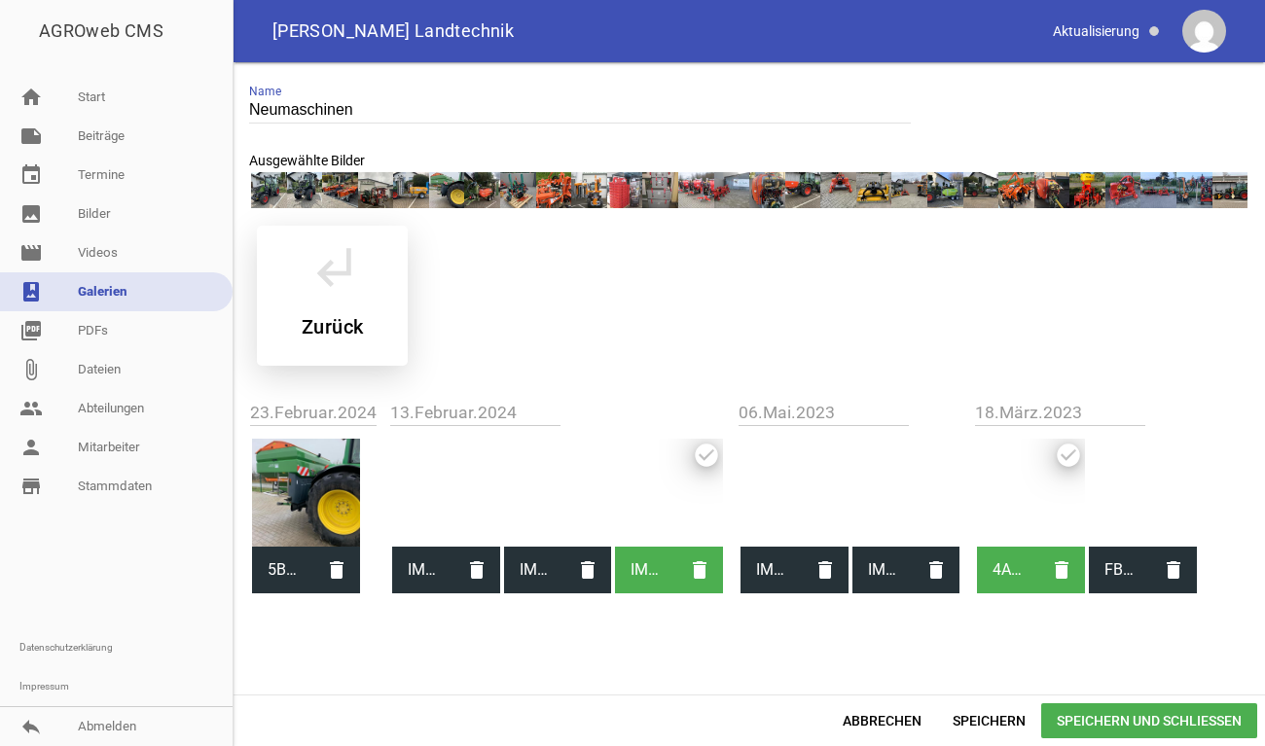
click at [300, 294] on div "subdirectory_arrow_left Zurück" at bounding box center [332, 296] width 151 height 140
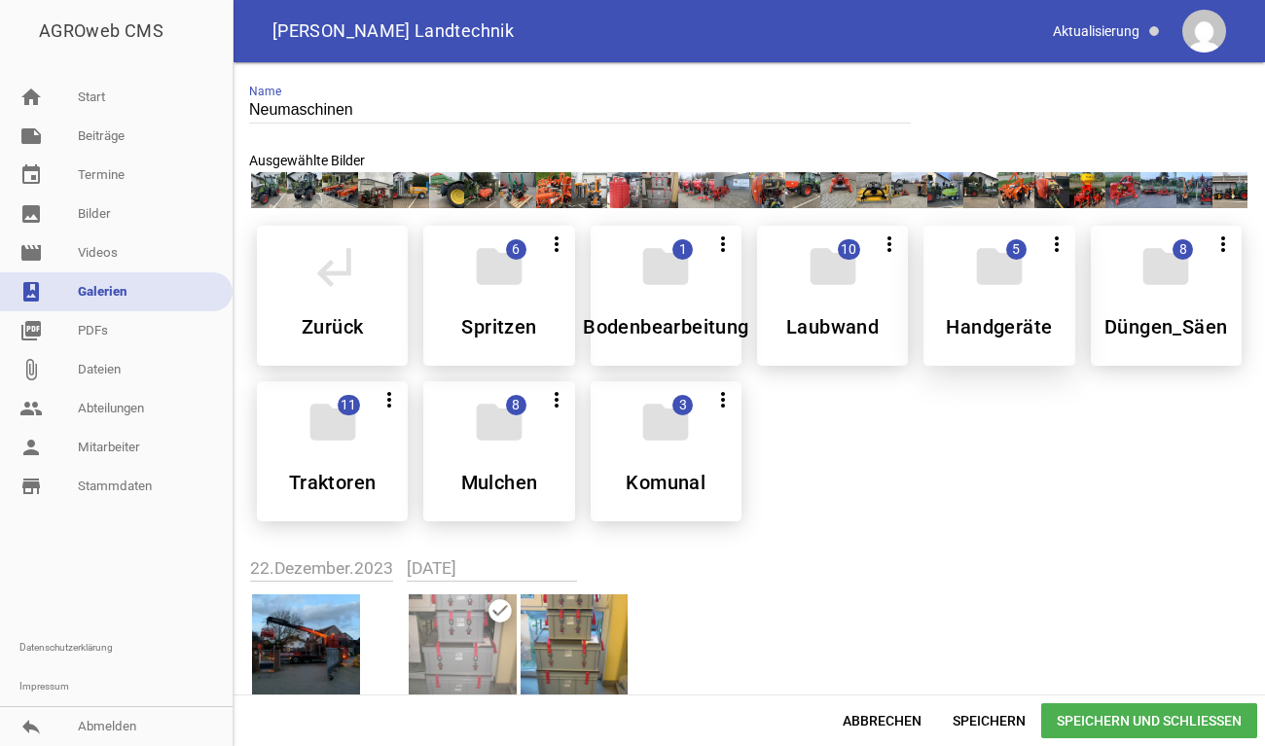
click at [991, 301] on div "folder 5 more_vert Alle auswählen Teilen Bearbeiten Löschen Handgeräte" at bounding box center [998, 296] width 151 height 140
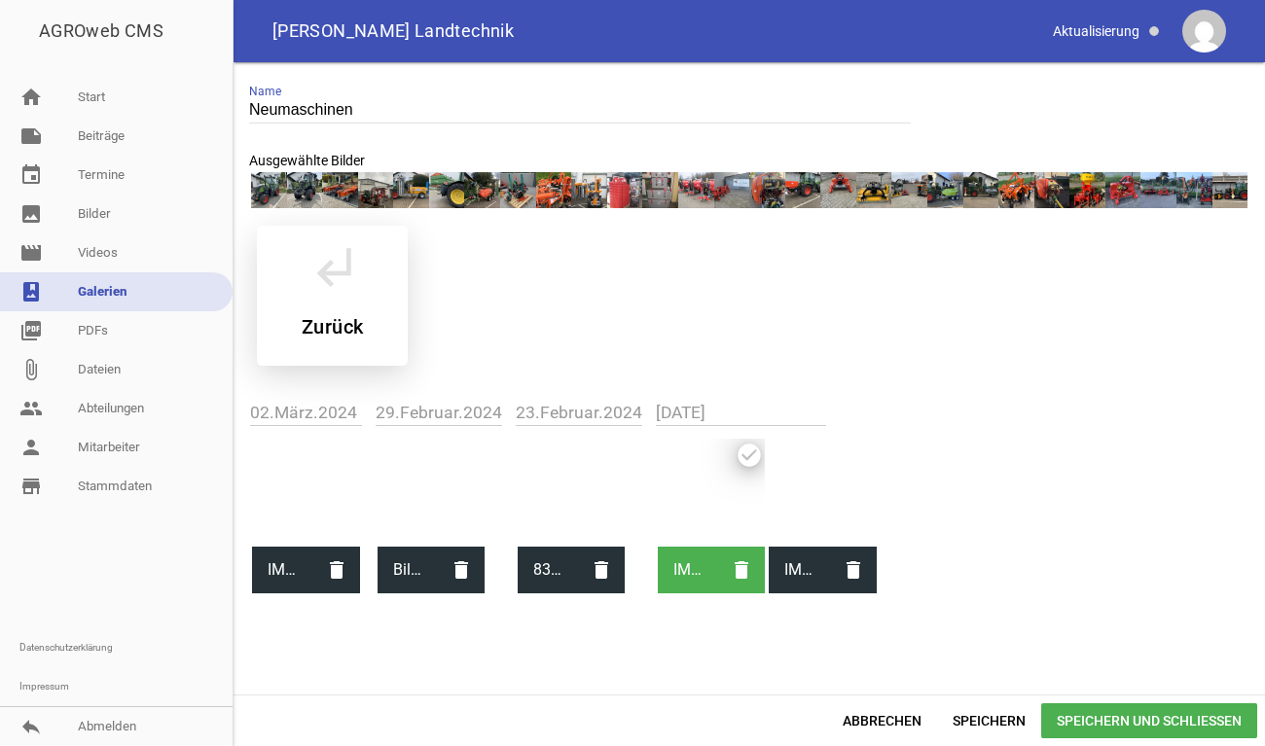
click at [316, 295] on div "subdirectory_arrow_left Zurück" at bounding box center [332, 296] width 151 height 140
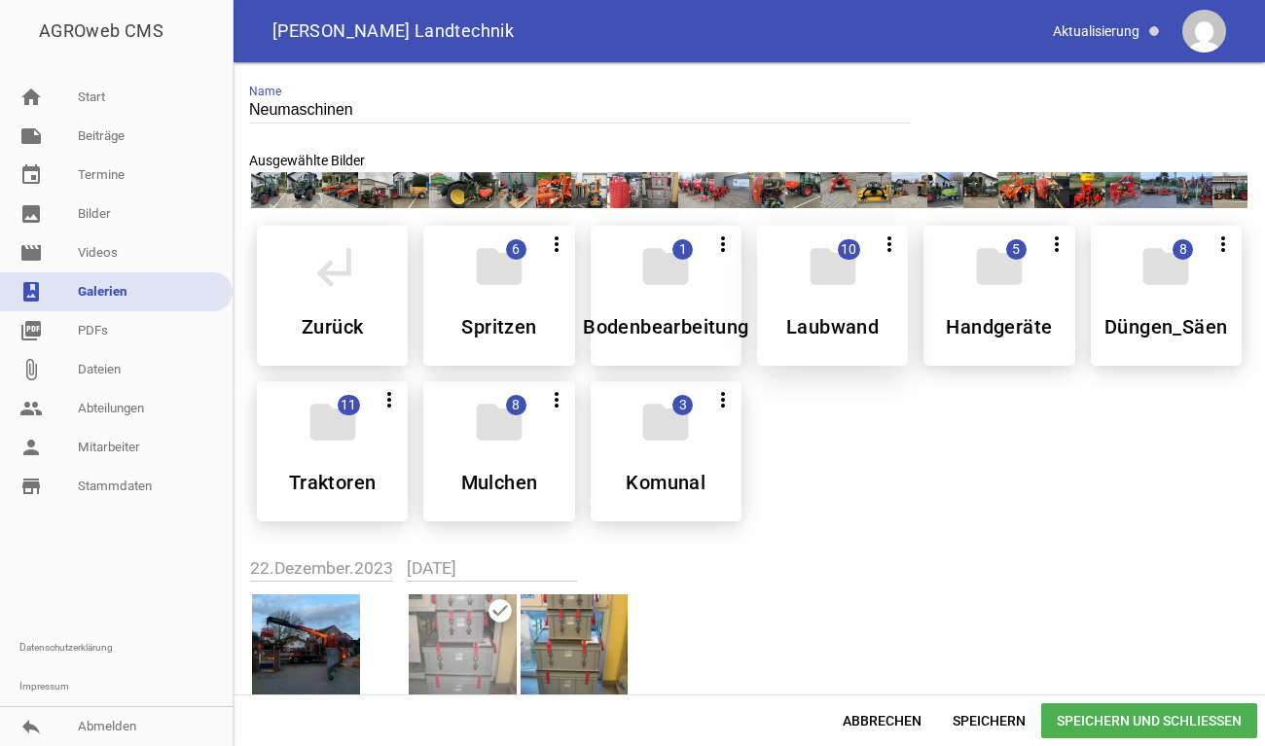
click at [825, 277] on icon "folder" at bounding box center [833, 266] width 54 height 54
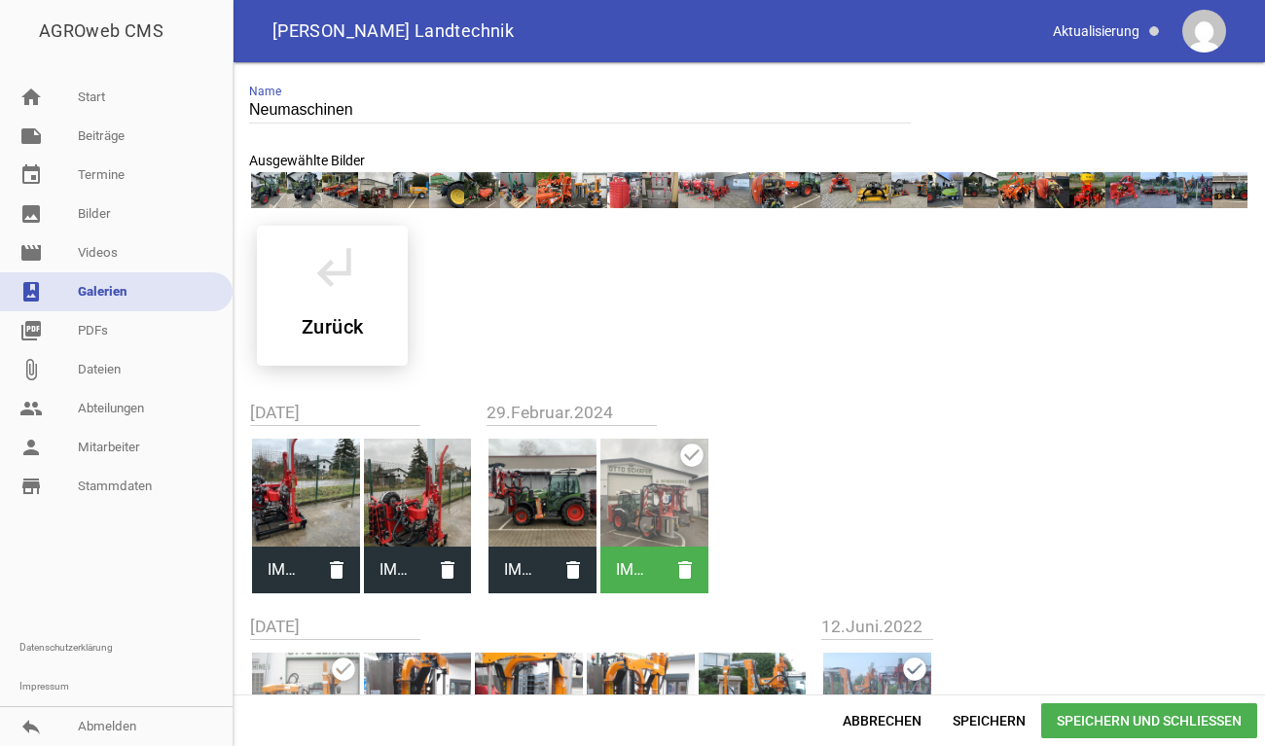
click at [410, 506] on div at bounding box center [418, 493] width 108 height 108
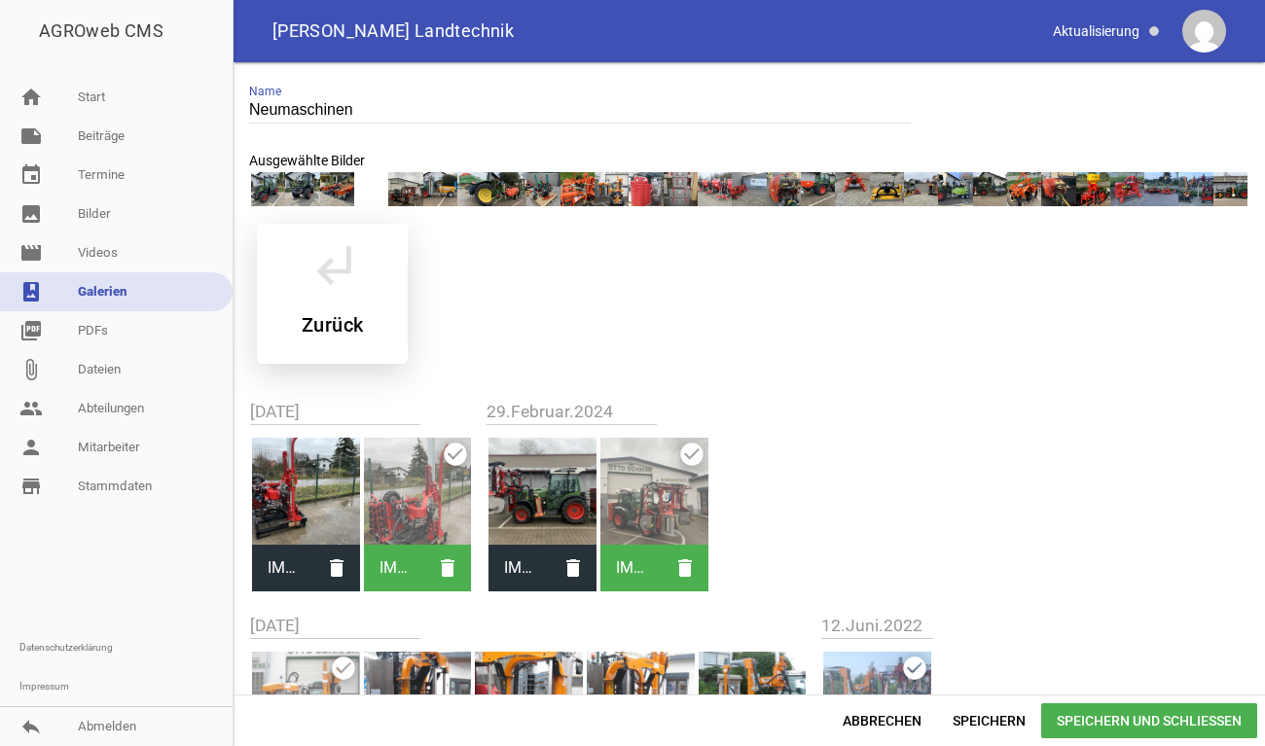
click at [309, 253] on icon "subdirectory_arrow_left" at bounding box center [333, 264] width 54 height 54
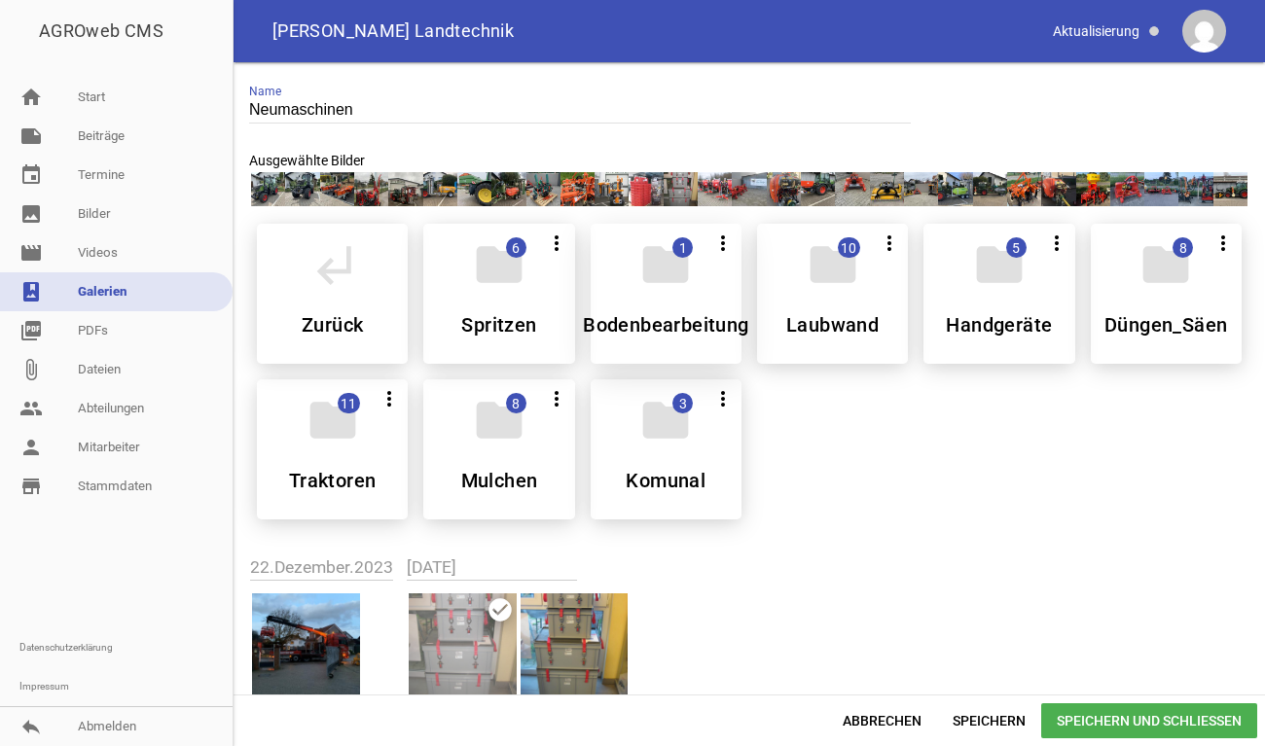
click at [672, 308] on div "folder 1 more_vert Alle auswählen Teilen Bearbeiten Löschen Bodenbearbeitung" at bounding box center [666, 294] width 151 height 140
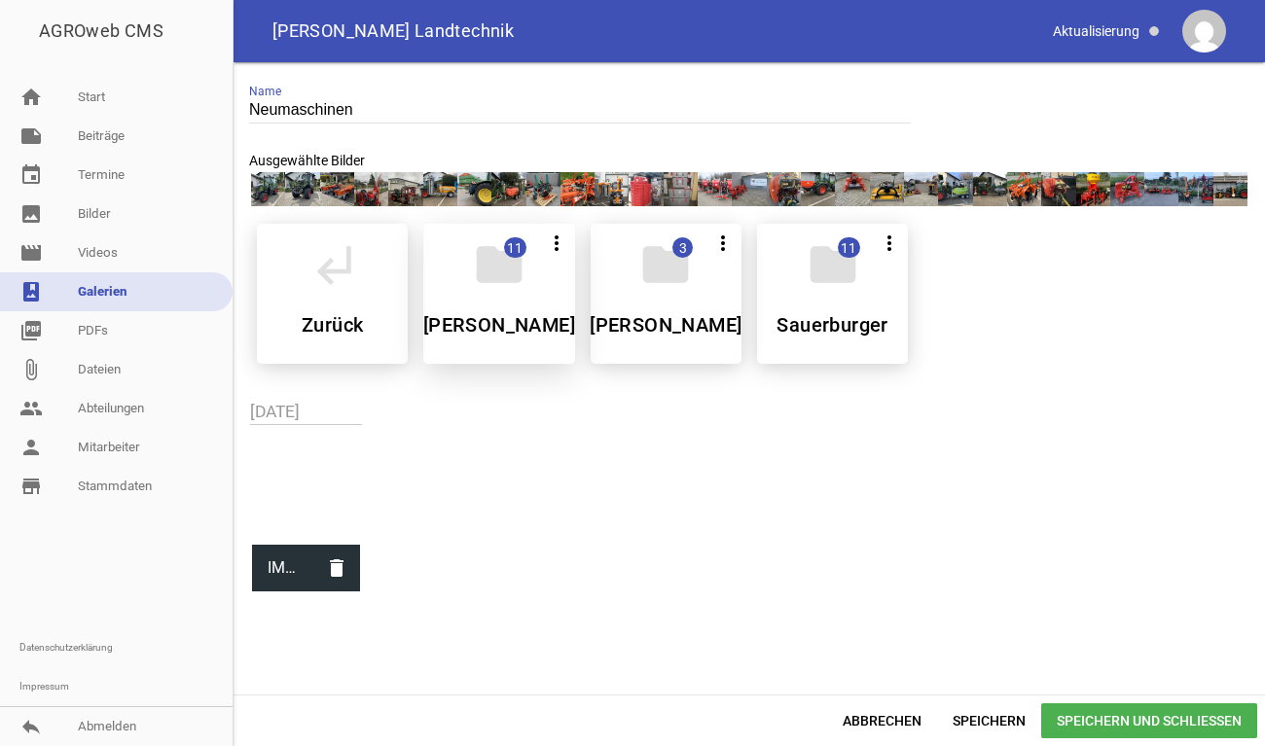
click at [520, 310] on div "folder 11 more_vert Alle auswählen Teilen Bearbeiten Löschen [PERSON_NAME]" at bounding box center [498, 294] width 151 height 140
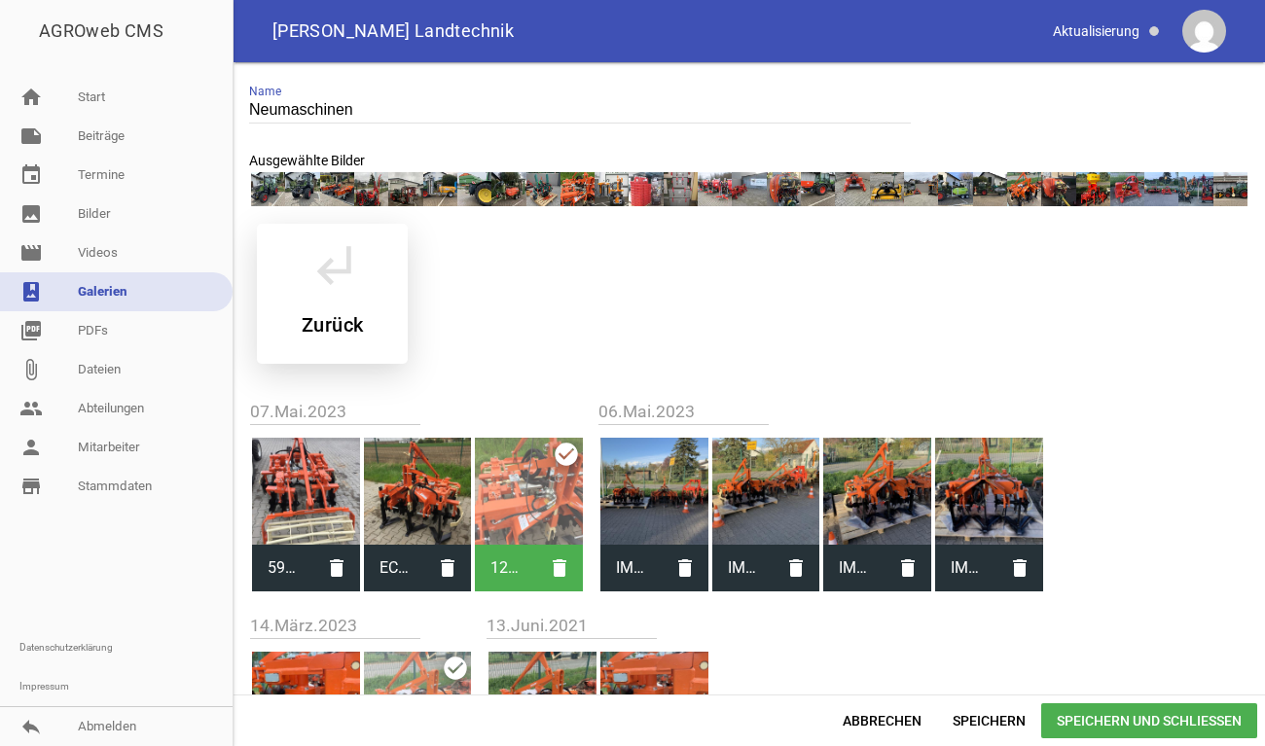
click at [339, 285] on icon "subdirectory_arrow_left" at bounding box center [333, 264] width 54 height 54
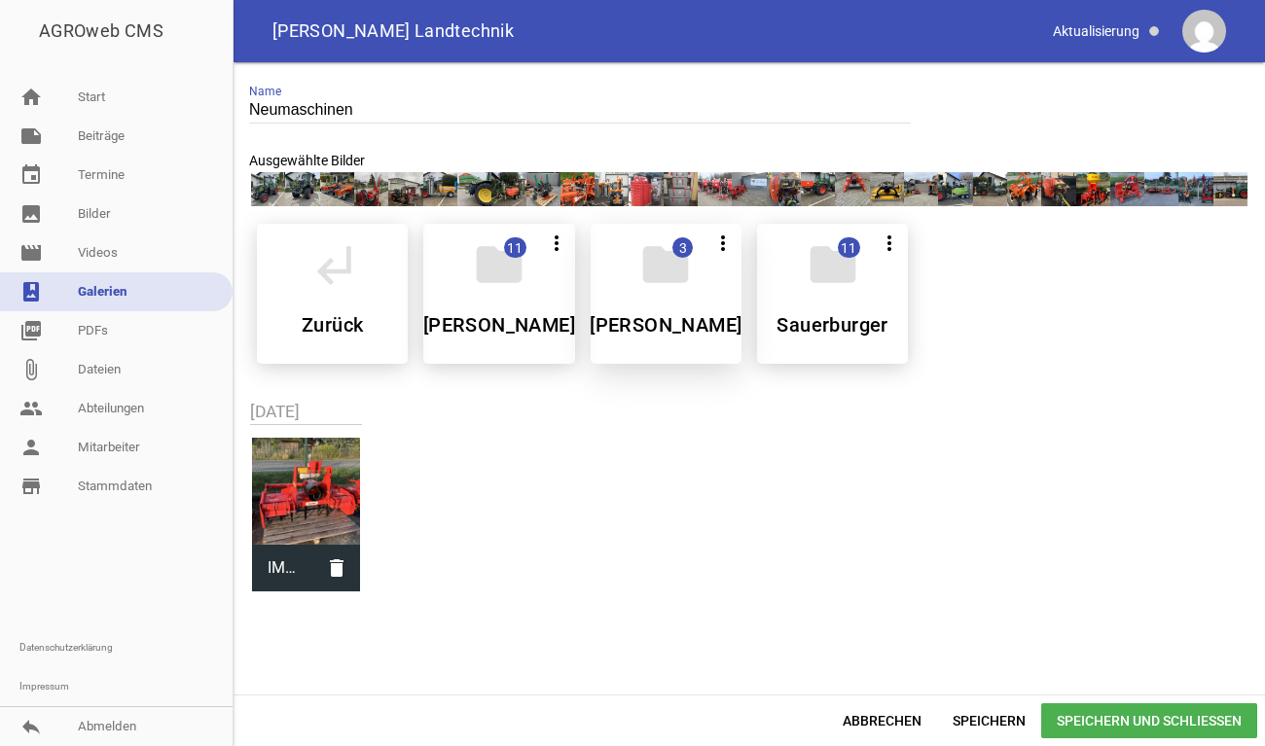
click at [638, 305] on div "folder 3 more_vert Alle auswählen Teilen Bearbeiten Löschen Clemens" at bounding box center [666, 294] width 151 height 140
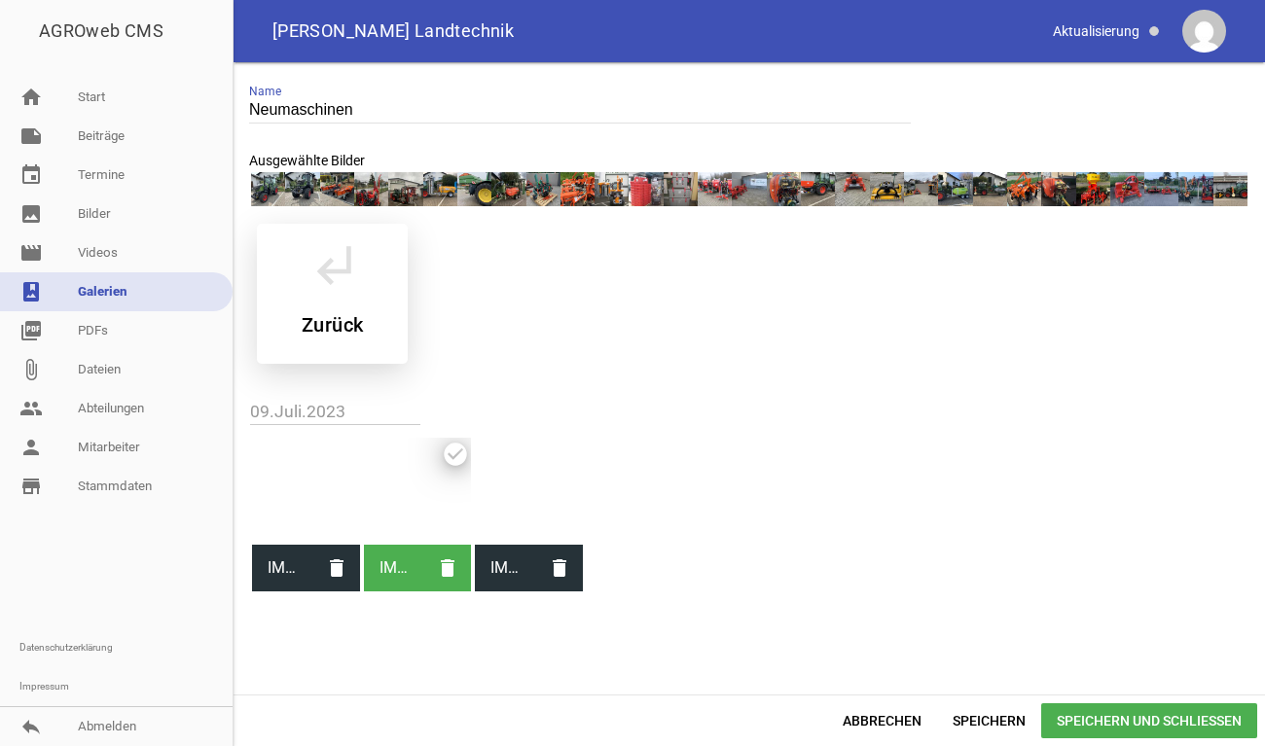
click at [339, 320] on h5 "Zurück" at bounding box center [332, 324] width 61 height 19
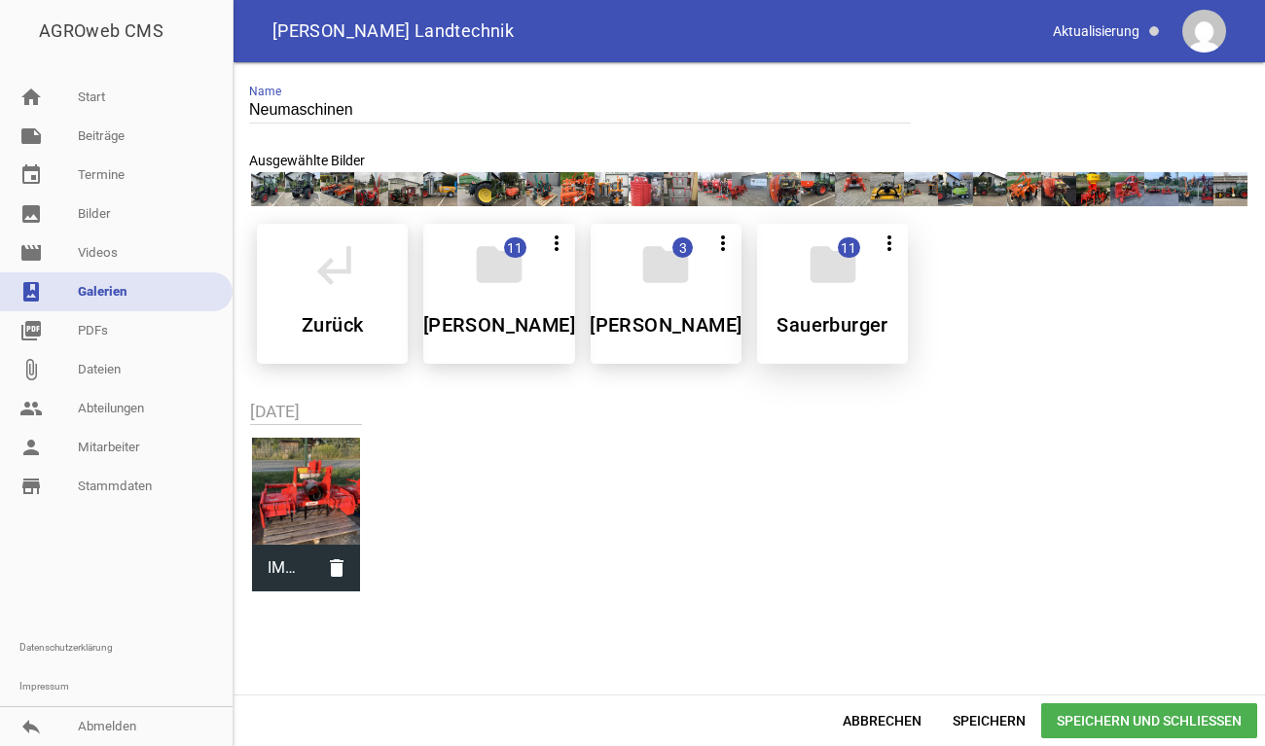
click at [827, 315] on h5 "Sauerburger" at bounding box center [831, 324] width 111 height 19
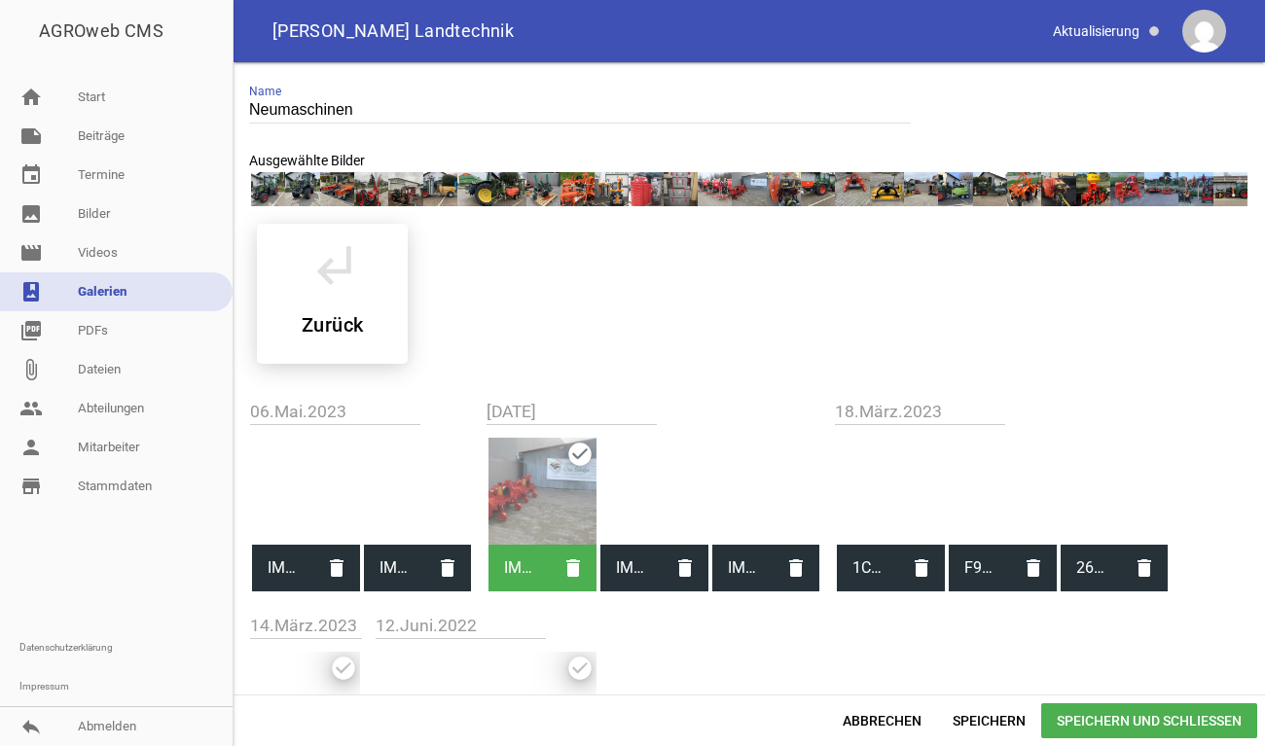
click at [574, 459] on div "IMG_8914.JPG delete" at bounding box center [542, 515] width 108 height 155
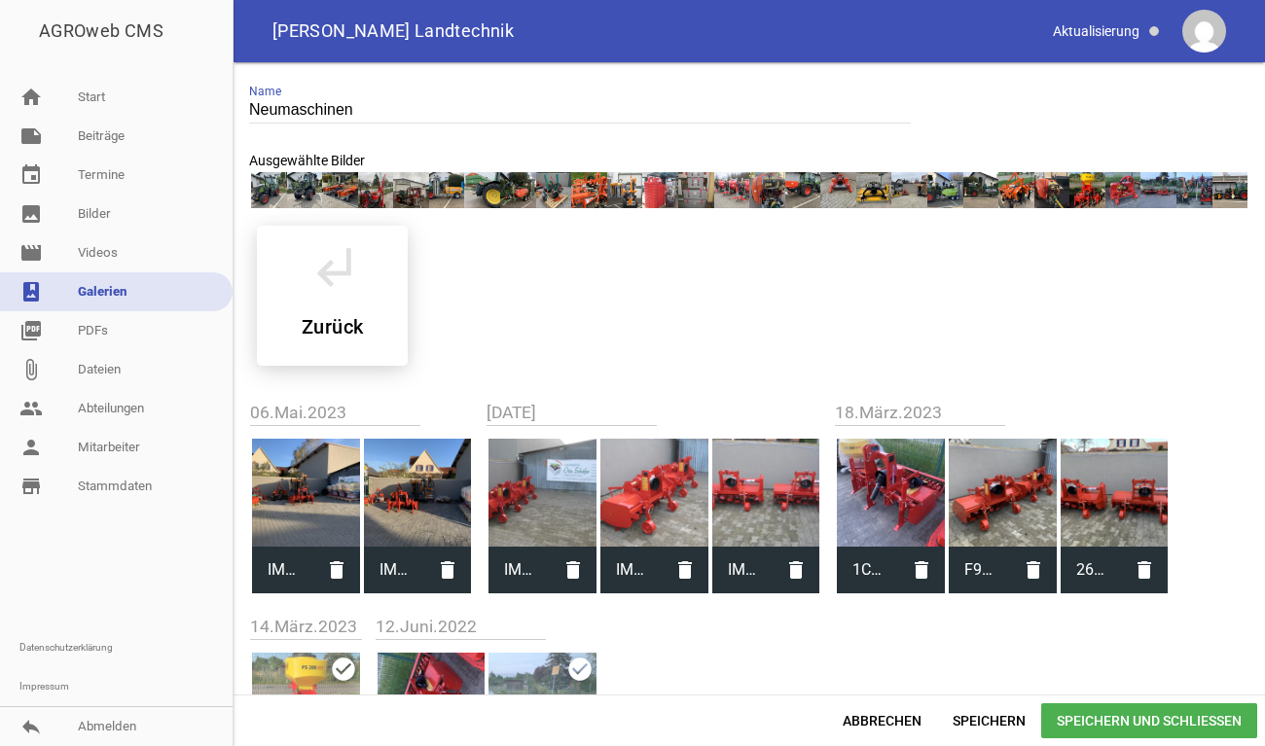
click at [311, 502] on div at bounding box center [306, 493] width 108 height 108
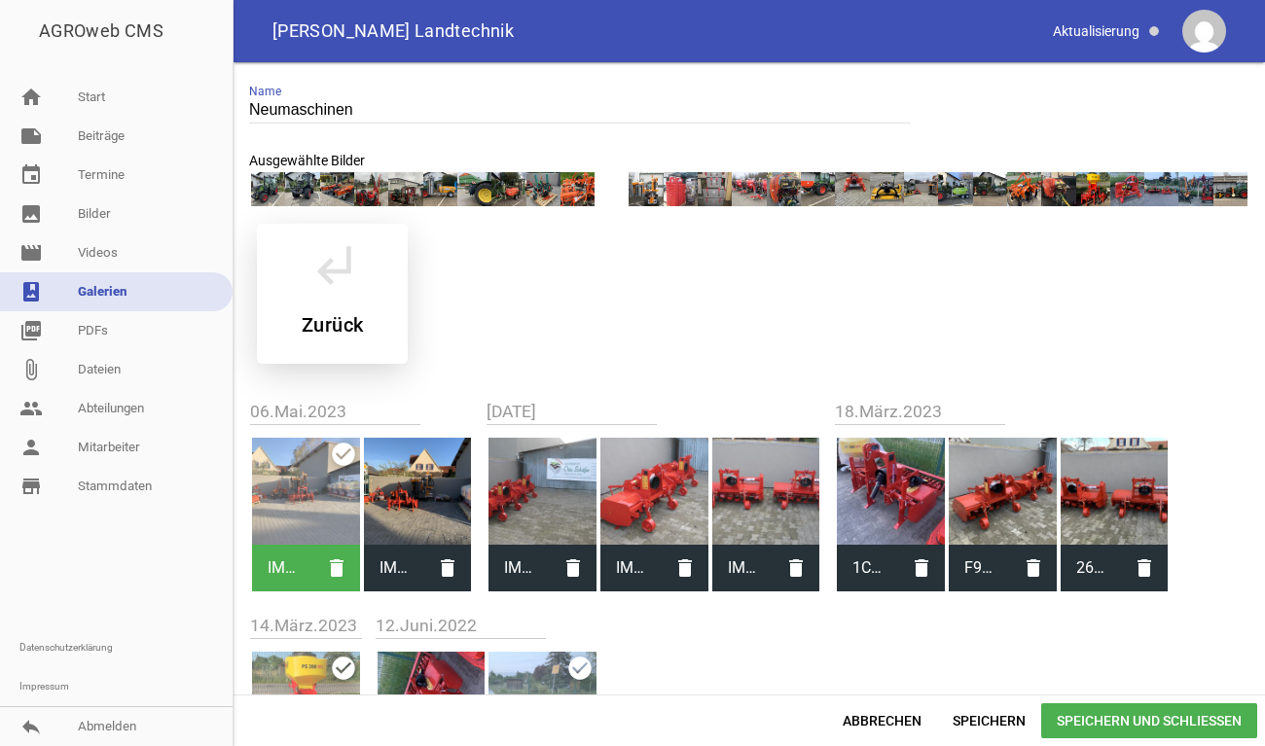
click at [335, 269] on icon "subdirectory_arrow_left" at bounding box center [333, 264] width 54 height 54
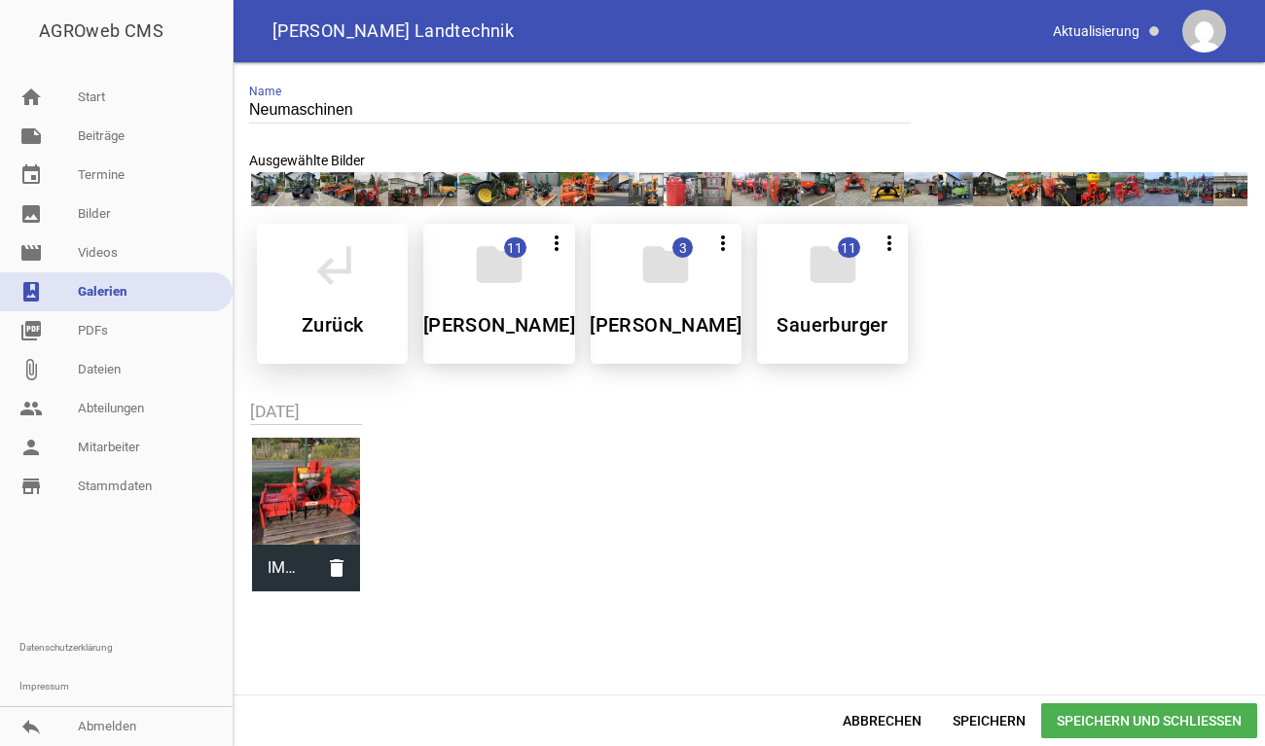
click at [344, 307] on div "subdirectory_arrow_left Zurück" at bounding box center [332, 294] width 151 height 140
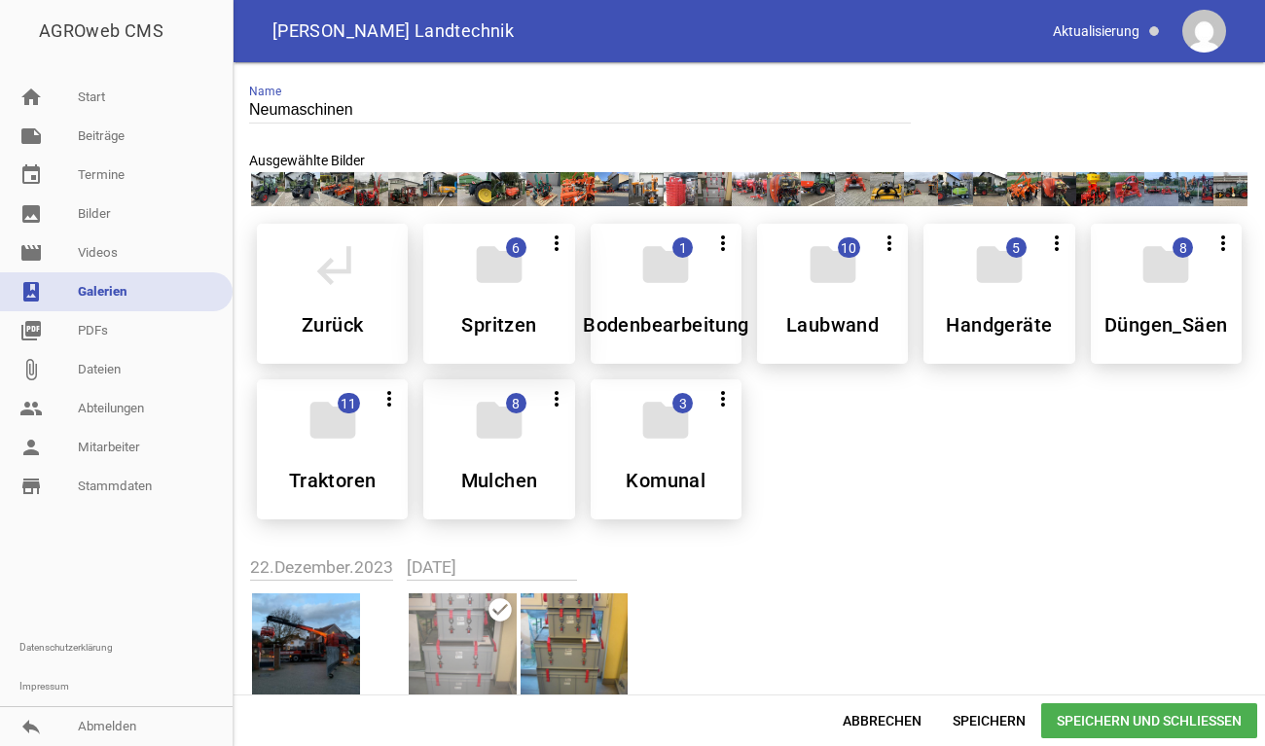
click at [482, 310] on div "folder 6 more_vert Alle auswählen Teilen Bearbeiten Löschen Spritzen" at bounding box center [498, 294] width 151 height 140
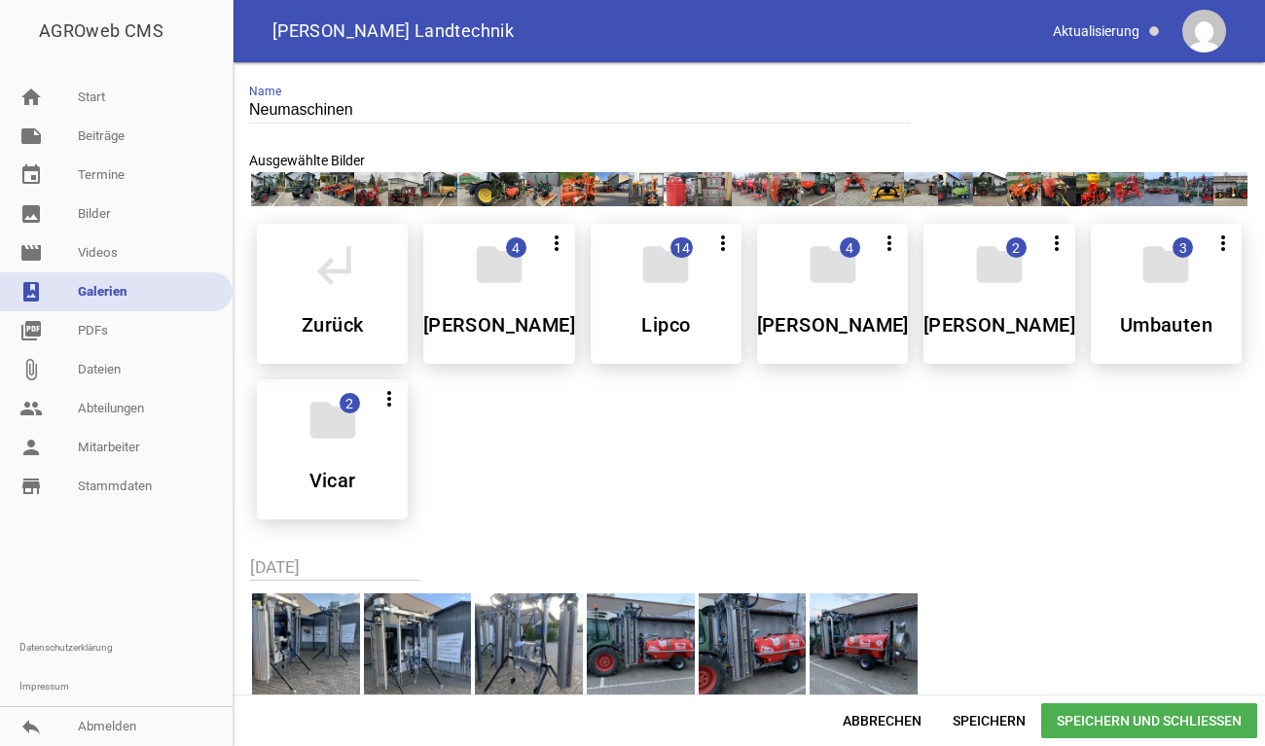
scroll to position [76, 0]
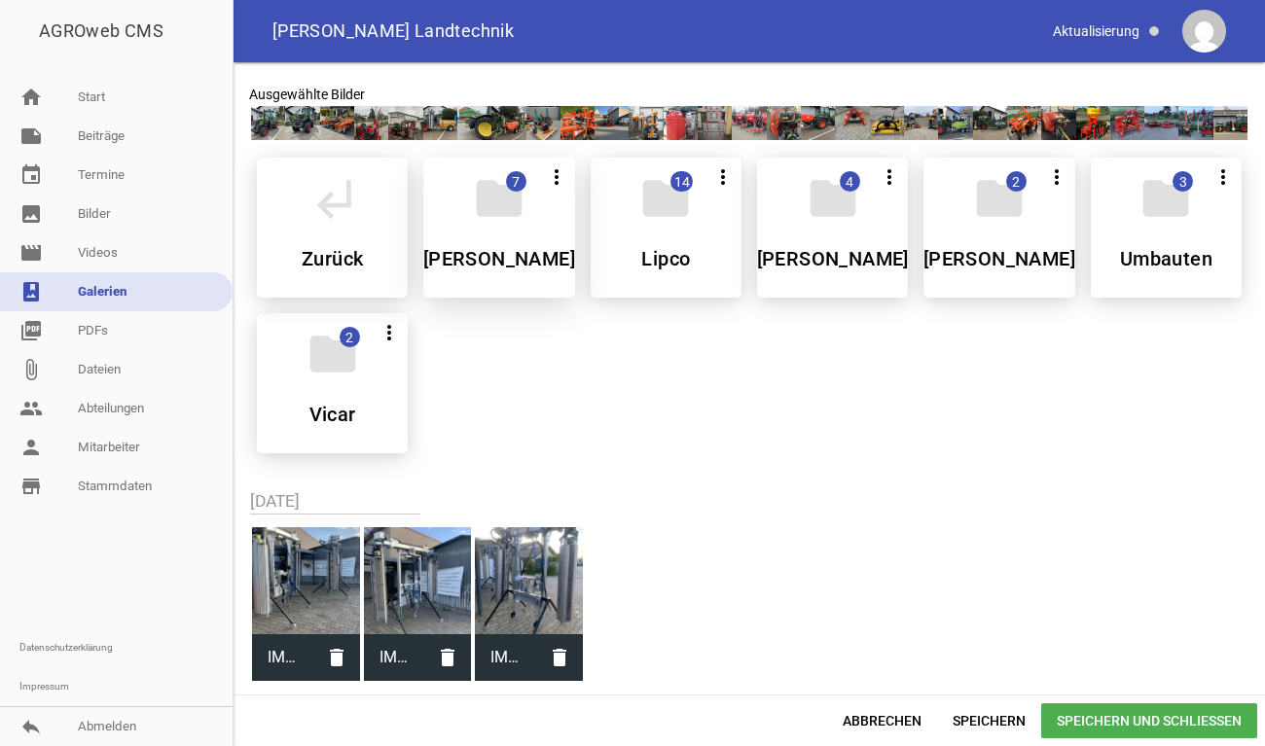
click at [469, 249] on h5 "[PERSON_NAME]" at bounding box center [499, 258] width 152 height 19
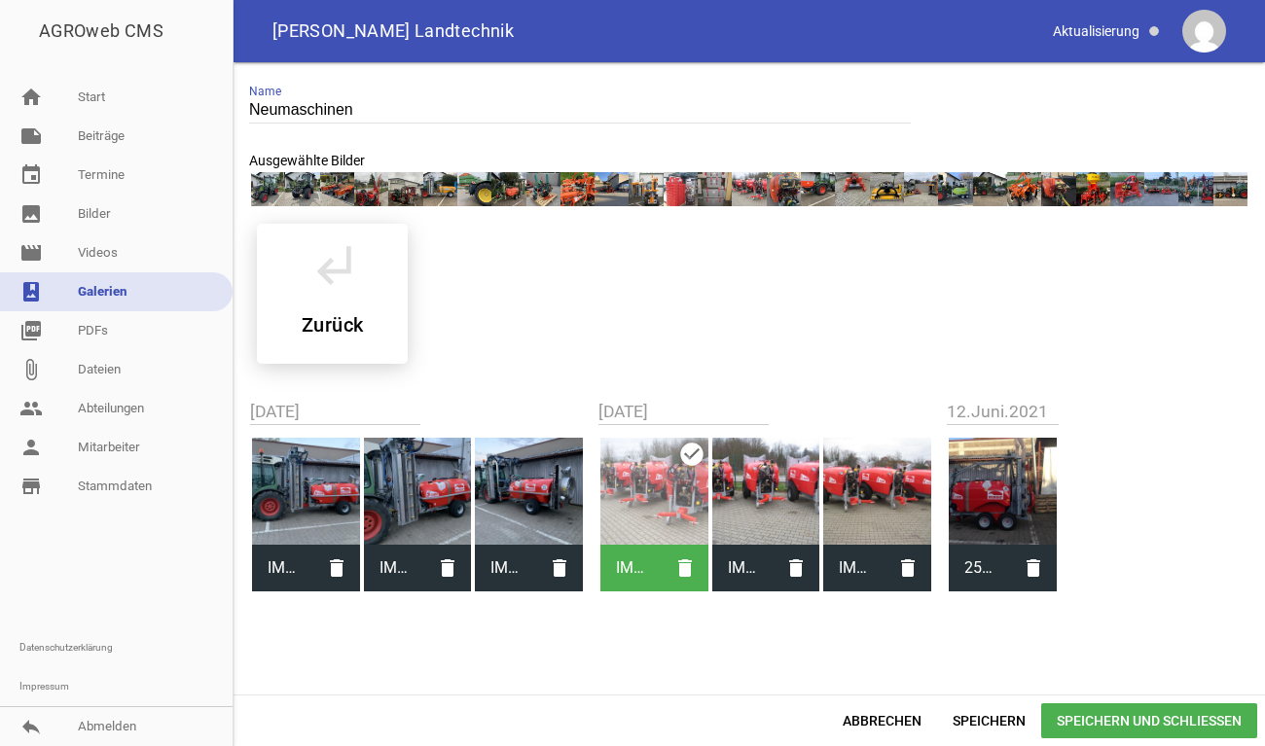
click at [299, 499] on div at bounding box center [306, 492] width 108 height 108
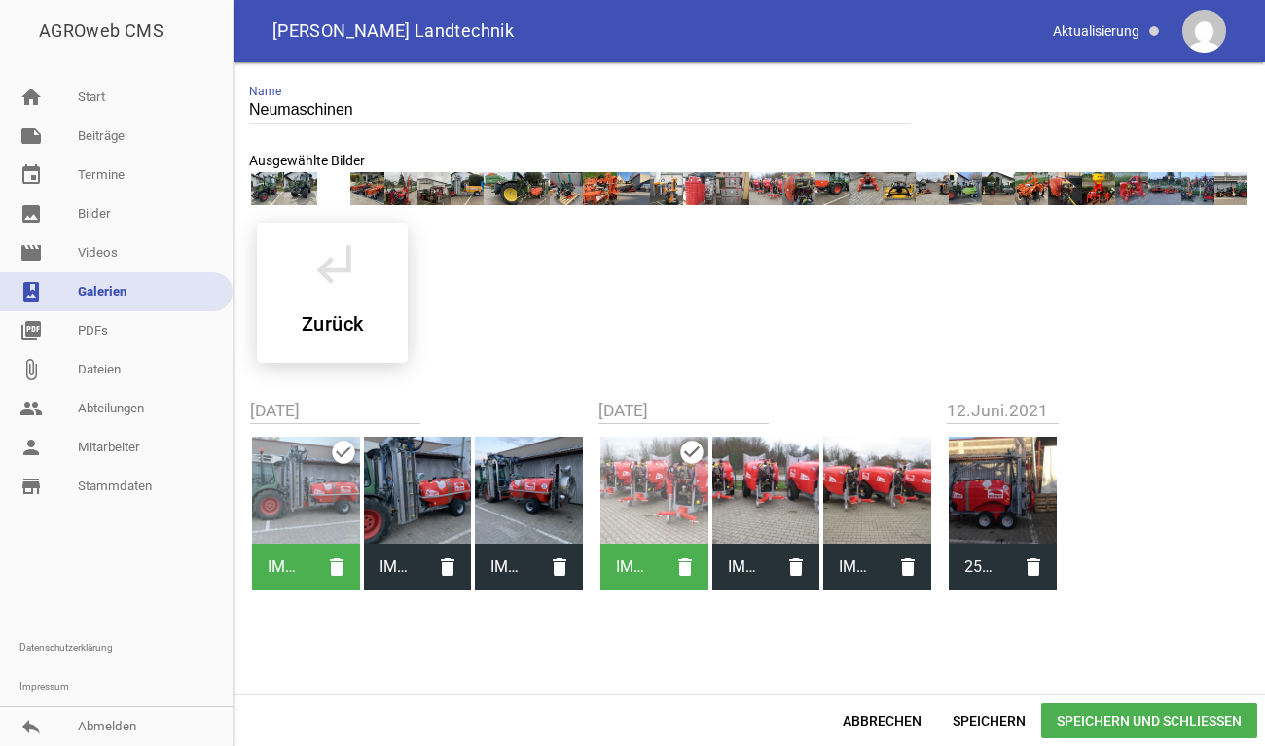
click at [1112, 710] on span "Speichern und Schließen" at bounding box center [1149, 720] width 216 height 35
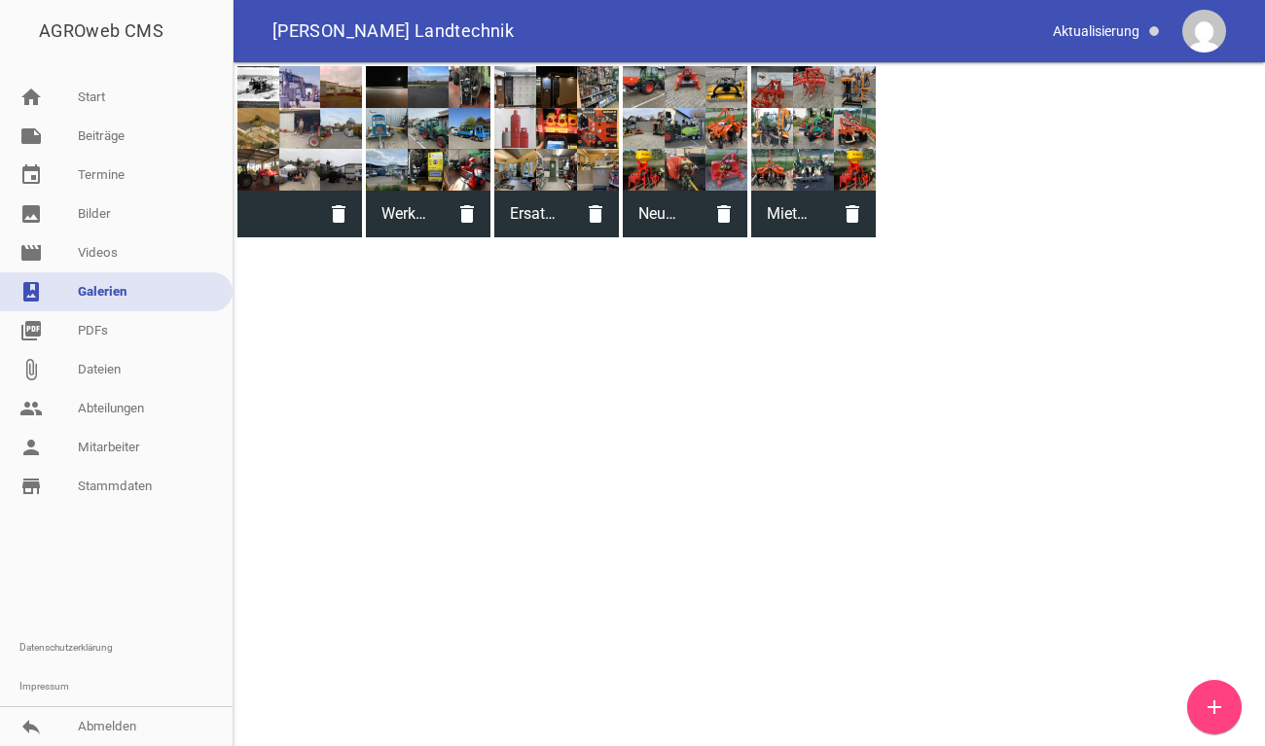
click at [282, 133] on div at bounding box center [299, 128] width 125 height 125
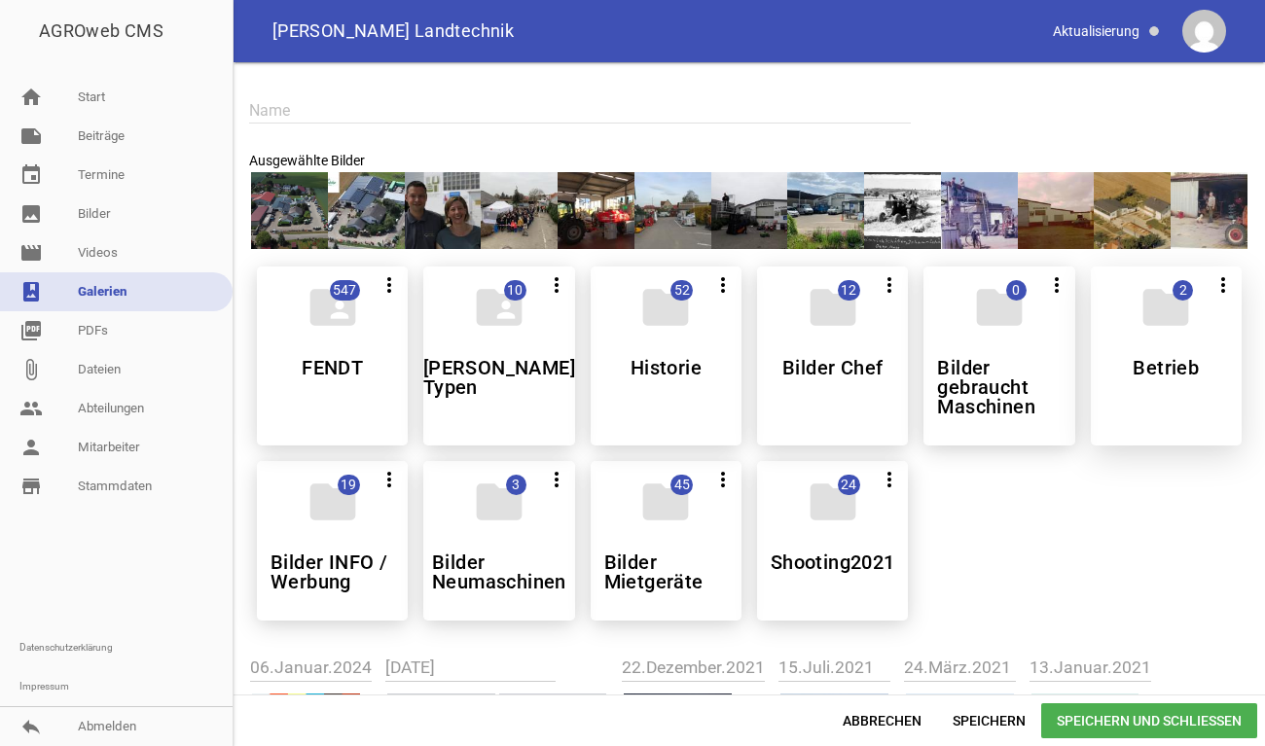
click at [1174, 354] on div "folder 2 more_vert Alle auswählen Teilen Bearbeiten Löschen Betrieb" at bounding box center [1166, 356] width 151 height 179
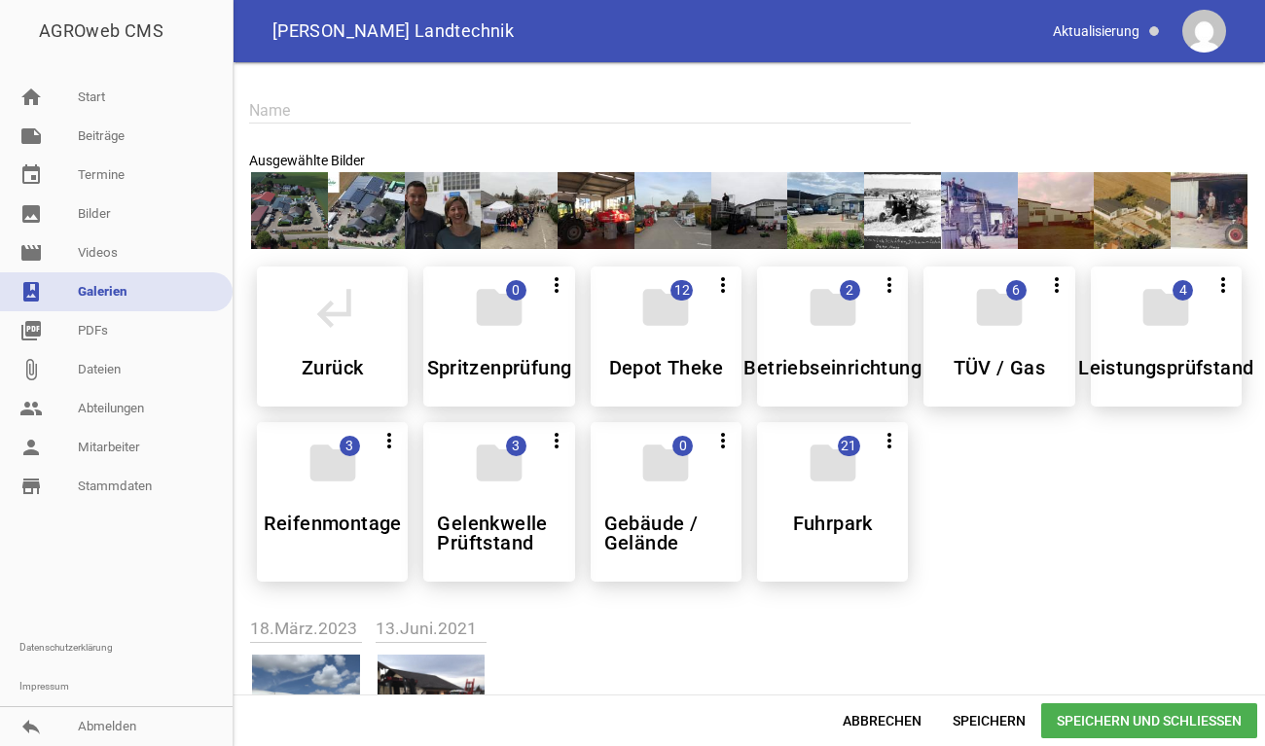
scroll to position [137, 0]
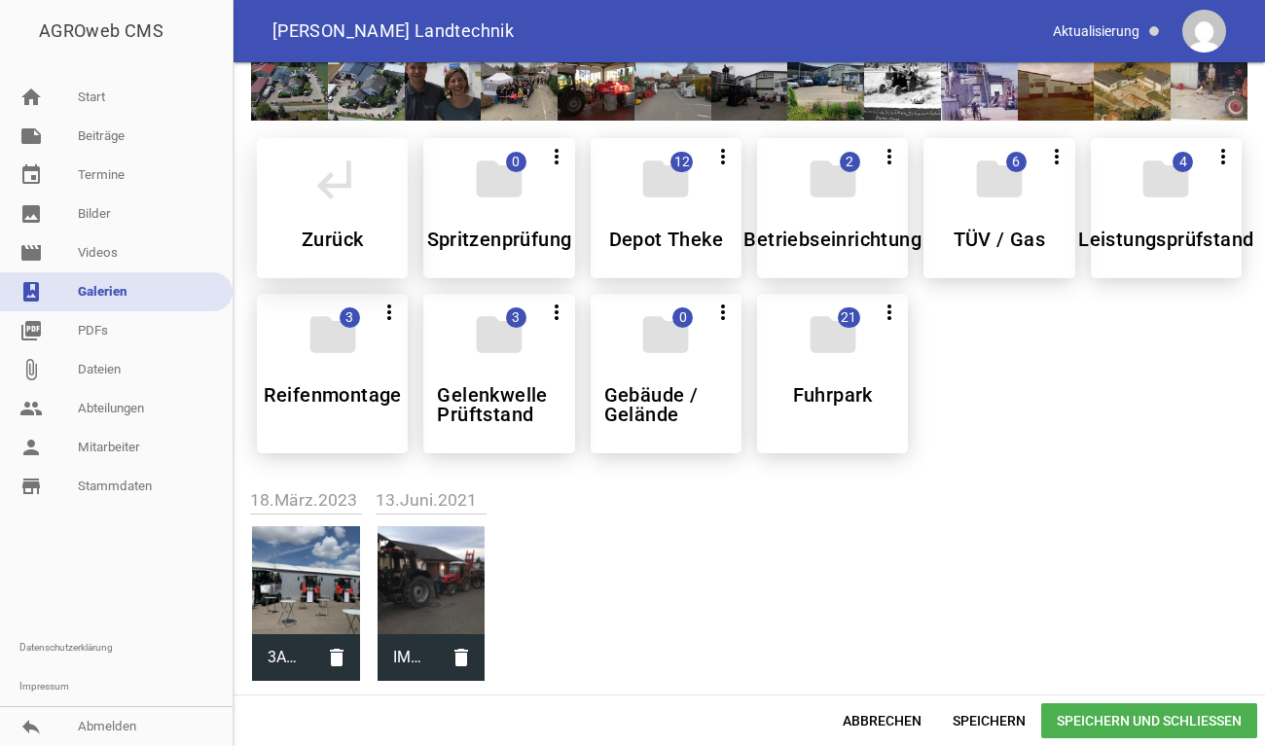
click at [336, 198] on div "subdirectory_arrow_left Zurück" at bounding box center [332, 208] width 151 height 140
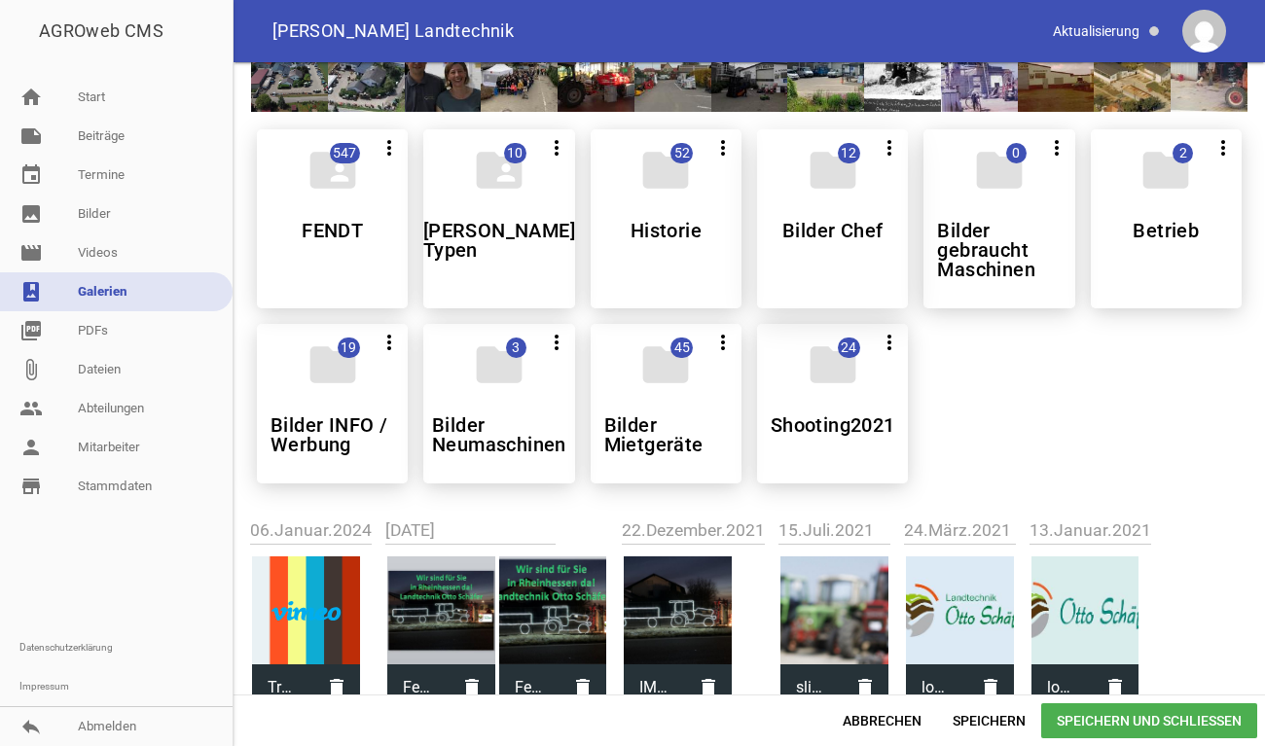
click at [811, 255] on div "folder 12 more_vert Alle auswählen Teilen Bearbeiten Löschen Bilder Chef" at bounding box center [832, 218] width 151 height 179
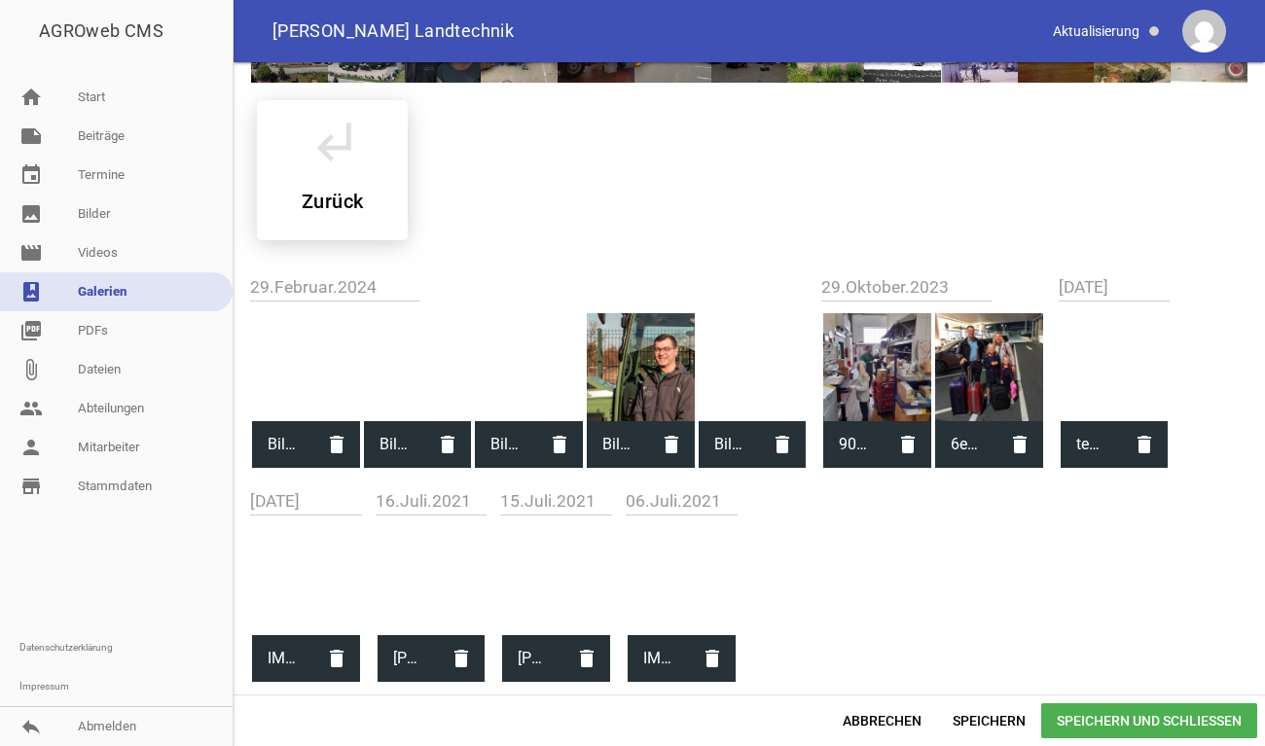
scroll to position [0, 0]
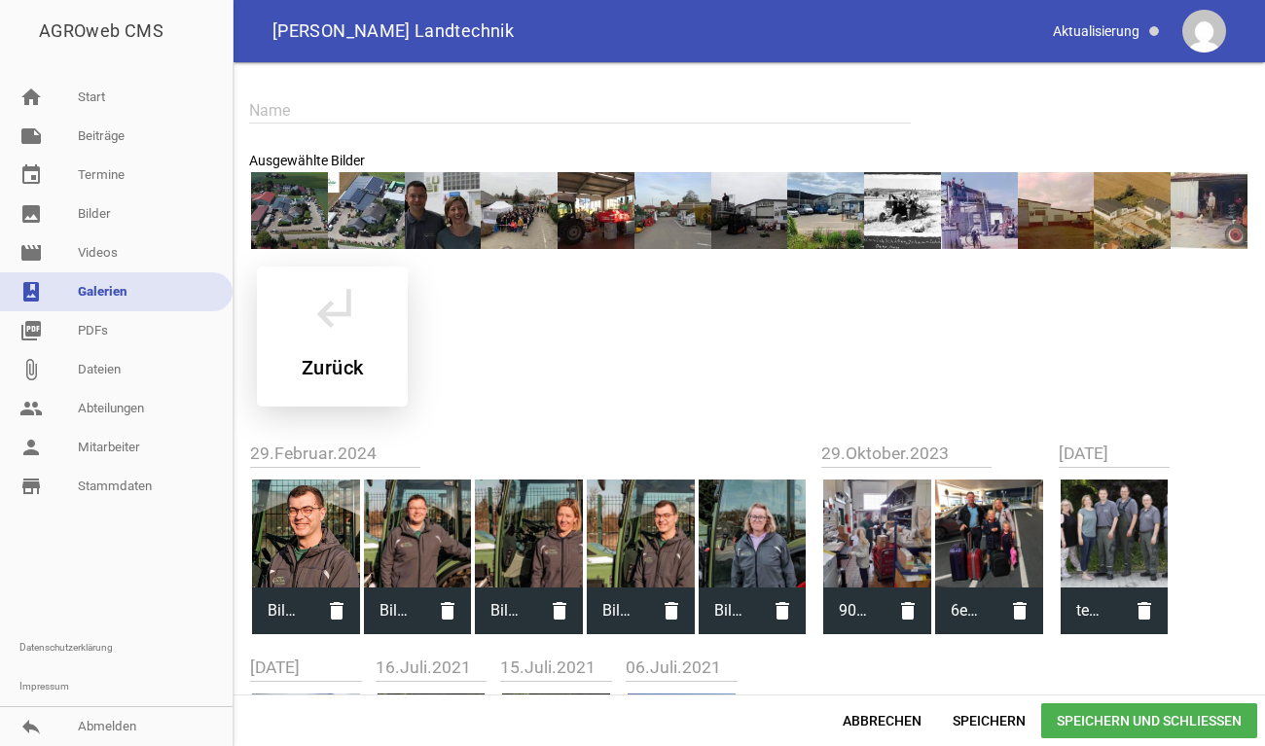
click at [311, 318] on icon "subdirectory_arrow_left" at bounding box center [333, 307] width 54 height 54
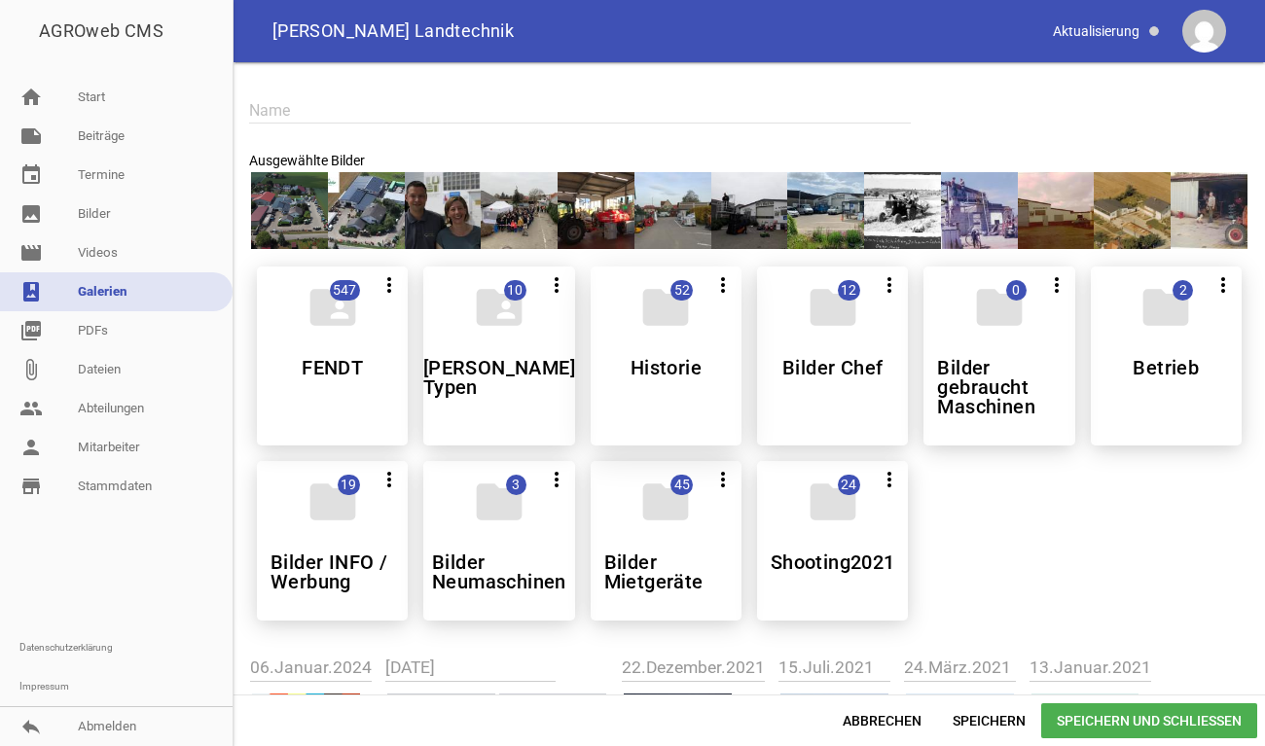
click at [633, 379] on div "folder 52 more_vert Alle auswählen Teilen Bearbeiten Löschen Historie" at bounding box center [666, 356] width 151 height 179
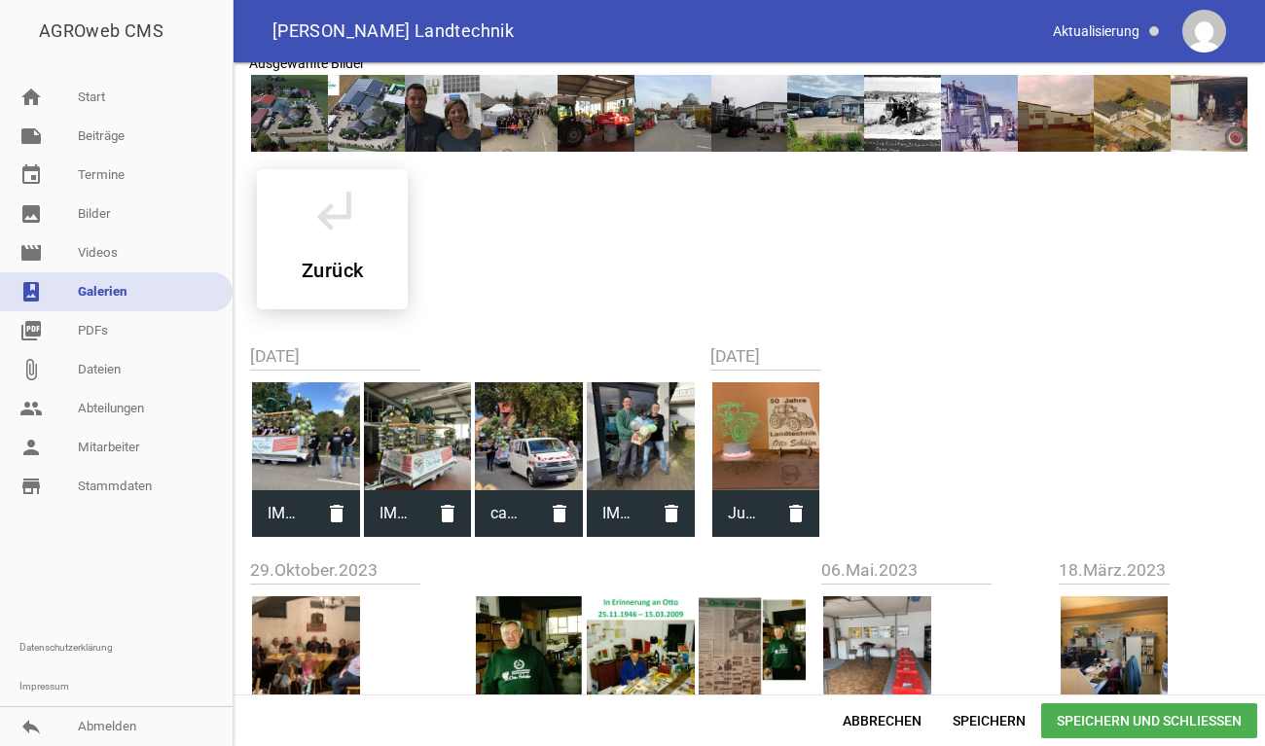
scroll to position [292, 0]
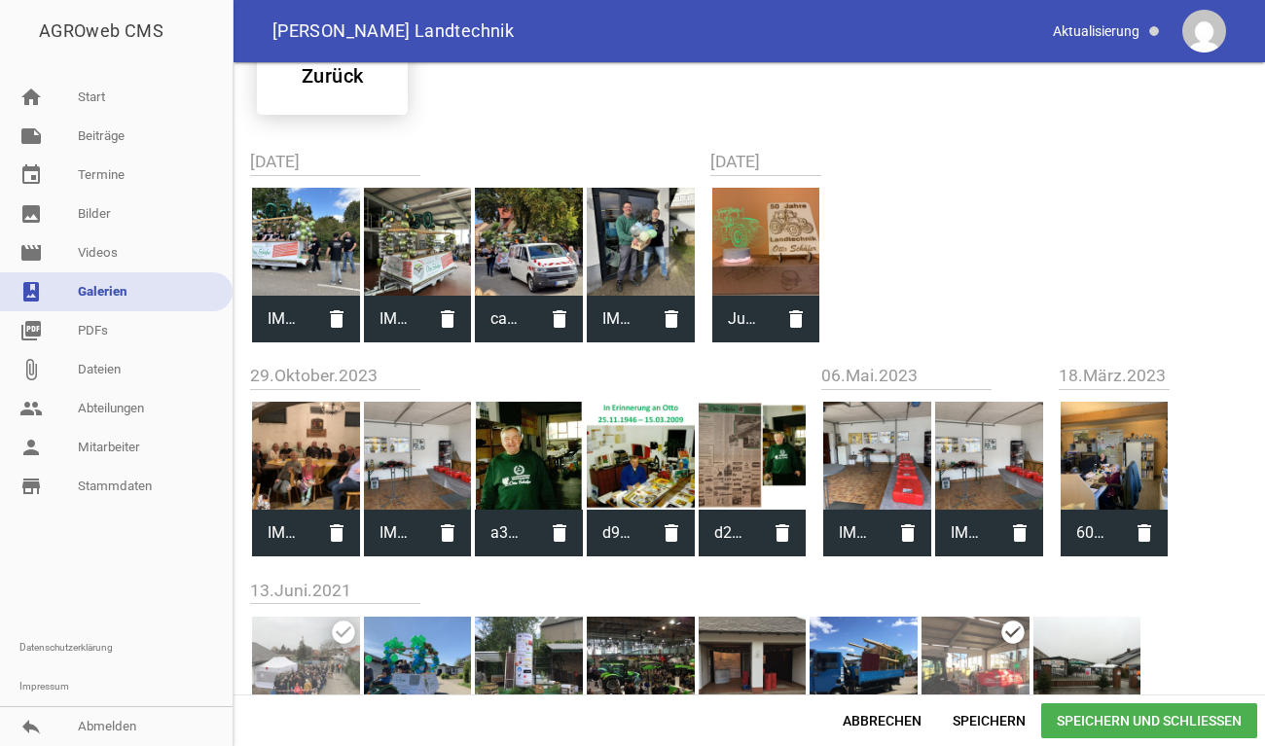
click at [542, 255] on div at bounding box center [529, 242] width 108 height 108
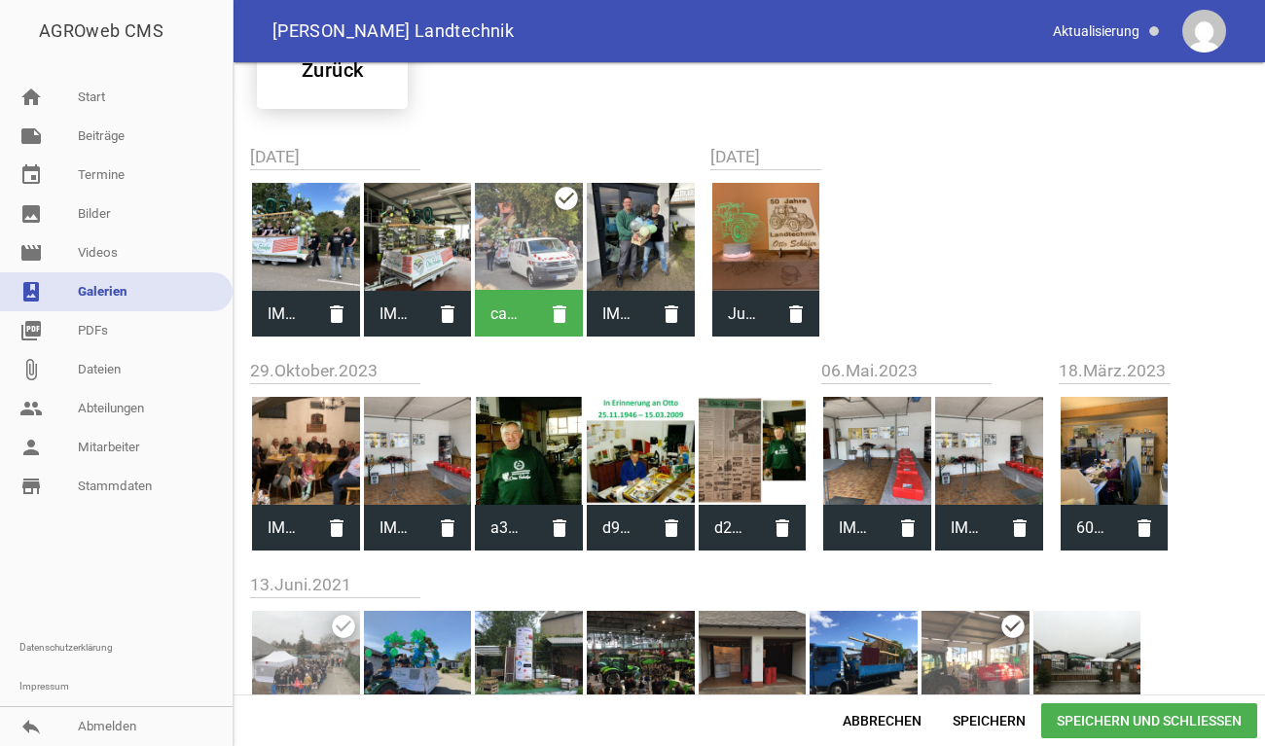
scroll to position [286, 0]
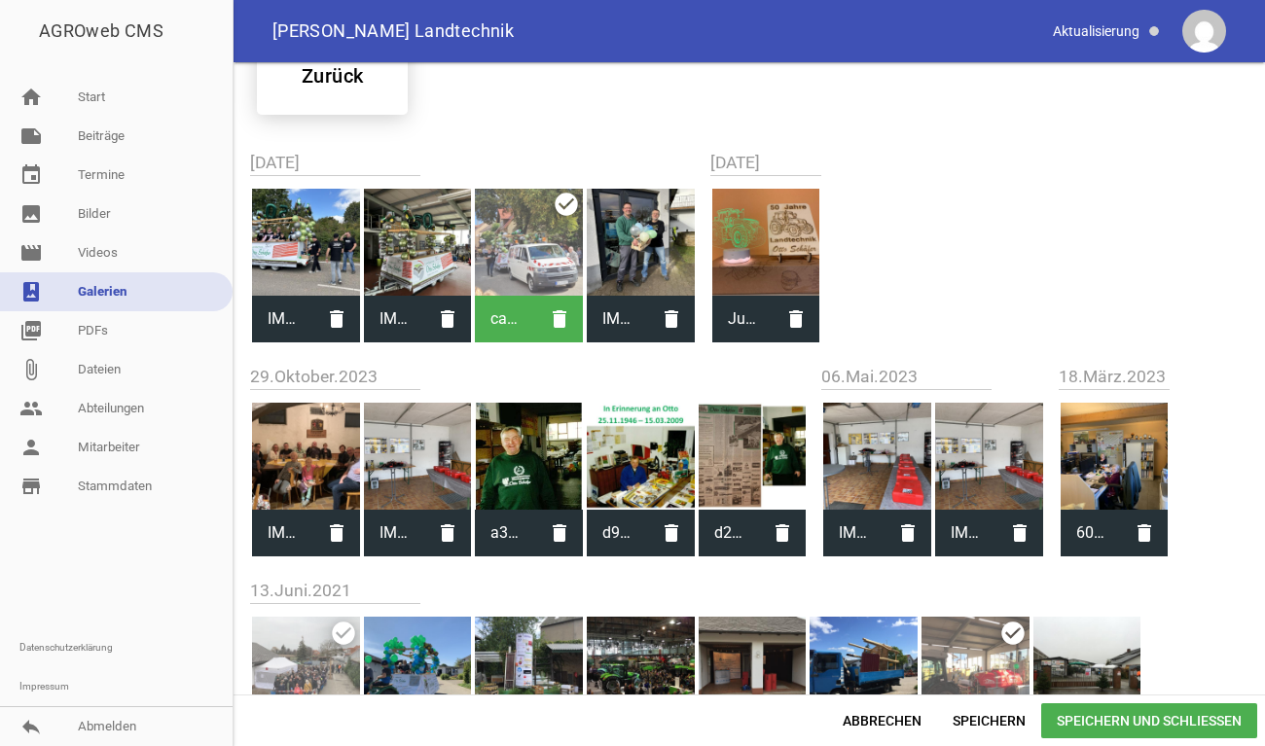
click at [786, 239] on div at bounding box center [766, 243] width 108 height 108
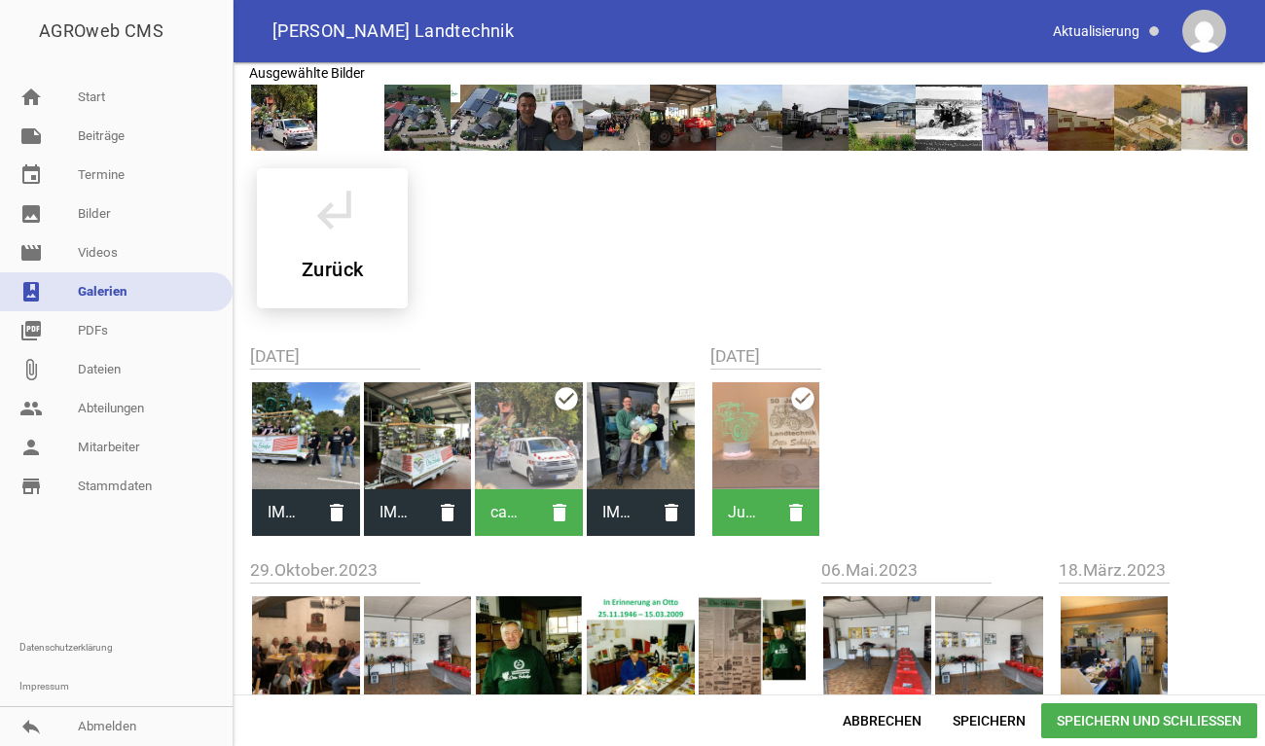
scroll to position [0, 0]
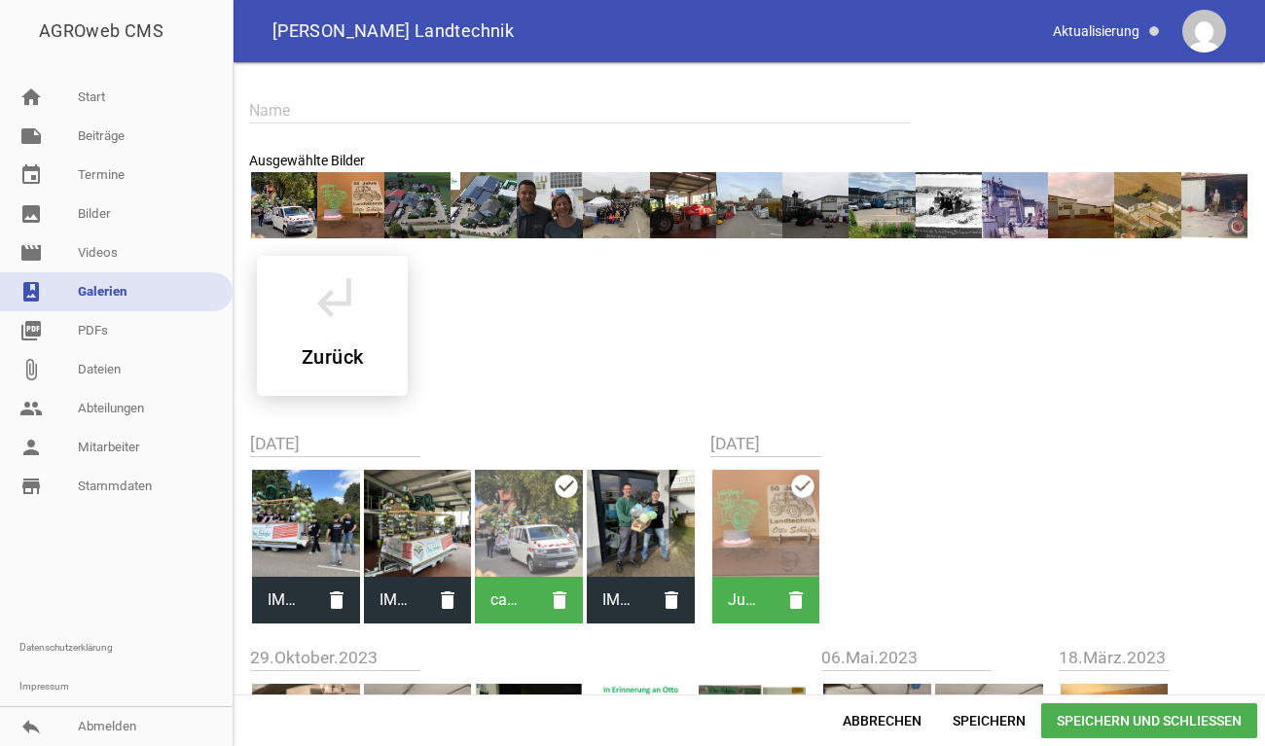
click at [1122, 721] on span "Speichern und Schließen" at bounding box center [1149, 720] width 216 height 35
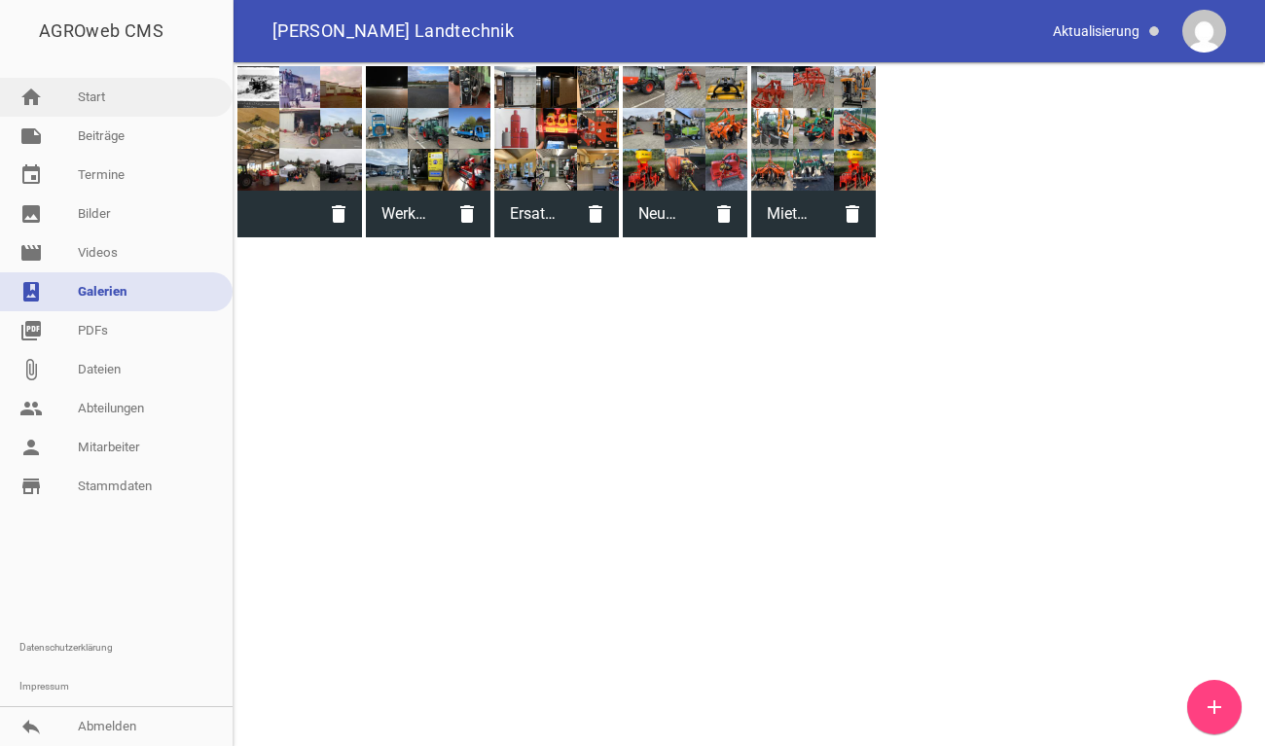
click at [75, 87] on link "home Start" at bounding box center [116, 97] width 233 height 39
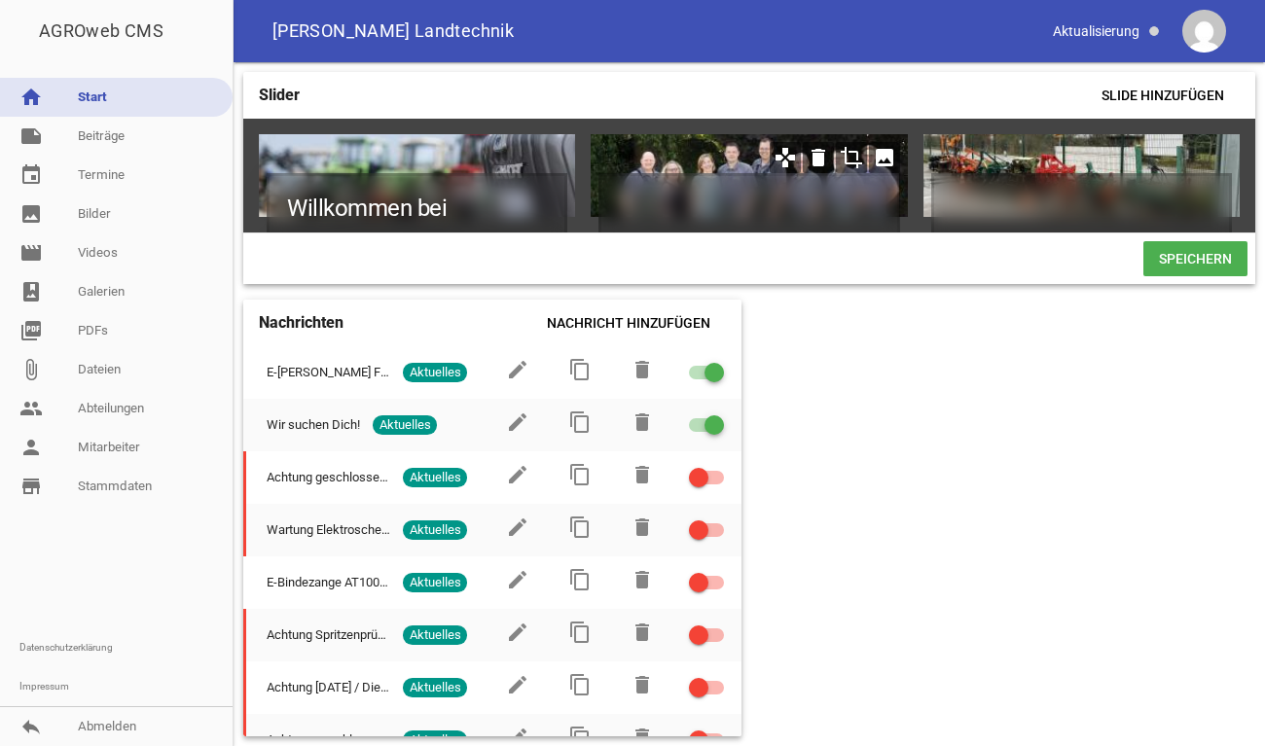
click at [856, 162] on icon "crop" at bounding box center [851, 157] width 31 height 31
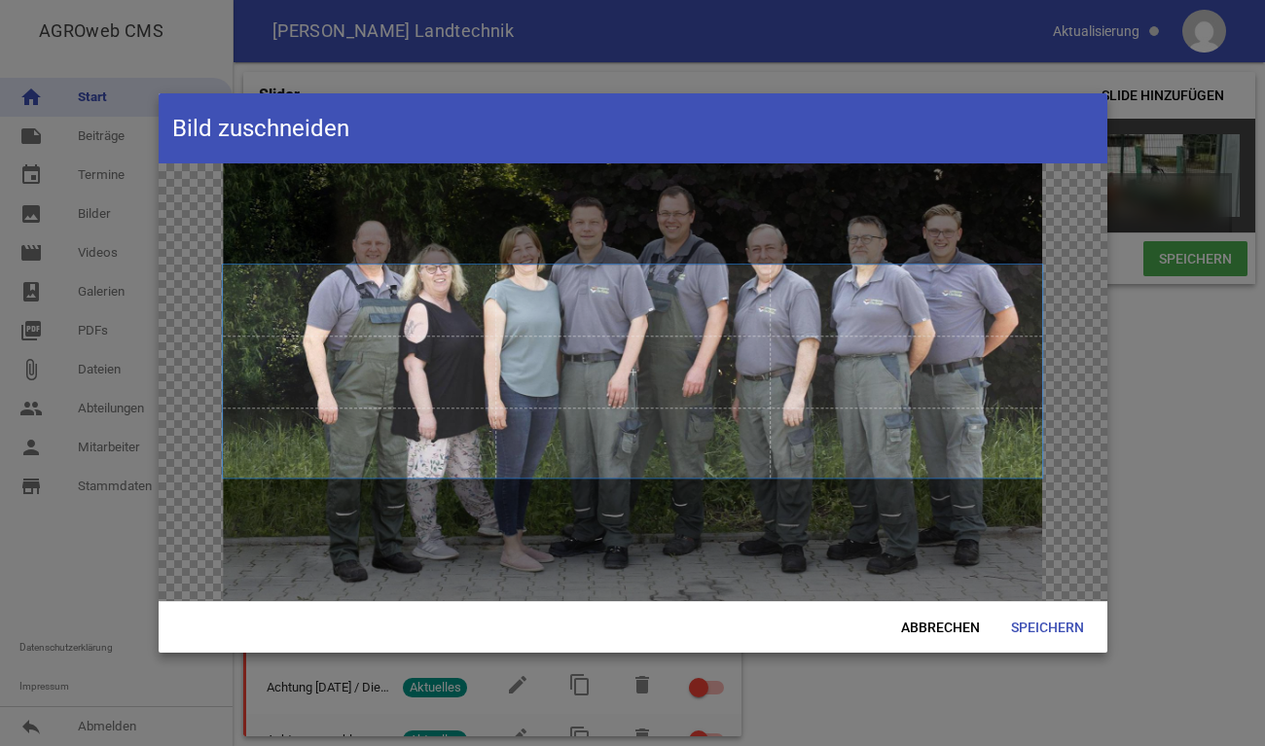
click at [1027, 324] on span at bounding box center [633, 371] width 820 height 213
click at [932, 632] on span "Abbrechen" at bounding box center [940, 627] width 110 height 35
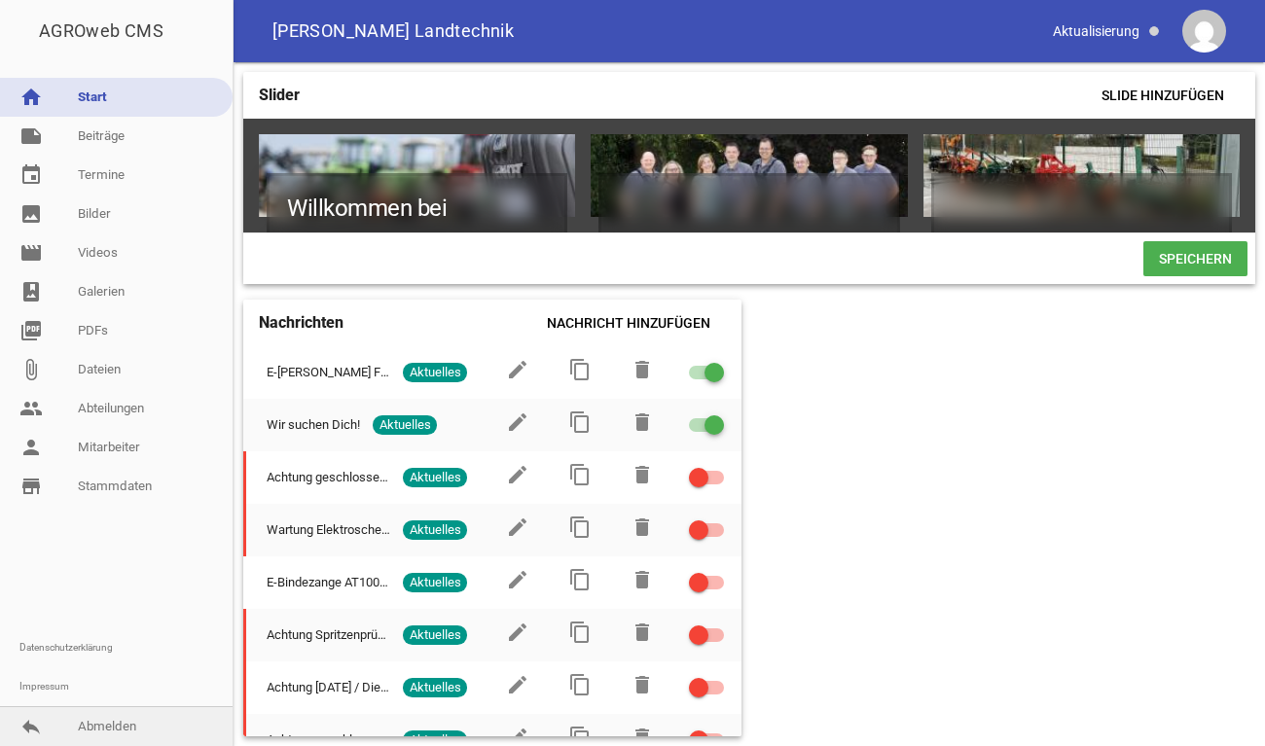
click at [133, 724] on link "reply Abmelden" at bounding box center [116, 726] width 233 height 39
